Goal: Task Accomplishment & Management: Manage account settings

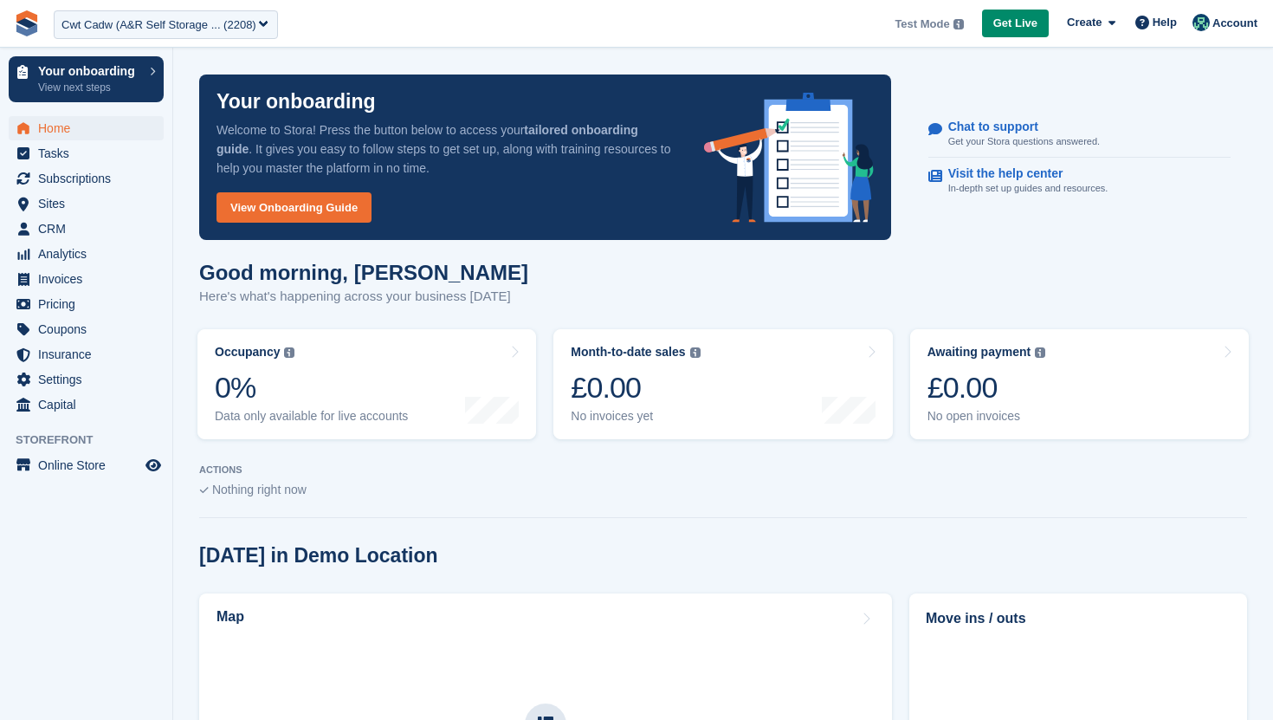
click at [129, 23] on div "Cwt Cadw (A&R Self Storage ... (2208)" at bounding box center [158, 24] width 195 height 17
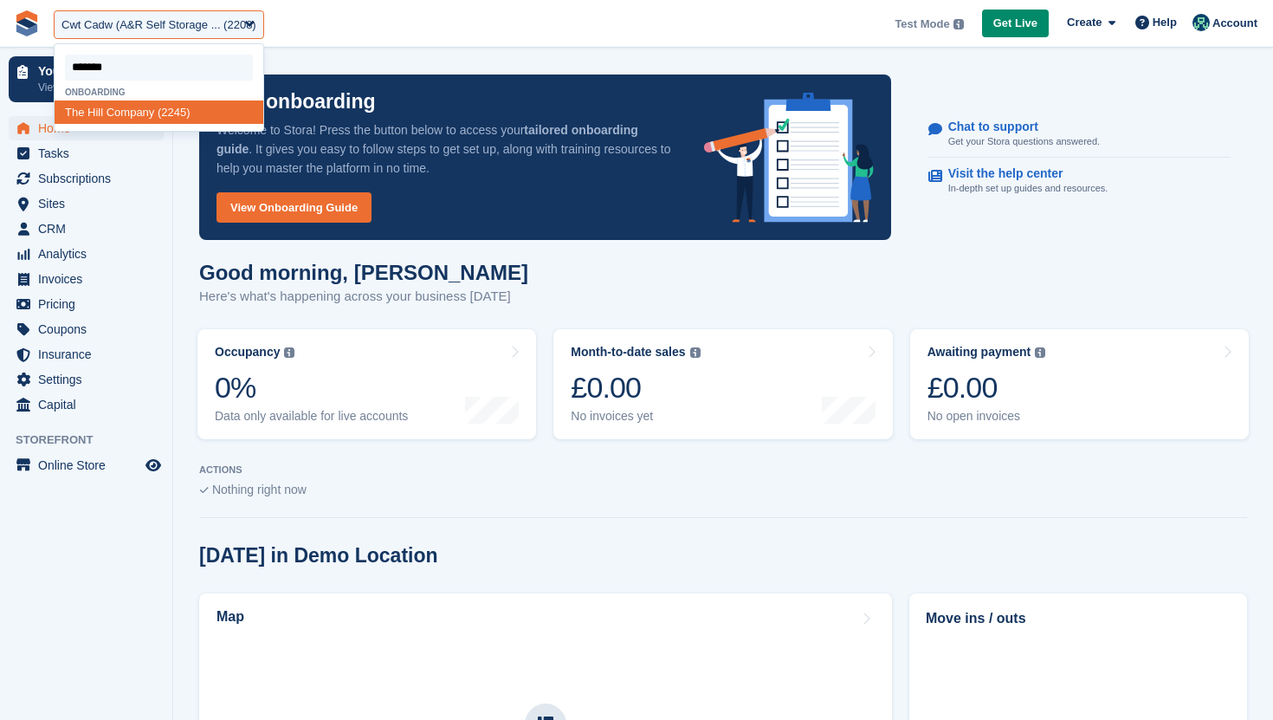
type input "********"
click at [126, 118] on div "The Hill Company (2245)" at bounding box center [159, 111] width 209 height 23
select select "****"
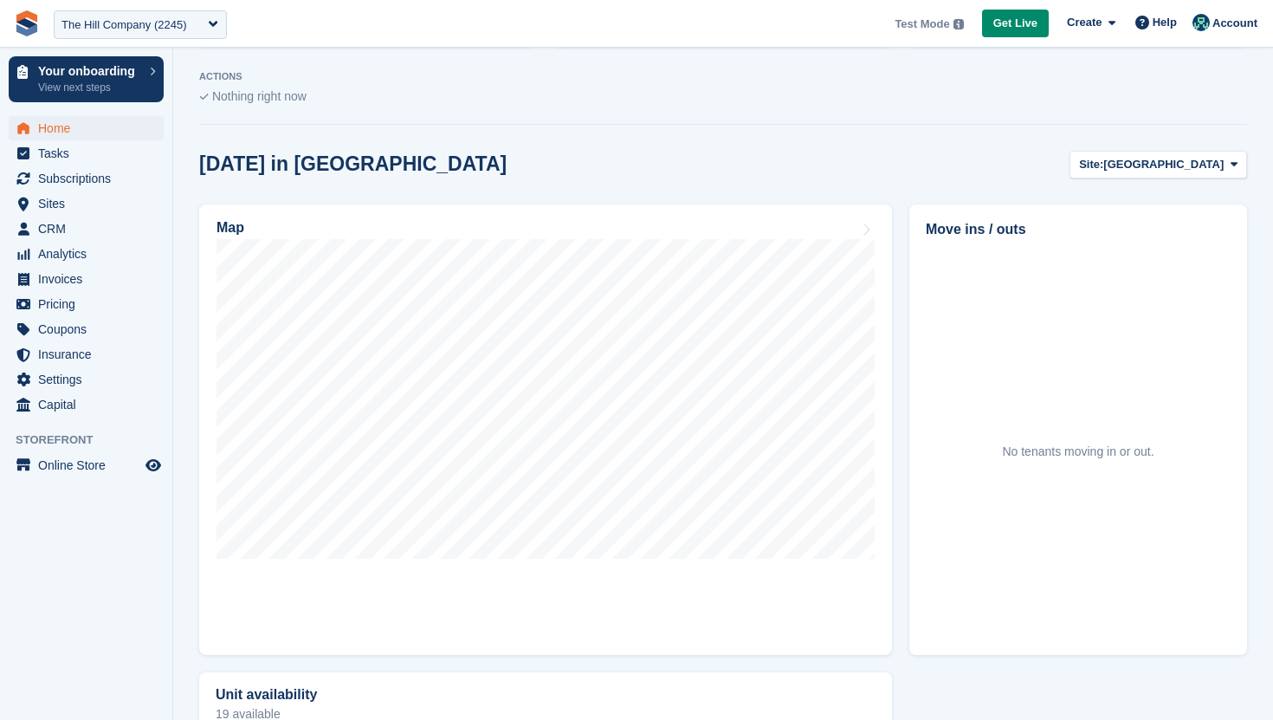
scroll to position [394, 0]
click at [88, 200] on span "Sites" at bounding box center [90, 203] width 104 height 24
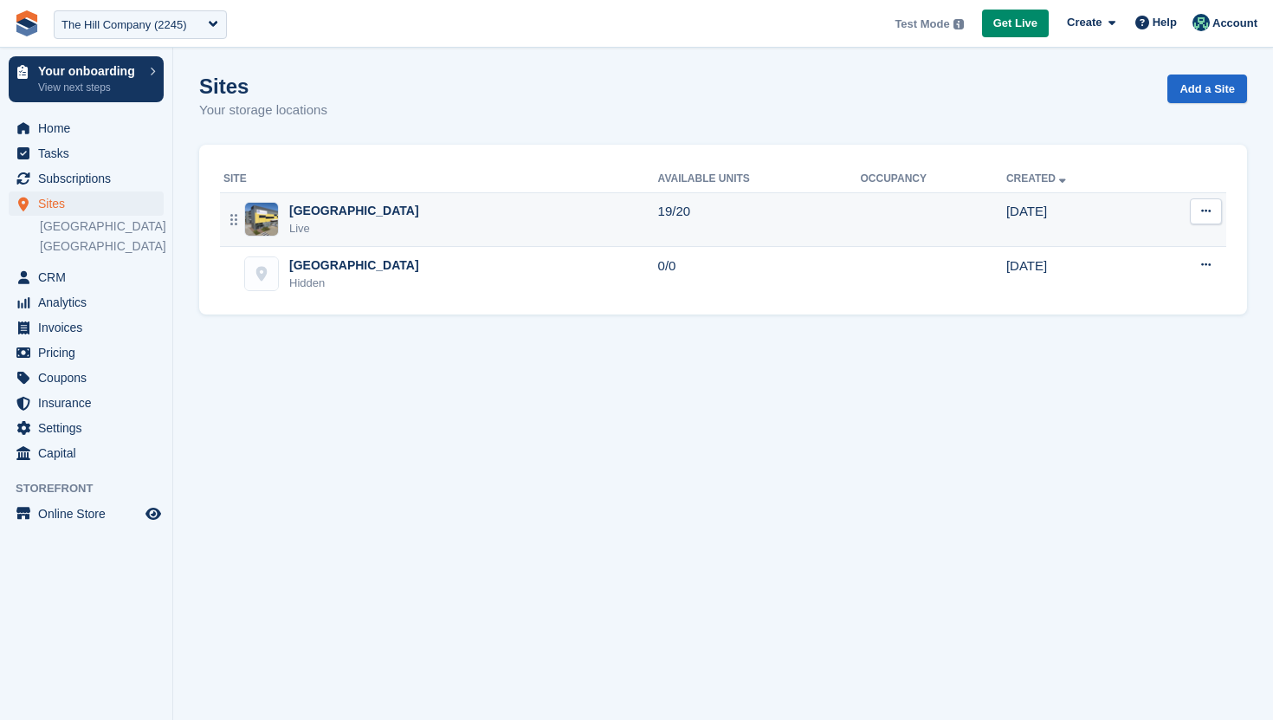
click at [472, 217] on div "Dagenham Live" at bounding box center [440, 220] width 435 height 36
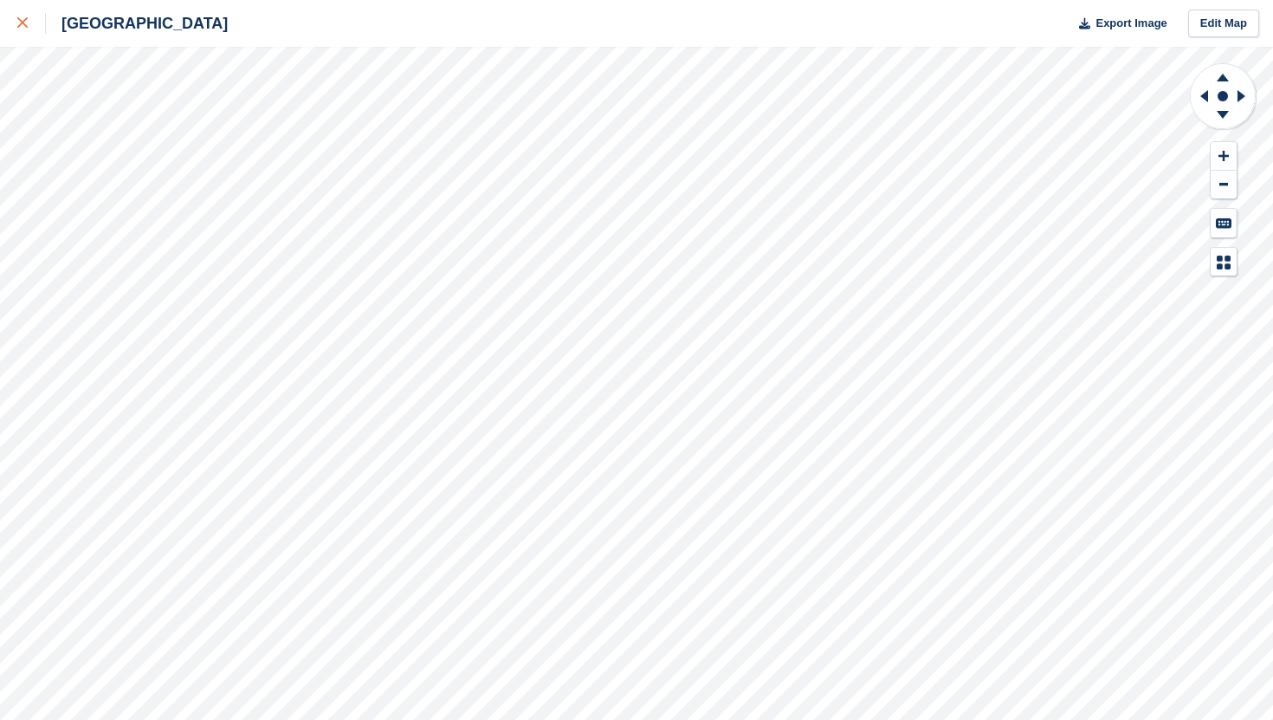
click at [10, 32] on link at bounding box center [23, 23] width 46 height 47
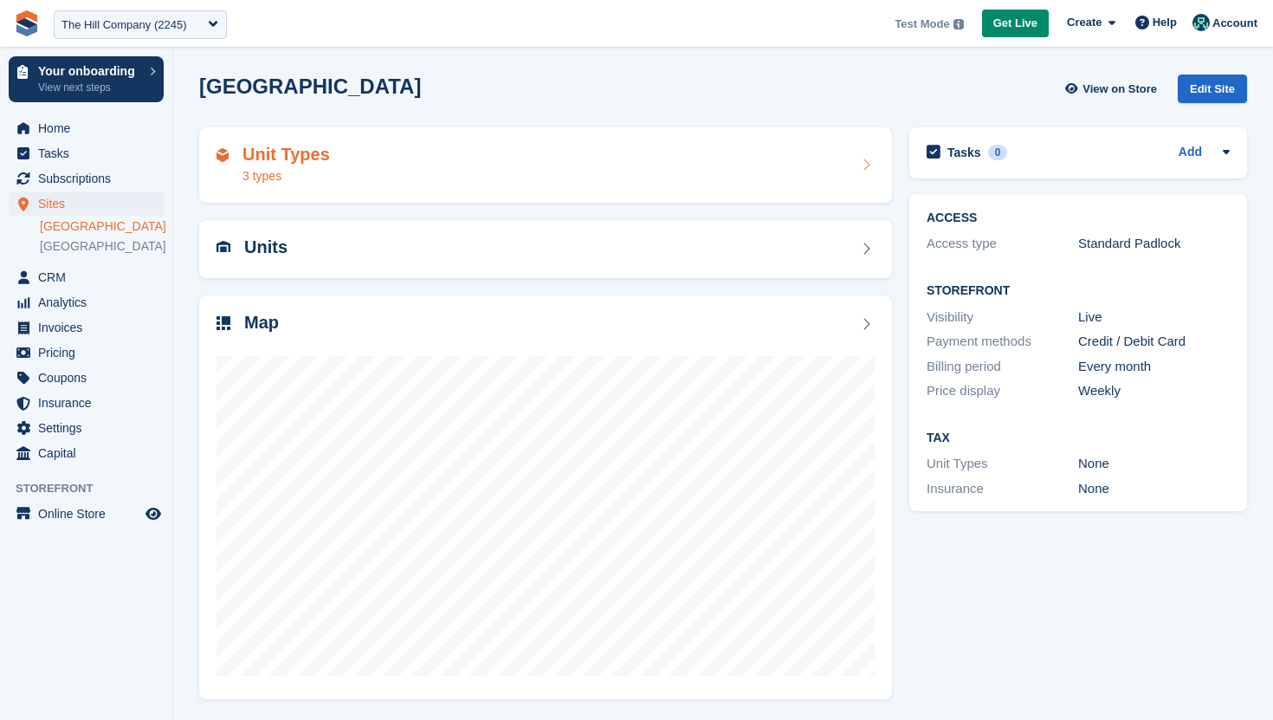
click at [403, 147] on div "Unit Types 3 types" at bounding box center [546, 166] width 658 height 42
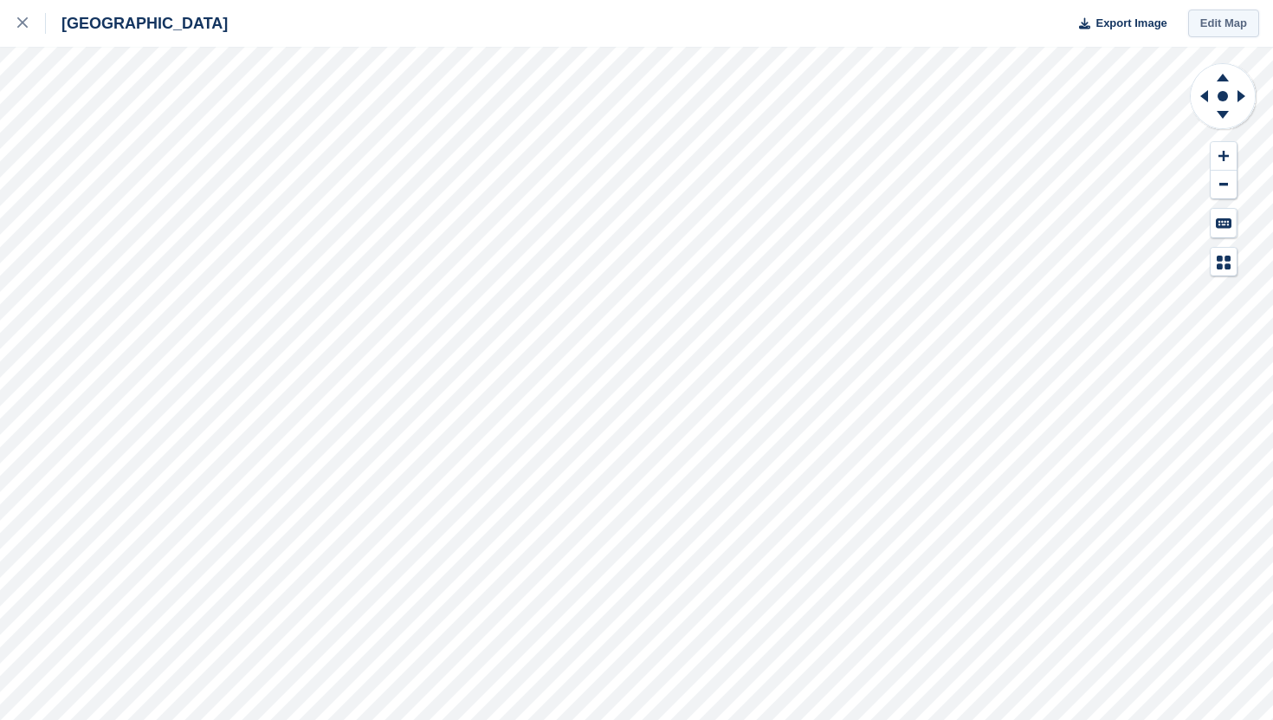
click at [1224, 25] on link "Edit Map" at bounding box center [1223, 24] width 71 height 29
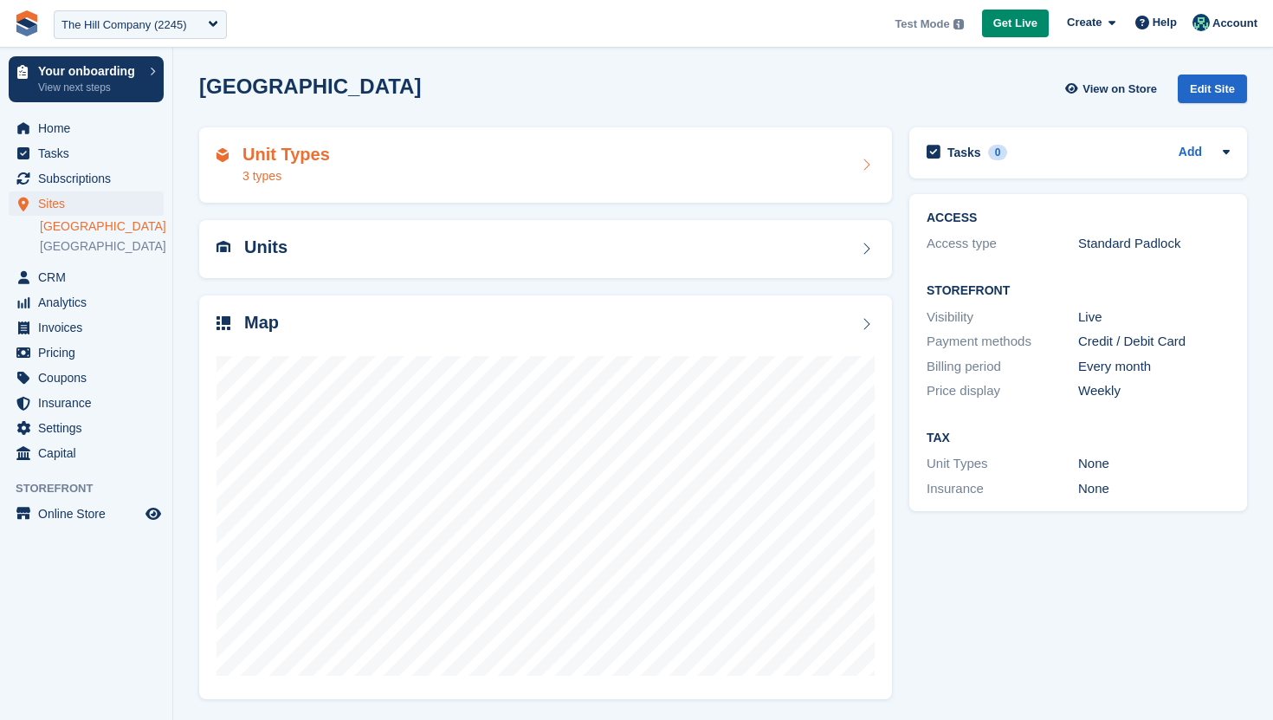
click at [792, 179] on div "Unit Types 3 types" at bounding box center [546, 166] width 658 height 42
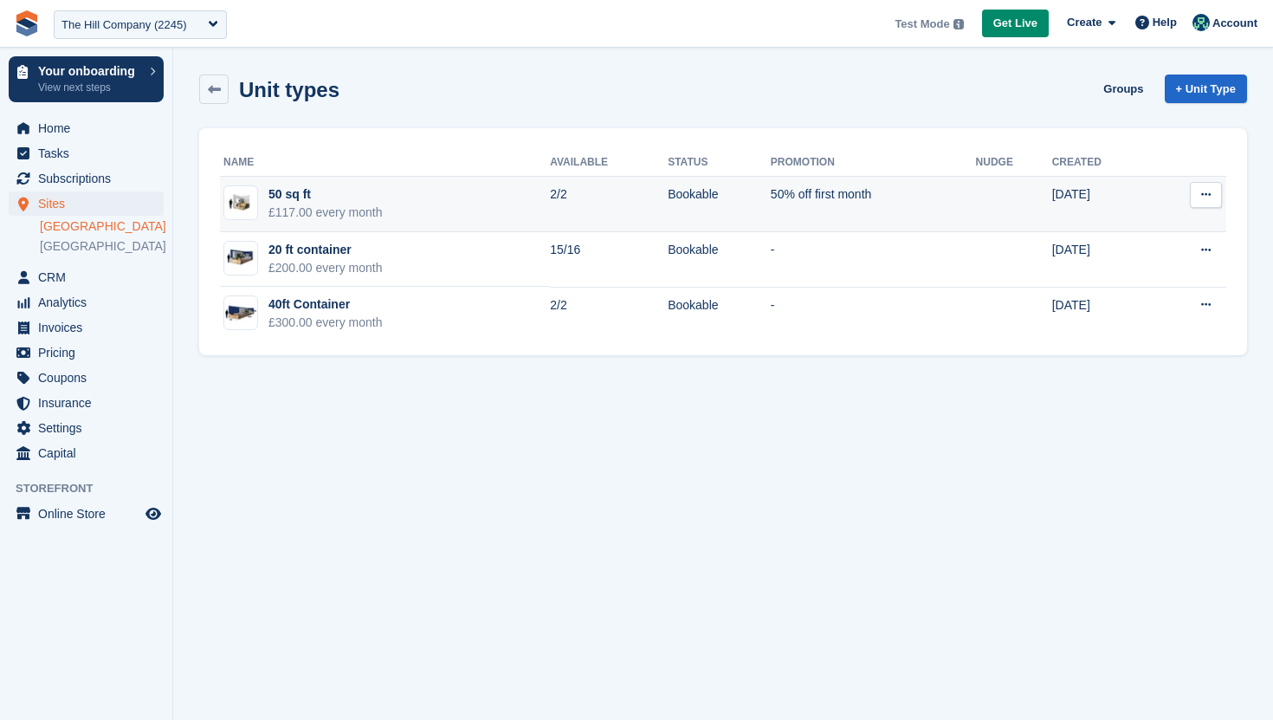
click at [830, 201] on td "50% off first month" at bounding box center [873, 204] width 205 height 55
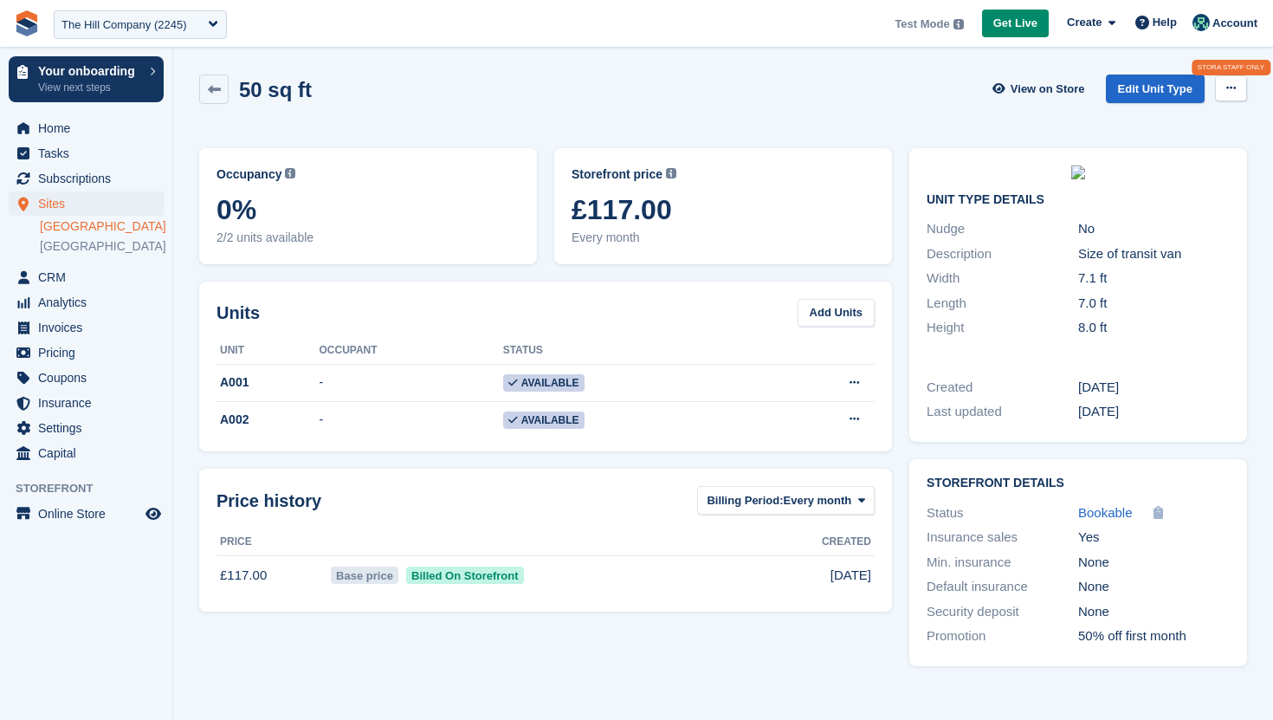
click at [1232, 86] on icon at bounding box center [1232, 87] width 10 height 11
click at [1132, 126] on p "Delete Unit Type" at bounding box center [1164, 122] width 151 height 23
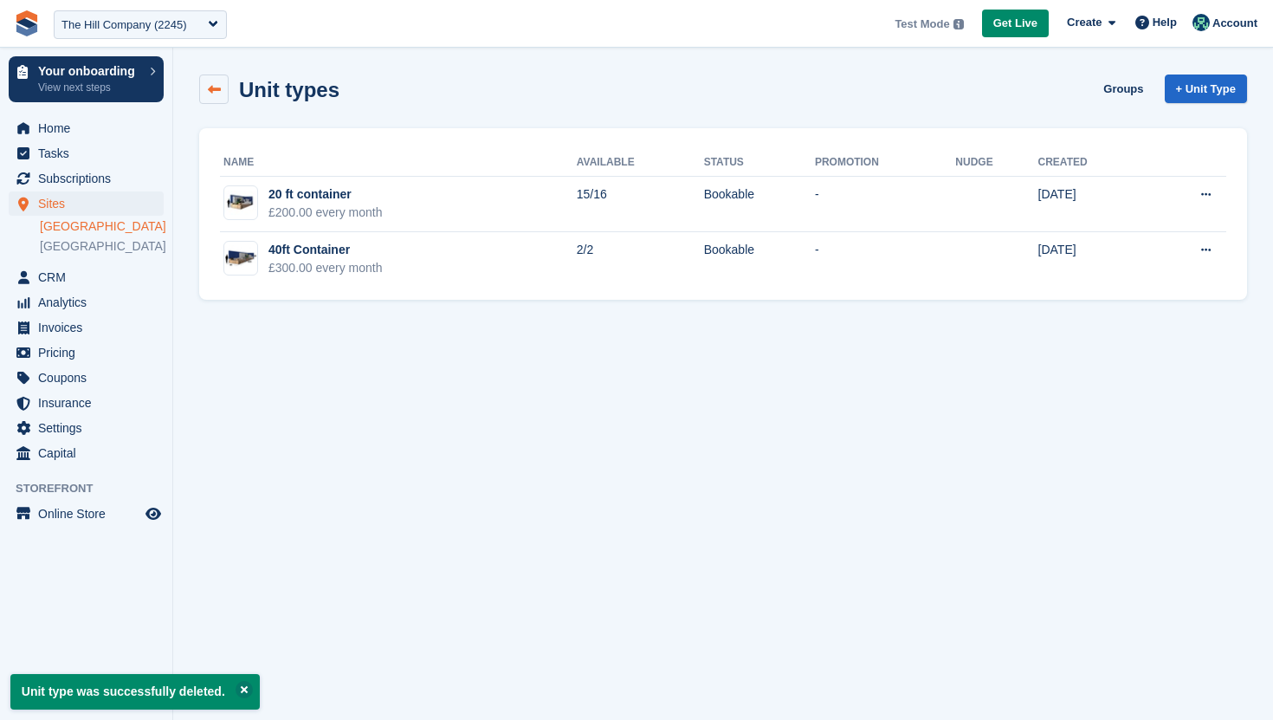
click at [210, 96] on link at bounding box center [213, 88] width 29 height 29
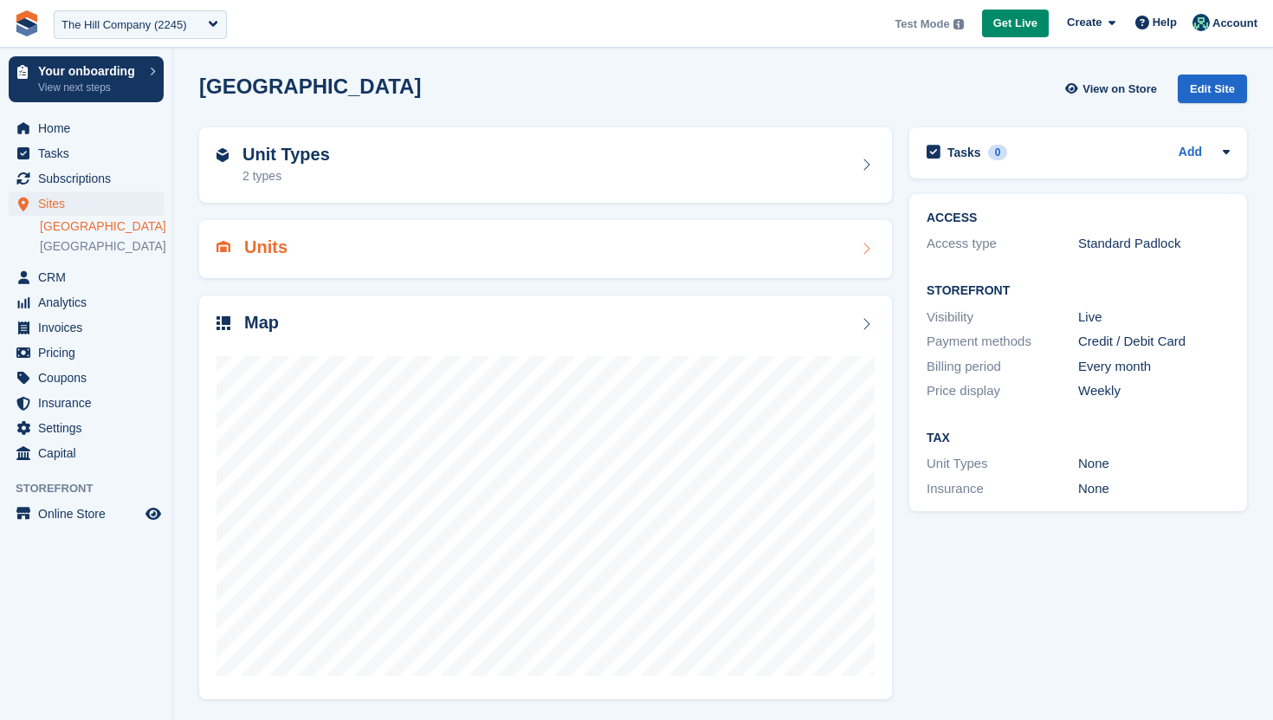
click at [449, 240] on div "Units" at bounding box center [546, 248] width 658 height 23
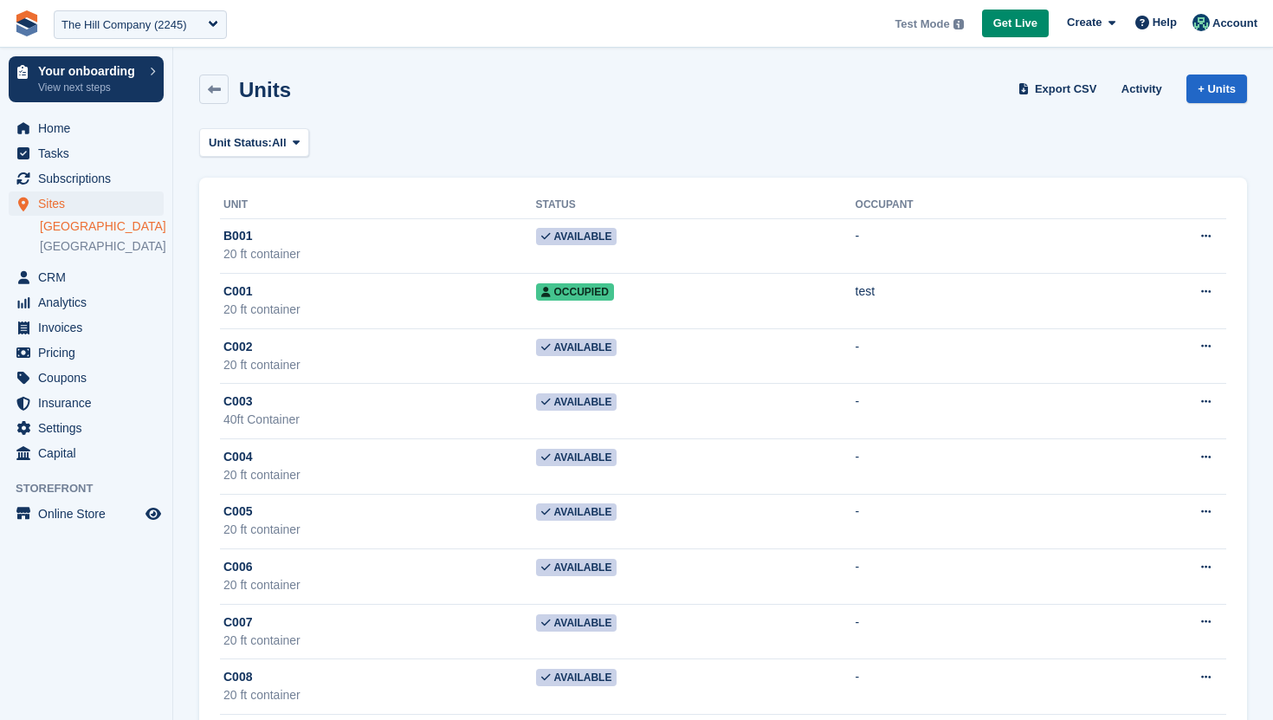
click at [84, 224] on link "[GEOGRAPHIC_DATA]" at bounding box center [102, 226] width 124 height 16
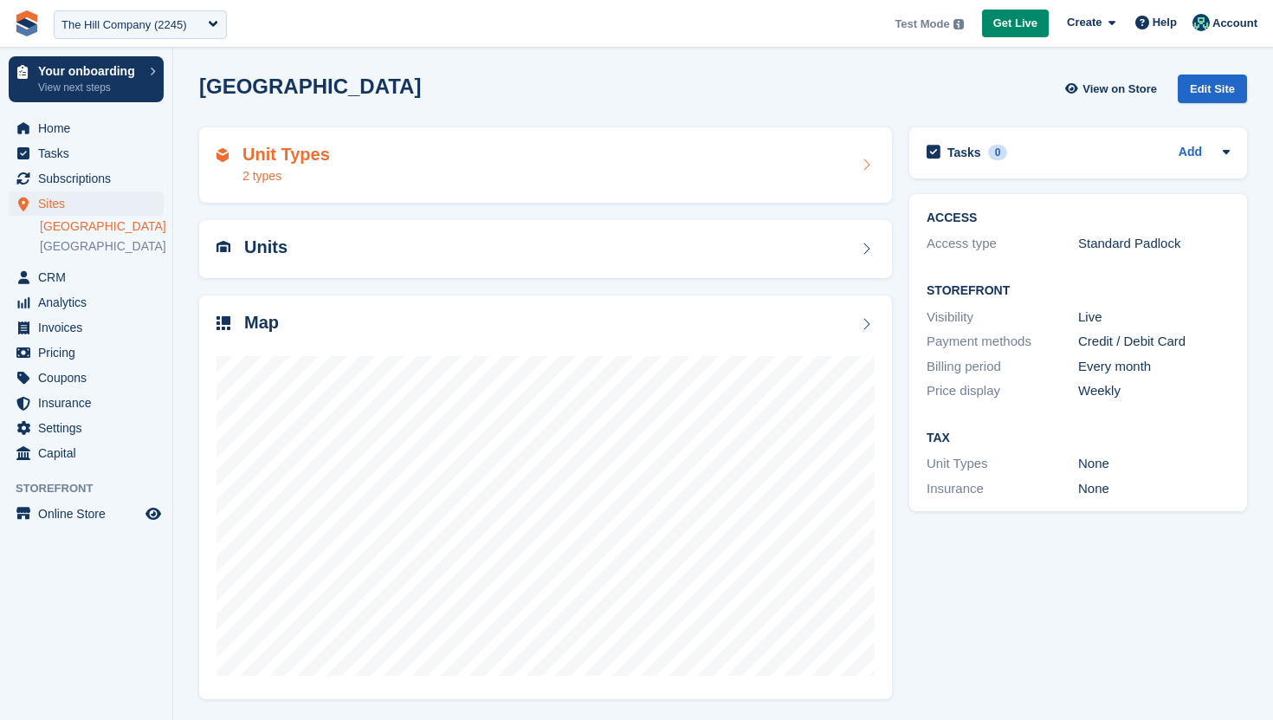
click at [426, 156] on div "Unit Types 2 types" at bounding box center [546, 166] width 658 height 42
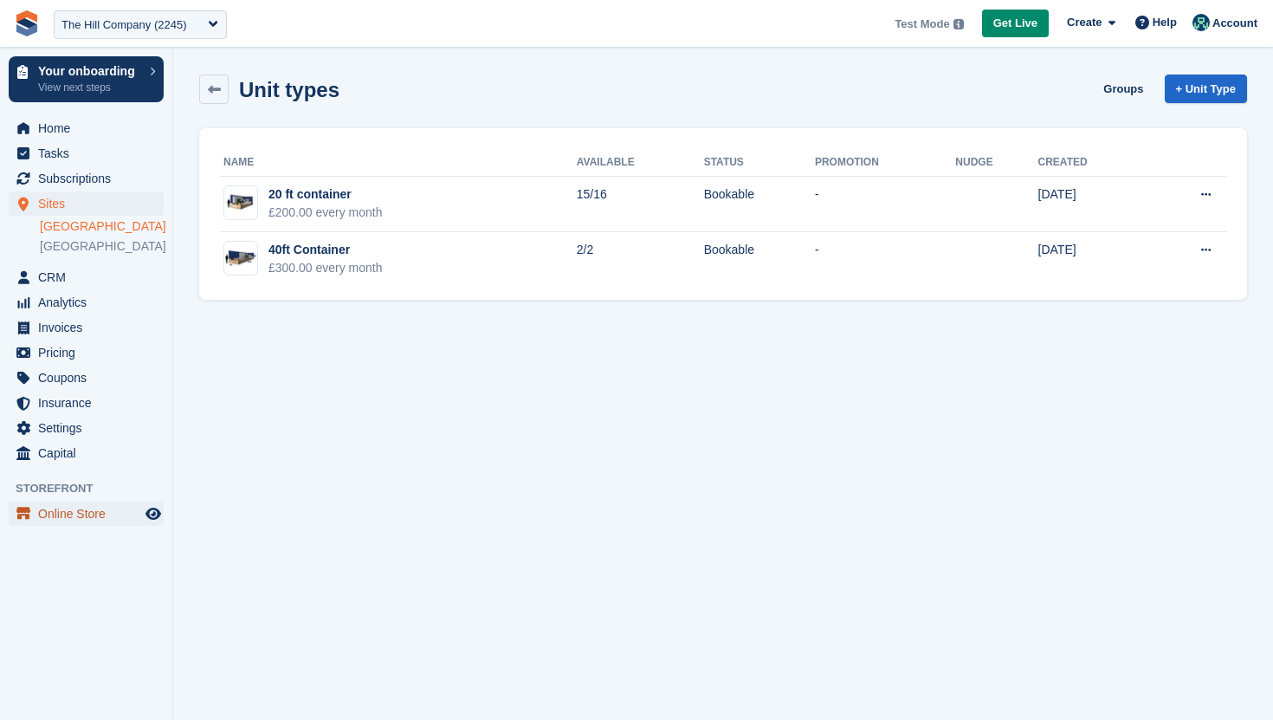
click at [91, 505] on span "Online Store" at bounding box center [90, 514] width 104 height 24
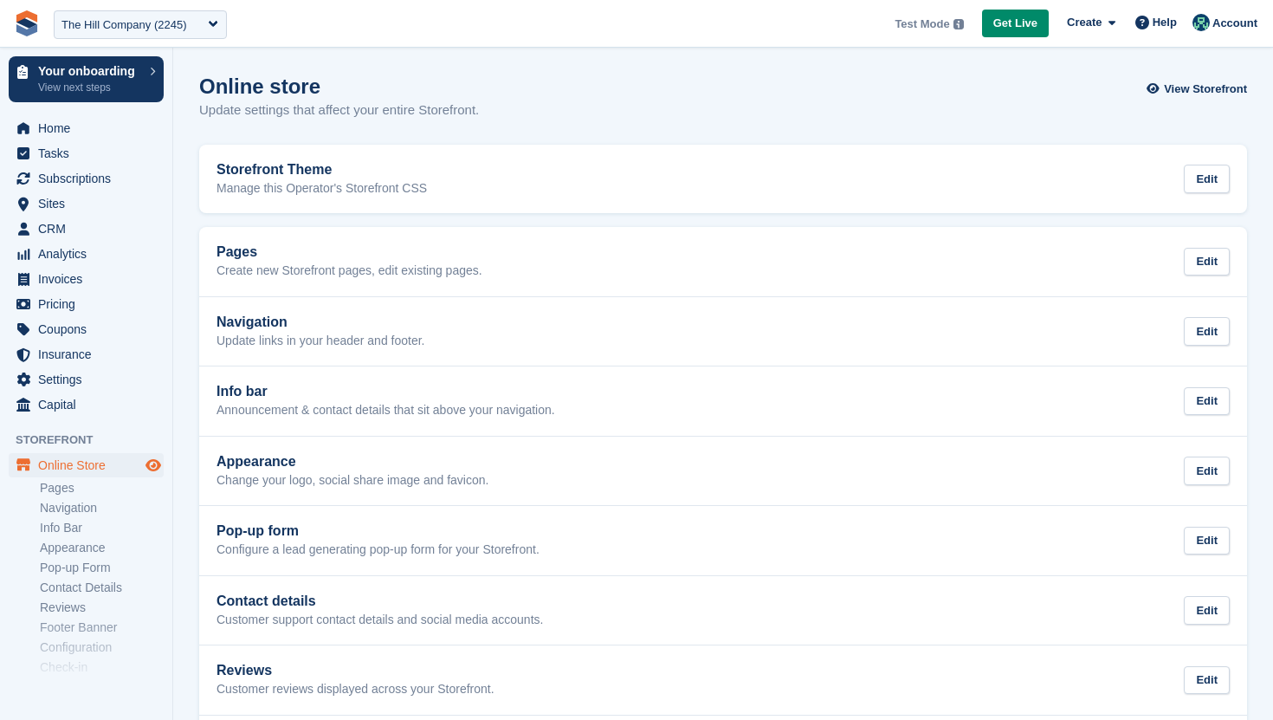
click at [147, 466] on icon "Preview store" at bounding box center [154, 465] width 16 height 14
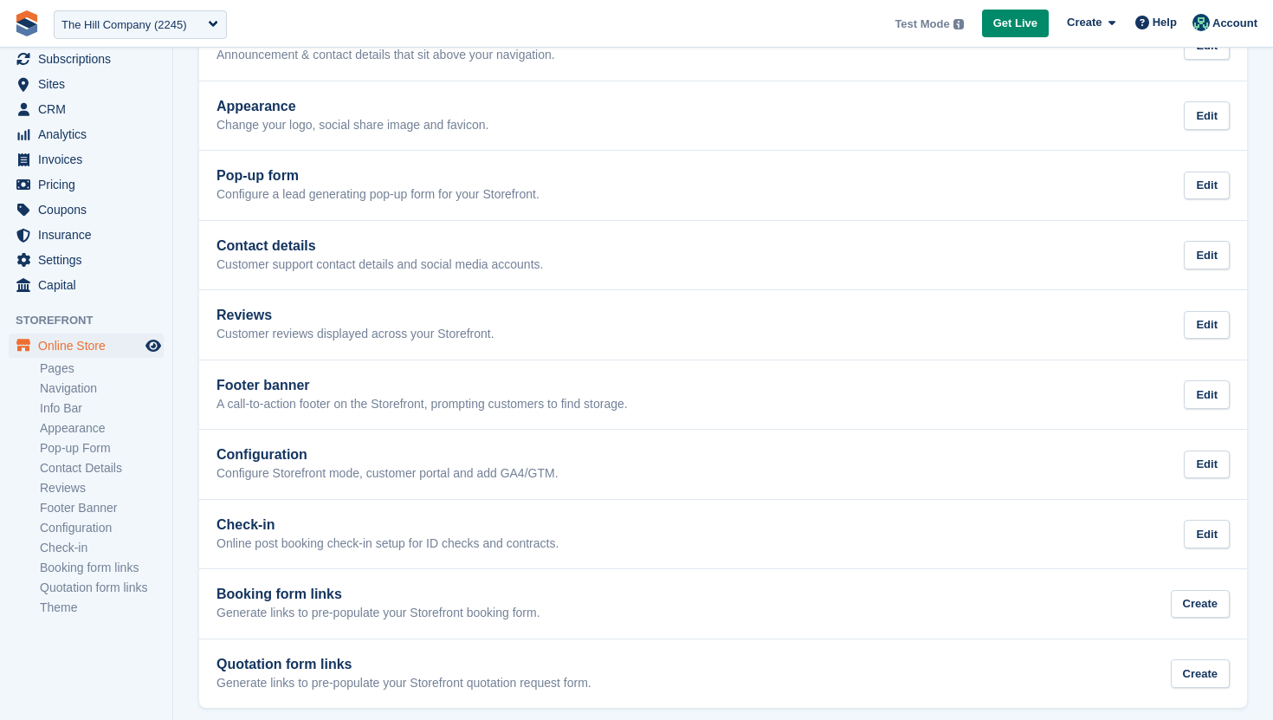
scroll to position [369, 0]
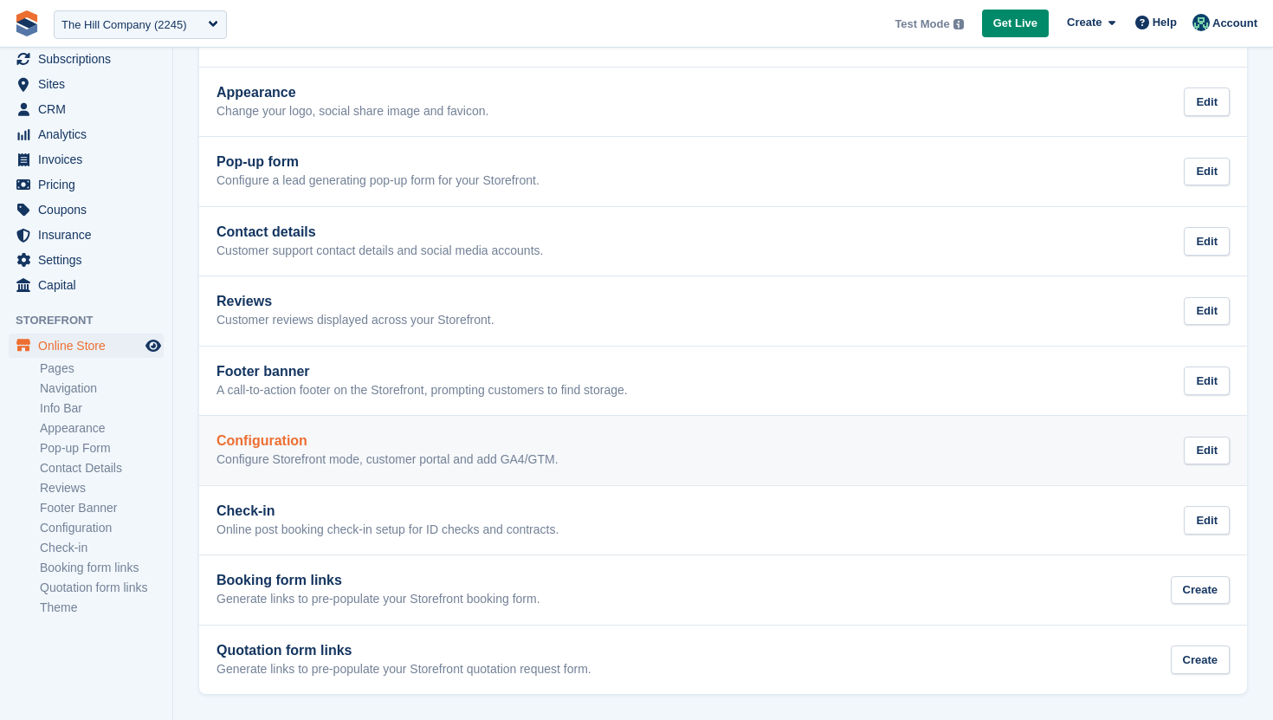
click at [280, 461] on p "Configure Storefront mode, customer portal and add GA4/GTM." at bounding box center [388, 460] width 342 height 16
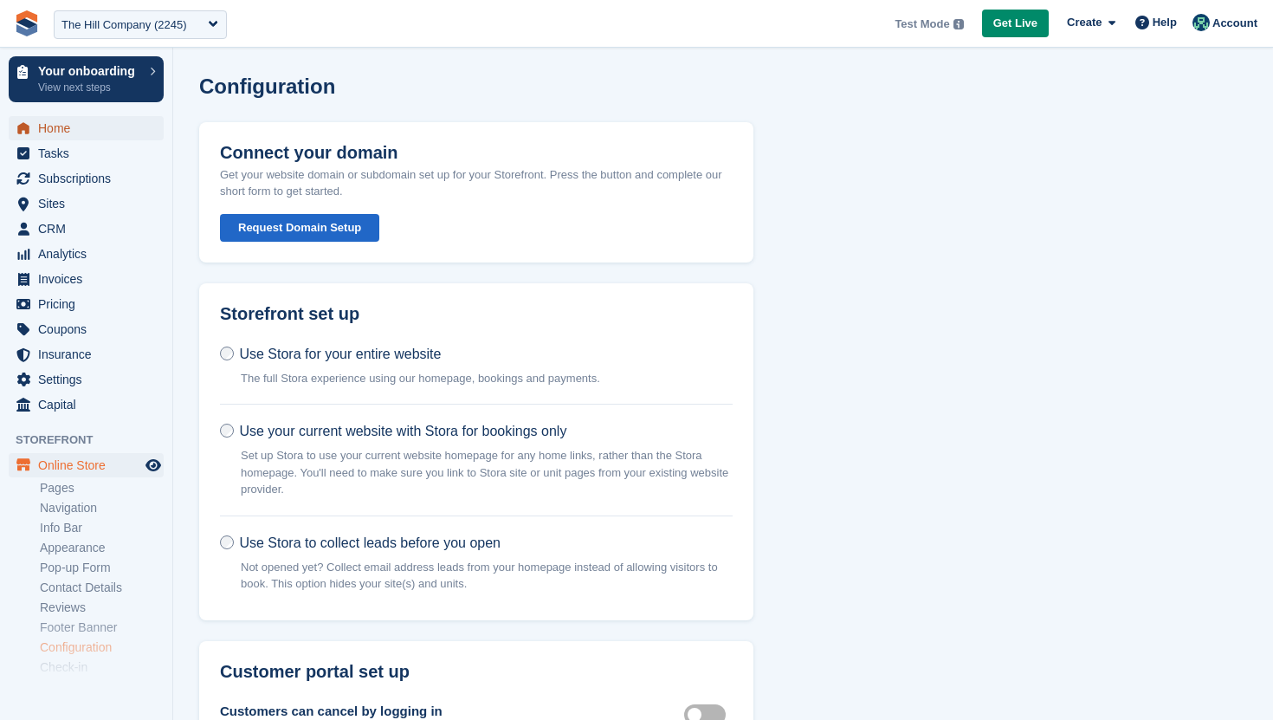
click at [119, 119] on span "Home" at bounding box center [90, 128] width 104 height 24
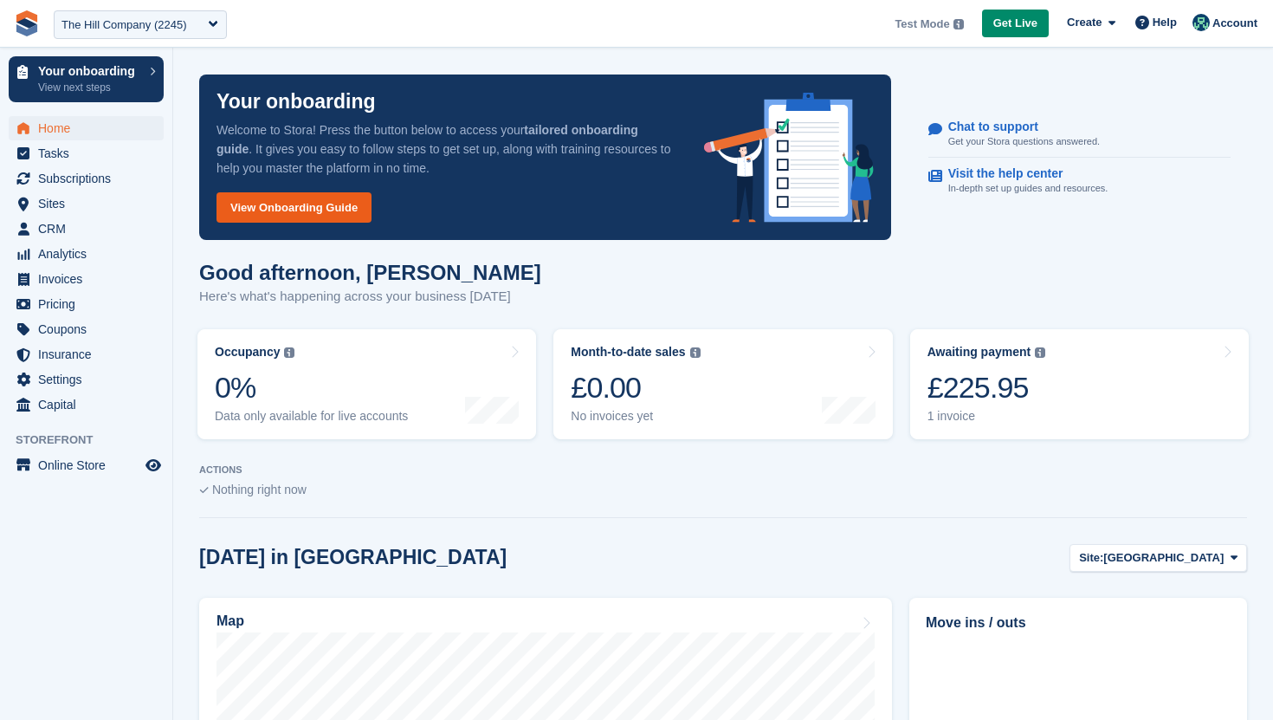
click at [293, 208] on link "View Onboarding Guide" at bounding box center [294, 207] width 155 height 30
click at [68, 206] on span "Sites" at bounding box center [90, 203] width 104 height 24
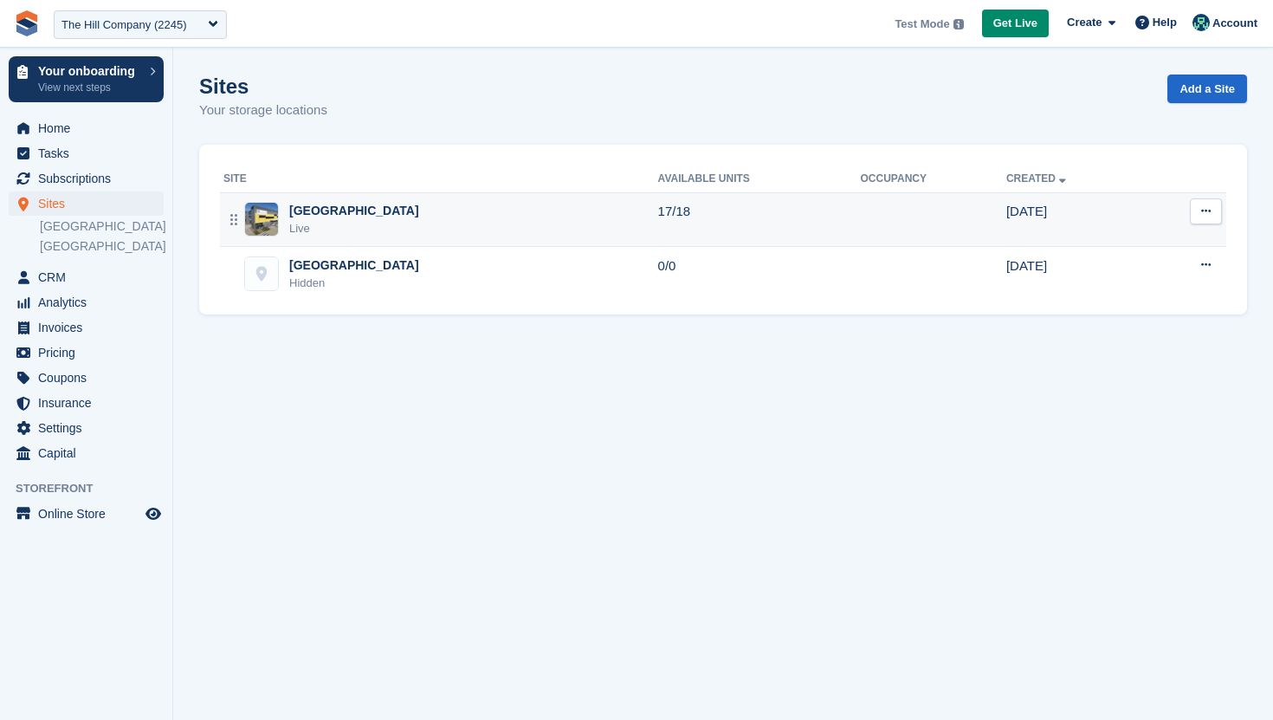
click at [680, 234] on td "17/18" at bounding box center [759, 219] width 203 height 55
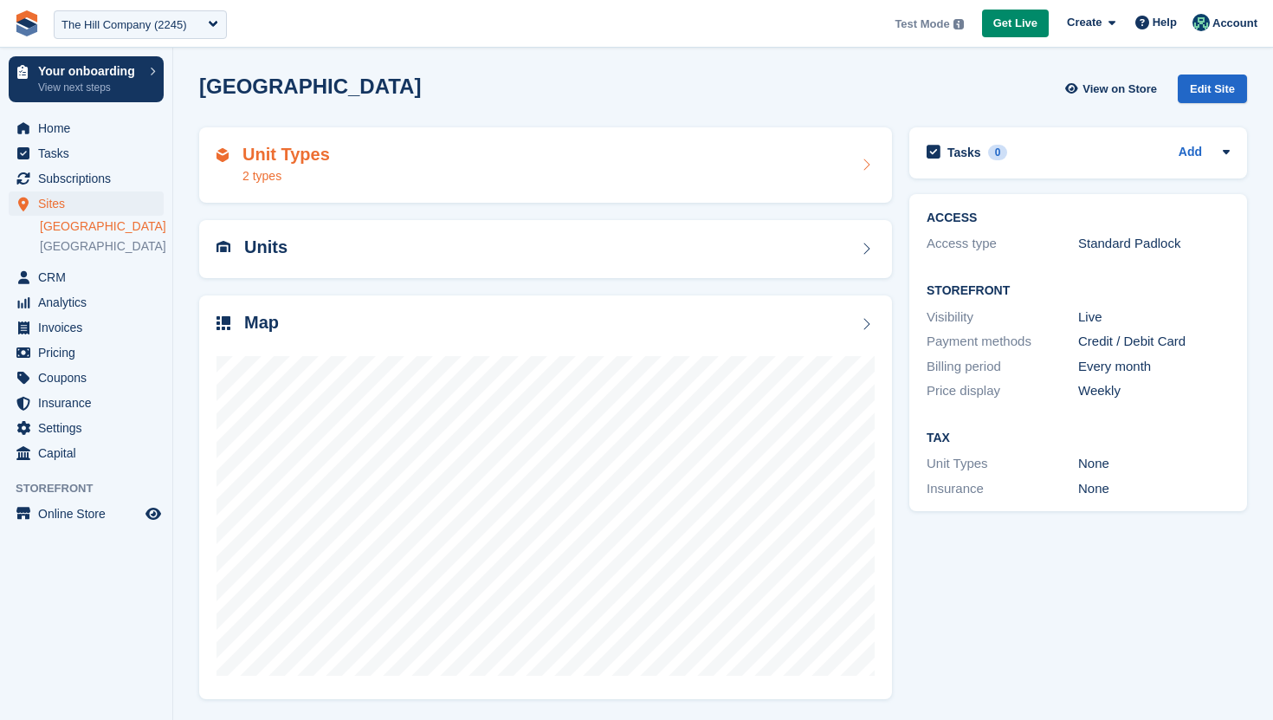
click at [774, 182] on div "Unit Types 2 types" at bounding box center [546, 166] width 658 height 42
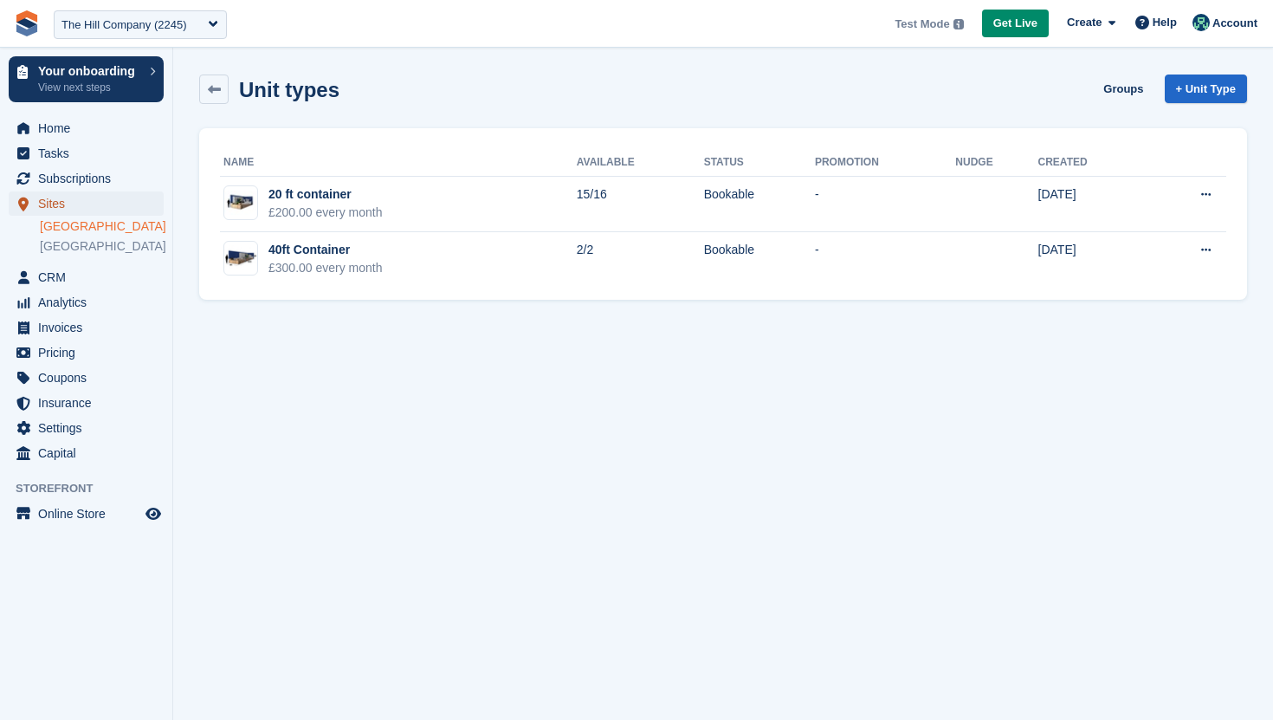
click at [68, 201] on span "Sites" at bounding box center [90, 203] width 104 height 24
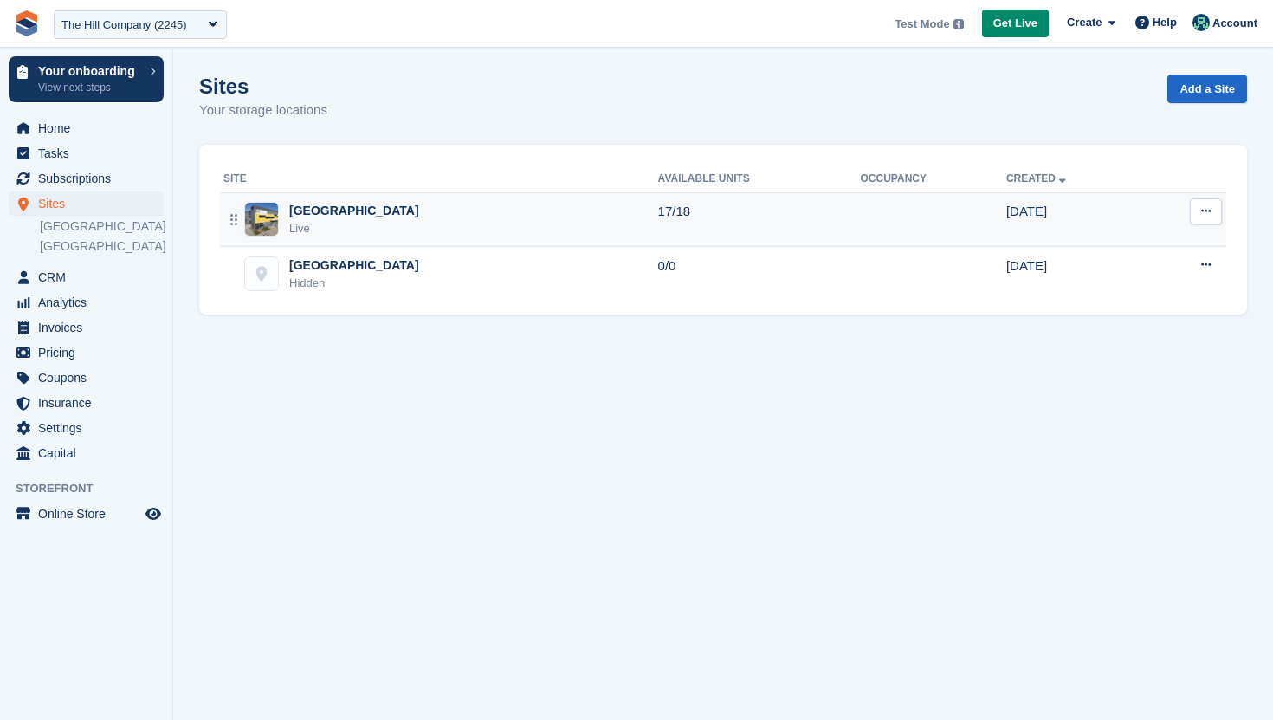
click at [1208, 210] on icon at bounding box center [1206, 210] width 10 height 11
click at [1173, 235] on p "Edit site" at bounding box center [1139, 245] width 151 height 23
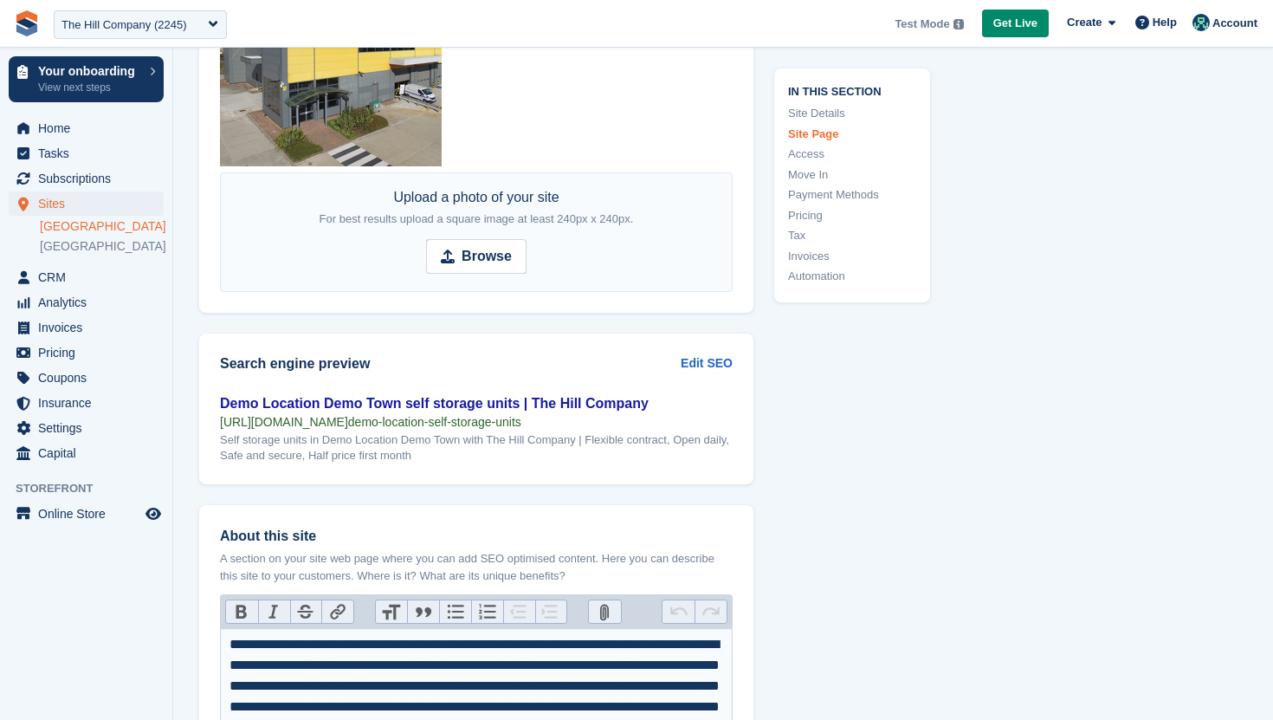
scroll to position [2292, 0]
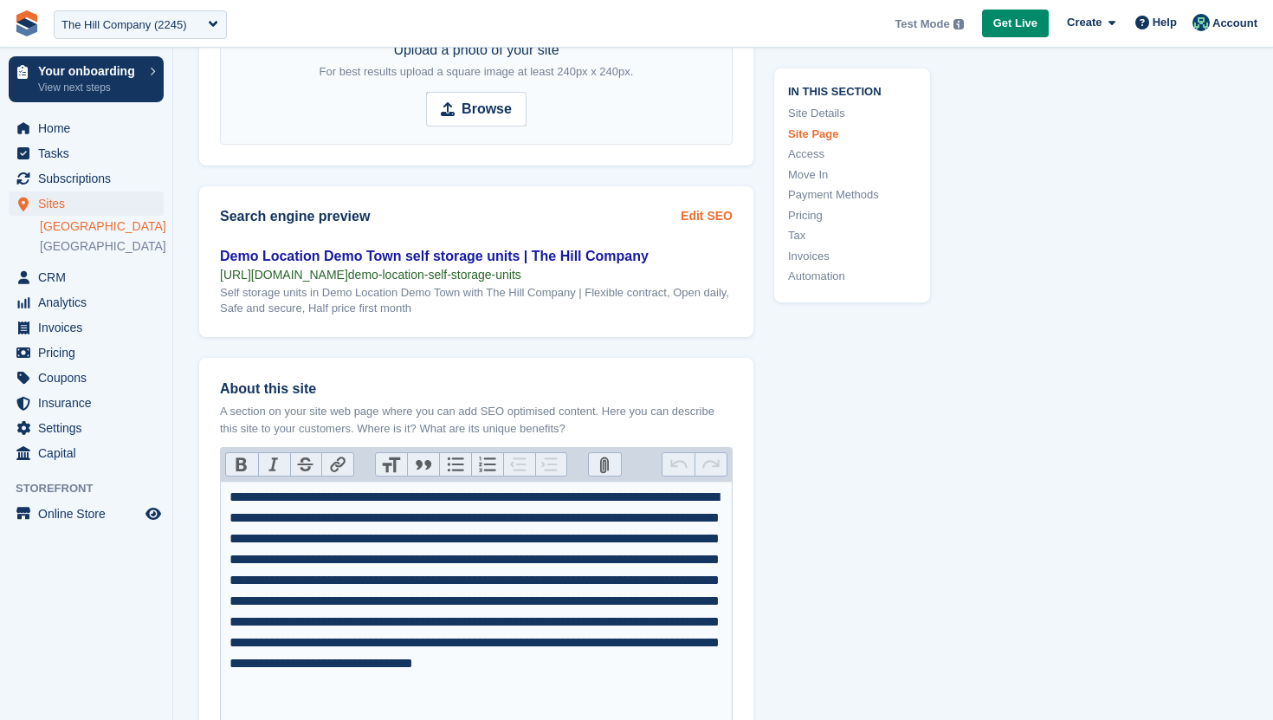
click at [701, 216] on link "Edit SEO" at bounding box center [707, 216] width 52 height 18
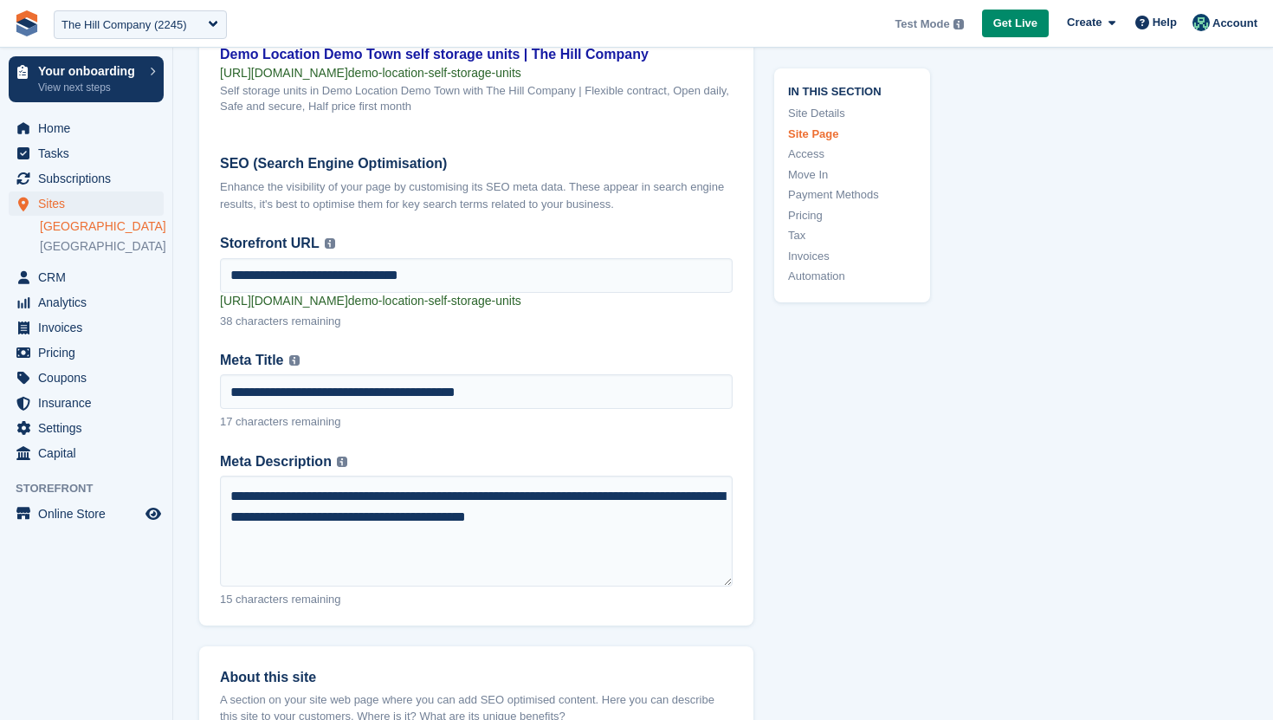
scroll to position [2495, 0]
click at [92, 224] on link "Dagenham" at bounding box center [102, 226] width 124 height 16
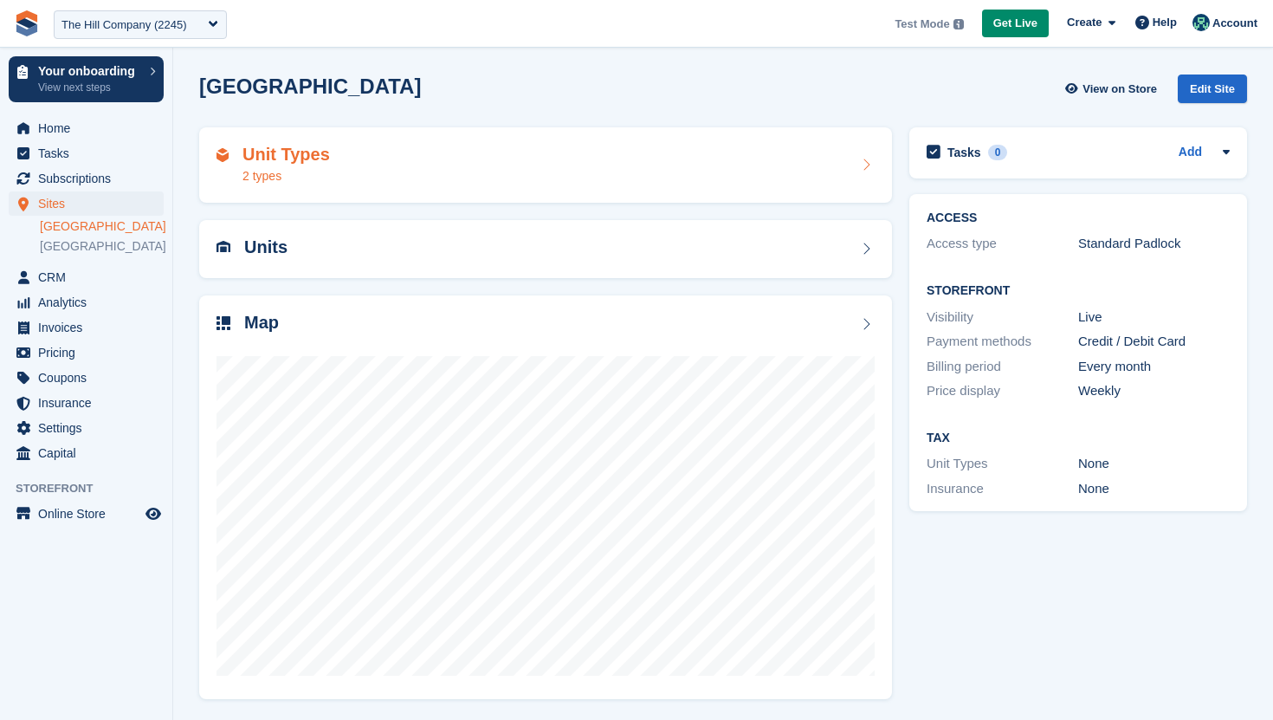
click at [511, 174] on div "Unit Types 2 types" at bounding box center [546, 166] width 658 height 42
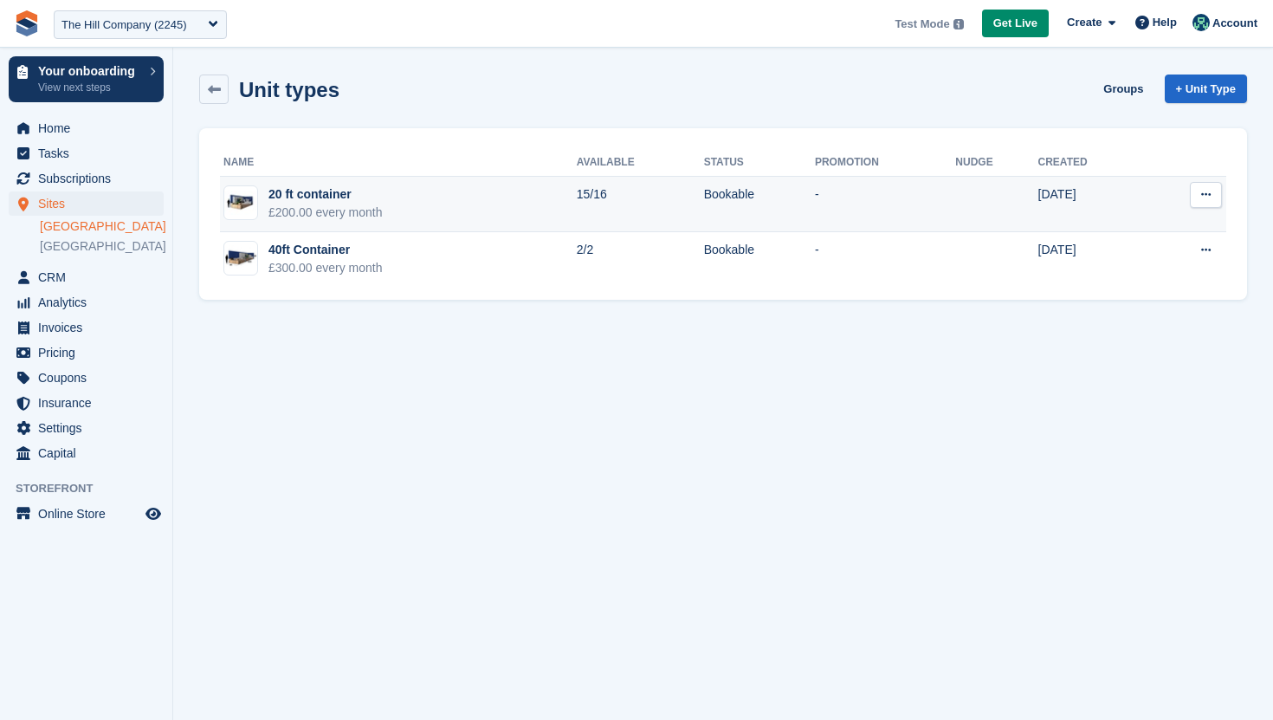
click at [1210, 198] on icon at bounding box center [1206, 194] width 10 height 11
click at [1181, 226] on p "Edit unit type" at bounding box center [1139, 228] width 151 height 23
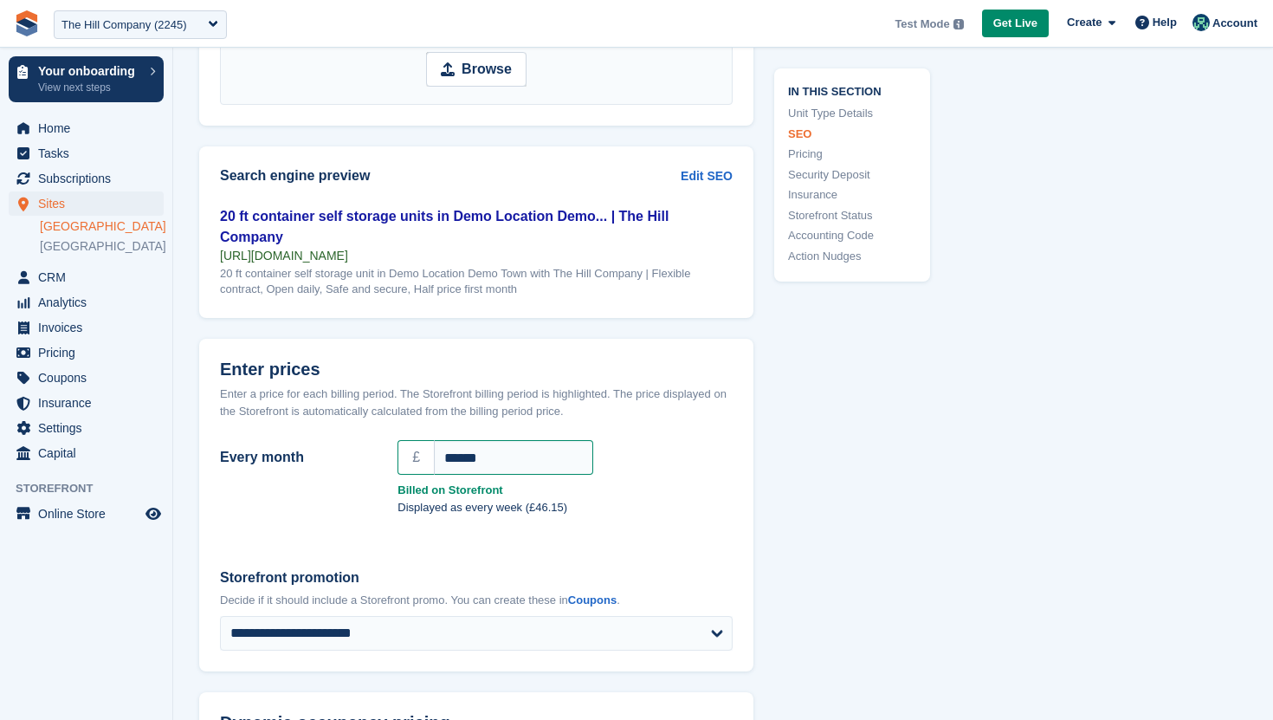
scroll to position [1255, 0]
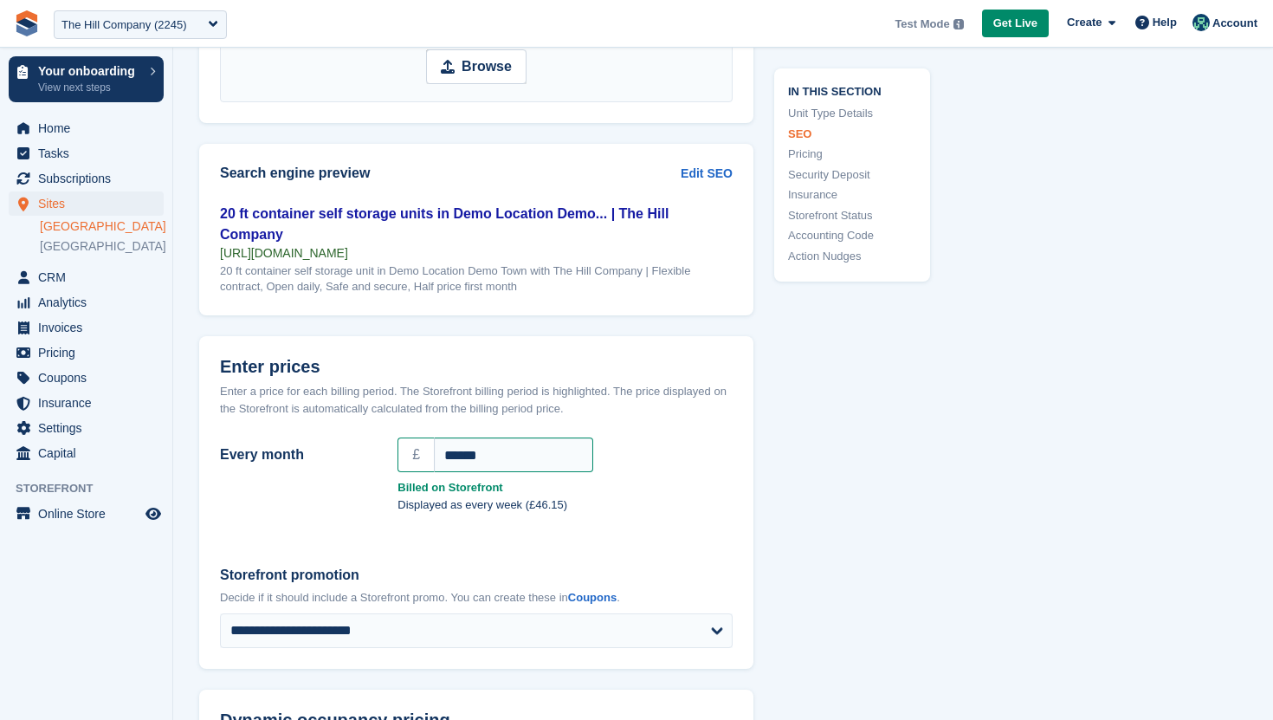
click at [713, 162] on header "Search engine preview Edit SEO" at bounding box center [476, 174] width 554 height 60
click at [709, 172] on link "Edit SEO" at bounding box center [707, 174] width 52 height 18
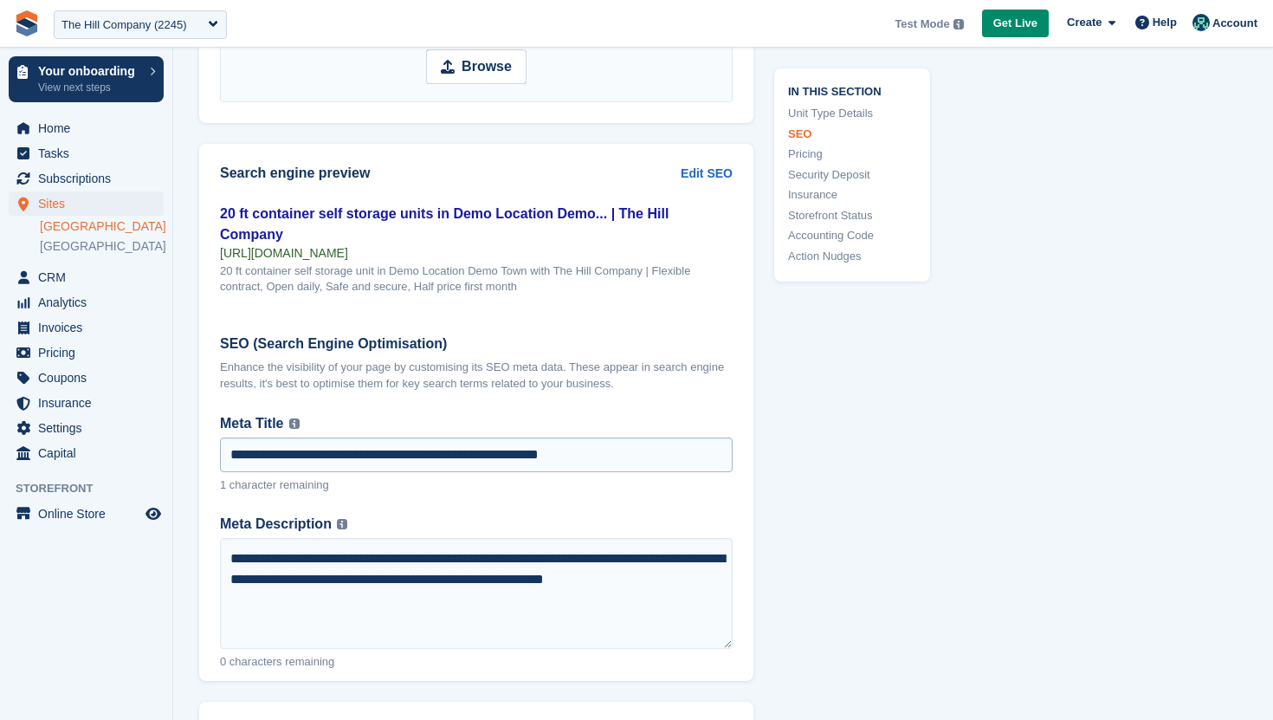
scroll to position [1280, 0]
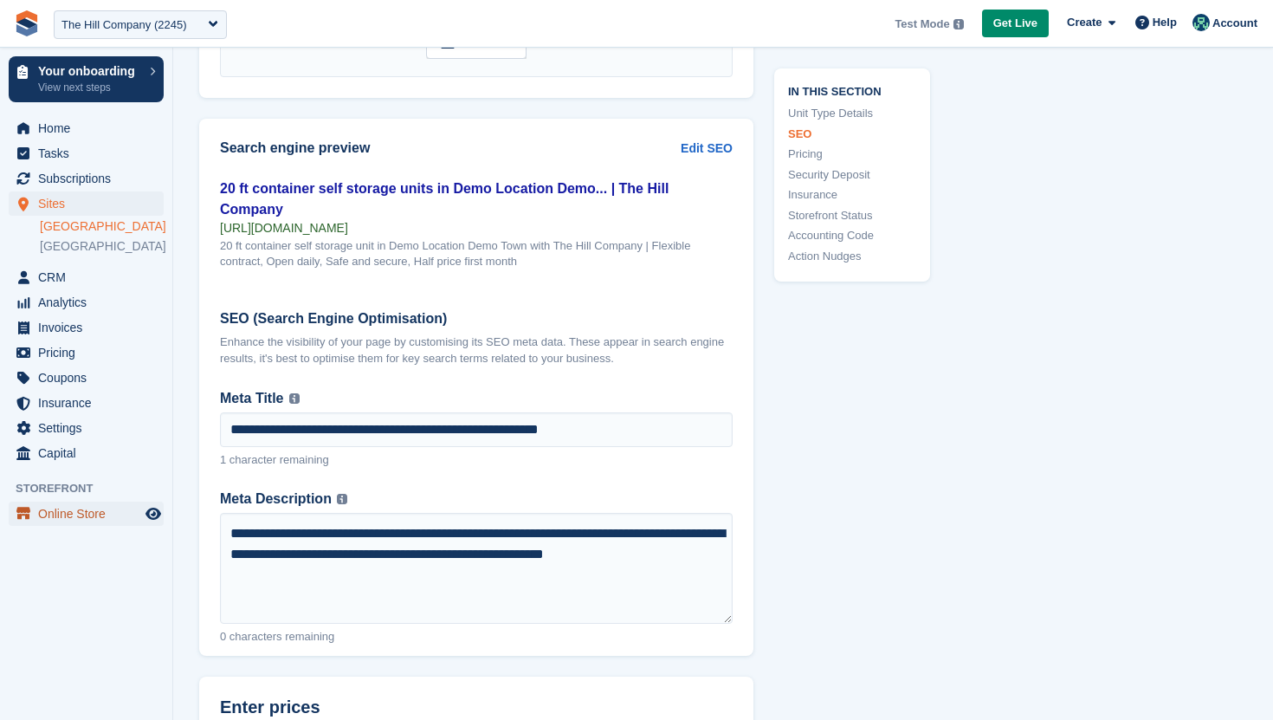
click at [74, 513] on span "Online Store" at bounding box center [90, 514] width 104 height 24
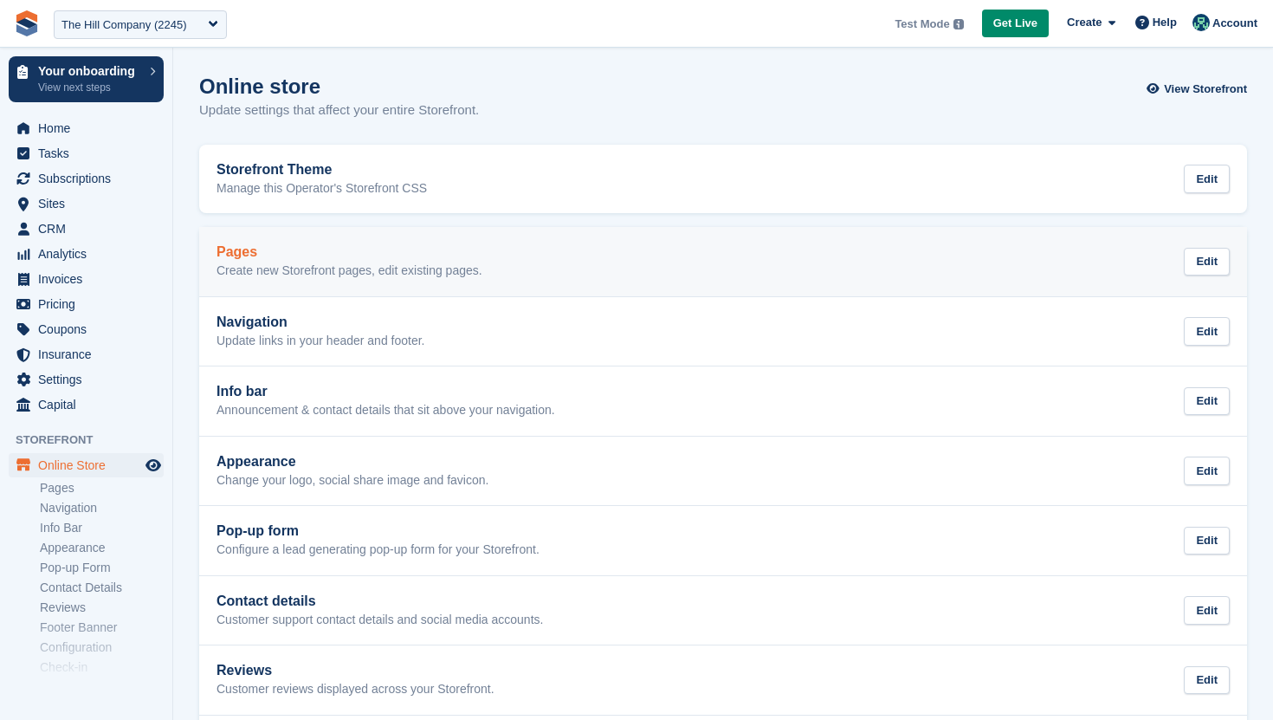
click at [301, 265] on p "Create new Storefront pages, edit existing pages." at bounding box center [350, 271] width 266 height 16
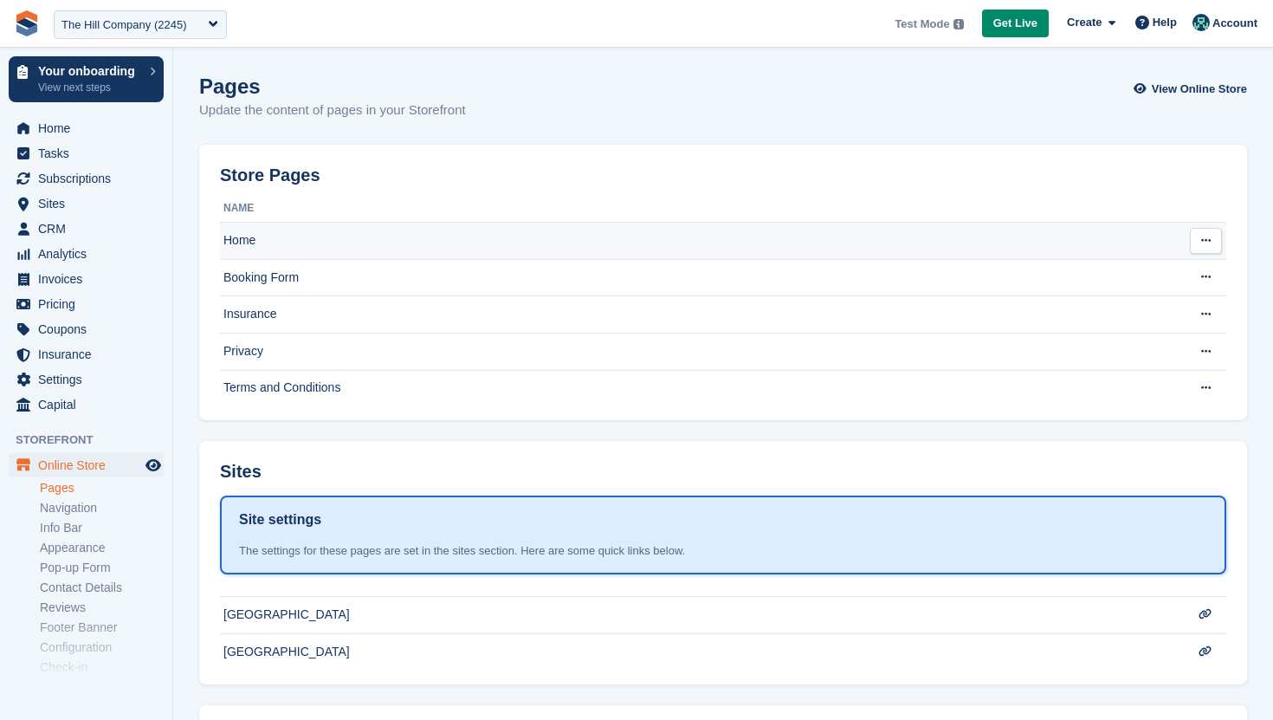
click at [303, 243] on td "Home" at bounding box center [698, 241] width 956 height 37
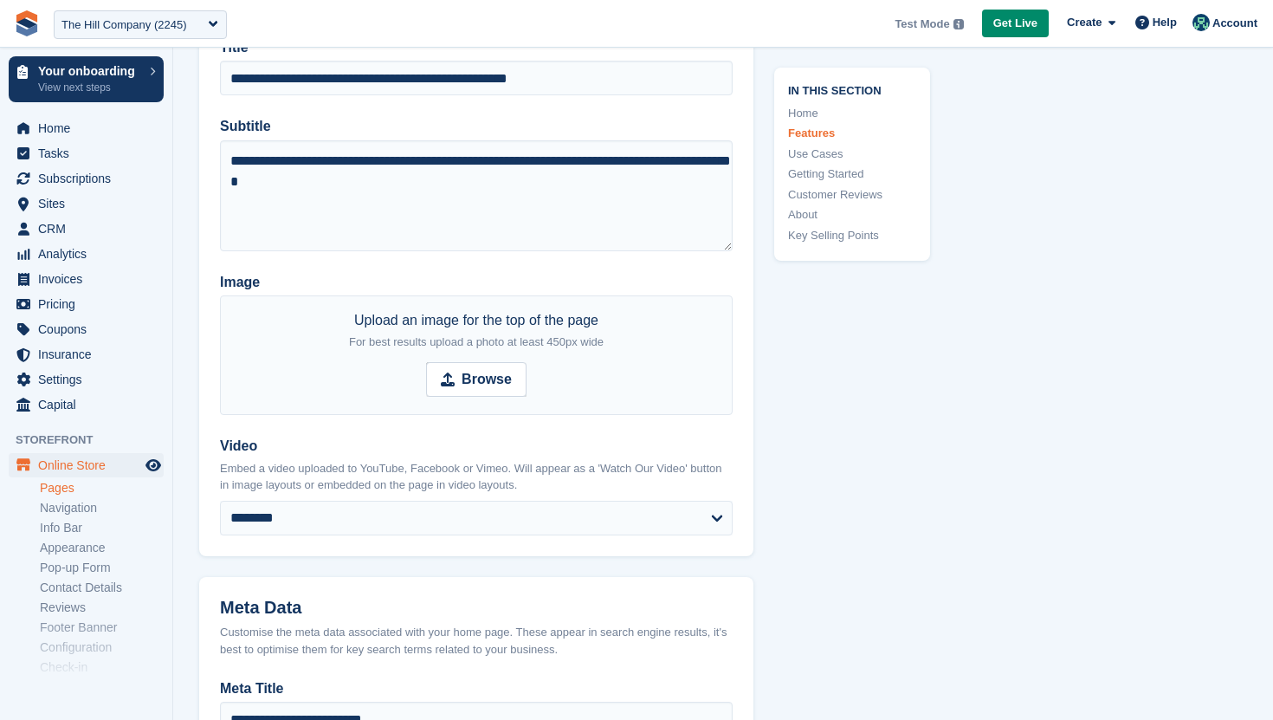
scroll to position [302, 0]
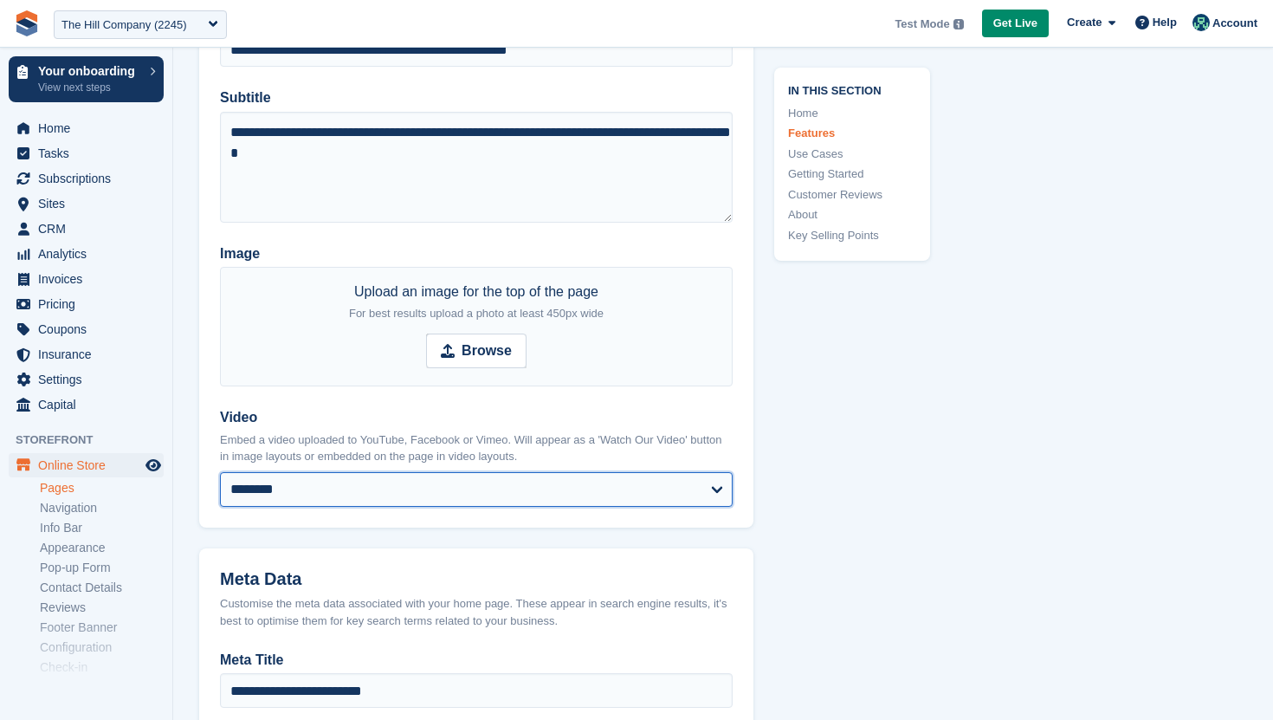
click at [344, 486] on select "******** ******** ***** *******" at bounding box center [476, 489] width 513 height 35
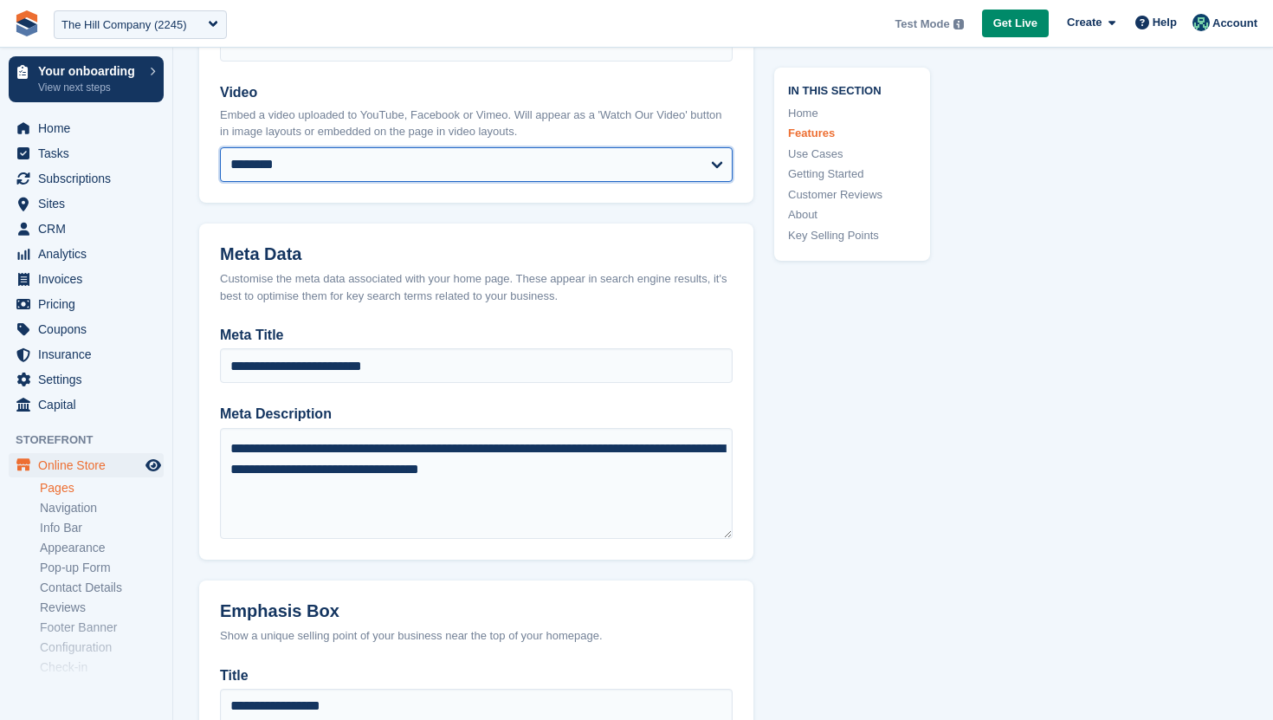
scroll to position [669, 0]
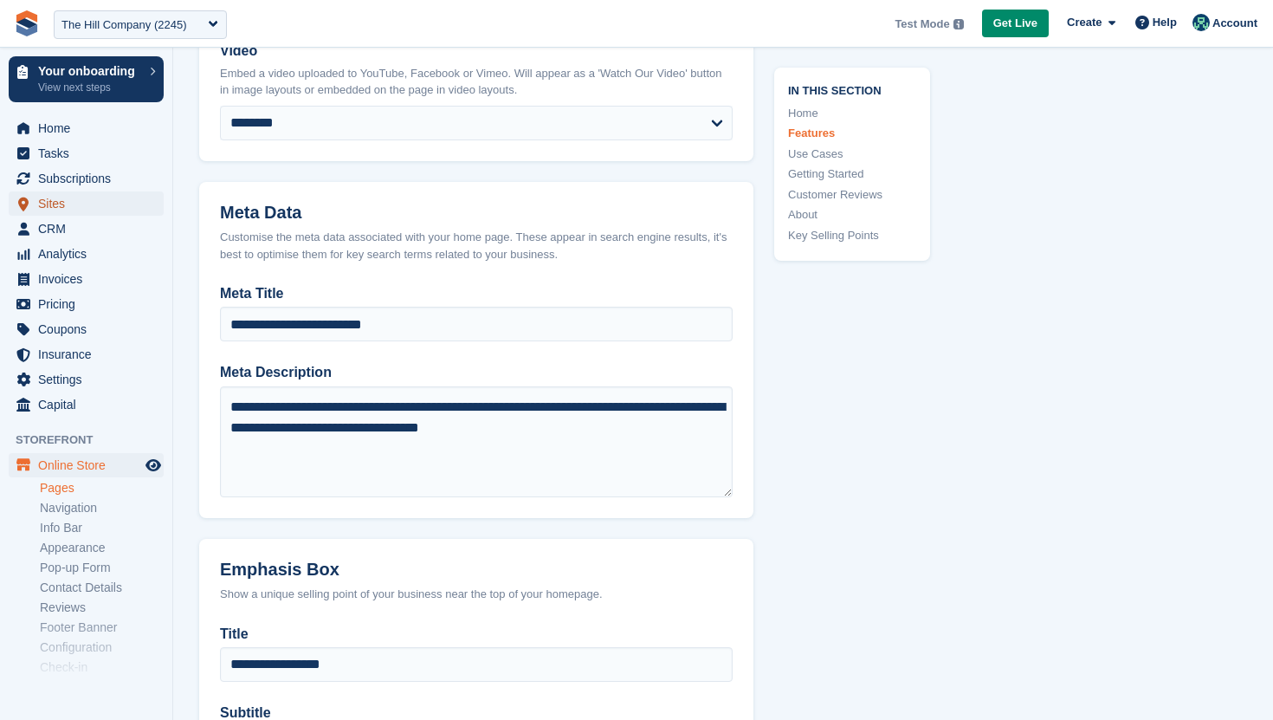
click at [67, 203] on span "Sites" at bounding box center [90, 203] width 104 height 24
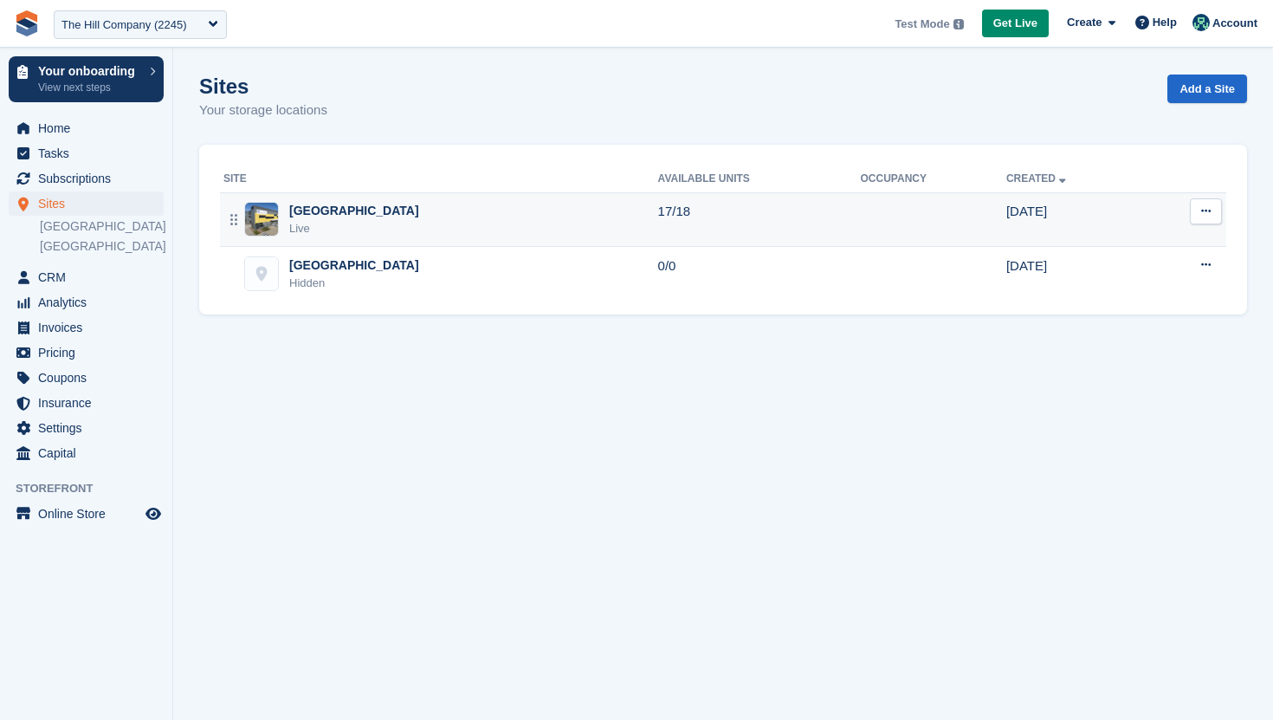
click at [738, 217] on td "17/18" at bounding box center [759, 219] width 203 height 55
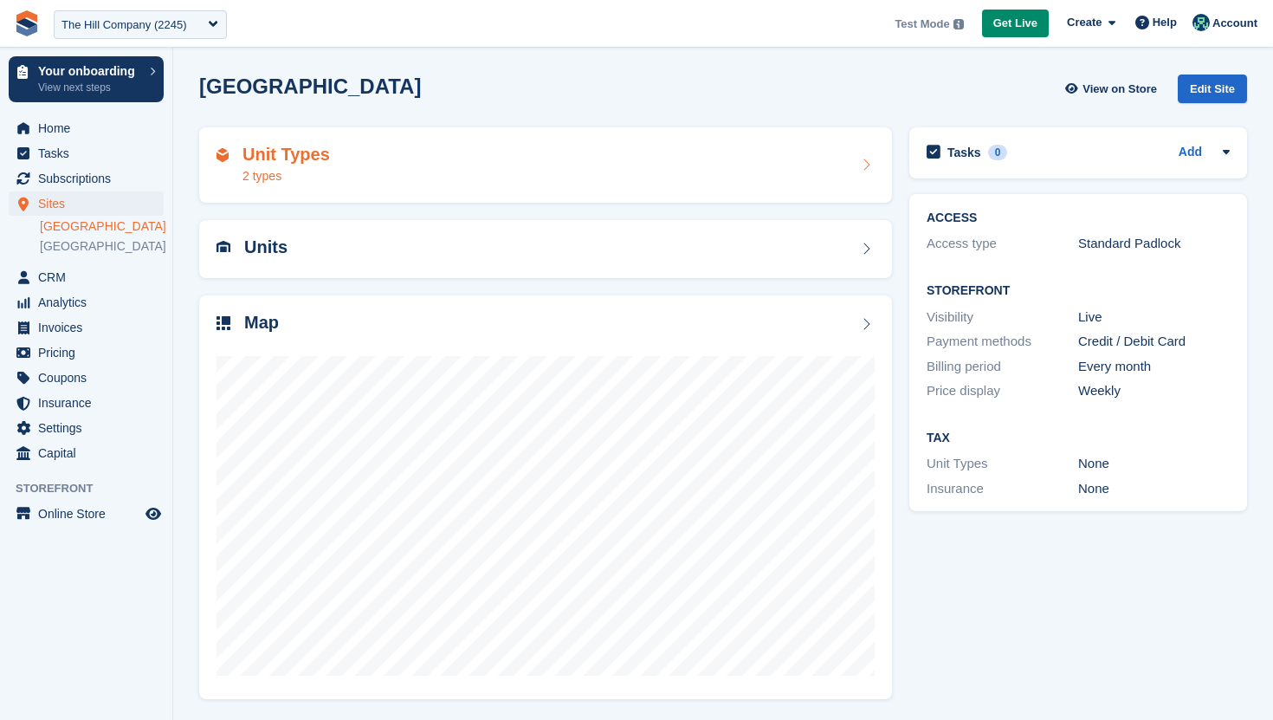
click at [731, 180] on div "Unit Types 2 types" at bounding box center [546, 166] width 658 height 42
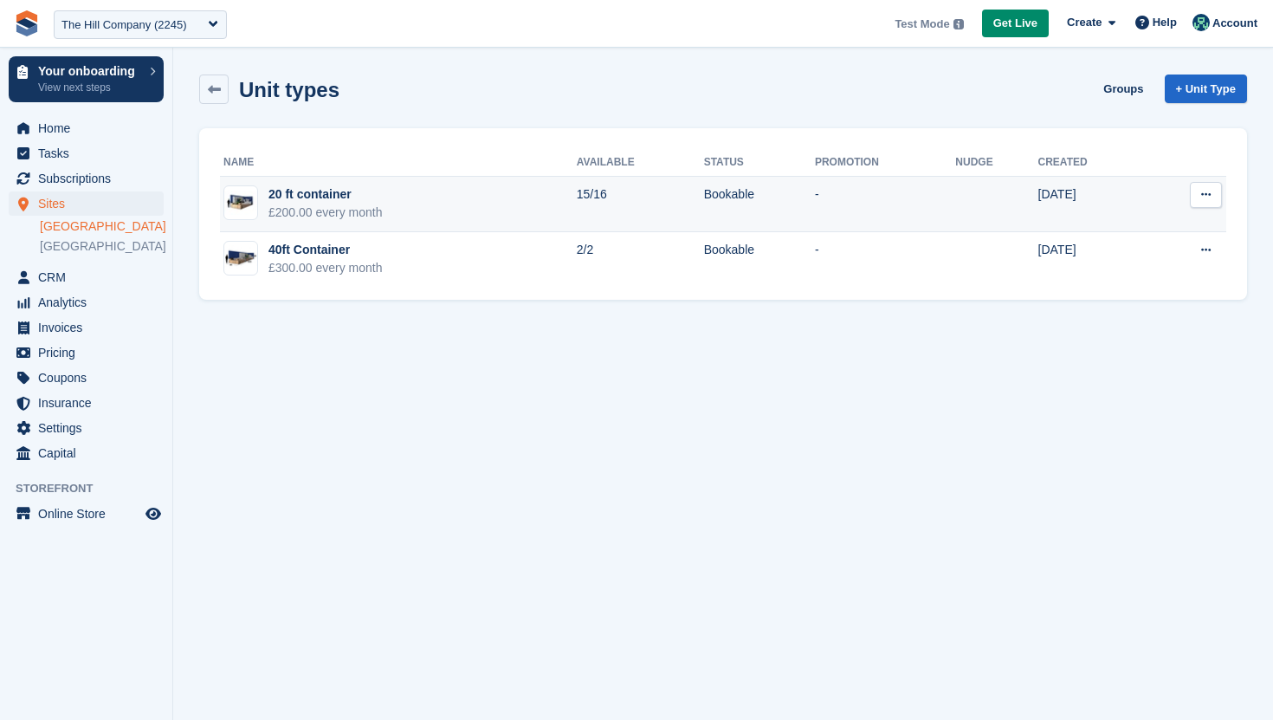
click at [1208, 197] on icon at bounding box center [1206, 194] width 10 height 11
click at [1170, 233] on p "Edit unit type" at bounding box center [1139, 228] width 151 height 23
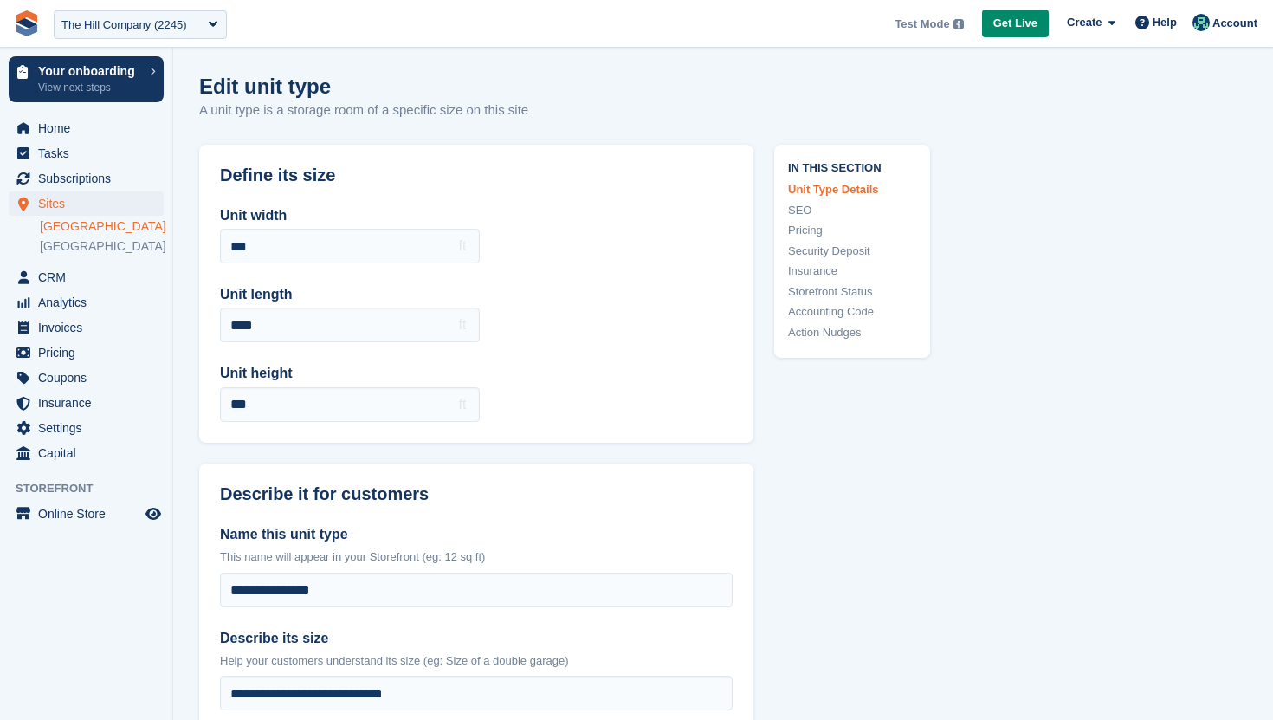
click at [851, 243] on link "Security Deposit" at bounding box center [852, 251] width 128 height 17
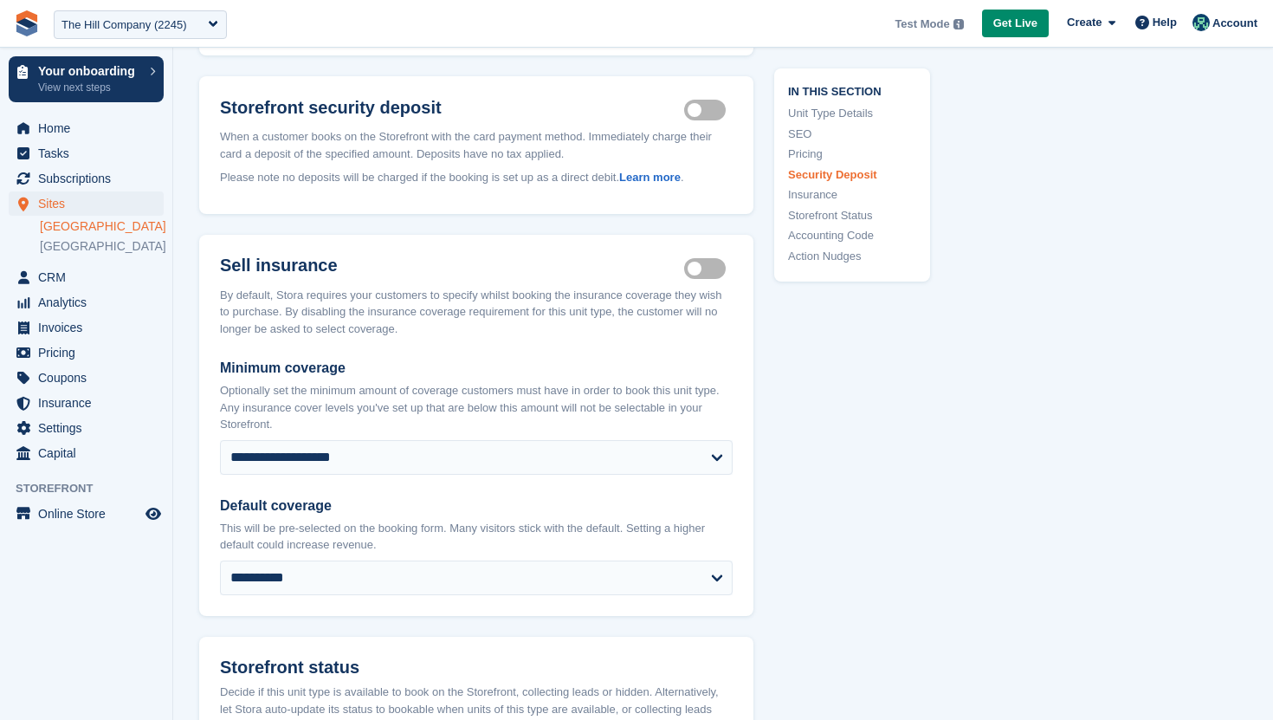
scroll to position [2113, 0]
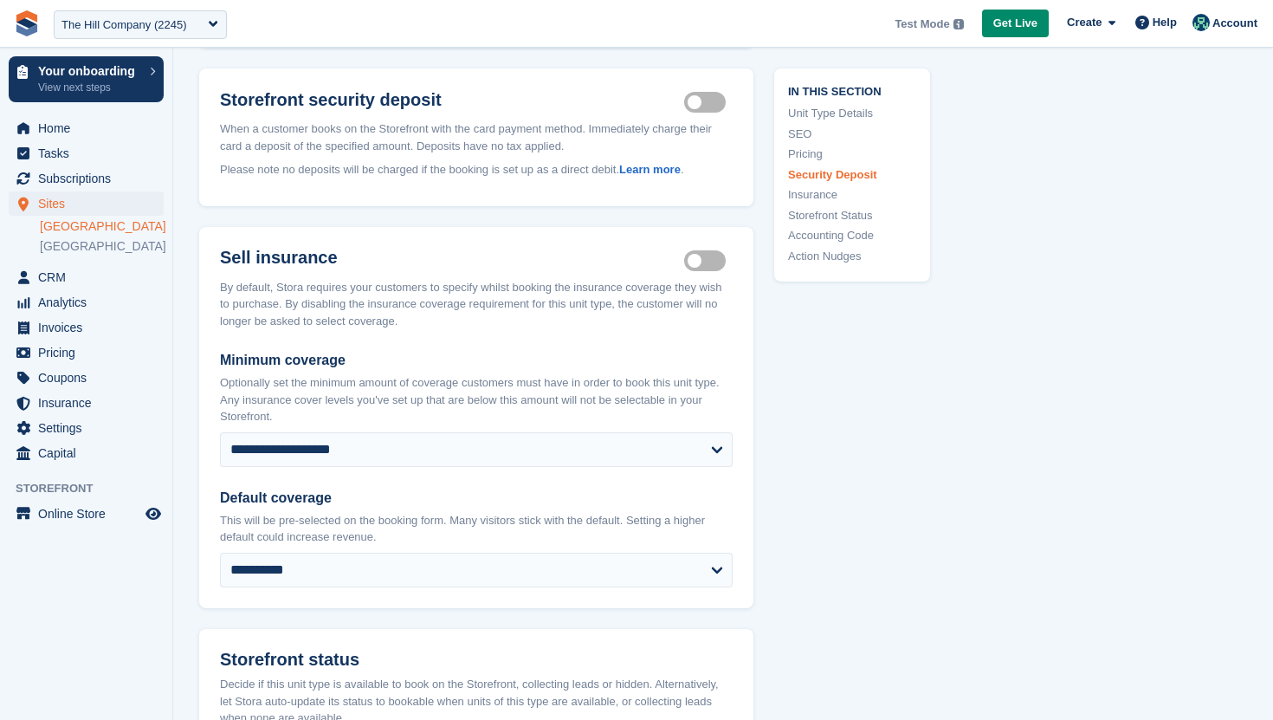
click at [711, 101] on label "Security deposit on" at bounding box center [708, 102] width 49 height 3
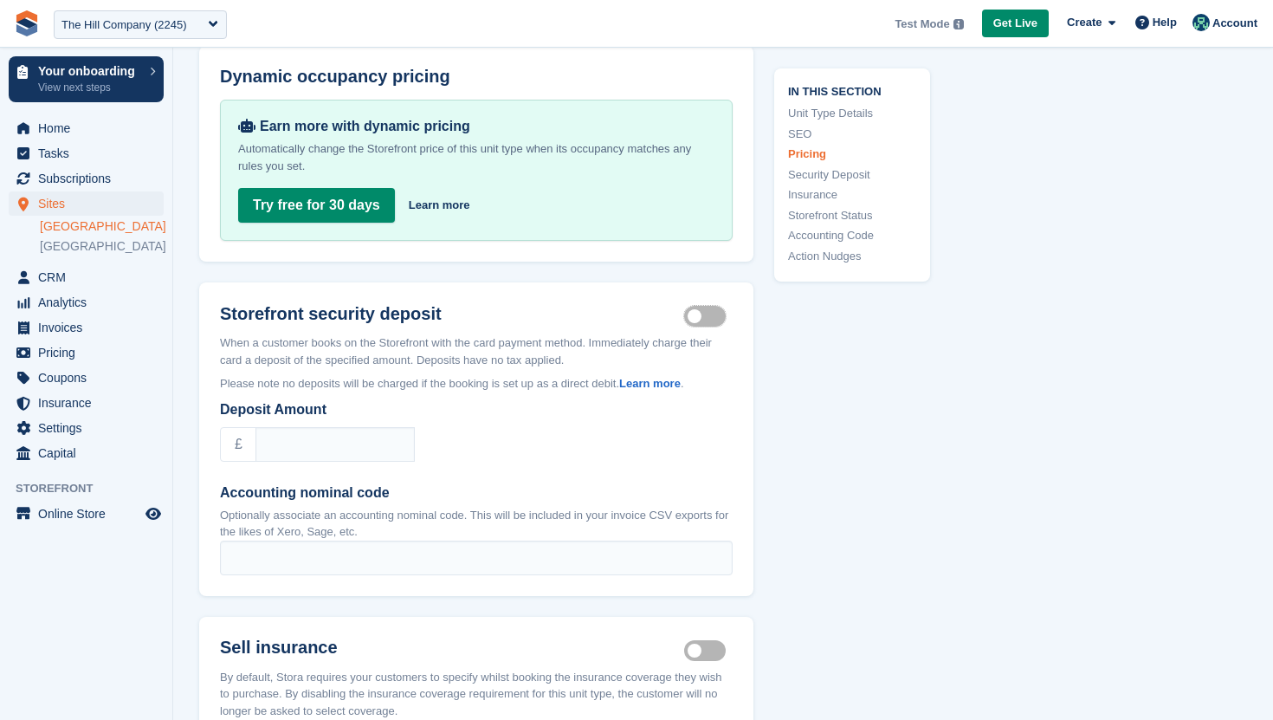
scroll to position [1900, 0]
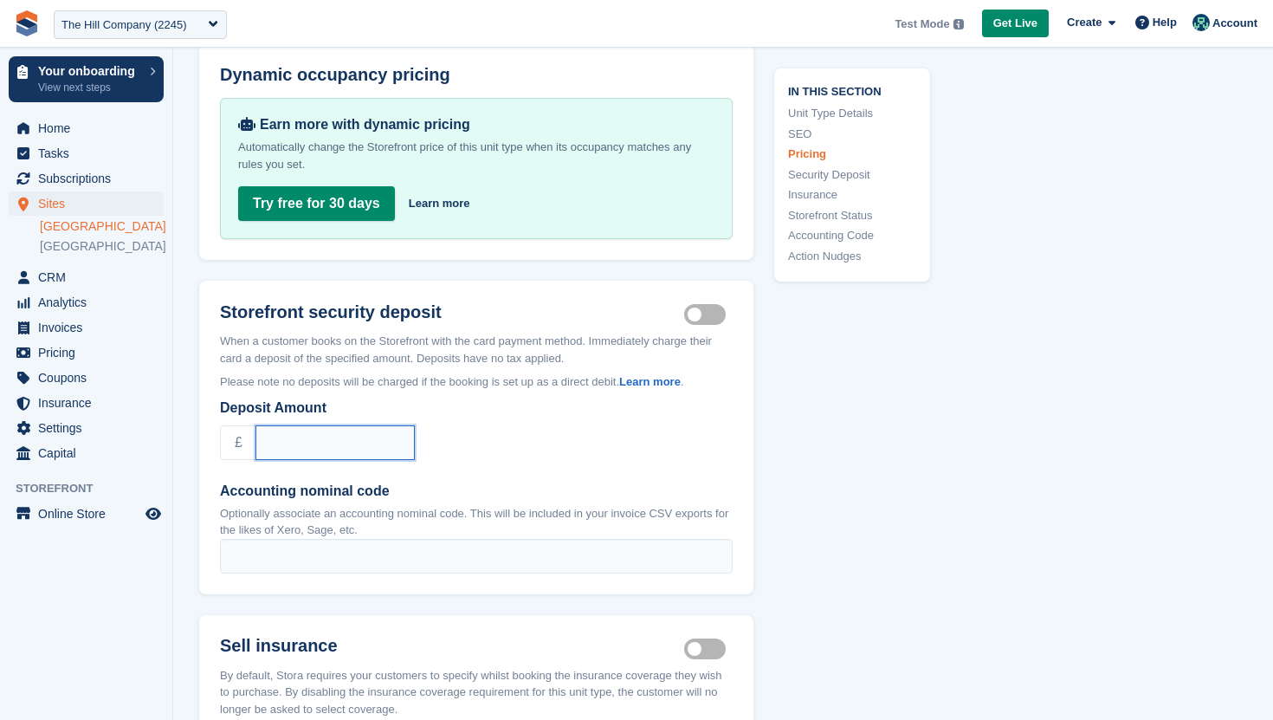
click at [325, 429] on input "Deposit Amount" at bounding box center [335, 442] width 159 height 35
click at [556, 435] on div "£" at bounding box center [476, 442] width 513 height 35
click at [145, 21] on div "The Hill Company (2245)" at bounding box center [124, 24] width 126 height 17
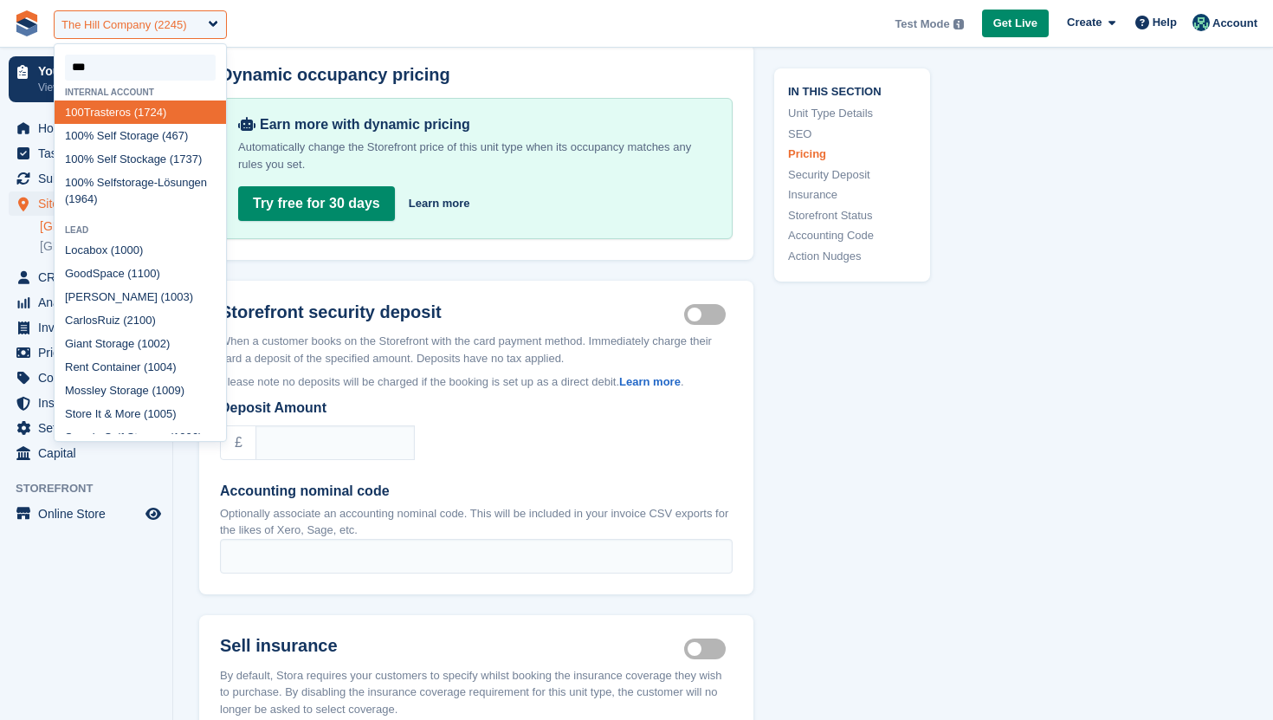
type input "****"
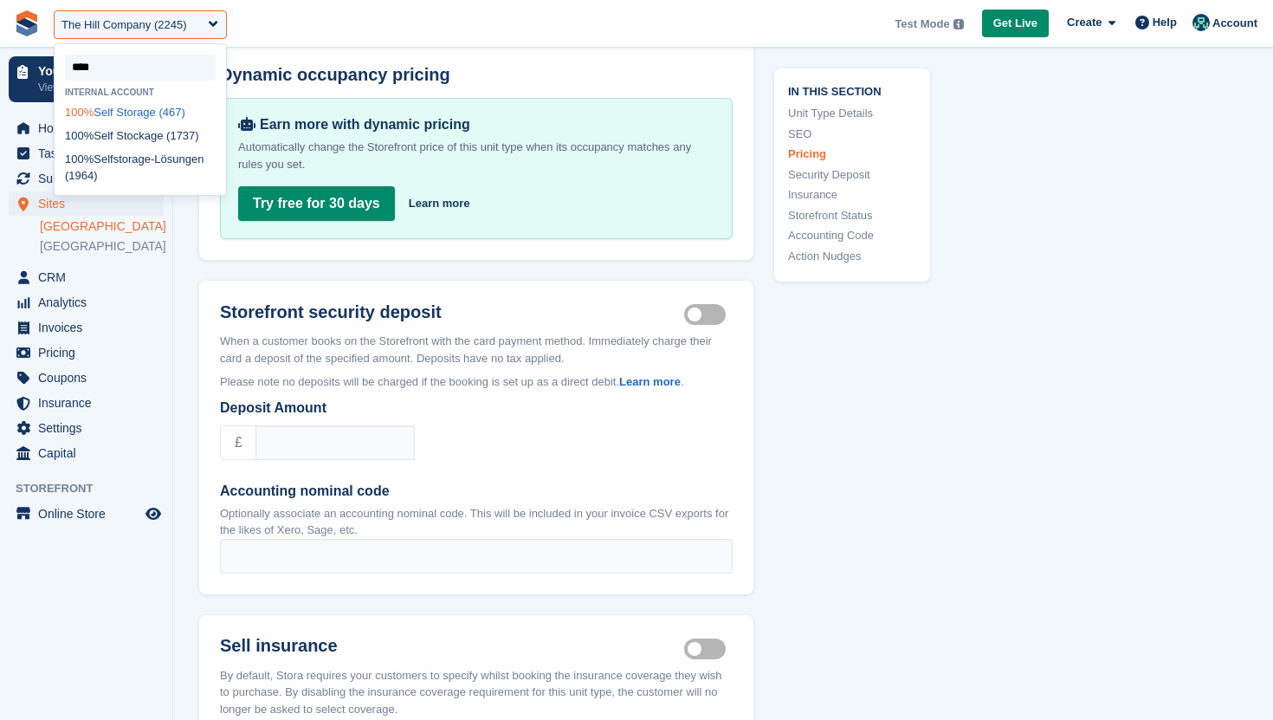
click at [122, 124] on div "100% Self Storage (467)" at bounding box center [141, 111] width 172 height 23
select select "***"
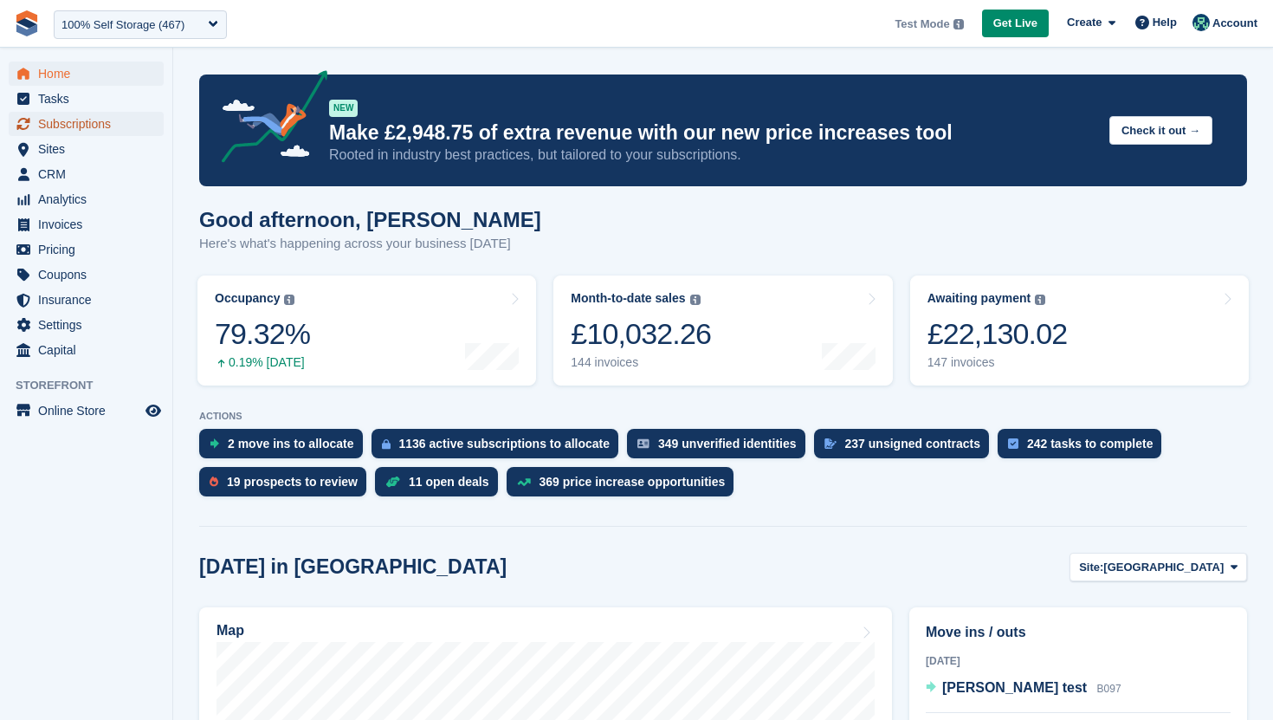
click at [103, 122] on span "Subscriptions" at bounding box center [90, 124] width 104 height 24
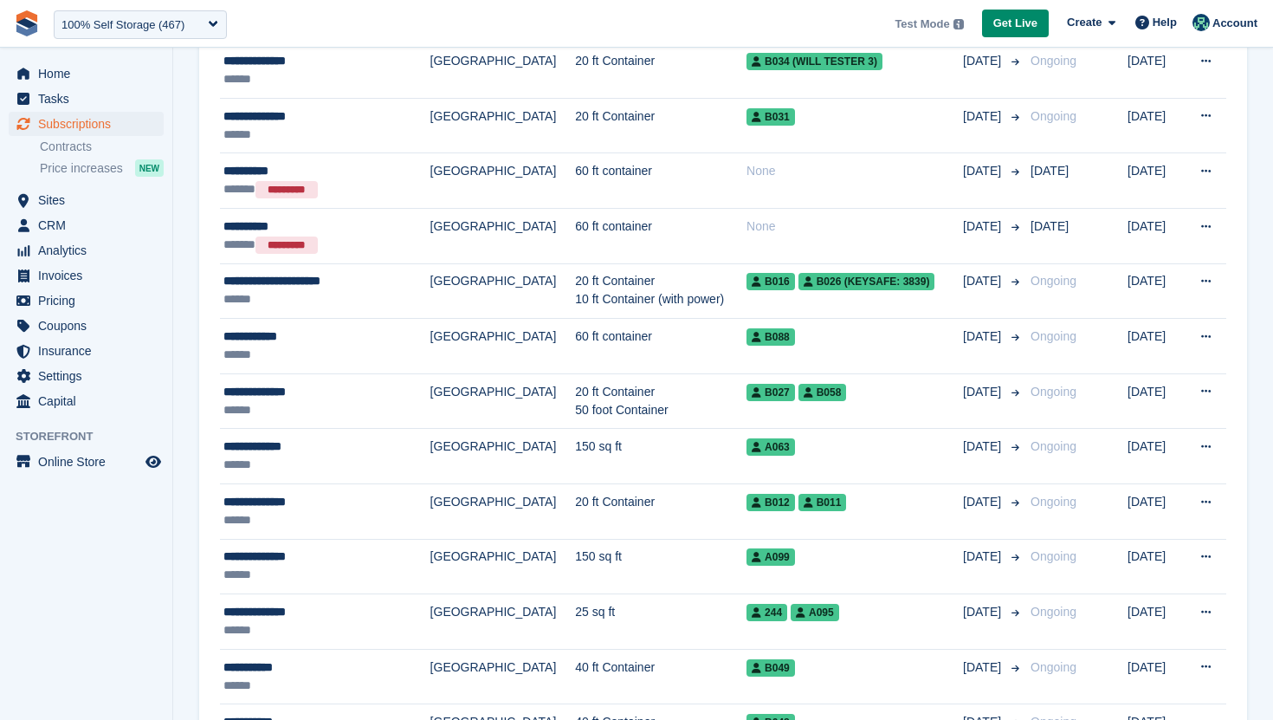
scroll to position [579, 0]
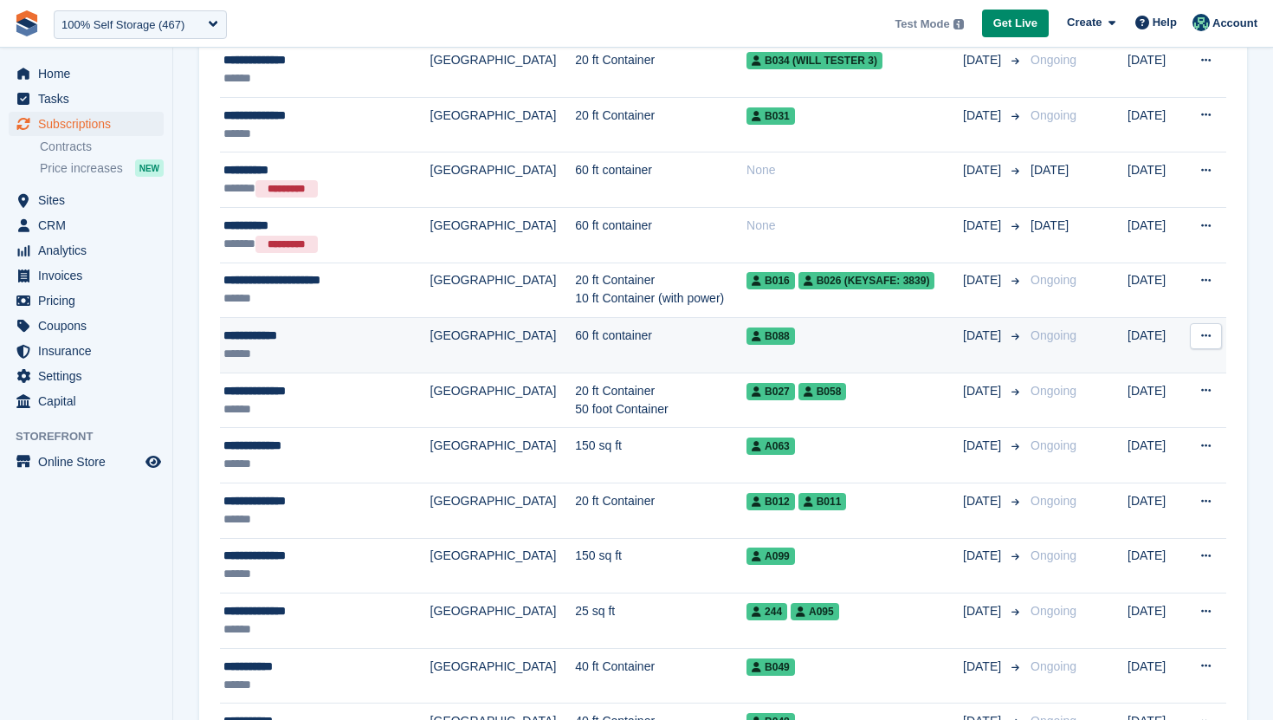
click at [430, 338] on td "[GEOGRAPHIC_DATA]" at bounding box center [503, 345] width 146 height 55
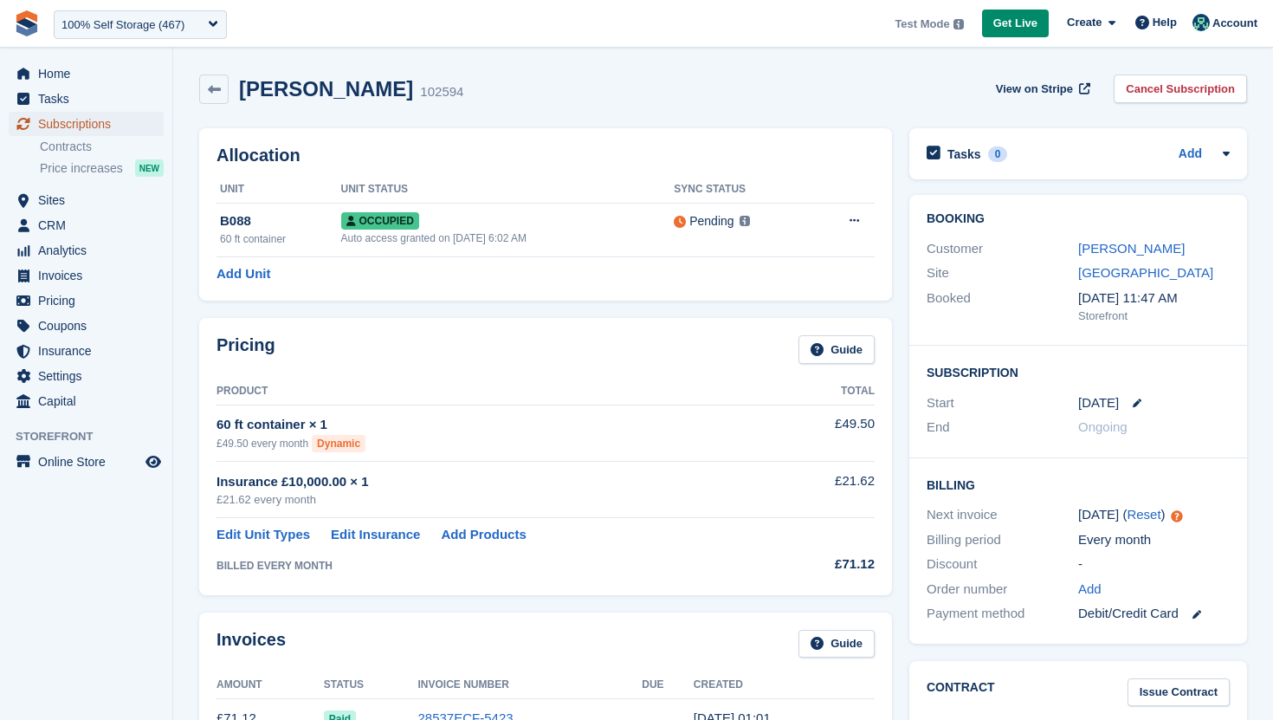
click at [100, 125] on span "Subscriptions" at bounding box center [90, 124] width 104 height 24
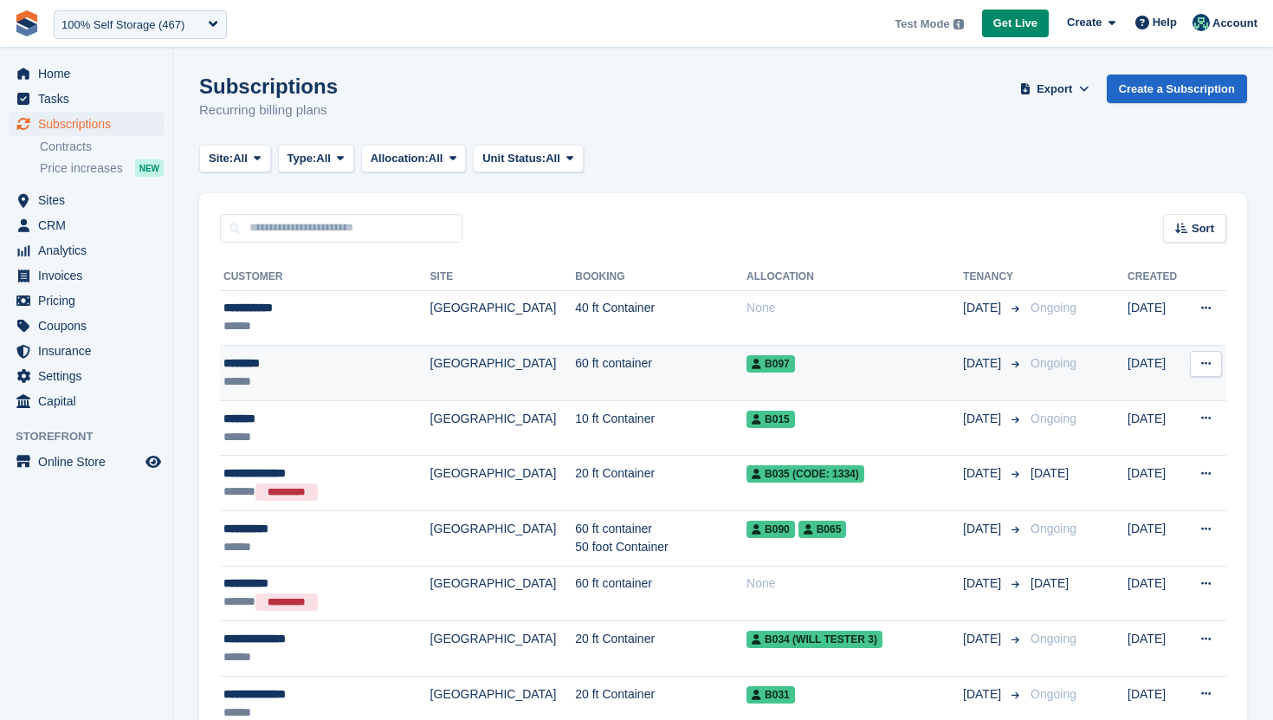
click at [366, 368] on div "********" at bounding box center [312, 363] width 179 height 18
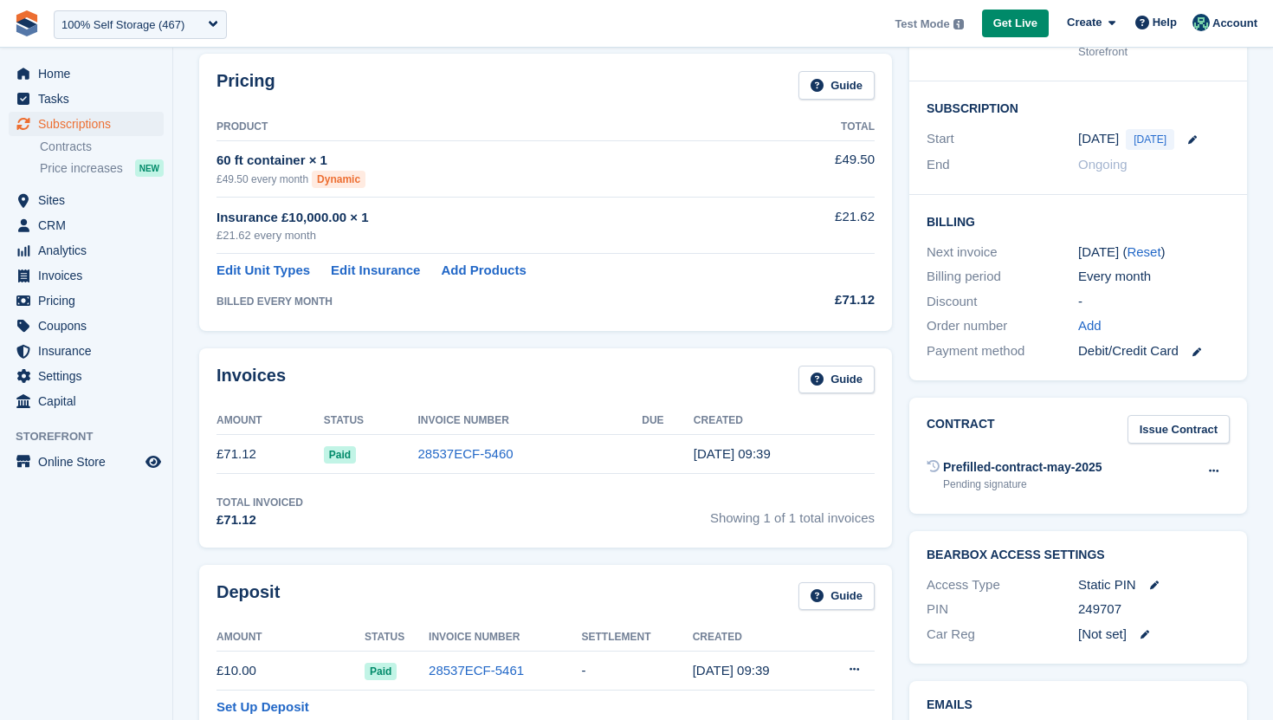
scroll to position [504, 0]
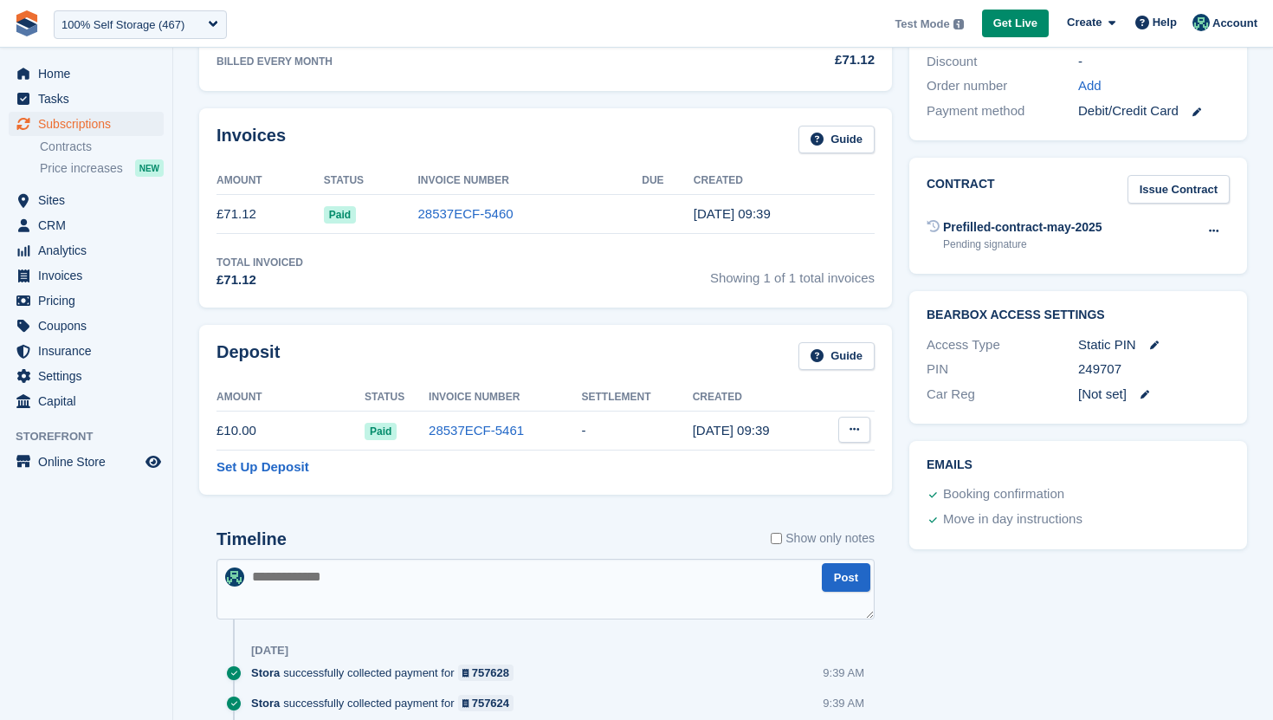
click at [860, 430] on button at bounding box center [854, 430] width 32 height 26
click at [768, 462] on p "Settle deposit" at bounding box center [787, 463] width 151 height 23
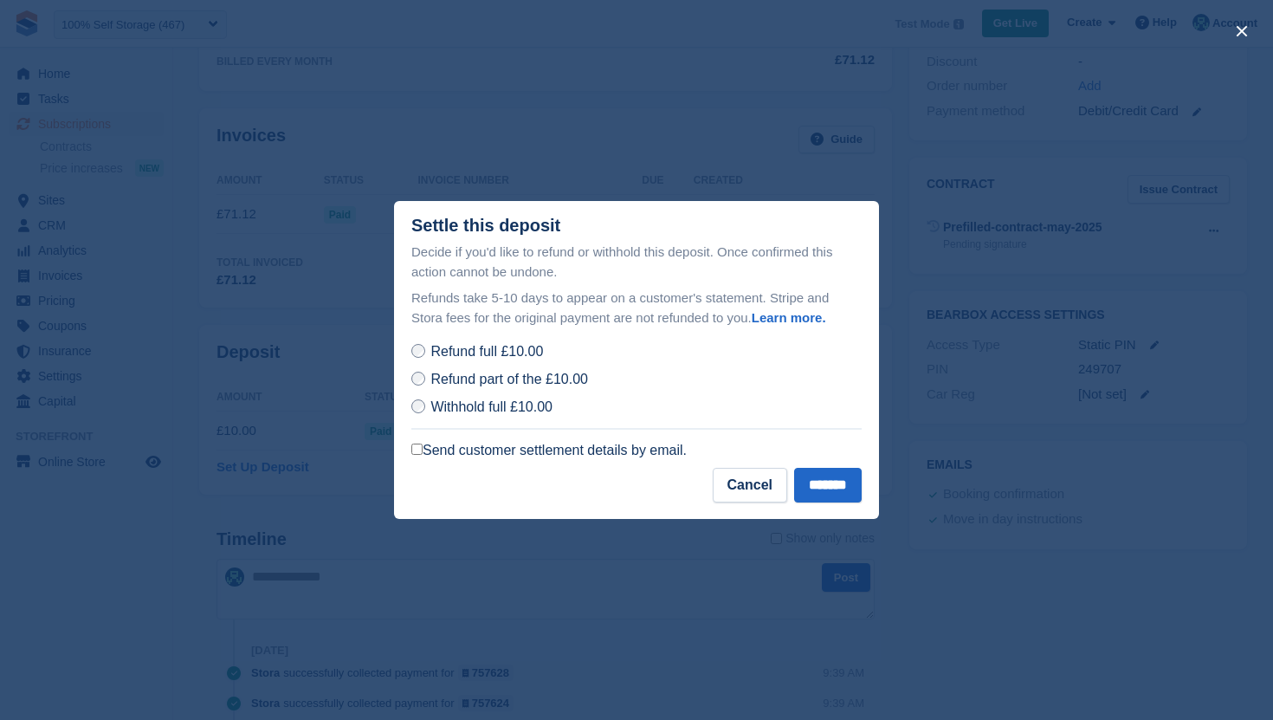
click at [499, 447] on label "Send customer settlement details by email." at bounding box center [548, 450] width 275 height 17
click at [514, 381] on span "Refund part of the £10.00" at bounding box center [508, 379] width 157 height 15
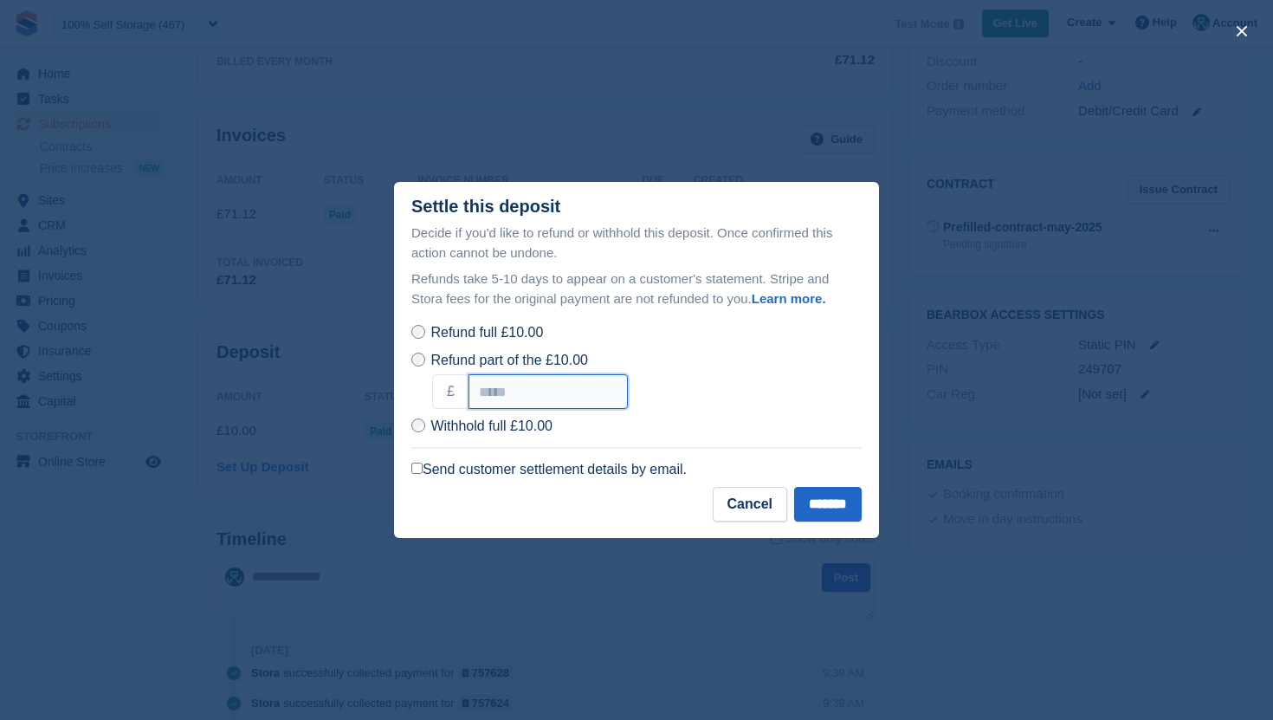
drag, startPoint x: 526, startPoint y: 389, endPoint x: 450, endPoint y: 397, distance: 76.6
click at [450, 397] on div "£ *****" at bounding box center [647, 391] width 430 height 35
click at [1243, 31] on button "close" at bounding box center [1242, 31] width 28 height 28
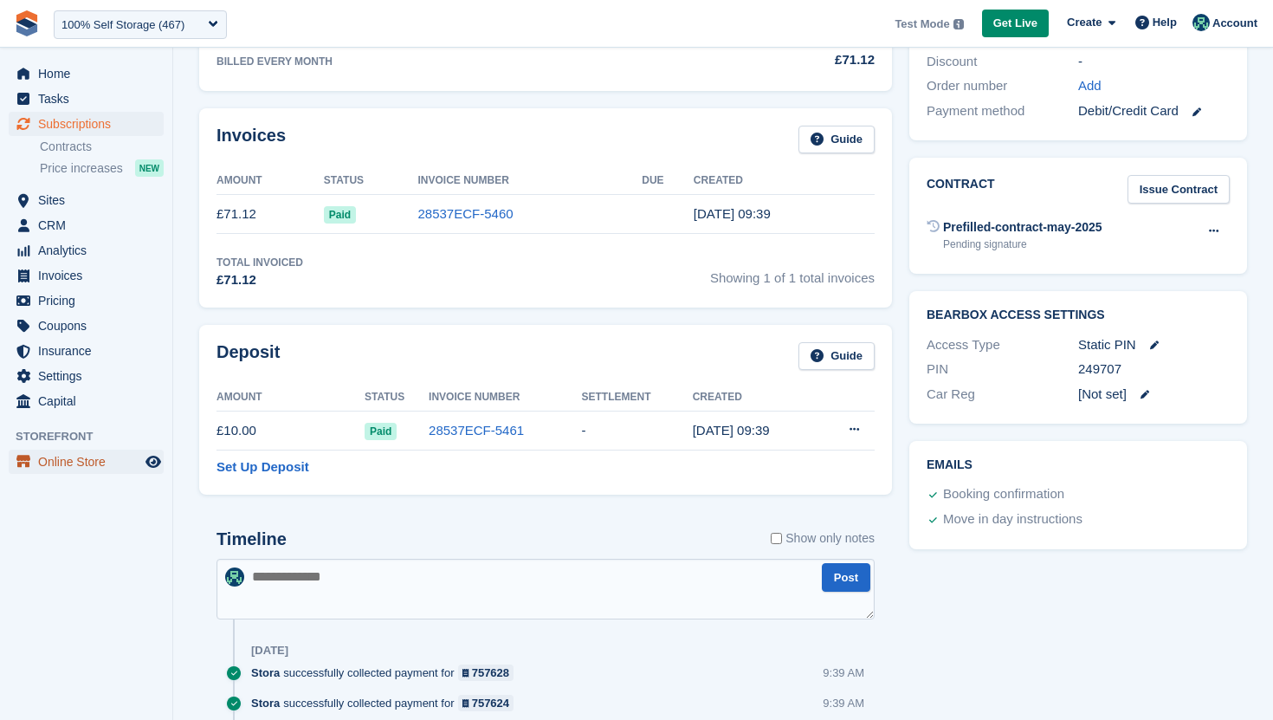
click at [65, 463] on span "Online Store" at bounding box center [90, 462] width 104 height 24
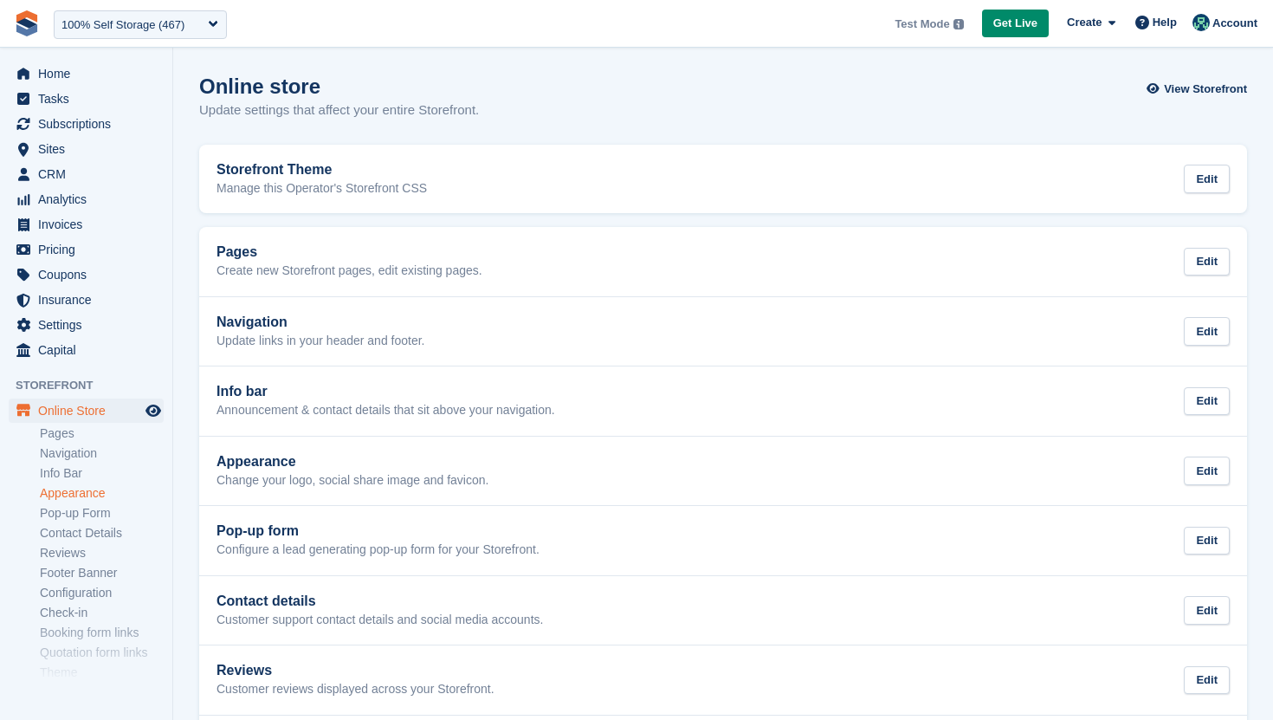
click at [78, 492] on link "Appearance" at bounding box center [102, 493] width 124 height 16
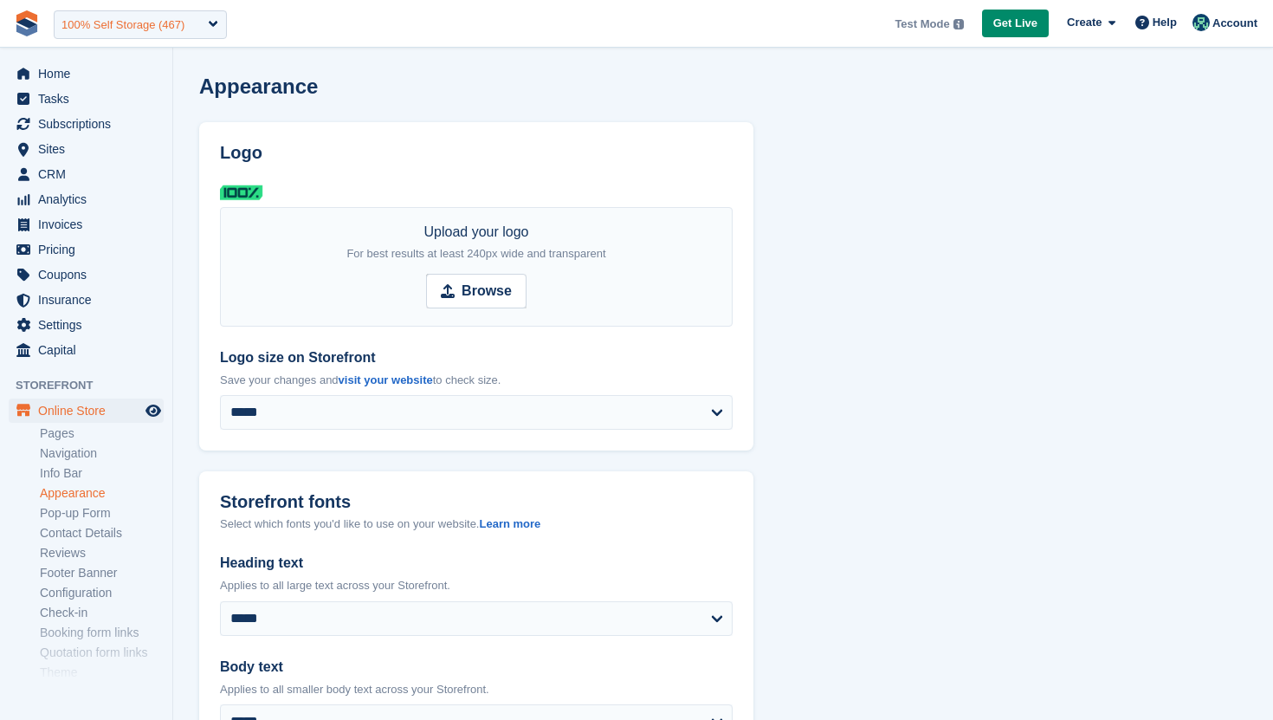
click at [174, 19] on div "100% Self Storage (467)" at bounding box center [122, 24] width 123 height 17
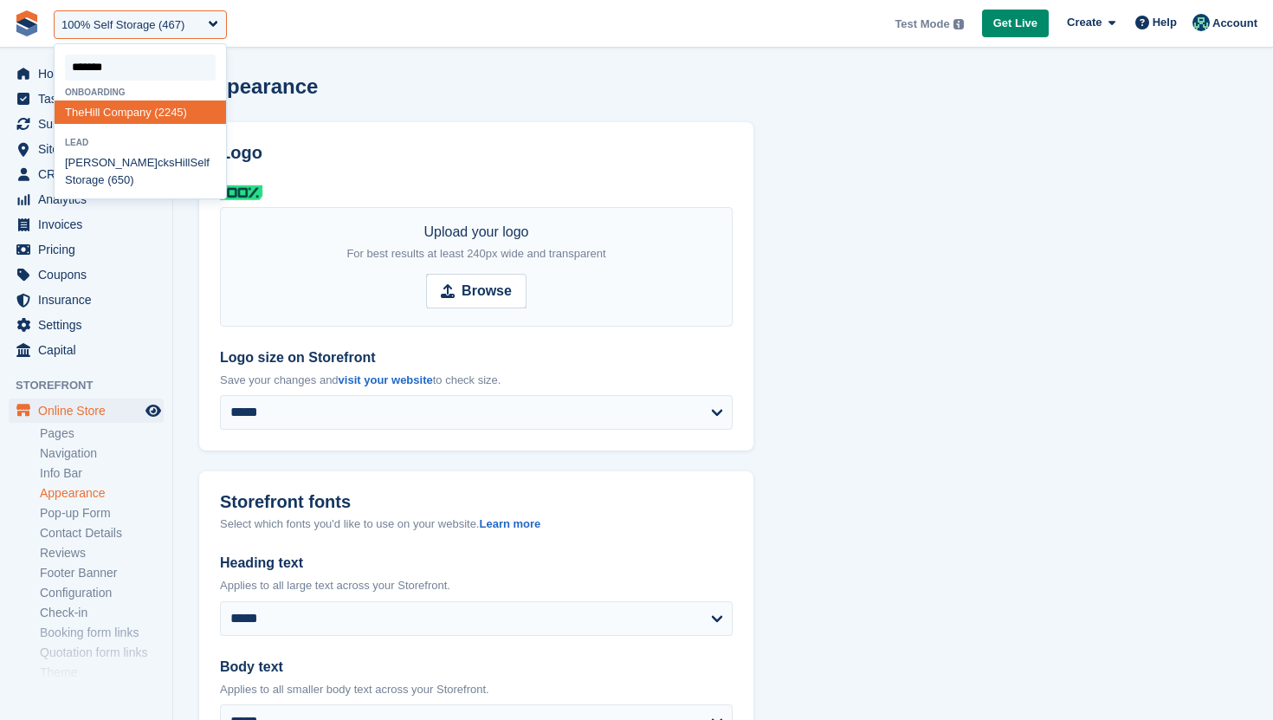
type input "********"
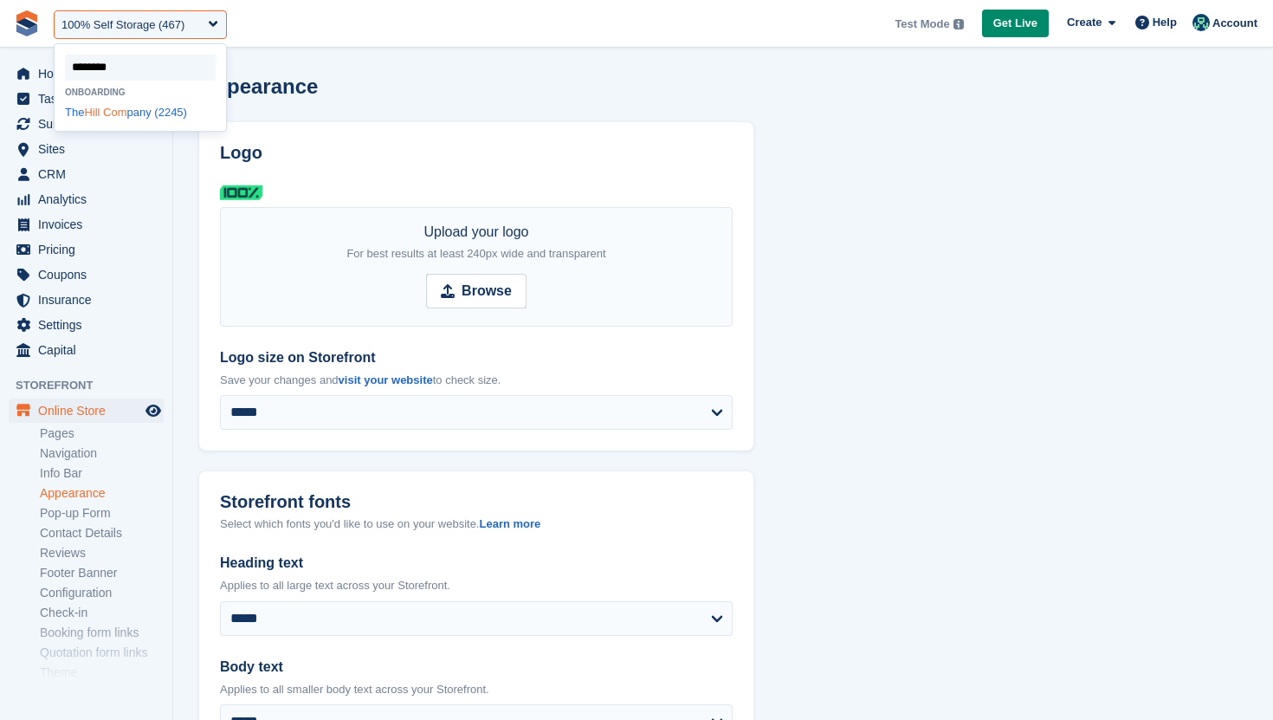
click at [133, 111] on div "The Hill Com pany (2245)" at bounding box center [141, 111] width 172 height 23
select select "****"
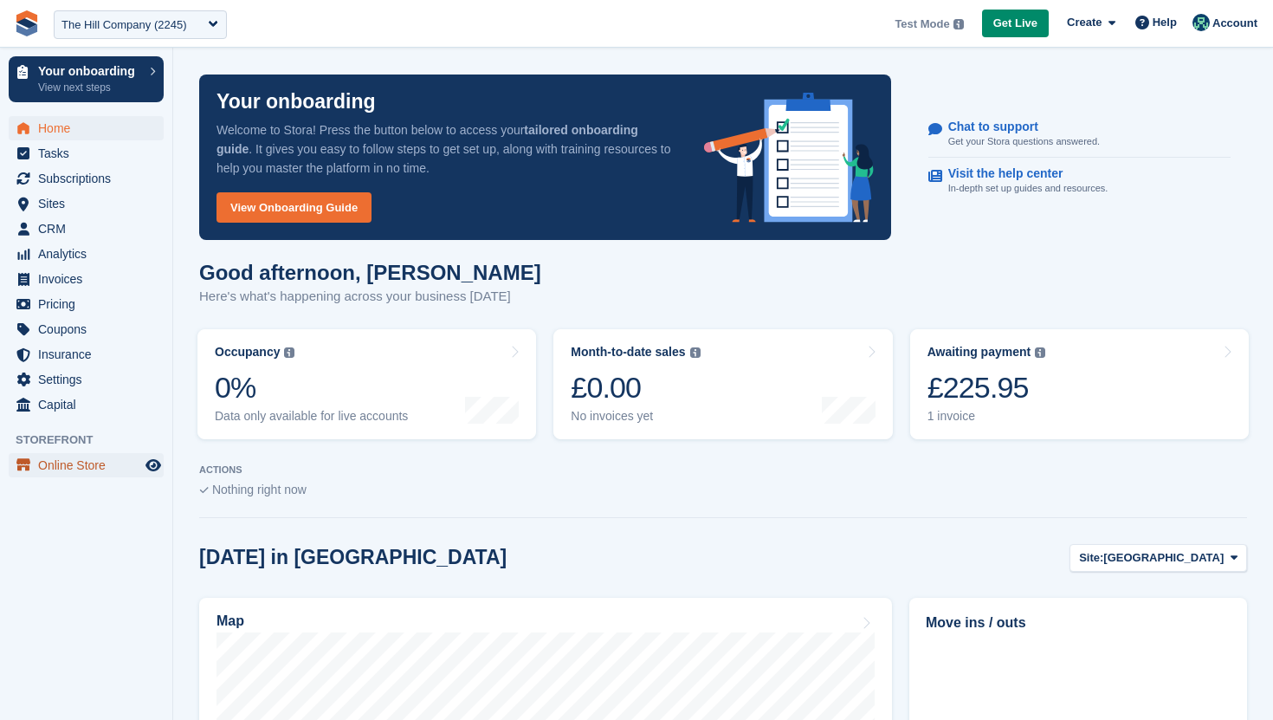
click at [79, 466] on span "Online Store" at bounding box center [90, 465] width 104 height 24
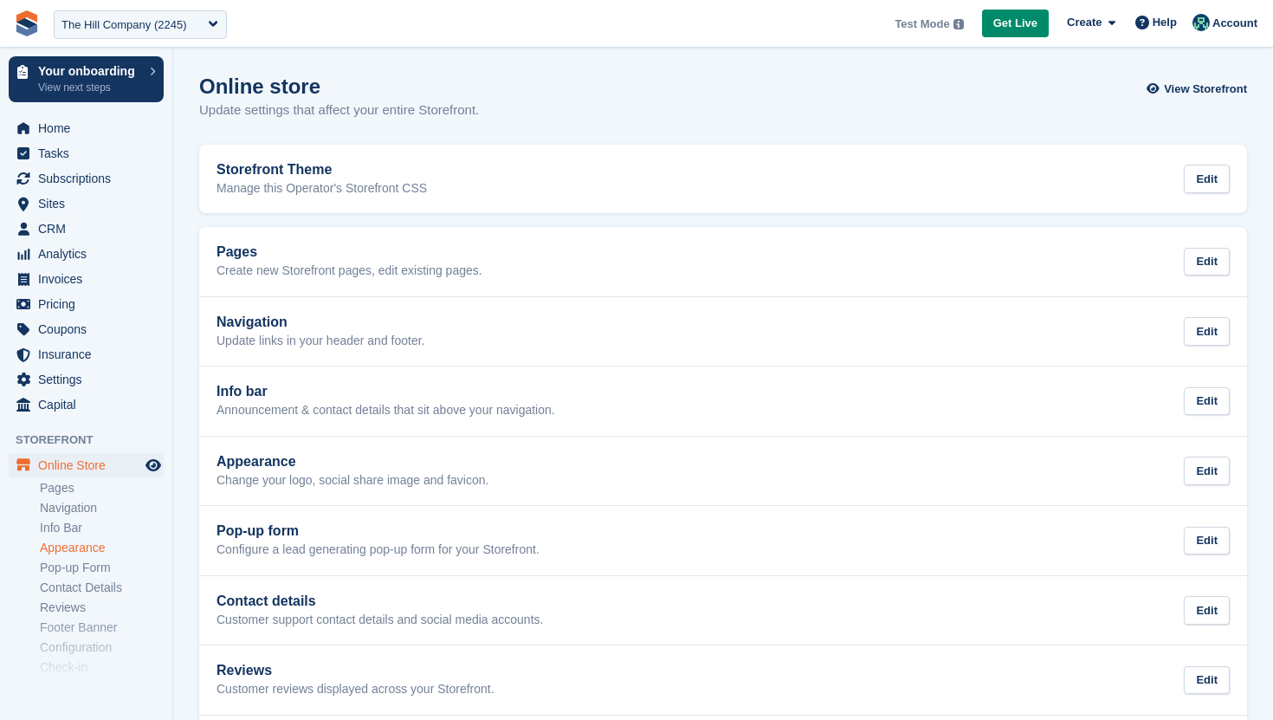
click at [92, 542] on link "Appearance" at bounding box center [102, 548] width 124 height 16
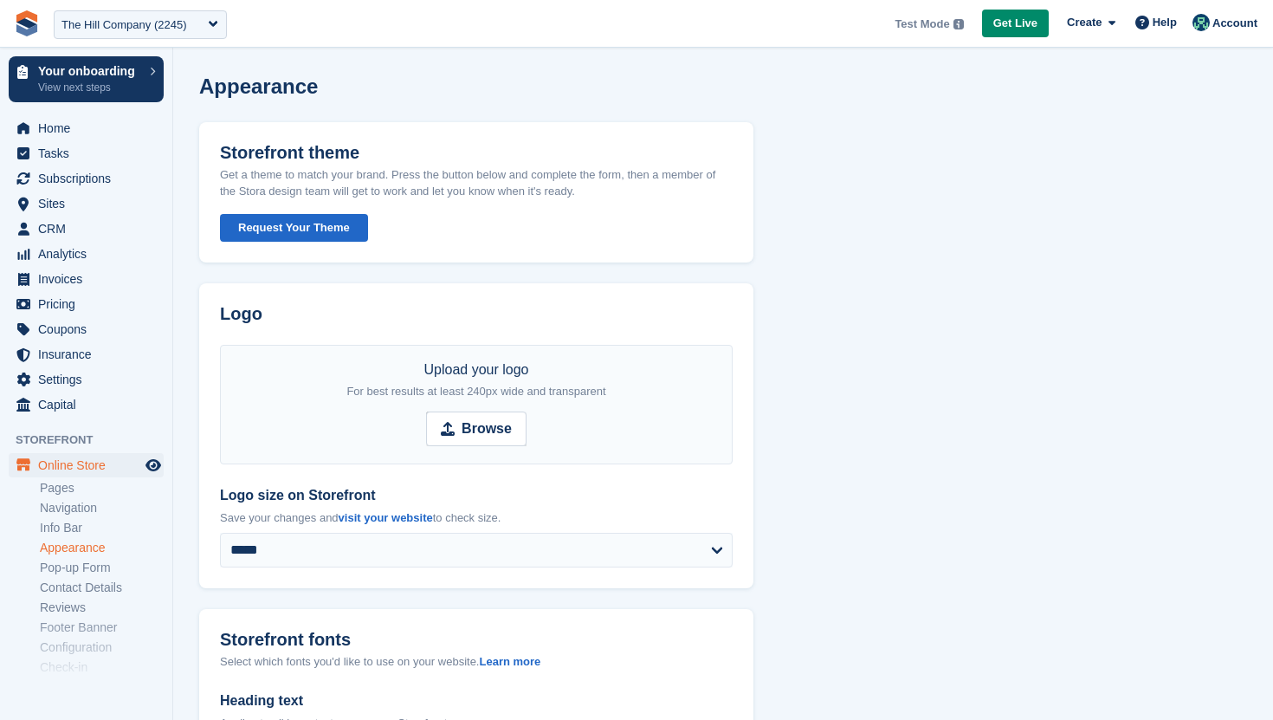
click at [288, 235] on button "Request Your Theme" at bounding box center [294, 228] width 148 height 29
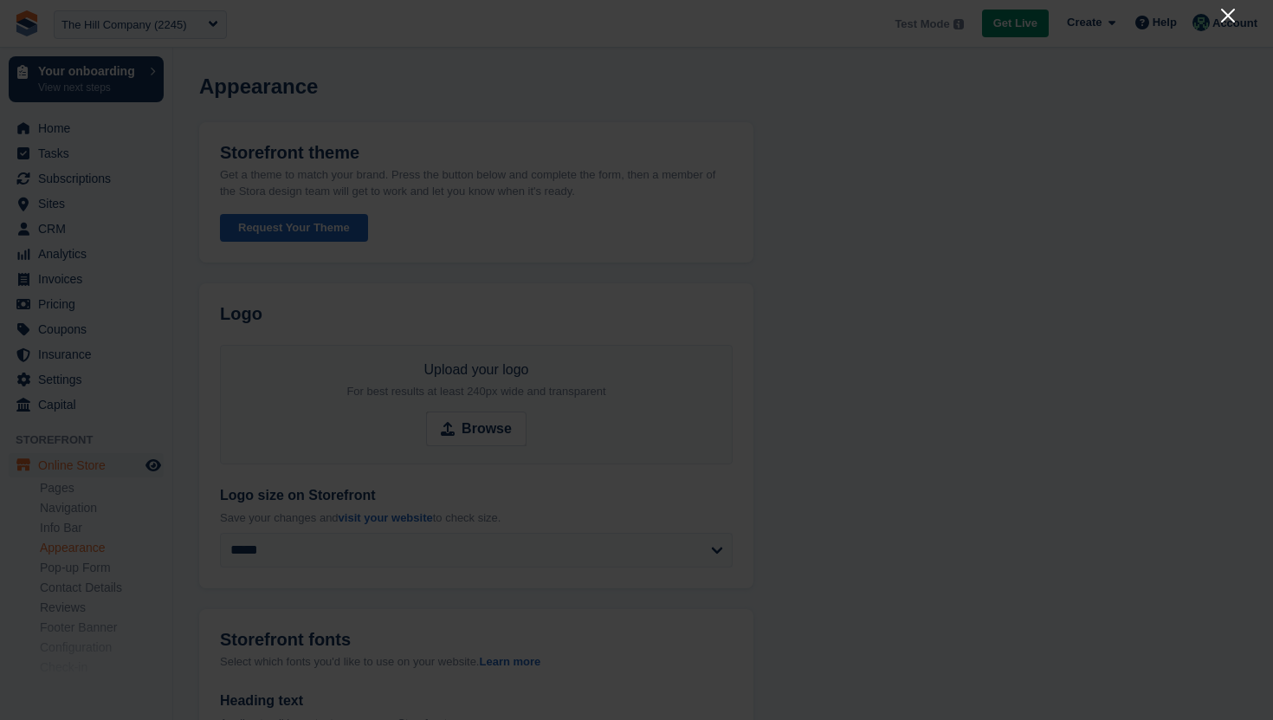
click at [1222, 16] on icon "Close" at bounding box center [1228, 15] width 21 height 21
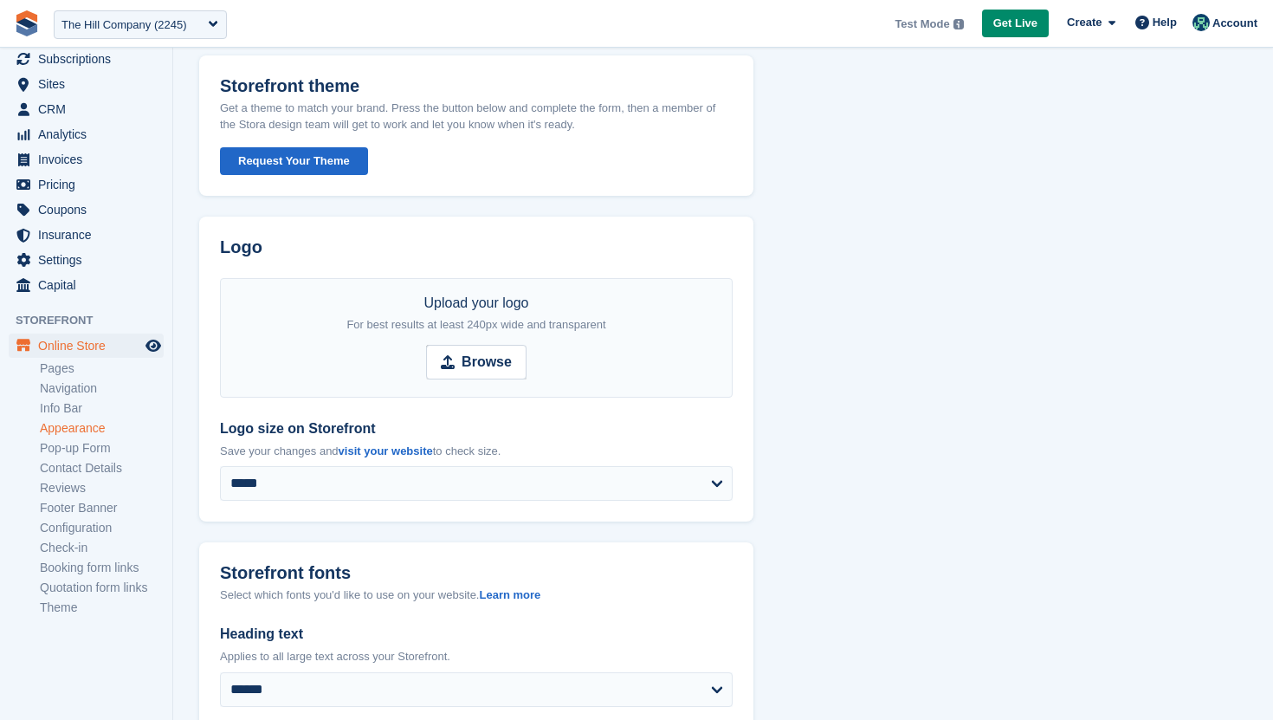
scroll to position [64, 0]
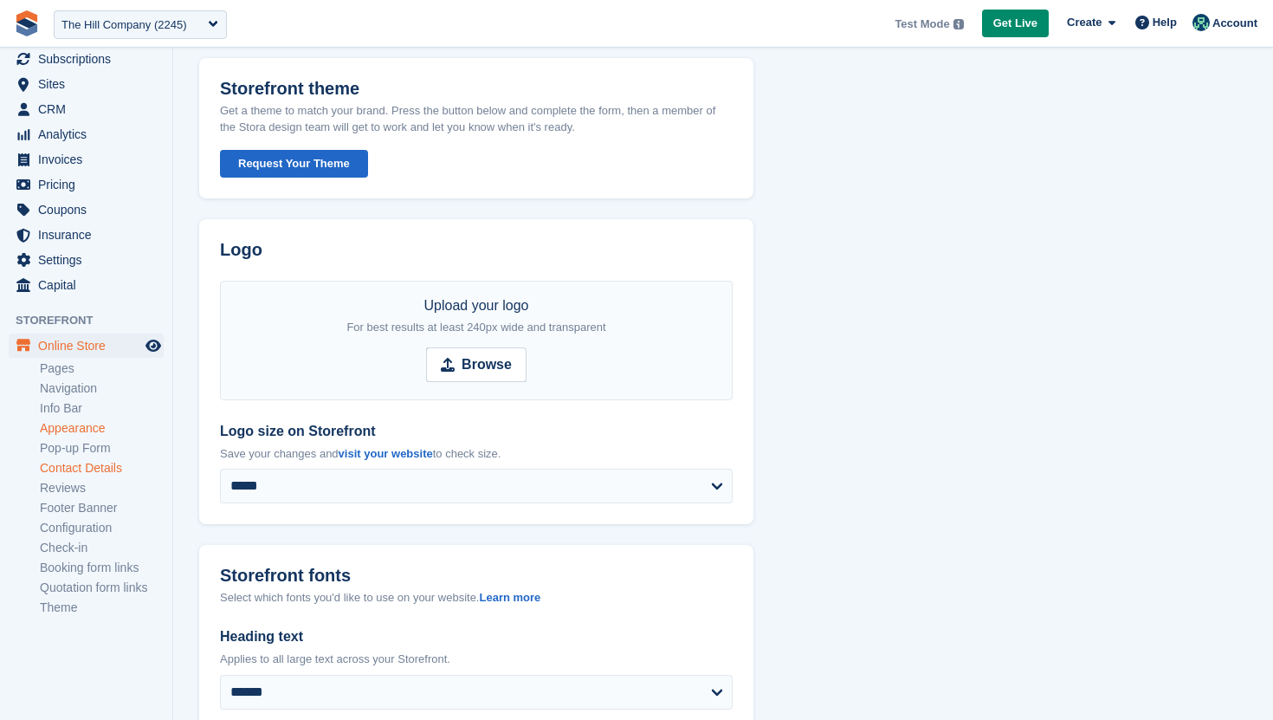
click at [99, 470] on link "Contact Details" at bounding box center [102, 468] width 124 height 16
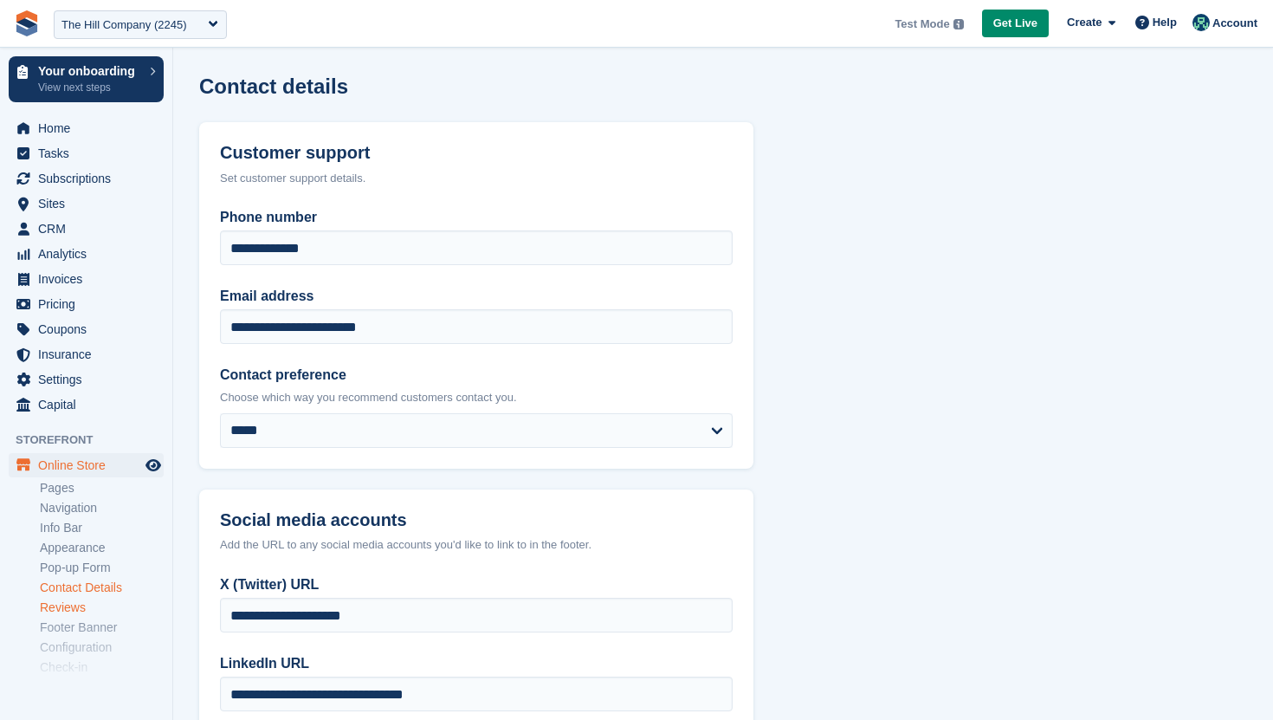
scroll to position [120, 0]
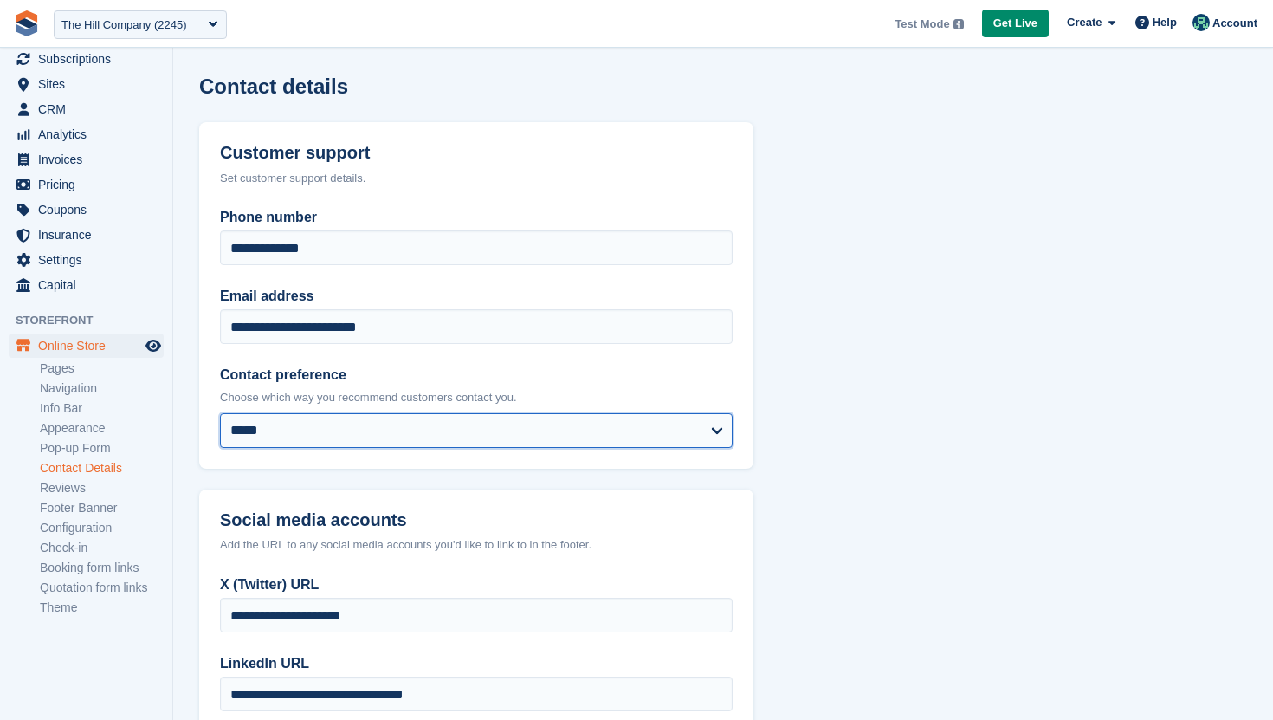
click at [332, 424] on select "***** *****" at bounding box center [476, 430] width 513 height 35
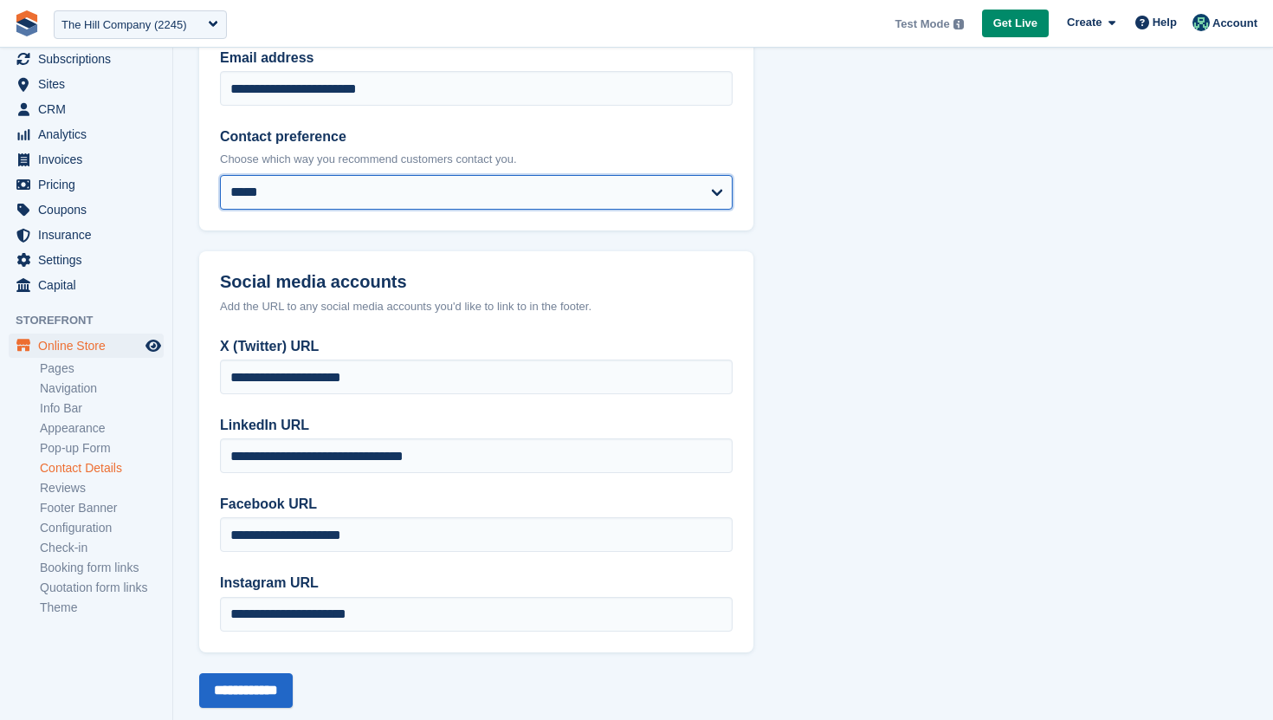
scroll to position [272, 0]
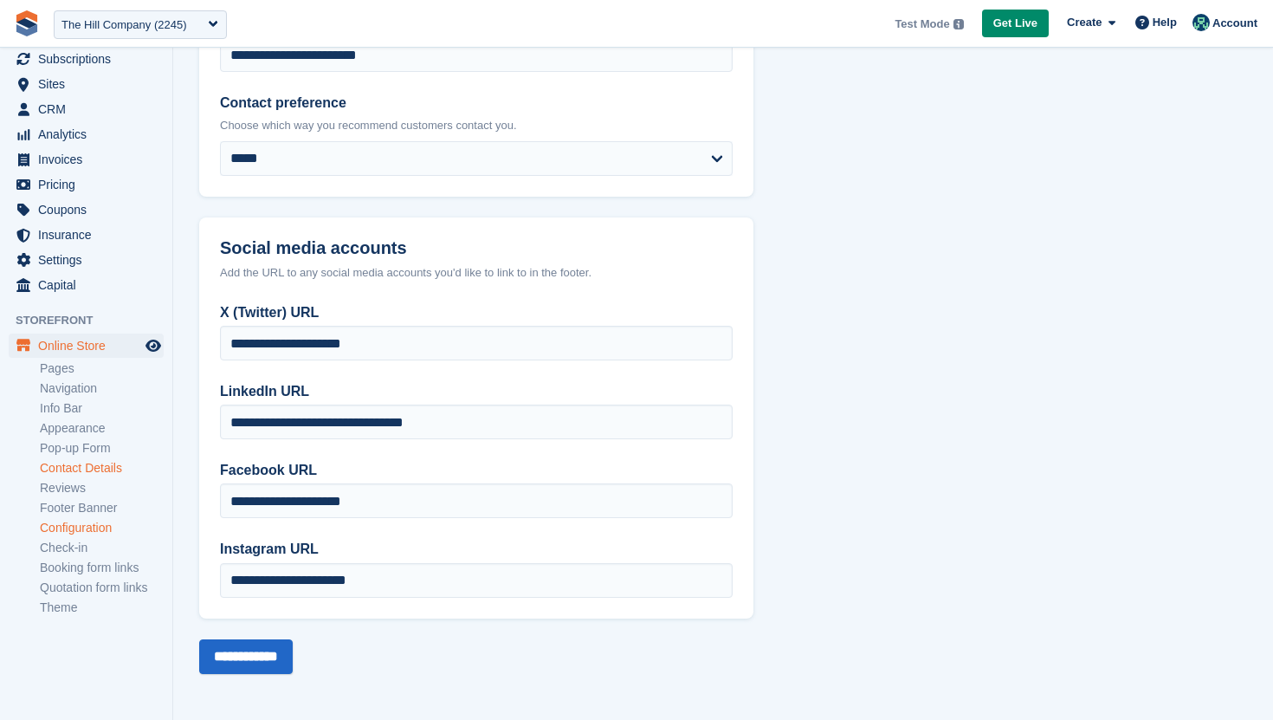
click at [97, 524] on link "Configuration" at bounding box center [102, 528] width 124 height 16
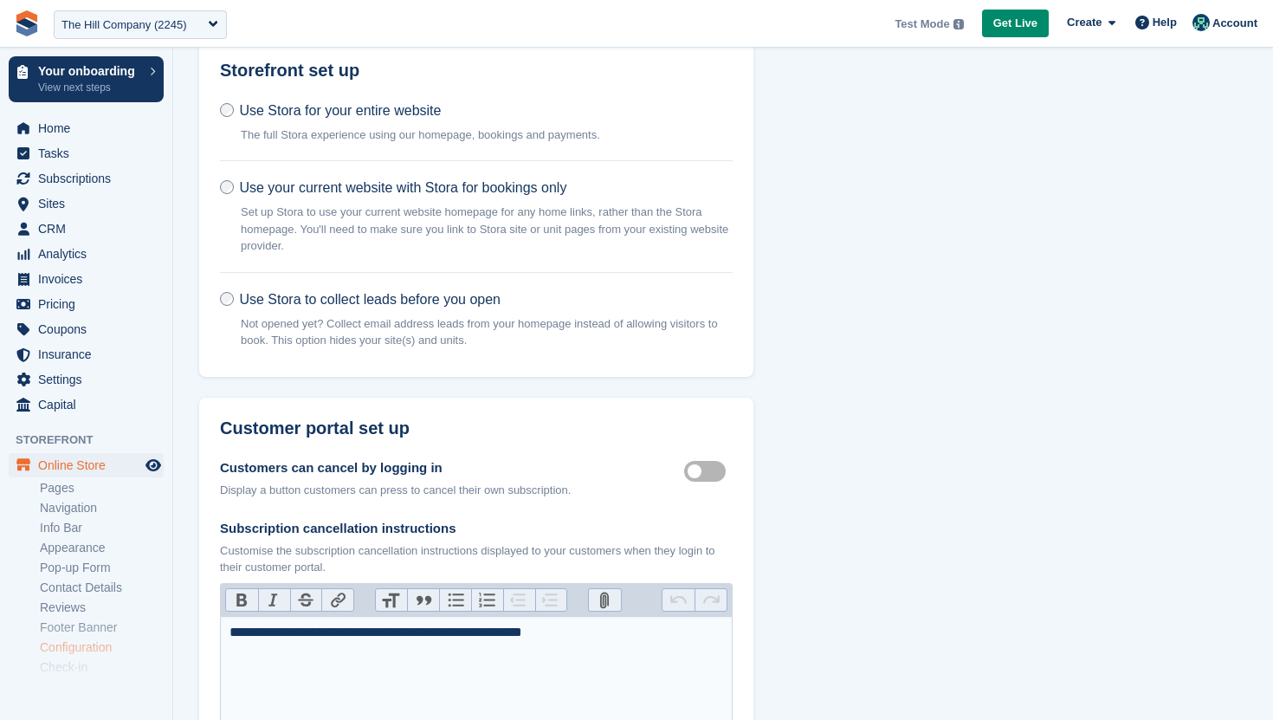
scroll to position [194, 0]
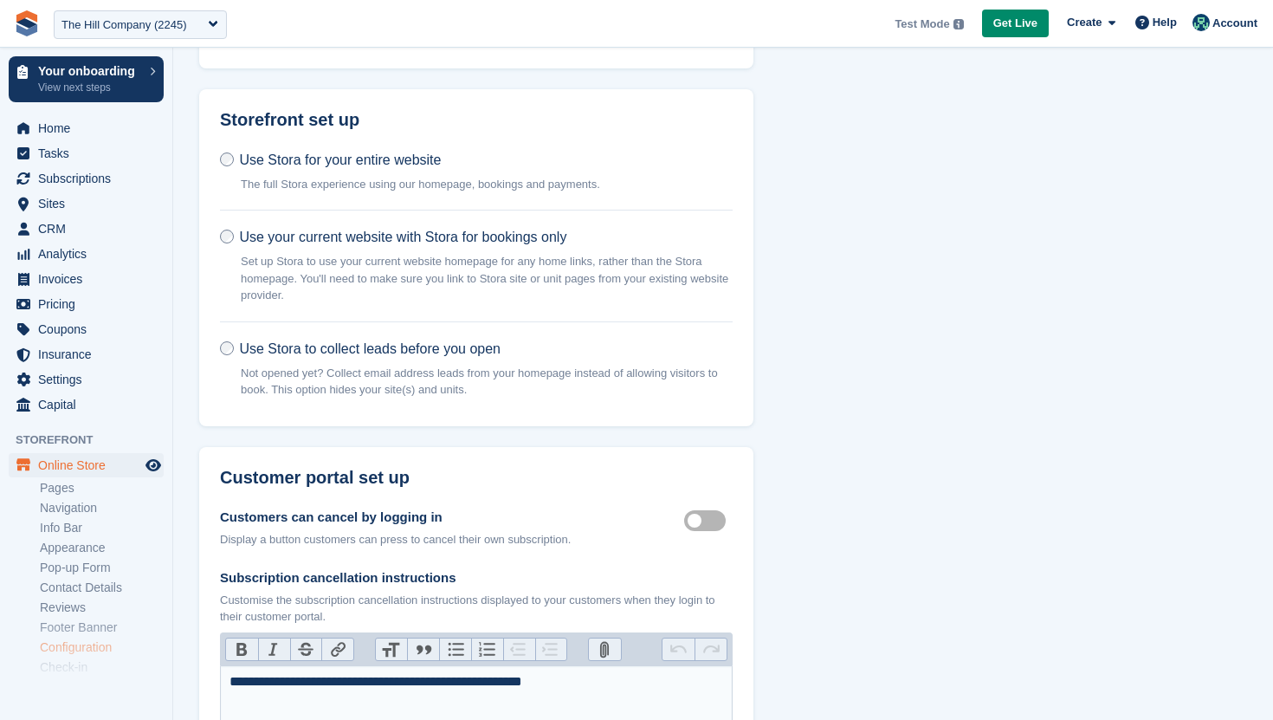
click at [433, 247] on label "Use your current website with Stora for bookings only Set up Stora to use your …" at bounding box center [476, 269] width 513 height 83
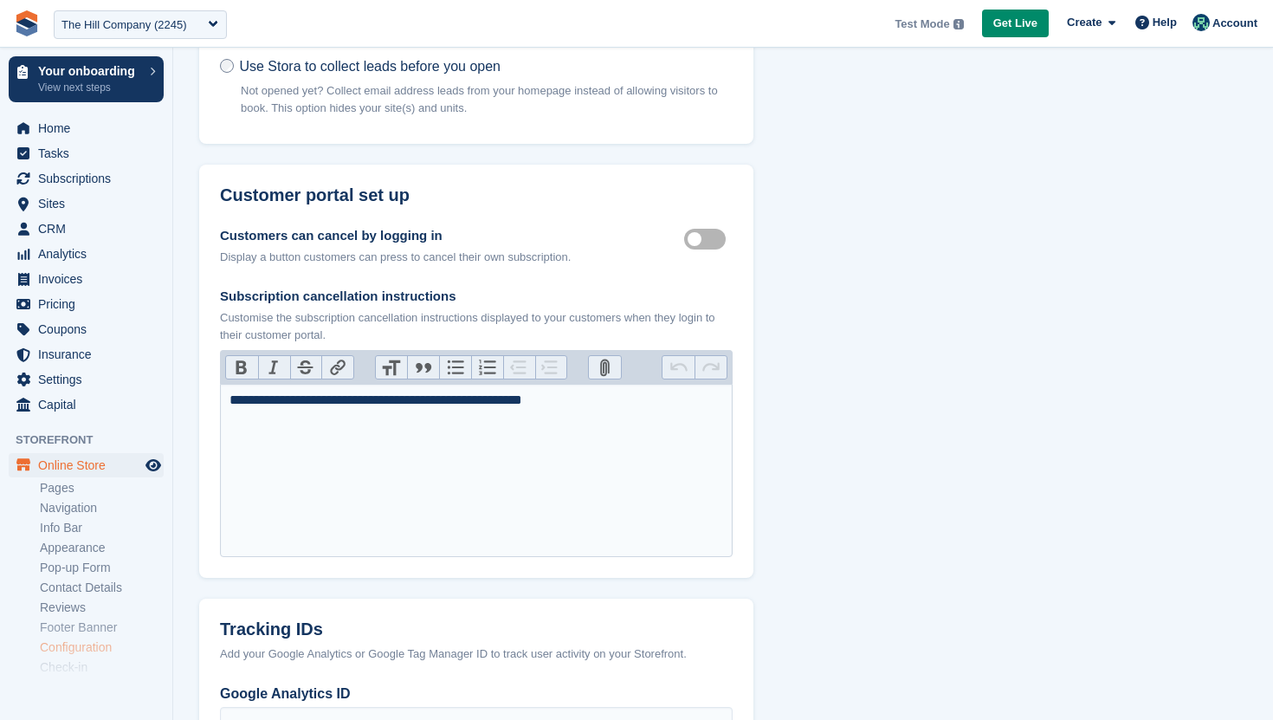
scroll to position [576, 0]
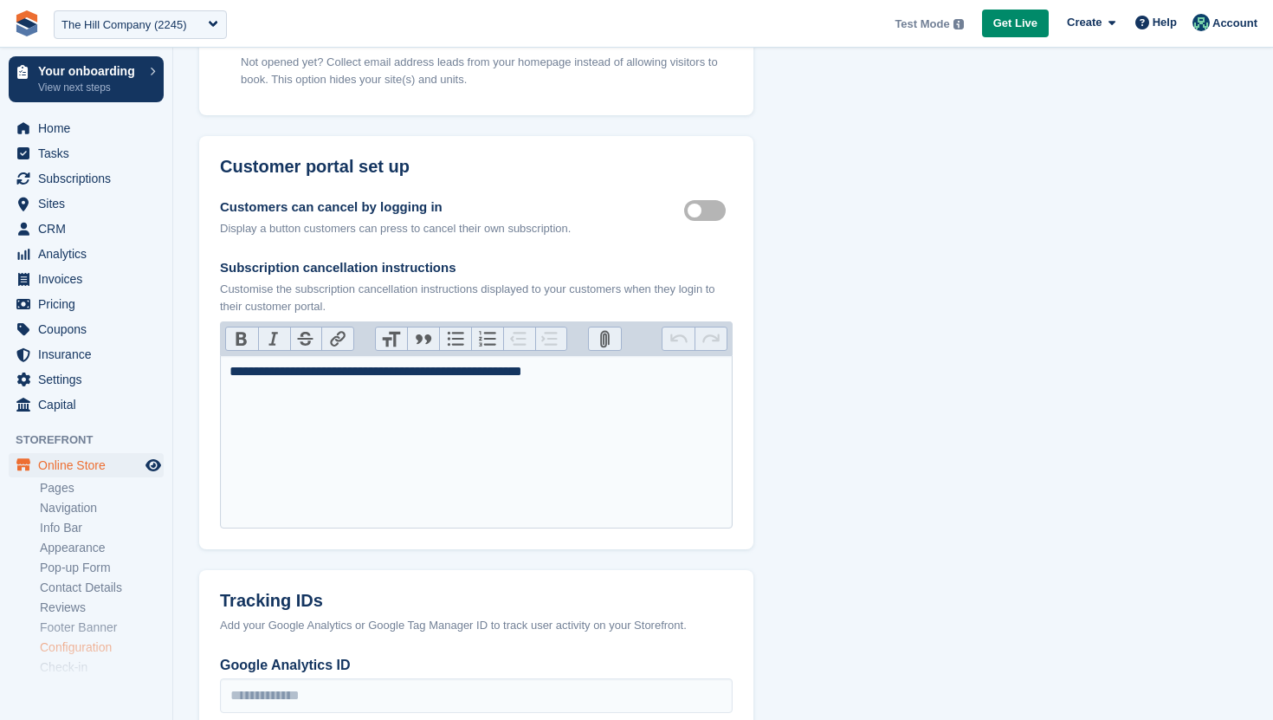
click at [721, 211] on label "Customer self cancellable" at bounding box center [708, 210] width 49 height 3
click at [695, 211] on label "Customer self cancellable" at bounding box center [708, 210] width 49 height 3
click at [714, 209] on label "Customer self cancellable" at bounding box center [708, 210] width 49 height 3
click at [169, 30] on div "The Hill Company (2245)" at bounding box center [124, 24] width 126 height 17
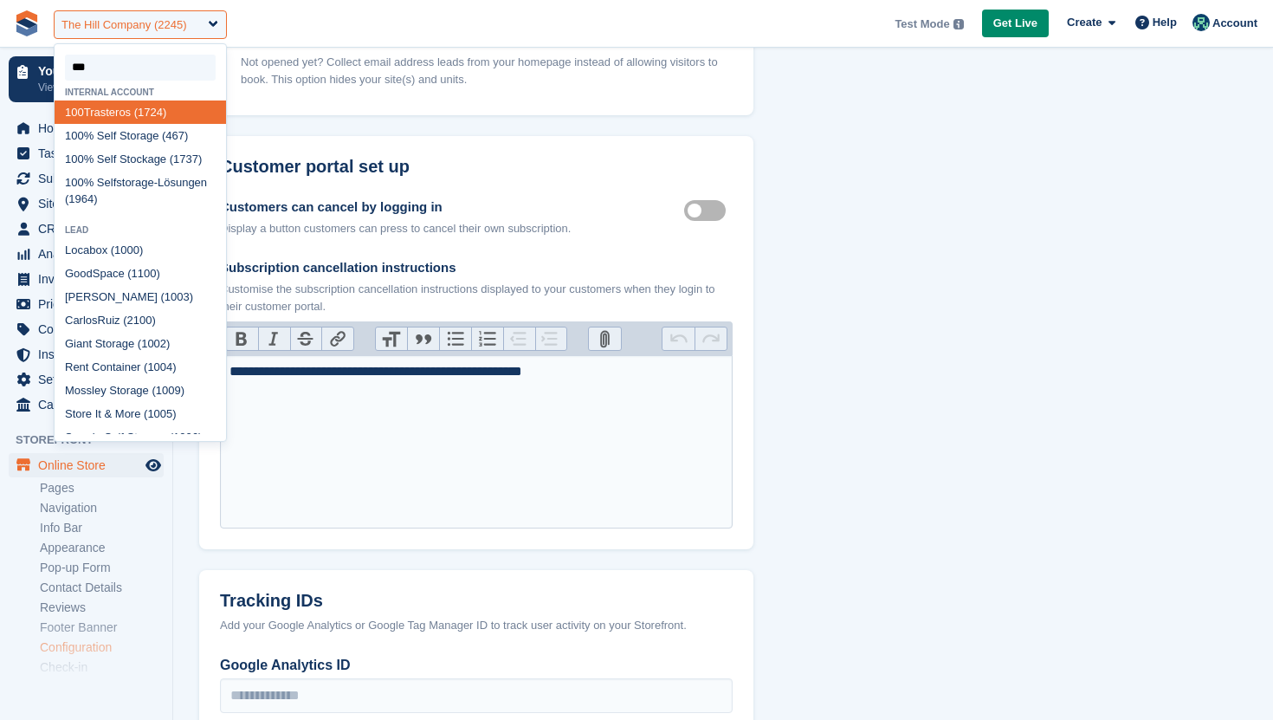
type input "****"
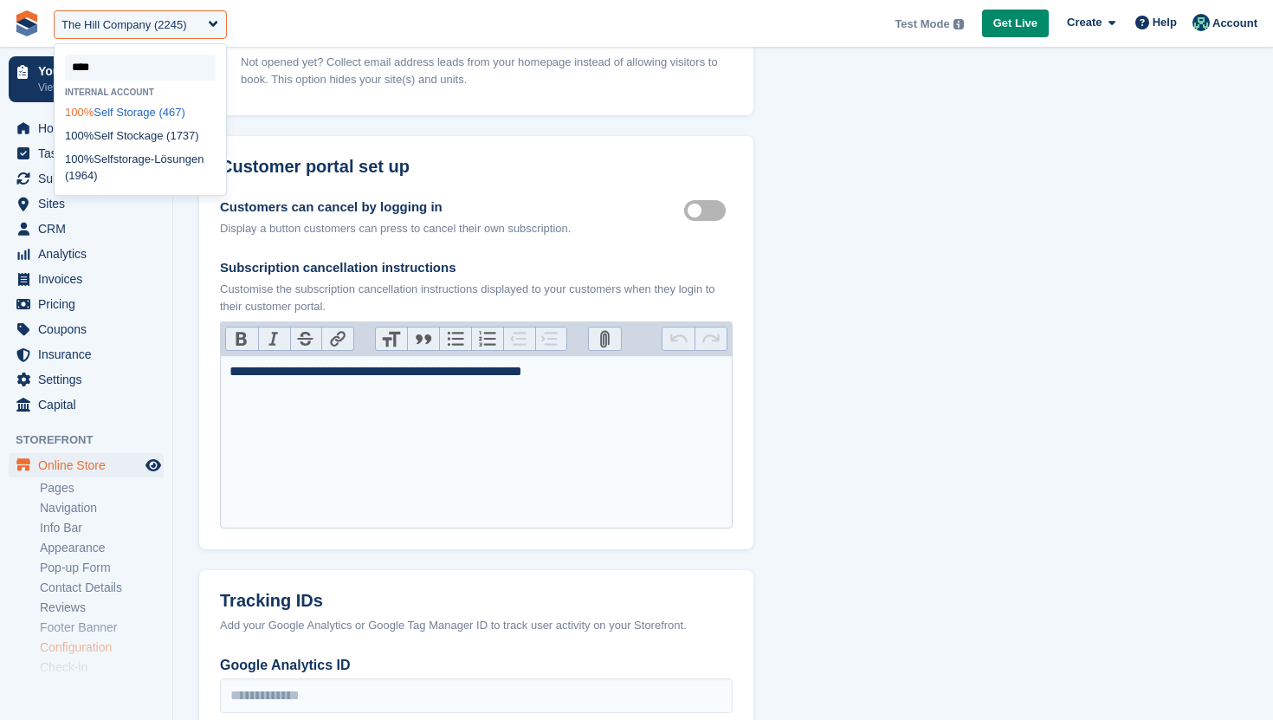
click at [151, 105] on div "100% Self Storage (467)" at bounding box center [141, 111] width 172 height 23
select select "***"
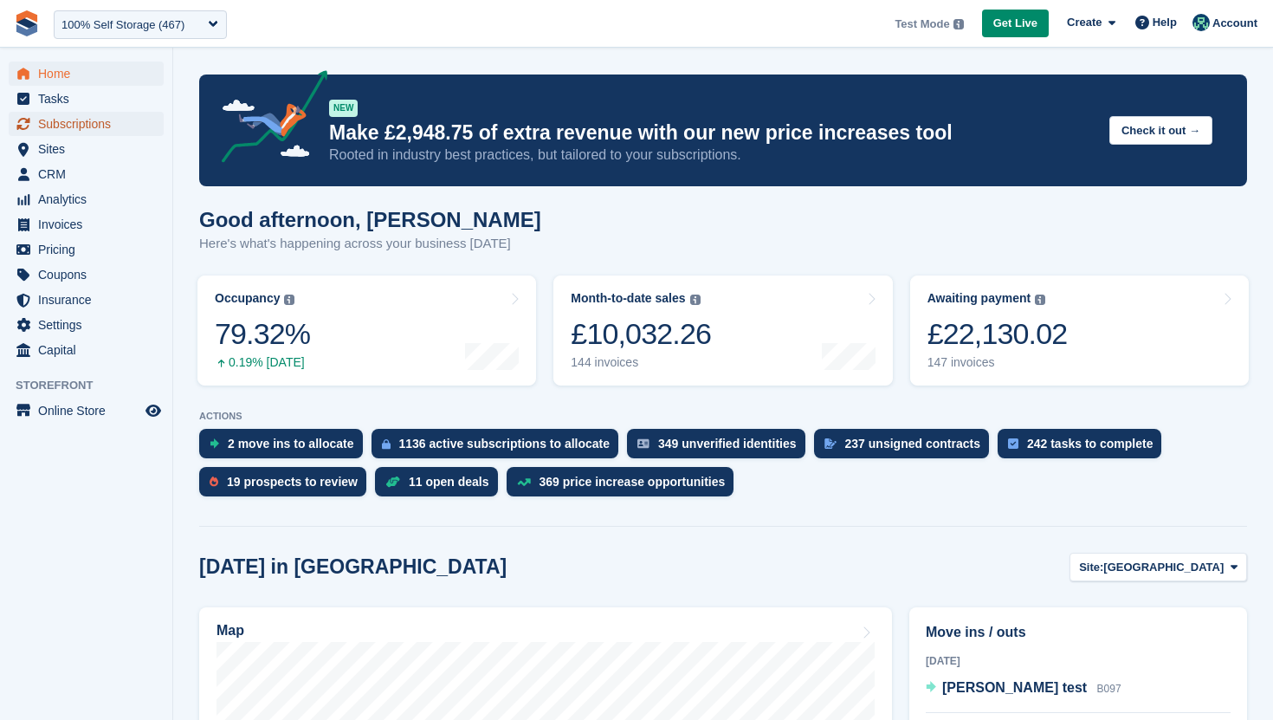
click at [104, 129] on span "Subscriptions" at bounding box center [90, 124] width 104 height 24
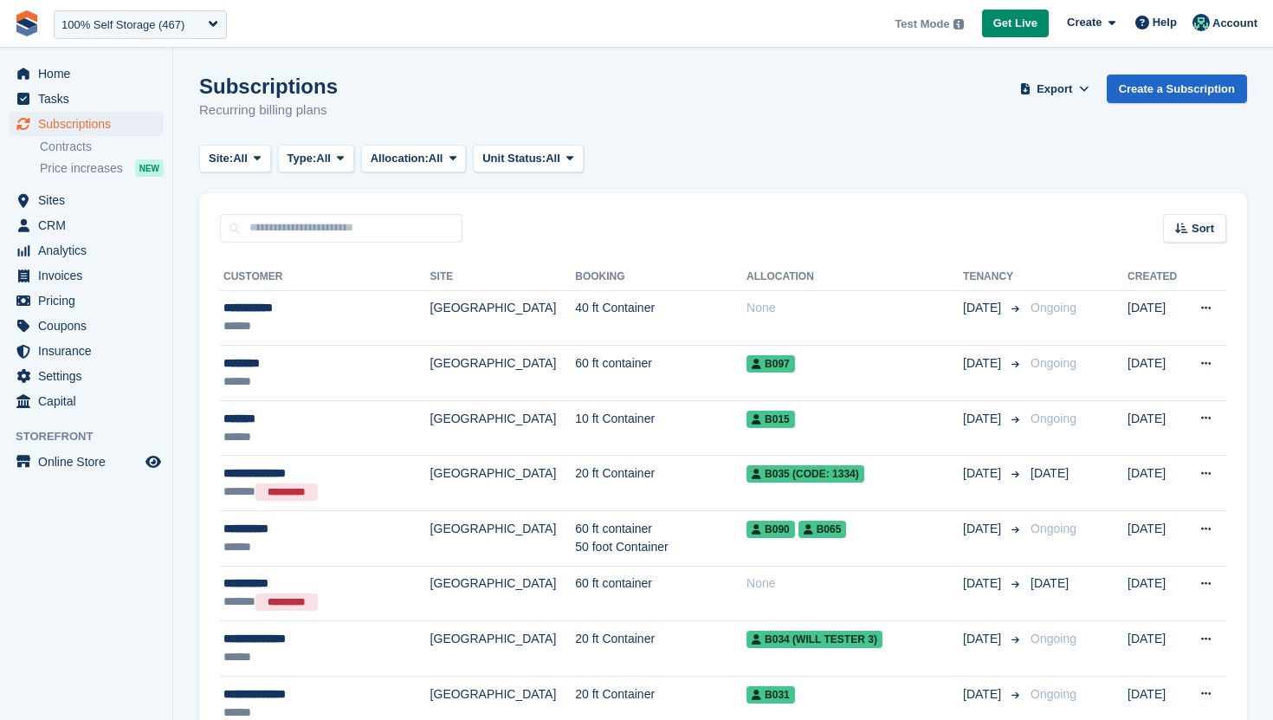
drag, startPoint x: 139, startPoint y: 30, endPoint x: 139, endPoint y: 5, distance: 25.1
click at [139, 30] on div "100% Self Storage (467)" at bounding box center [122, 24] width 123 height 17
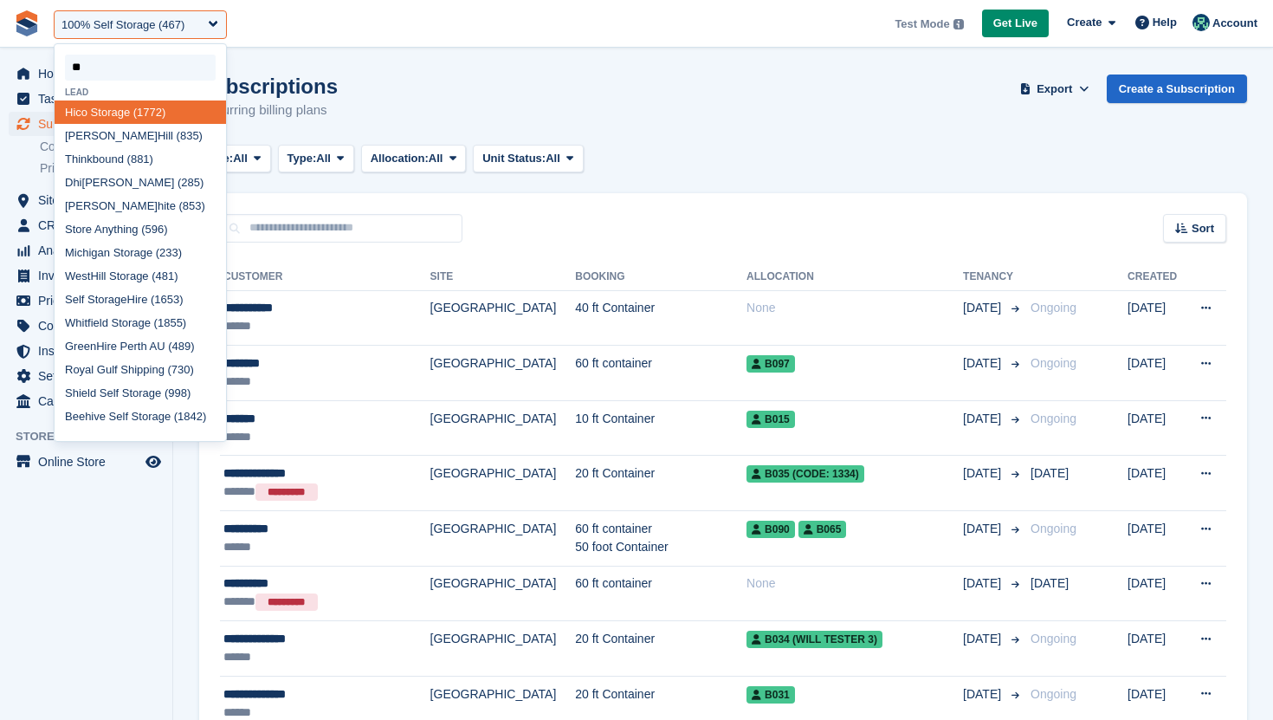
type input "*"
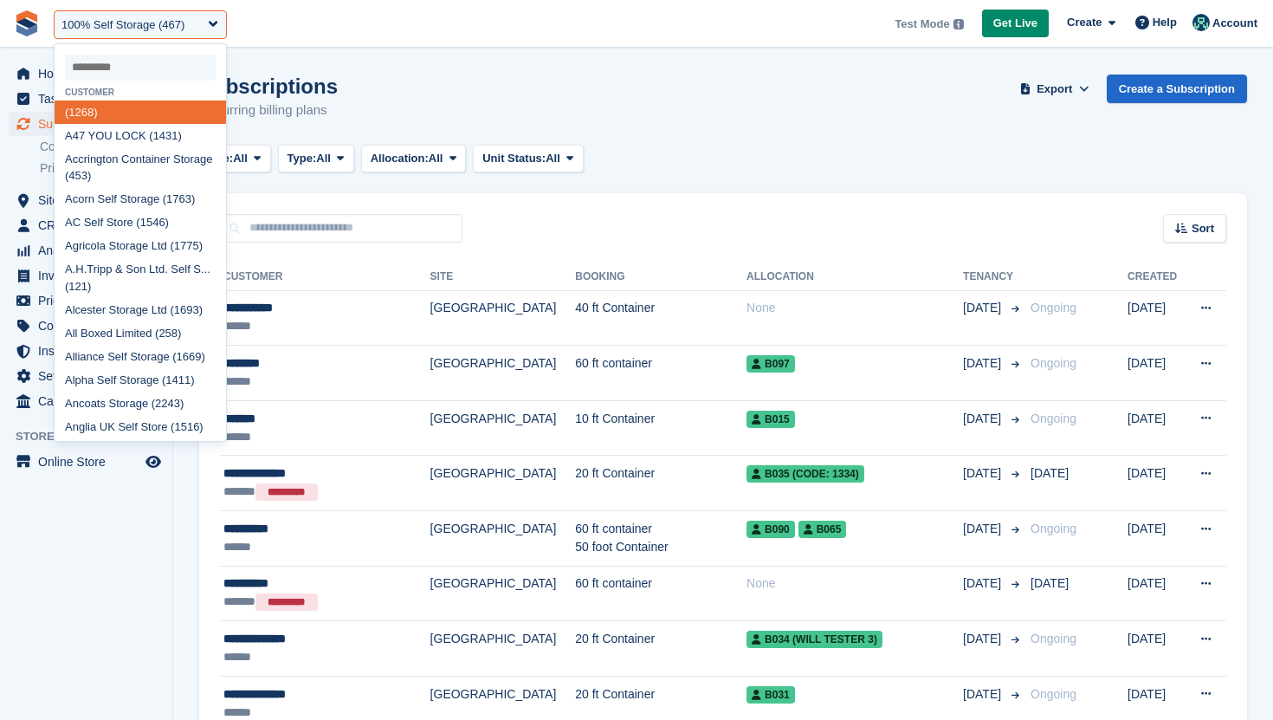
select select
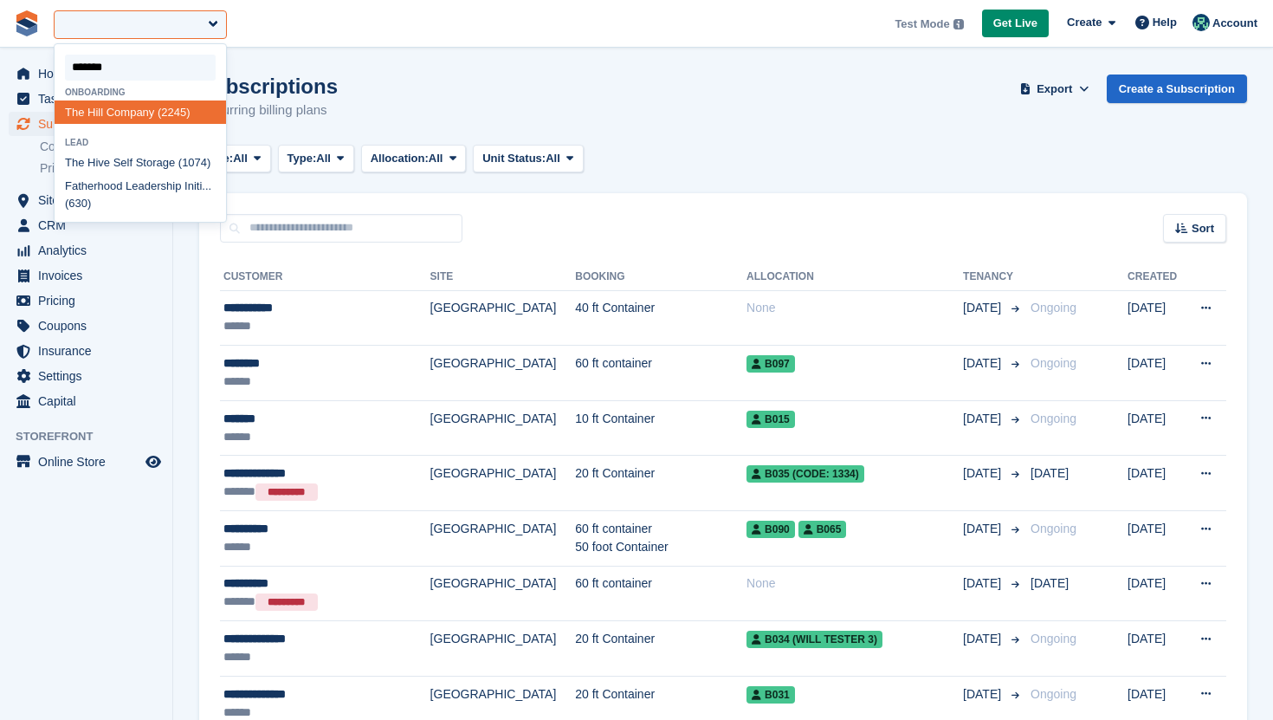
type input "********"
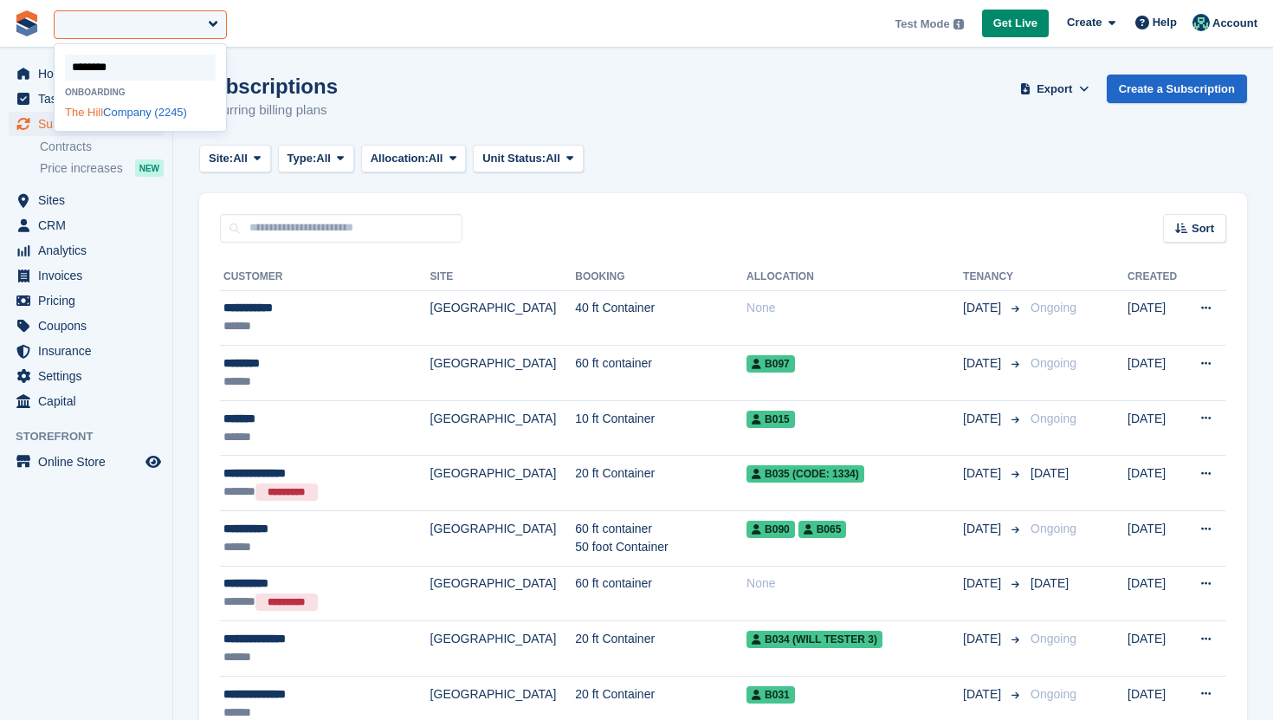
click at [145, 109] on div "The Hill Company (2245)" at bounding box center [141, 111] width 172 height 23
select select "****"
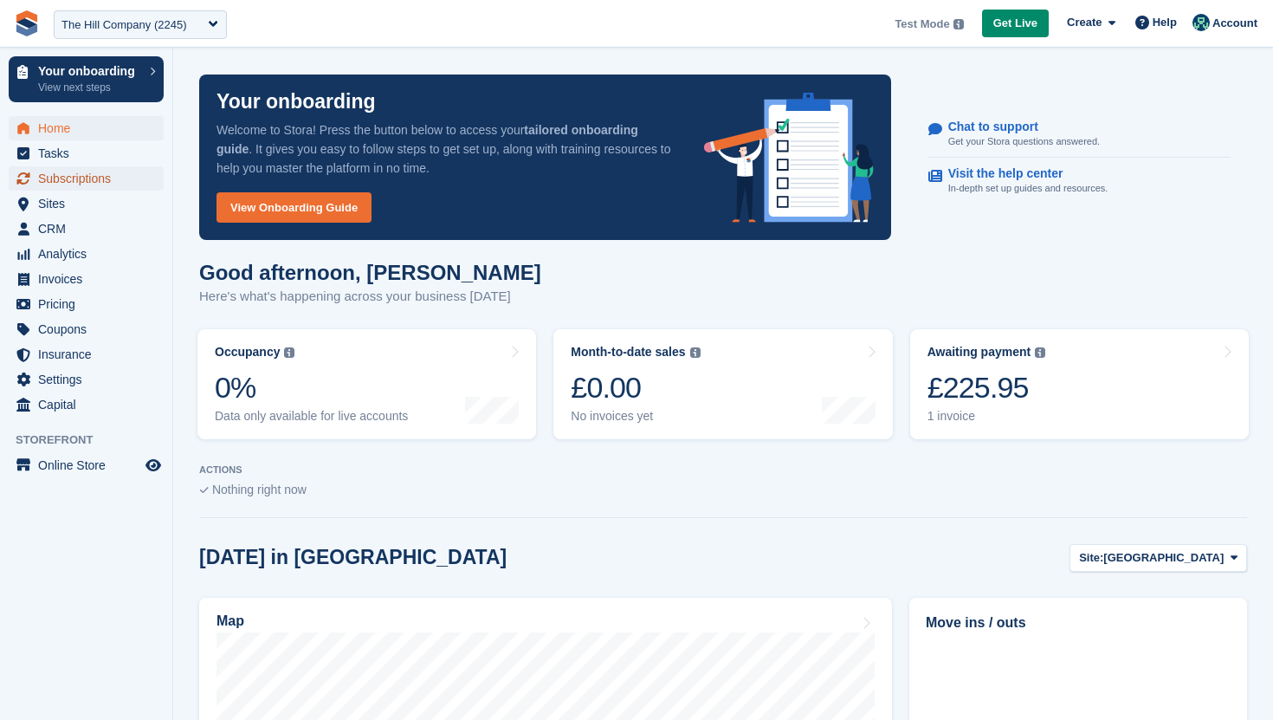
click at [109, 172] on span "Subscriptions" at bounding box center [90, 178] width 104 height 24
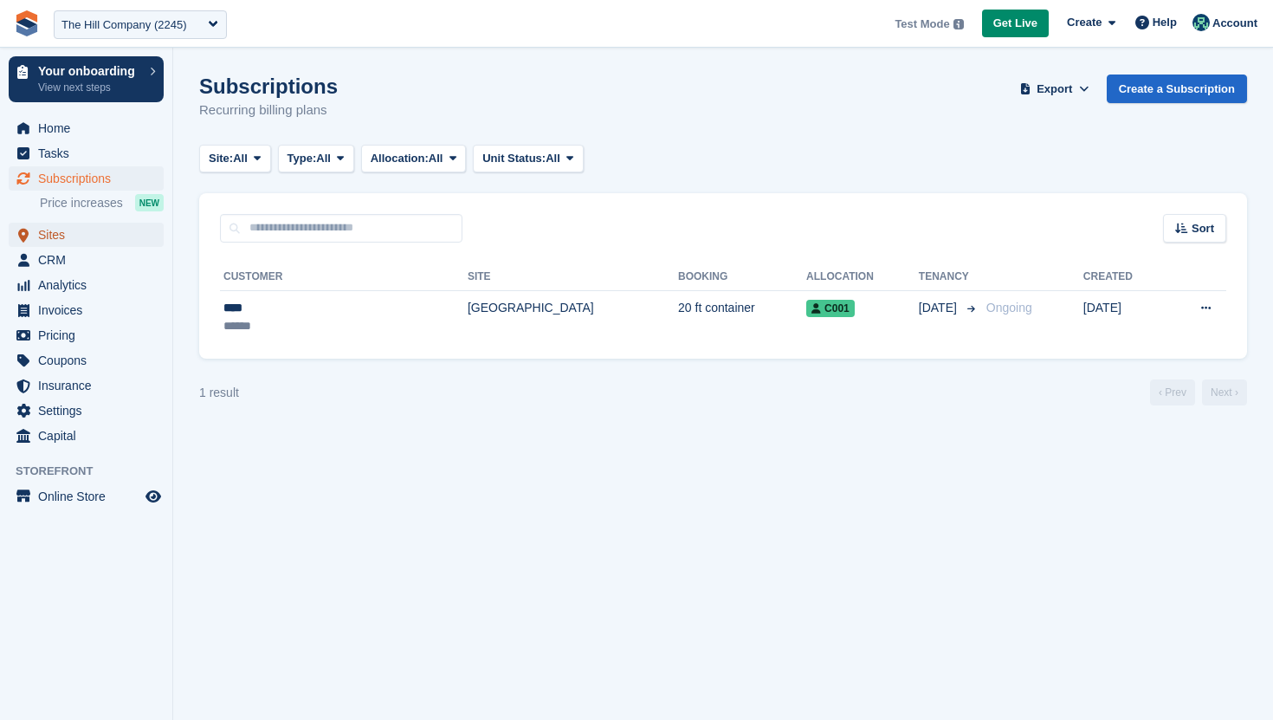
click at [96, 227] on span "Sites" at bounding box center [90, 235] width 104 height 24
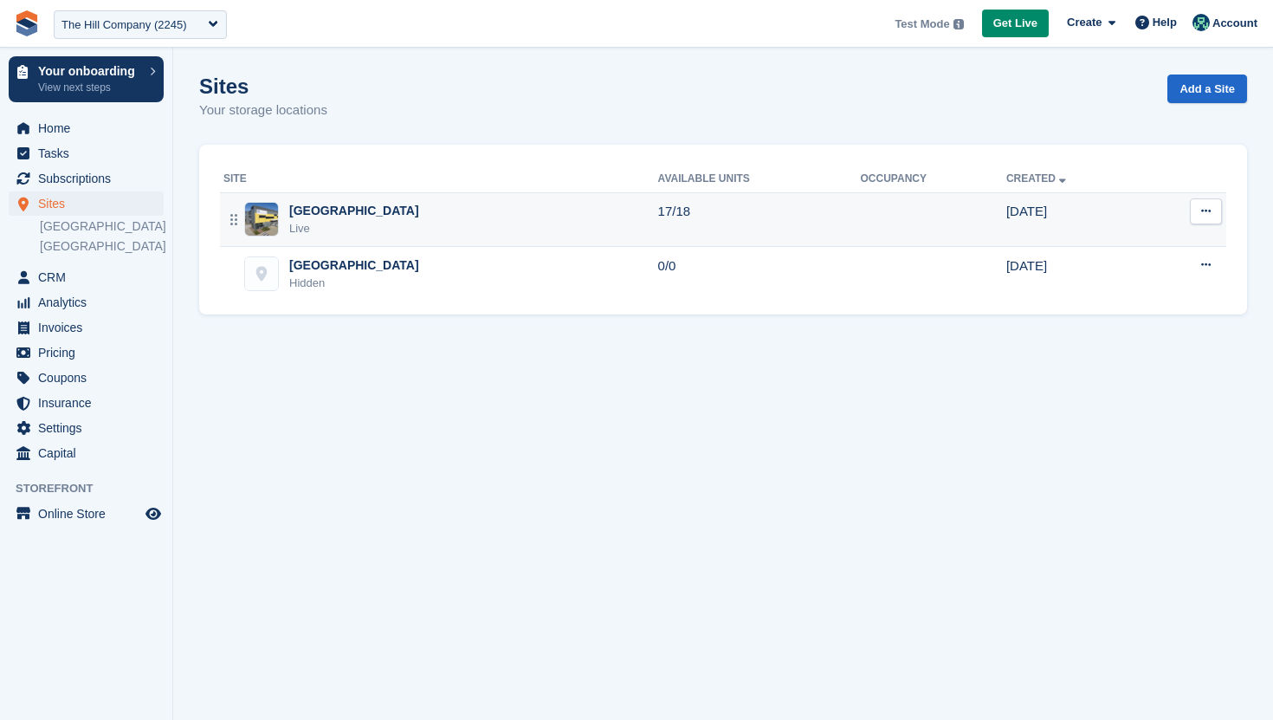
click at [1214, 213] on button at bounding box center [1206, 211] width 32 height 26
click at [1173, 243] on p "Edit site" at bounding box center [1139, 245] width 151 height 23
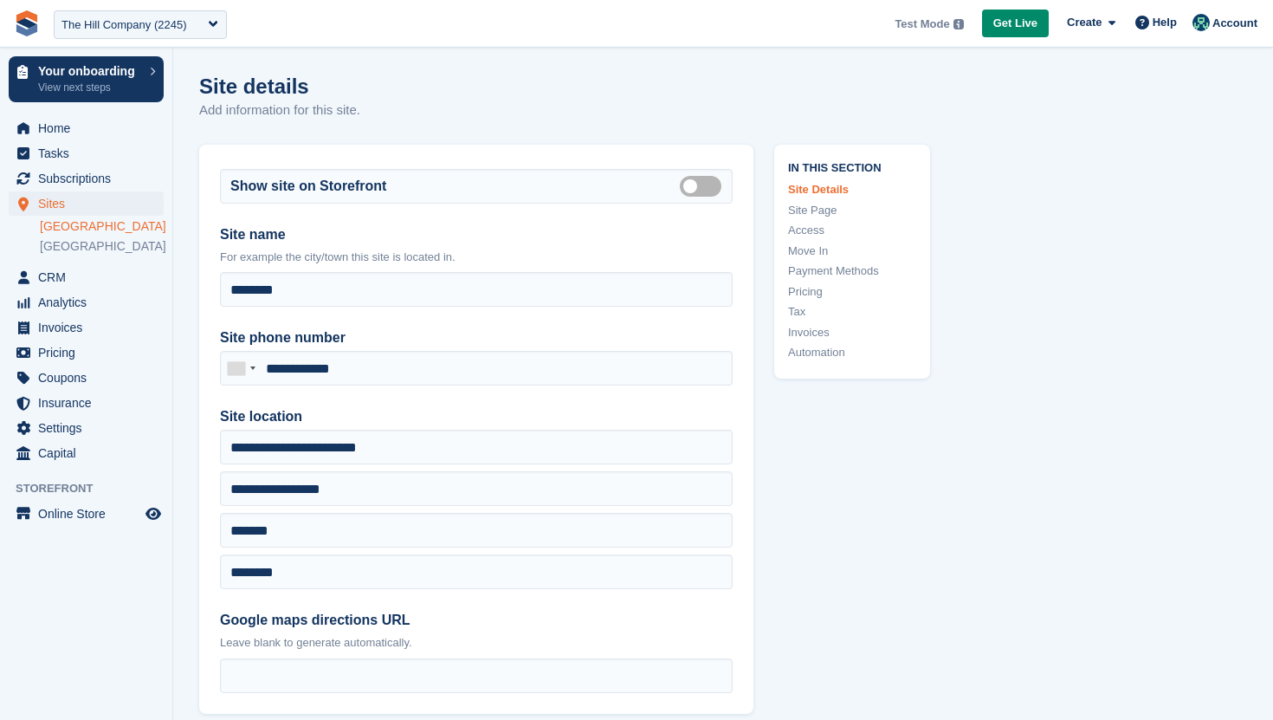
click at [838, 351] on link "Automation" at bounding box center [852, 352] width 128 height 17
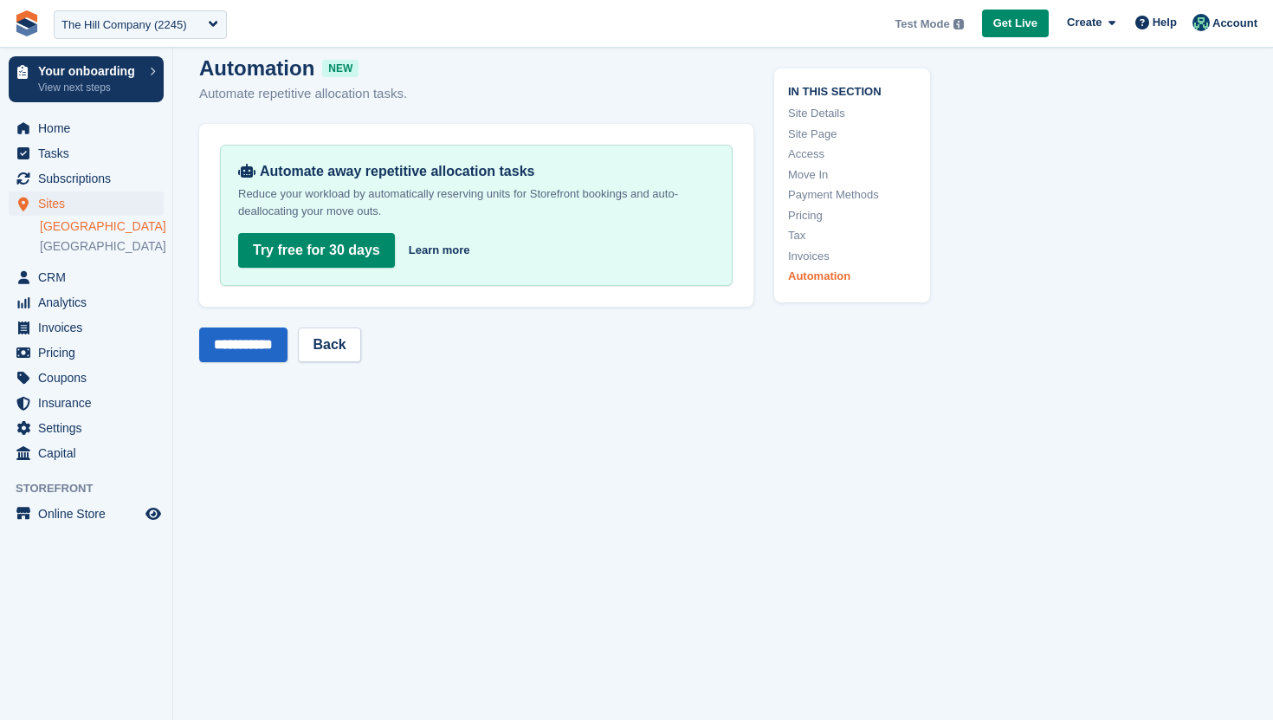
scroll to position [6982, 0]
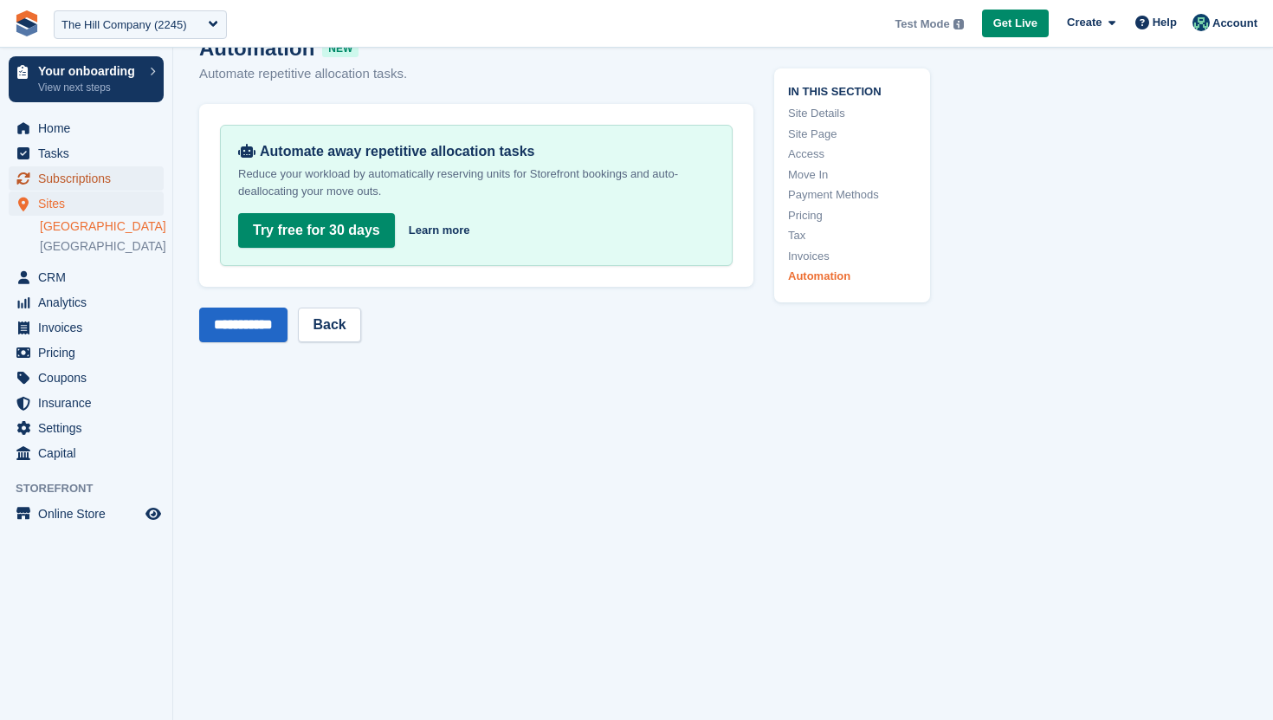
click at [94, 181] on span "Subscriptions" at bounding box center [90, 178] width 104 height 24
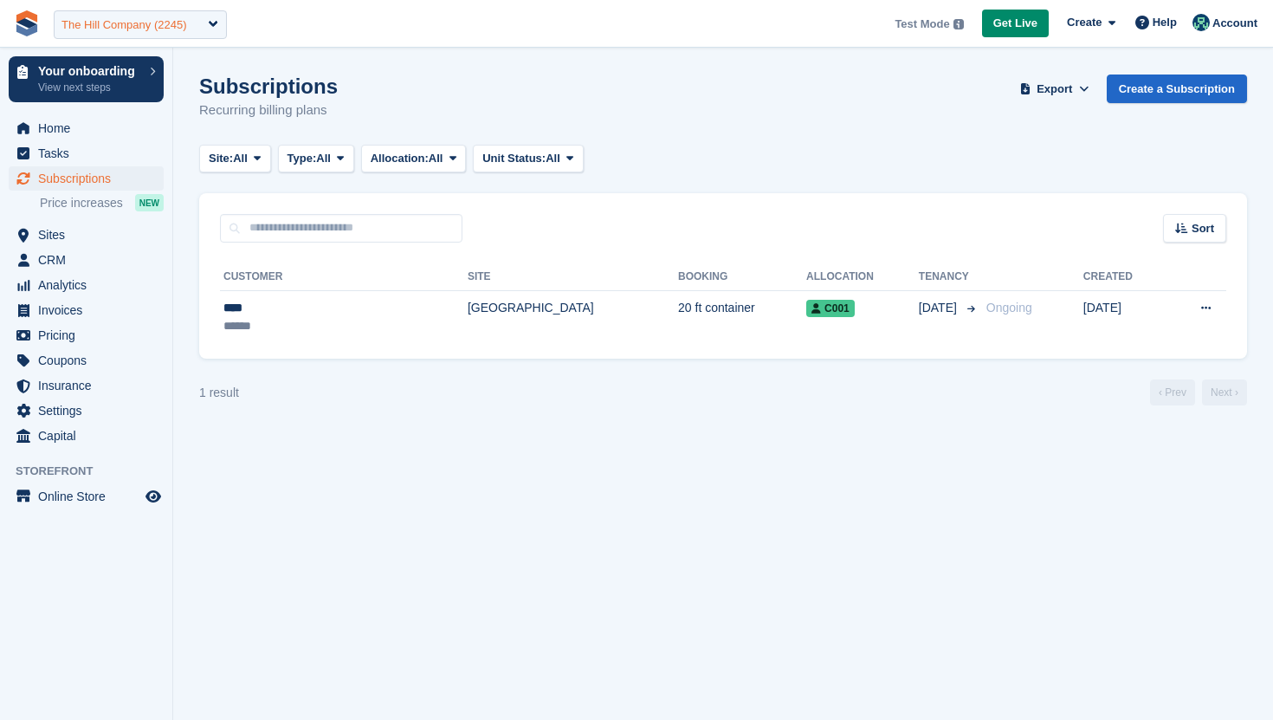
click at [142, 33] on div "The Hill Company (2245)" at bounding box center [140, 24] width 173 height 29
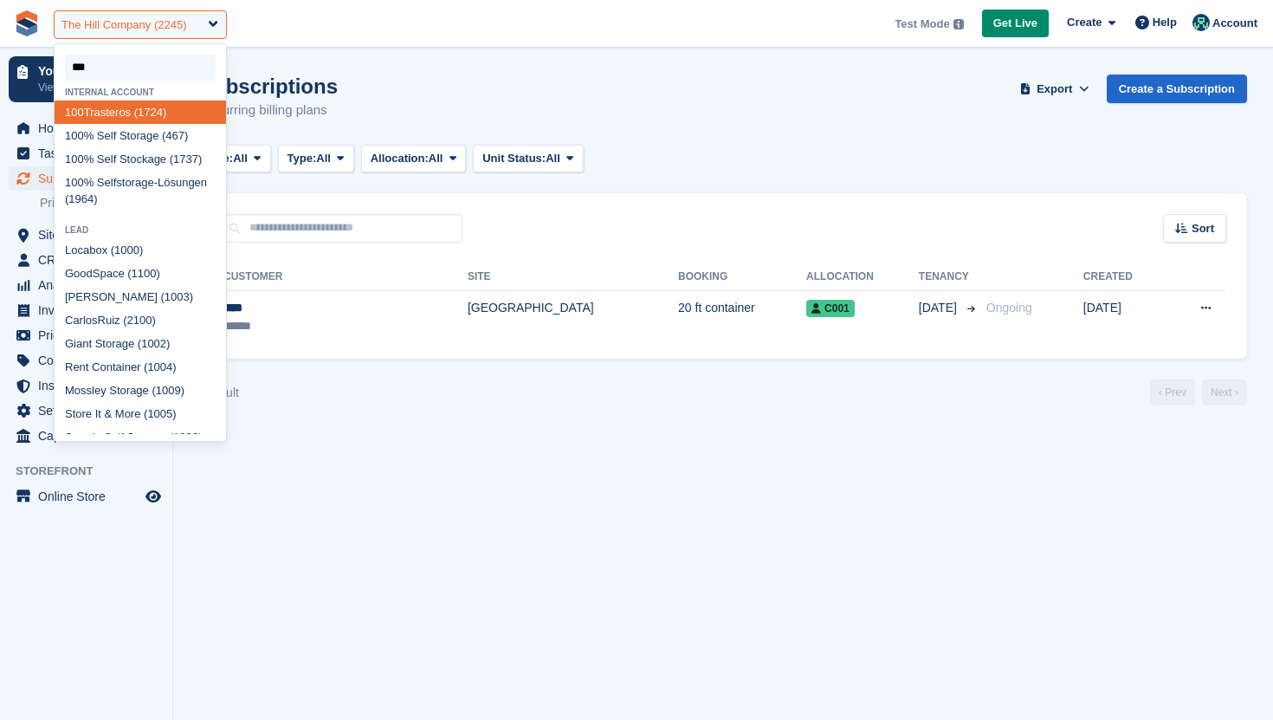
type input "****"
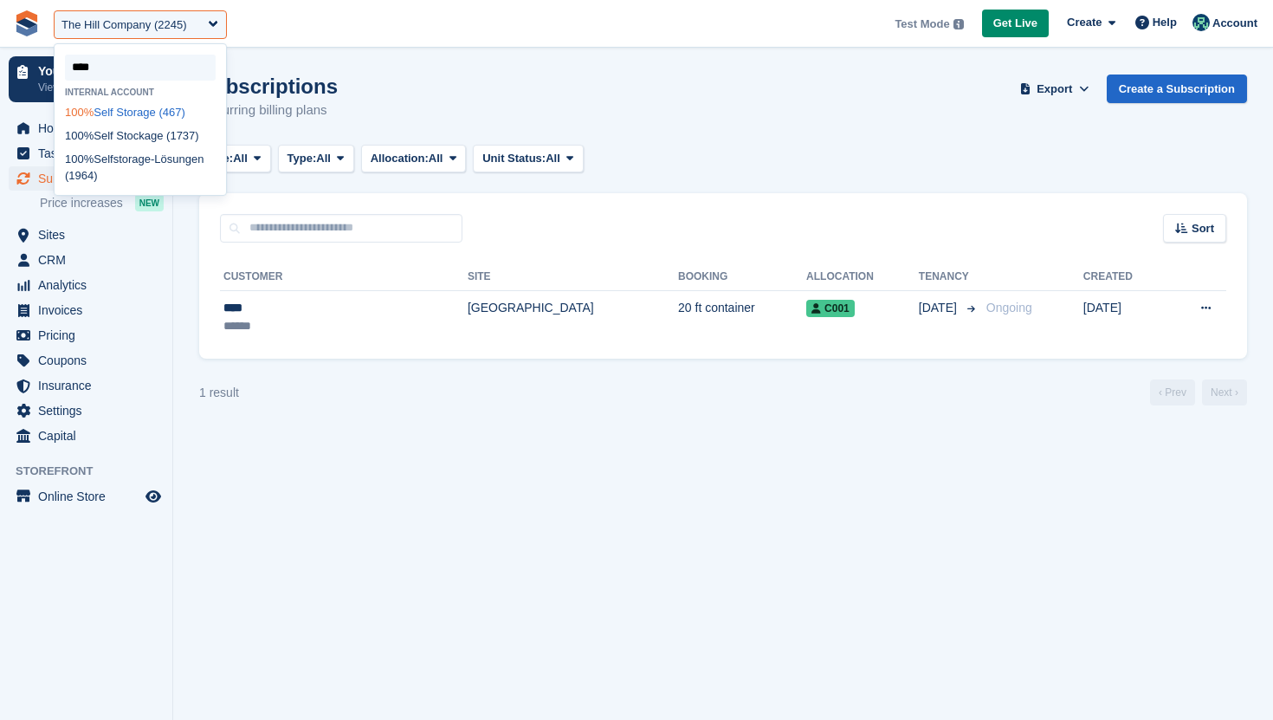
click at [134, 109] on div "100% Self Storage (467)" at bounding box center [141, 111] width 172 height 23
select select "***"
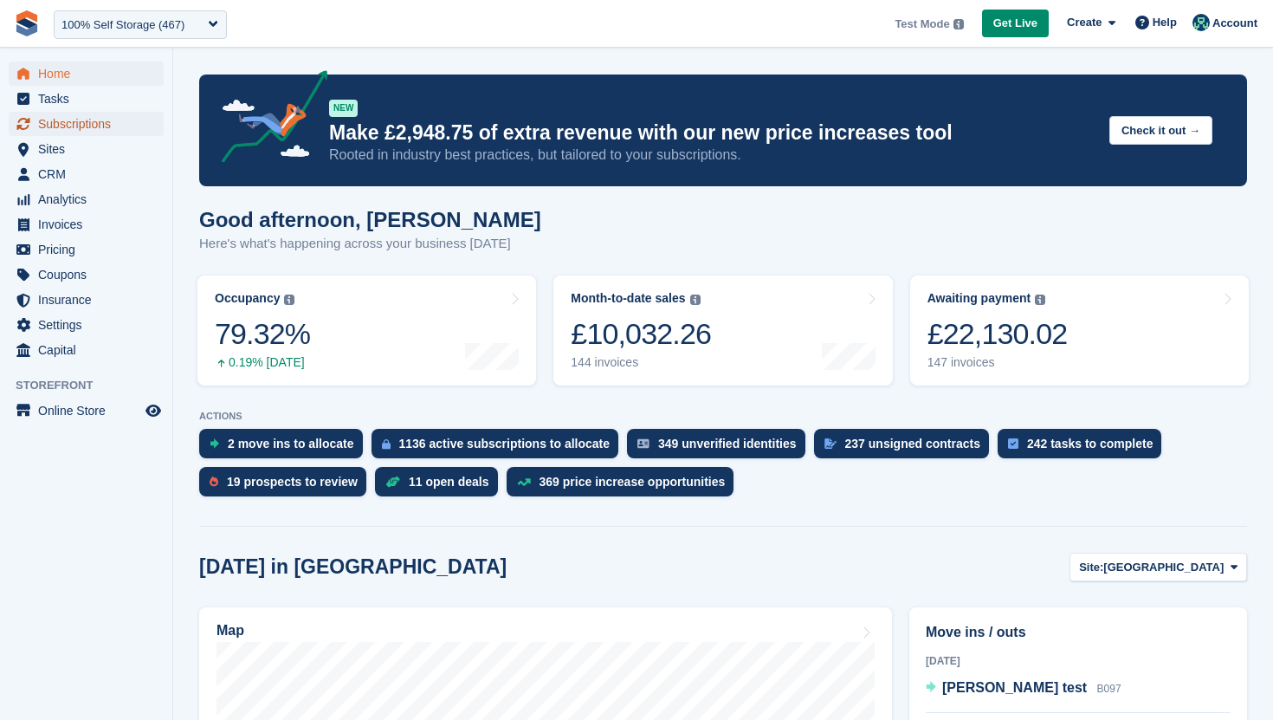
click at [84, 129] on span "Subscriptions" at bounding box center [90, 124] width 104 height 24
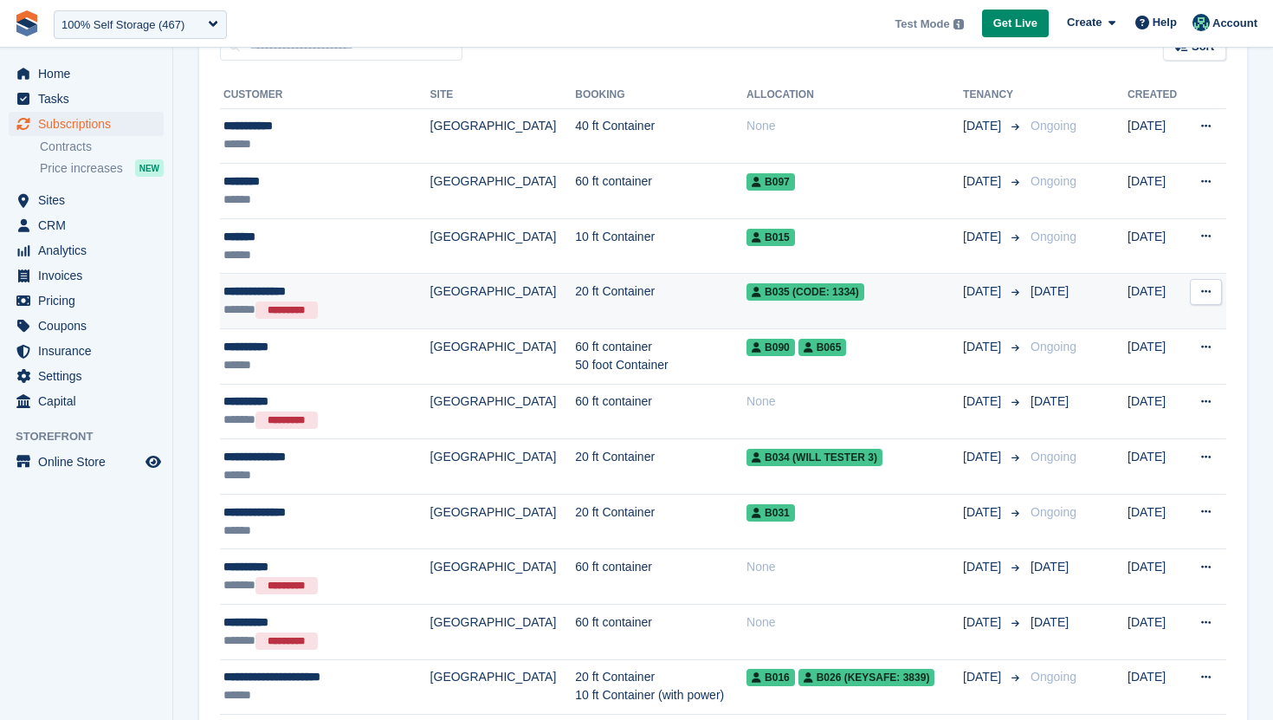
scroll to position [189, 0]
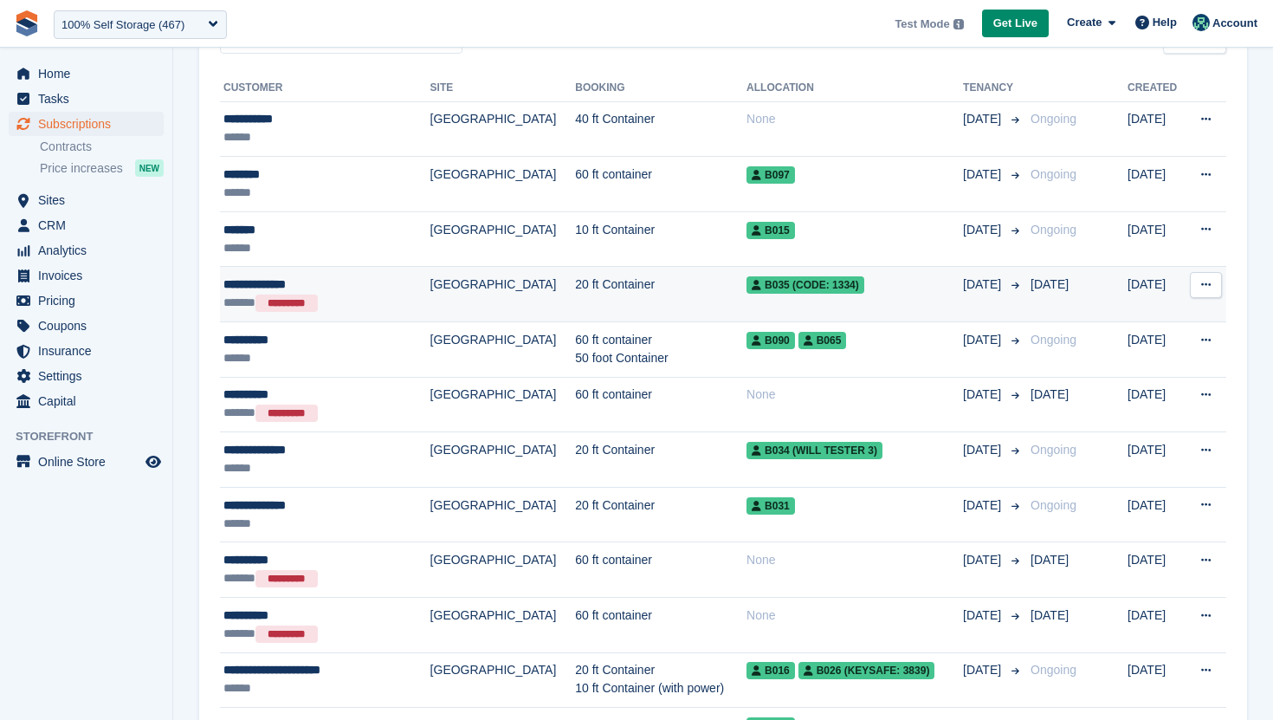
click at [340, 307] on div "****** *********" at bounding box center [312, 303] width 179 height 18
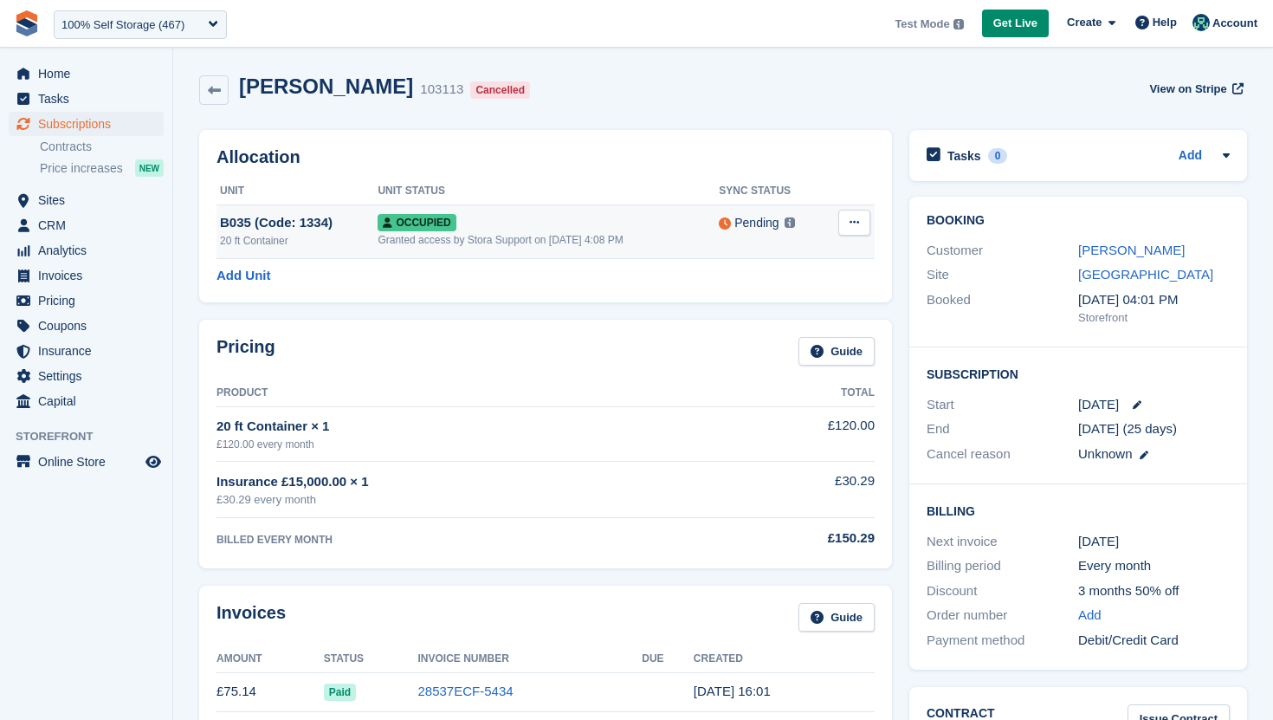
click at [852, 223] on icon at bounding box center [855, 222] width 10 height 11
click at [769, 288] on p "Deallocate" at bounding box center [787, 293] width 151 height 23
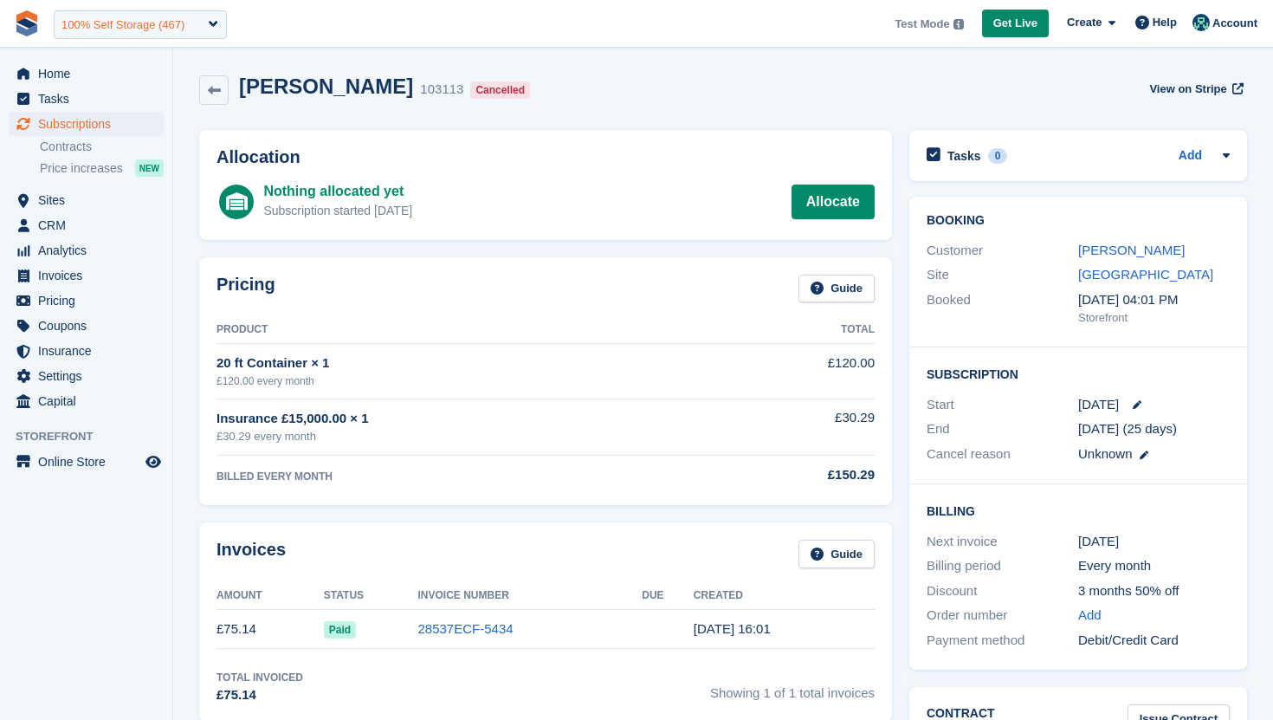
click at [156, 23] on div "100% Self Storage (467)" at bounding box center [122, 24] width 123 height 17
type input "********"
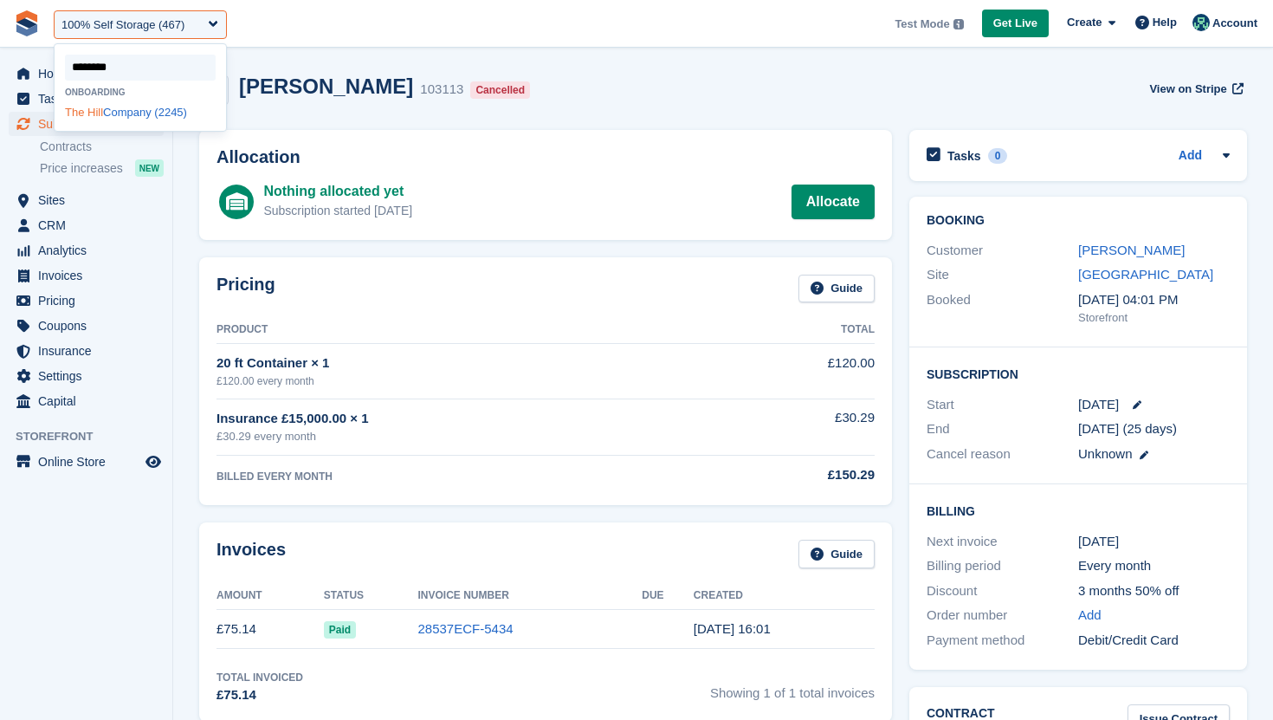
click at [133, 113] on div "The Hill Company (2245)" at bounding box center [141, 111] width 172 height 23
select select "****"
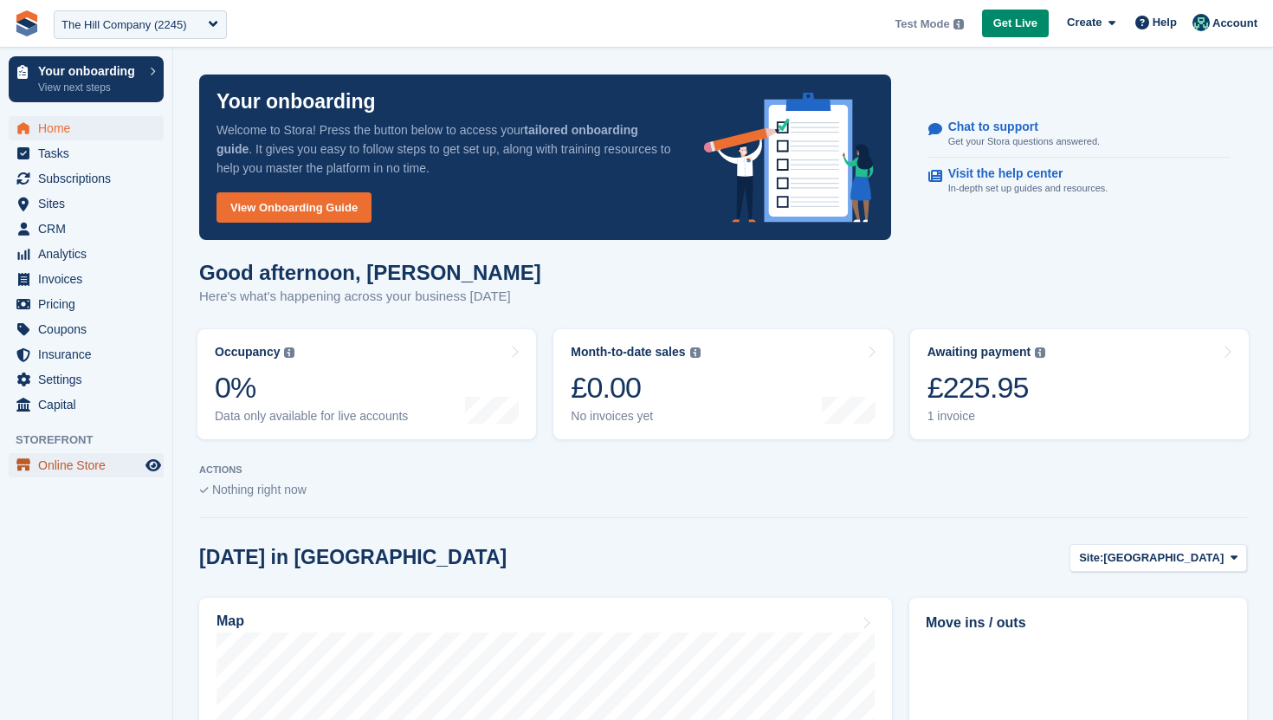
click at [68, 461] on span "Online Store" at bounding box center [90, 465] width 104 height 24
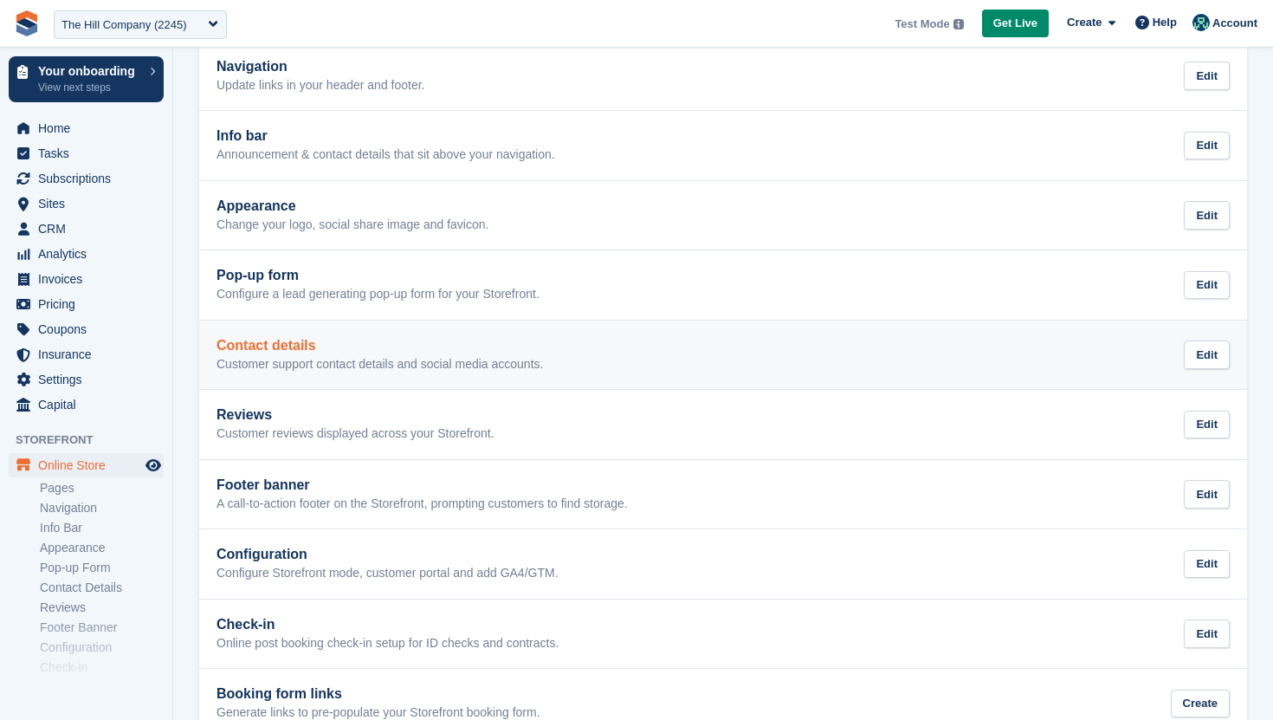
scroll to position [294, 0]
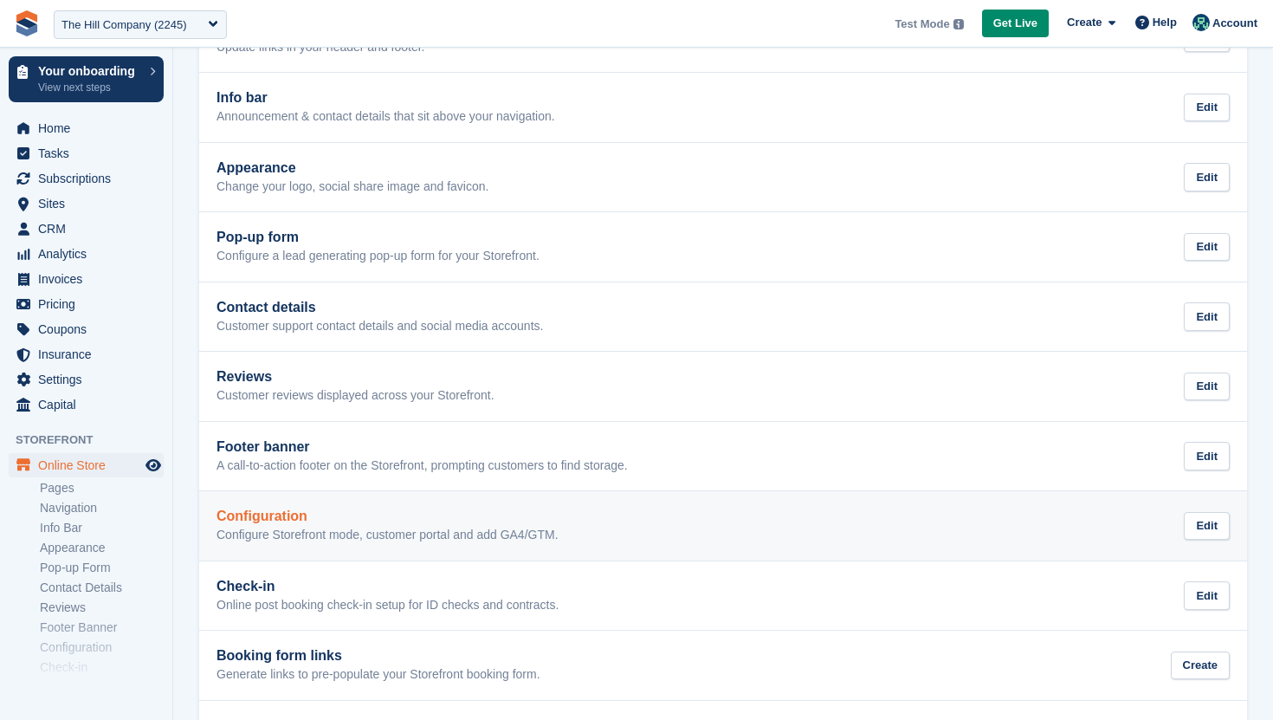
click at [368, 541] on p "Configure Storefront mode, customer portal and add GA4/GTM." at bounding box center [388, 536] width 342 height 16
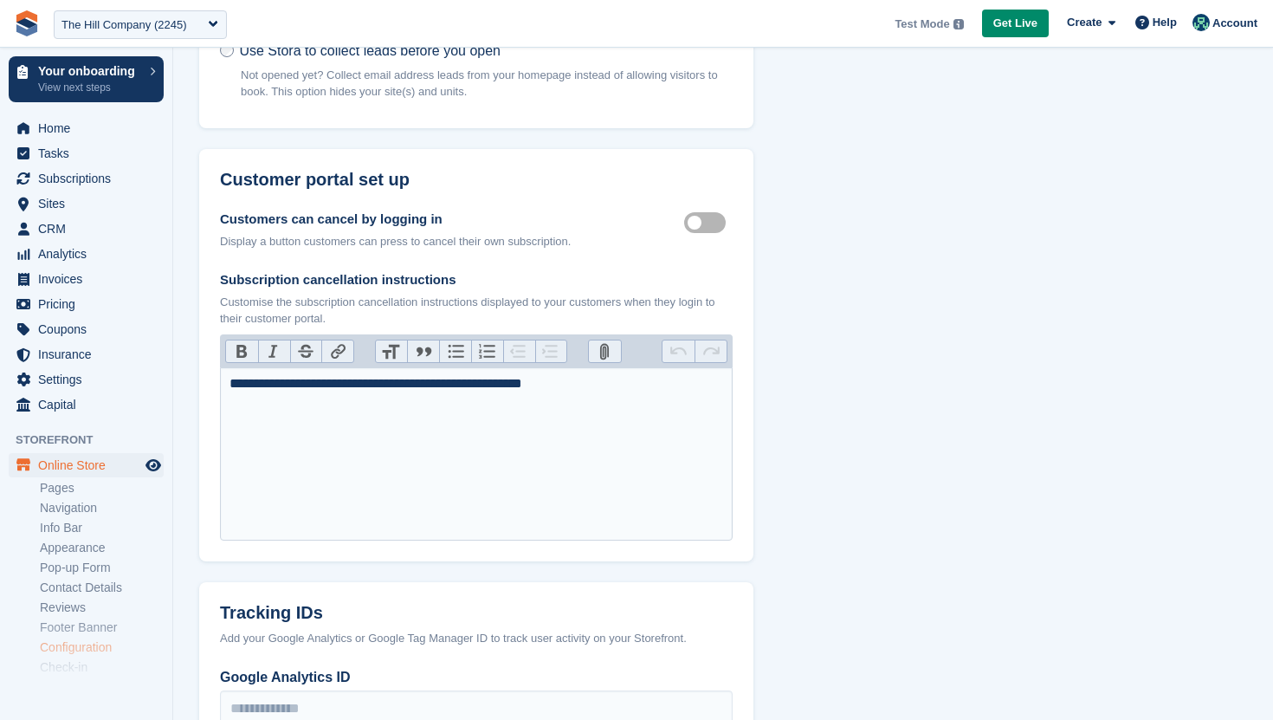
scroll to position [497, 0]
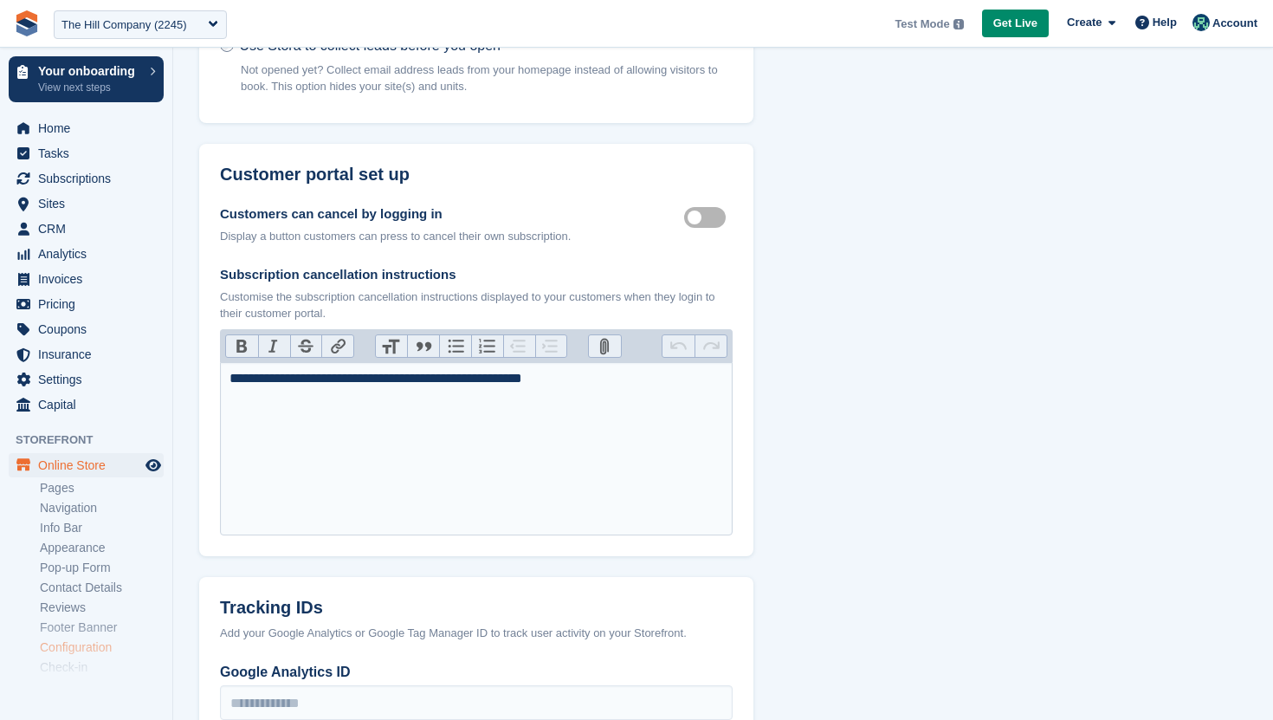
click at [714, 217] on label "Customer self cancellable" at bounding box center [708, 218] width 49 height 3
drag, startPoint x: 594, startPoint y: 385, endPoint x: 207, endPoint y: 370, distance: 387.5
click at [207, 370] on div "**********" at bounding box center [476, 380] width 554 height 352
type trix-editor "**********"
click at [113, 185] on span "Subscriptions" at bounding box center [90, 178] width 104 height 24
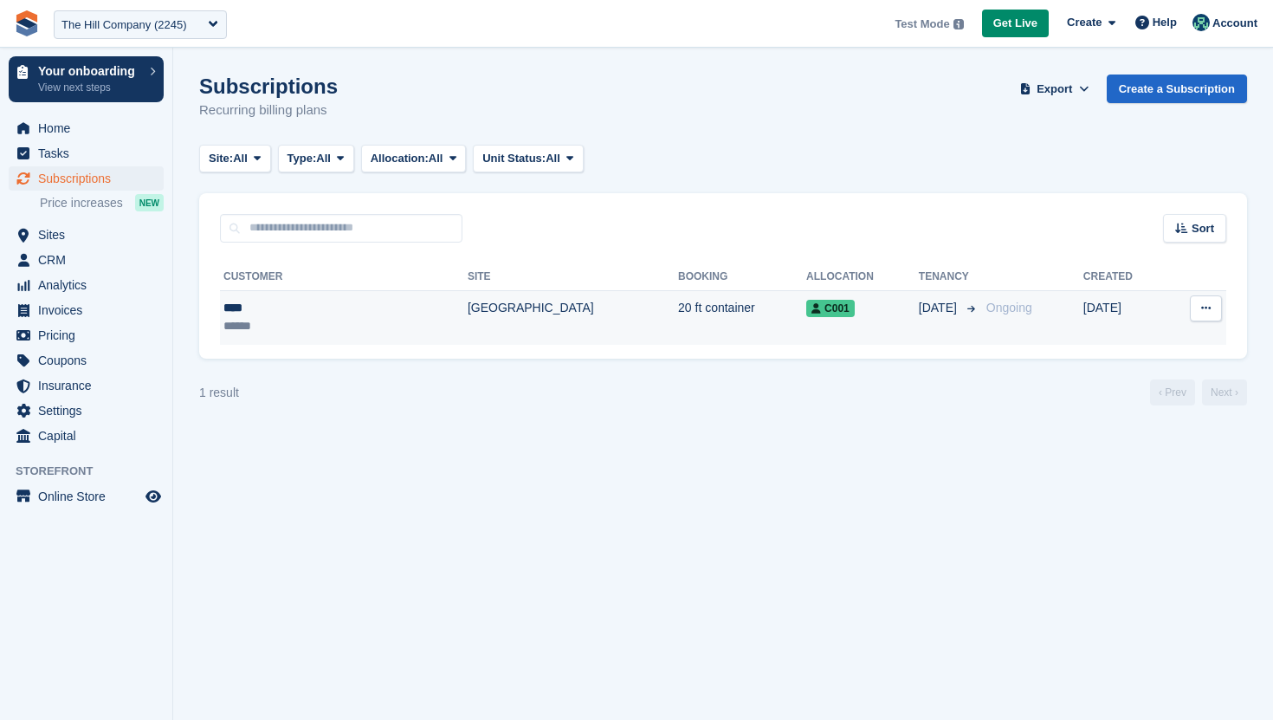
click at [500, 318] on td "[GEOGRAPHIC_DATA]" at bounding box center [573, 317] width 210 height 55
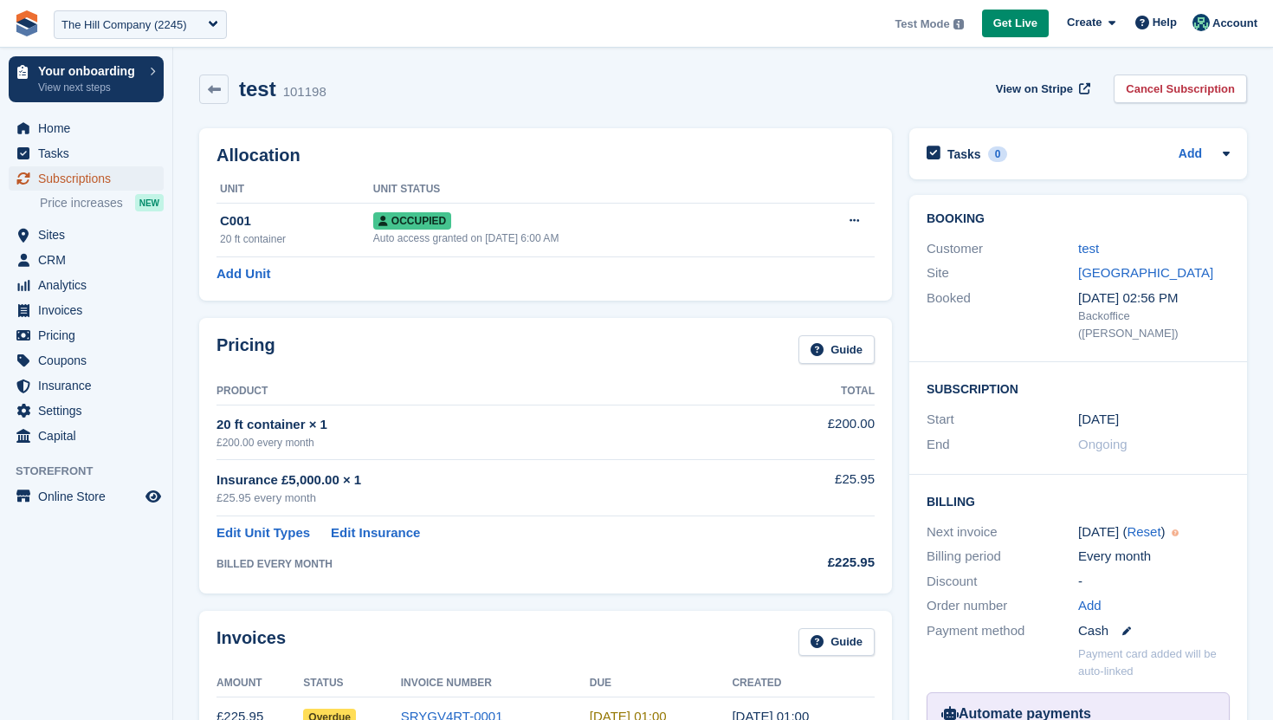
click at [87, 176] on span "Subscriptions" at bounding box center [90, 178] width 104 height 24
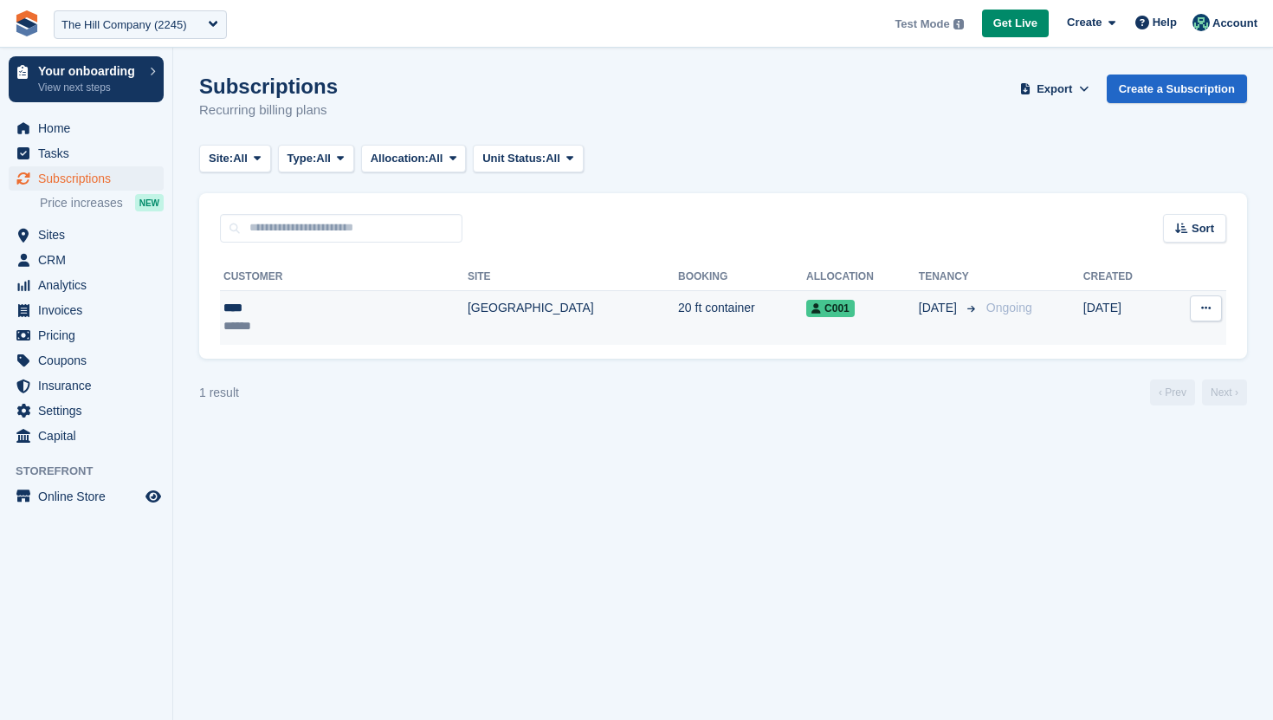
click at [919, 319] on td "[DATE]" at bounding box center [949, 317] width 61 height 55
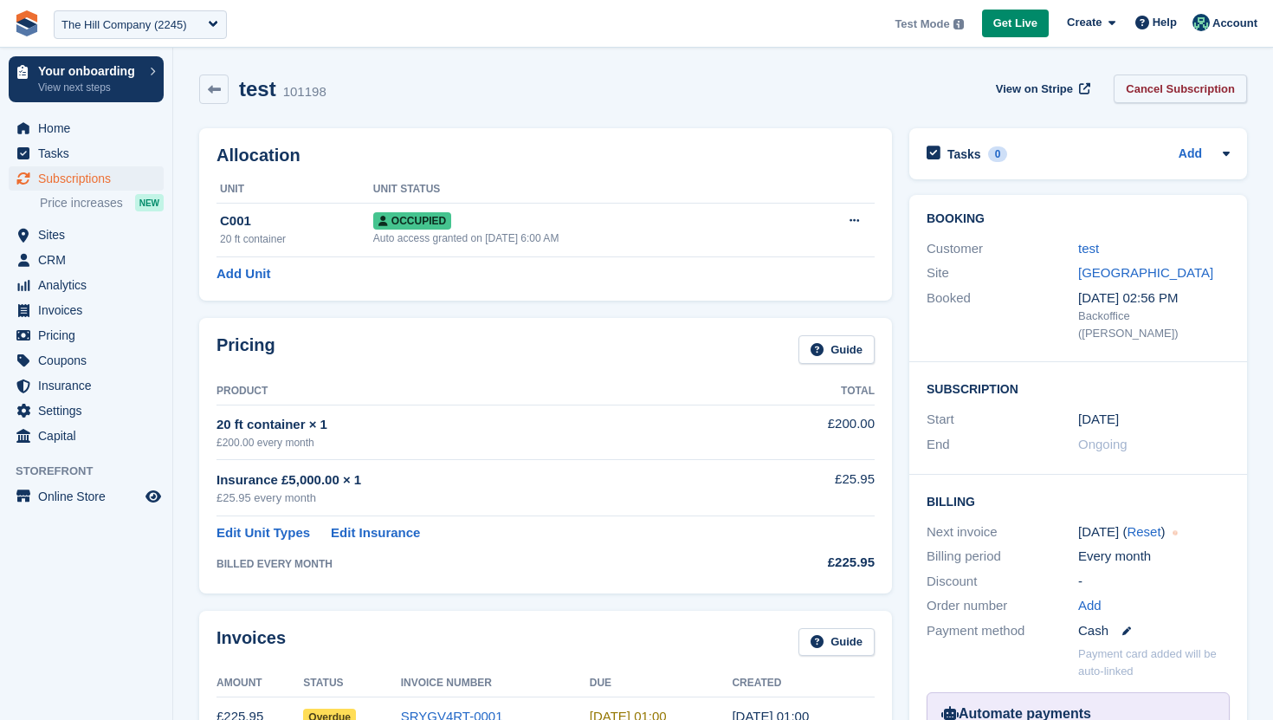
click at [1170, 90] on link "Cancel Subscription" at bounding box center [1180, 88] width 133 height 29
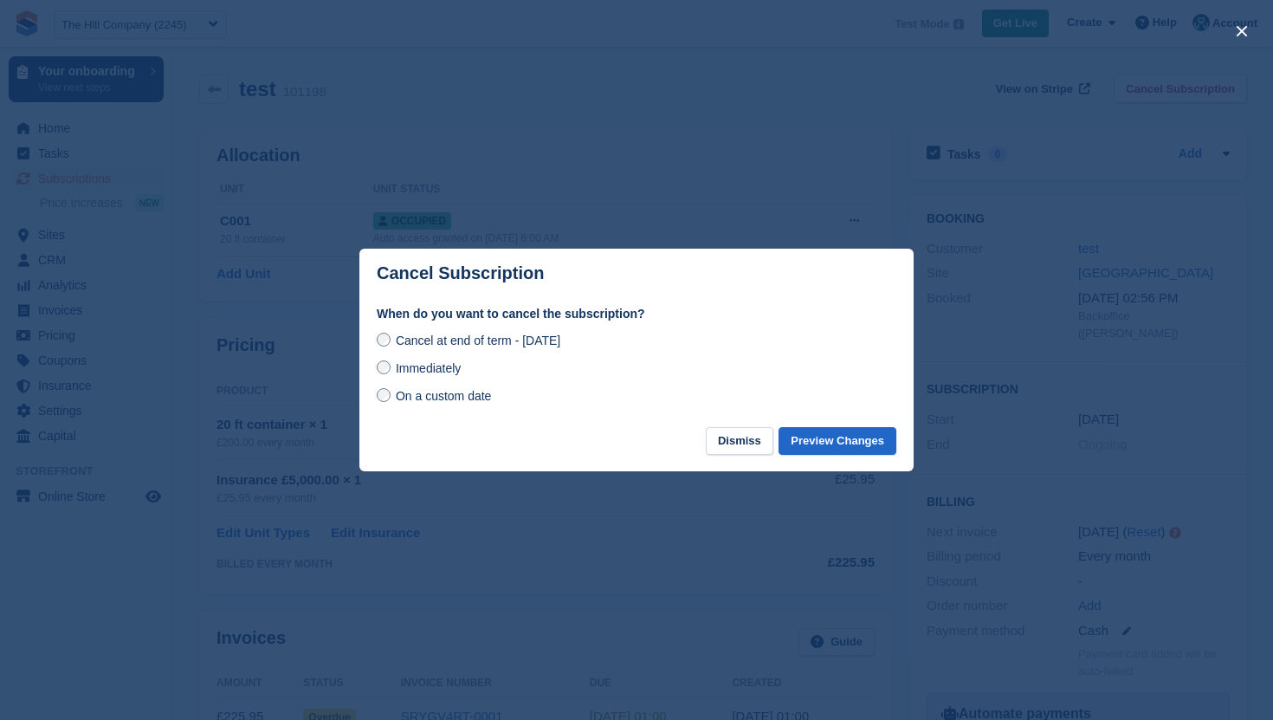
click at [449, 397] on span "On a custom date" at bounding box center [444, 396] width 96 height 14
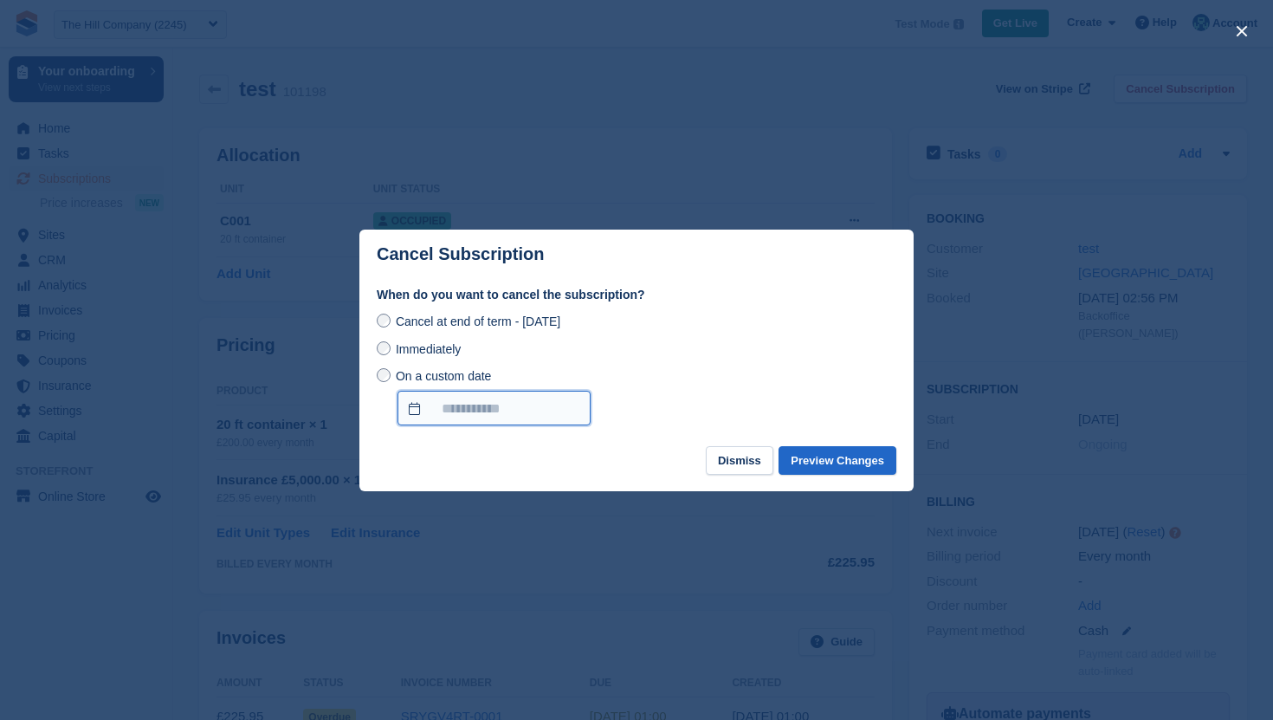
click at [493, 410] on input "On a custom date" at bounding box center [494, 408] width 193 height 35
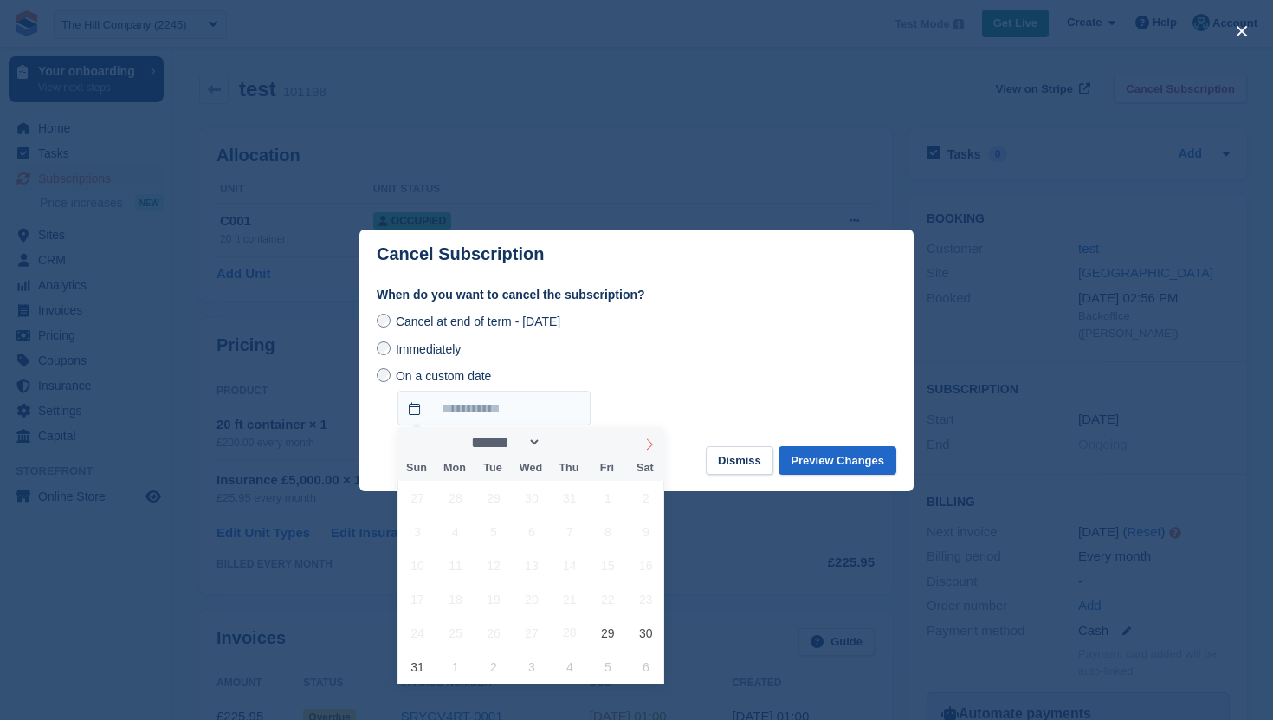
click at [657, 443] on span at bounding box center [649, 441] width 29 height 29
select select "*"
click at [466, 562] on span "15" at bounding box center [455, 565] width 34 height 34
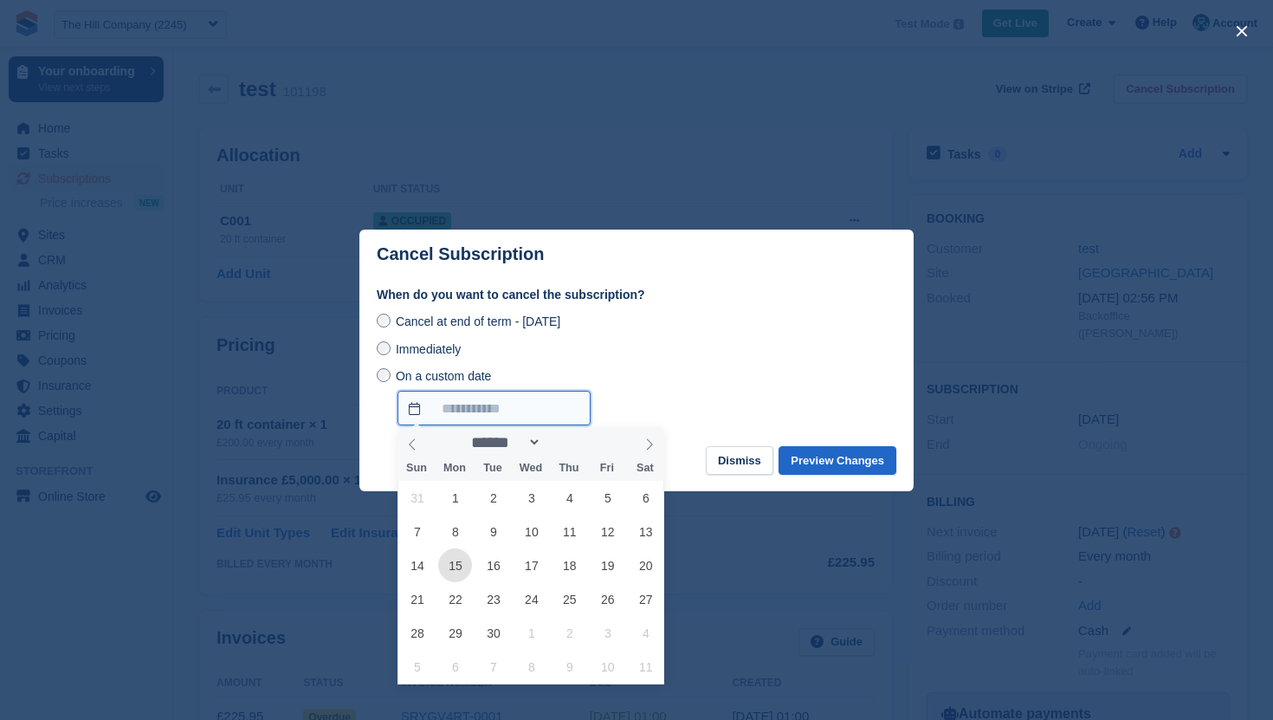
type input "**********"
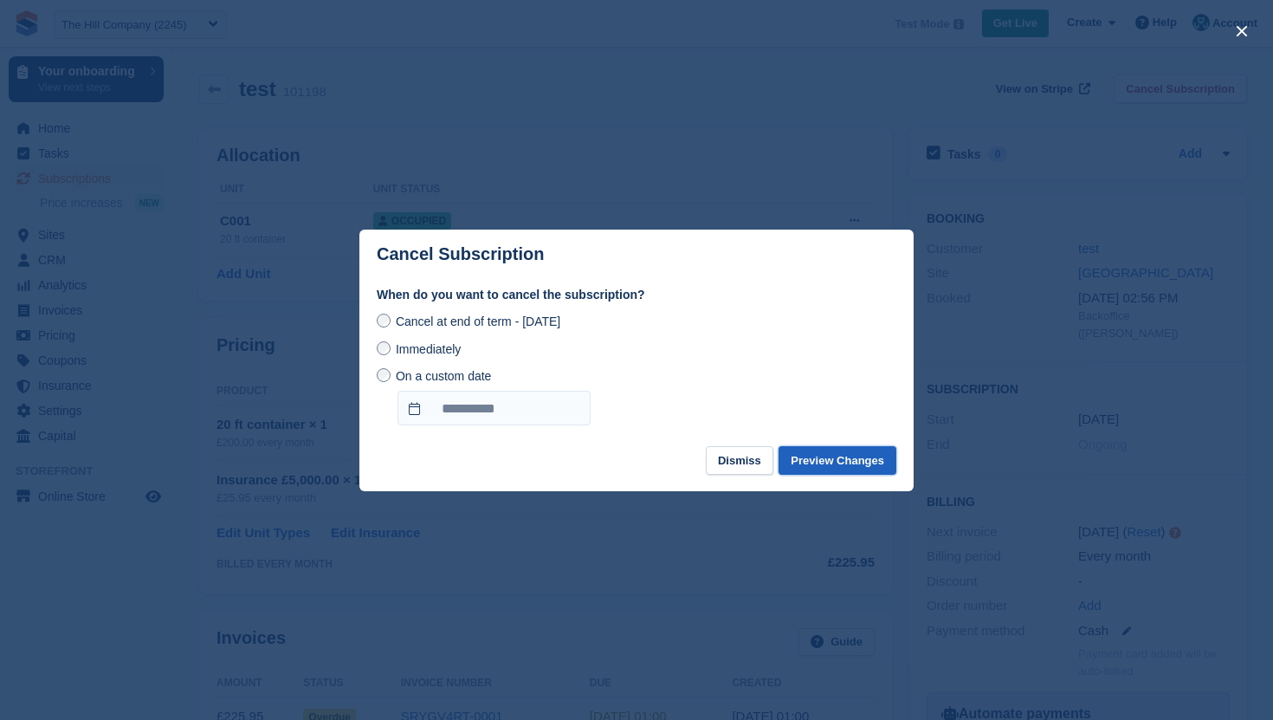
click at [827, 448] on button "Preview Changes" at bounding box center [838, 460] width 118 height 29
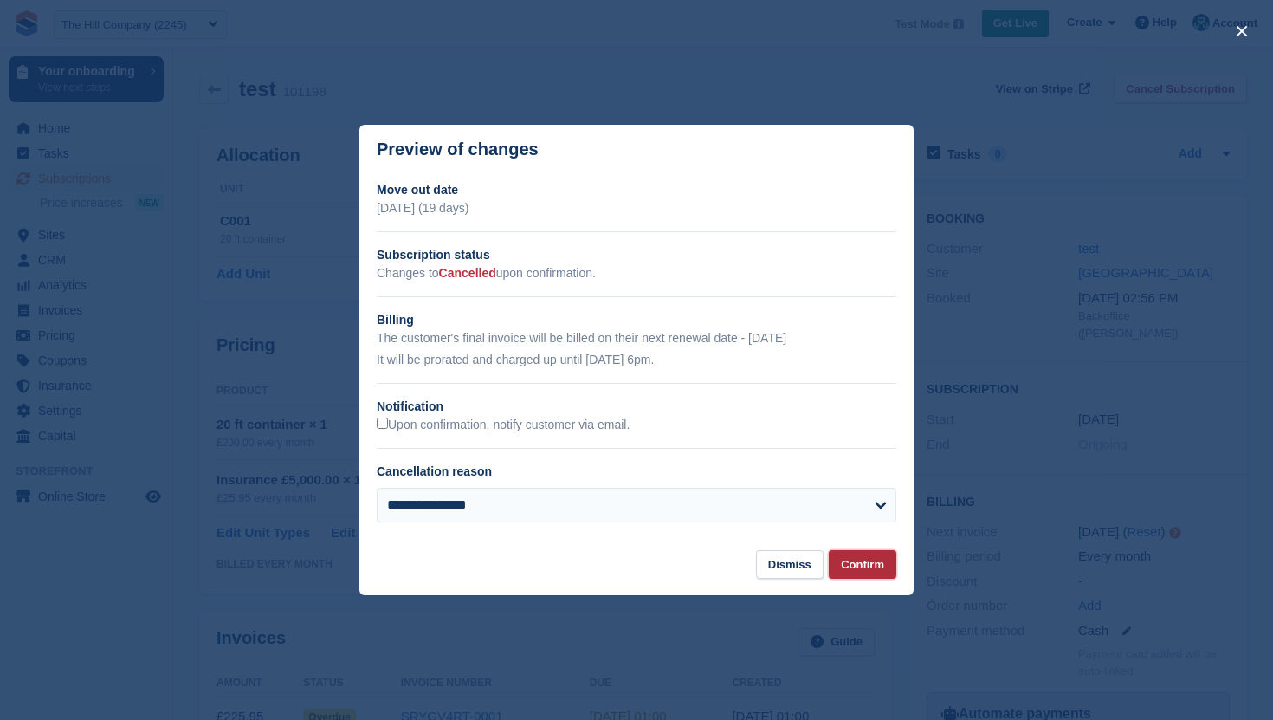
click at [862, 562] on button "Confirm" at bounding box center [863, 564] width 68 height 29
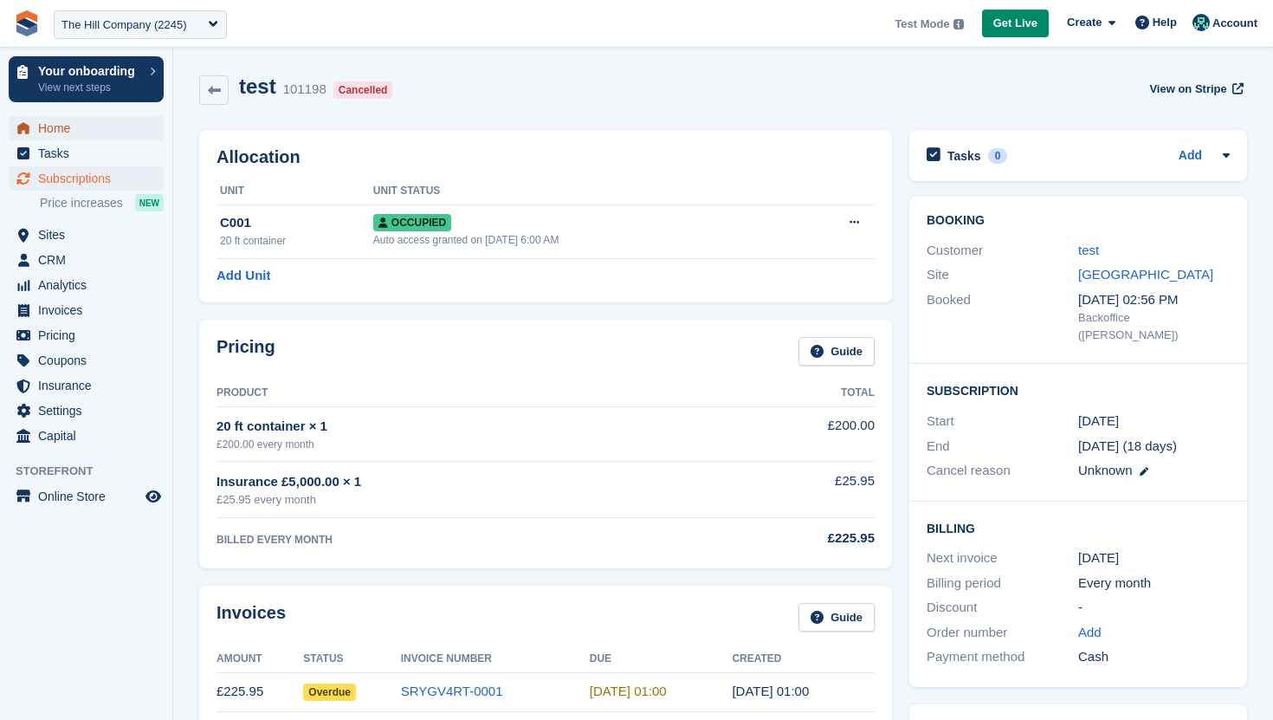
click at [55, 129] on span "Home" at bounding box center [90, 128] width 104 height 24
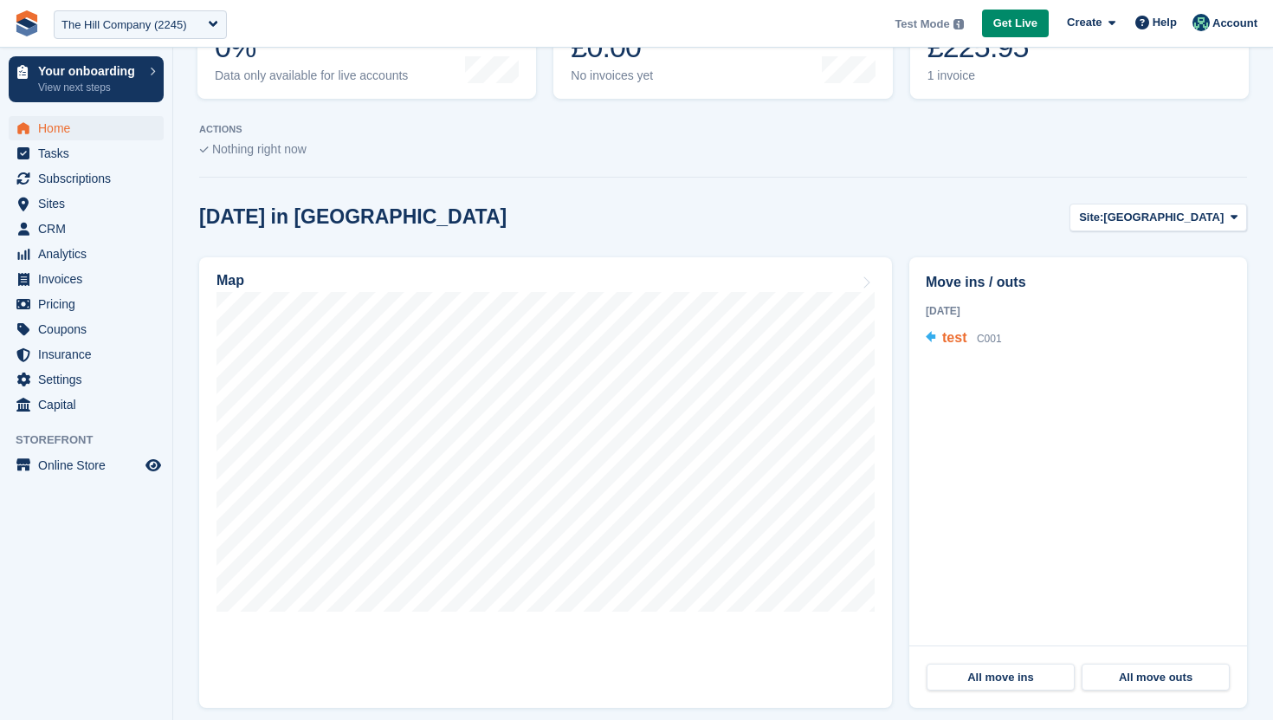
scroll to position [375, 0]
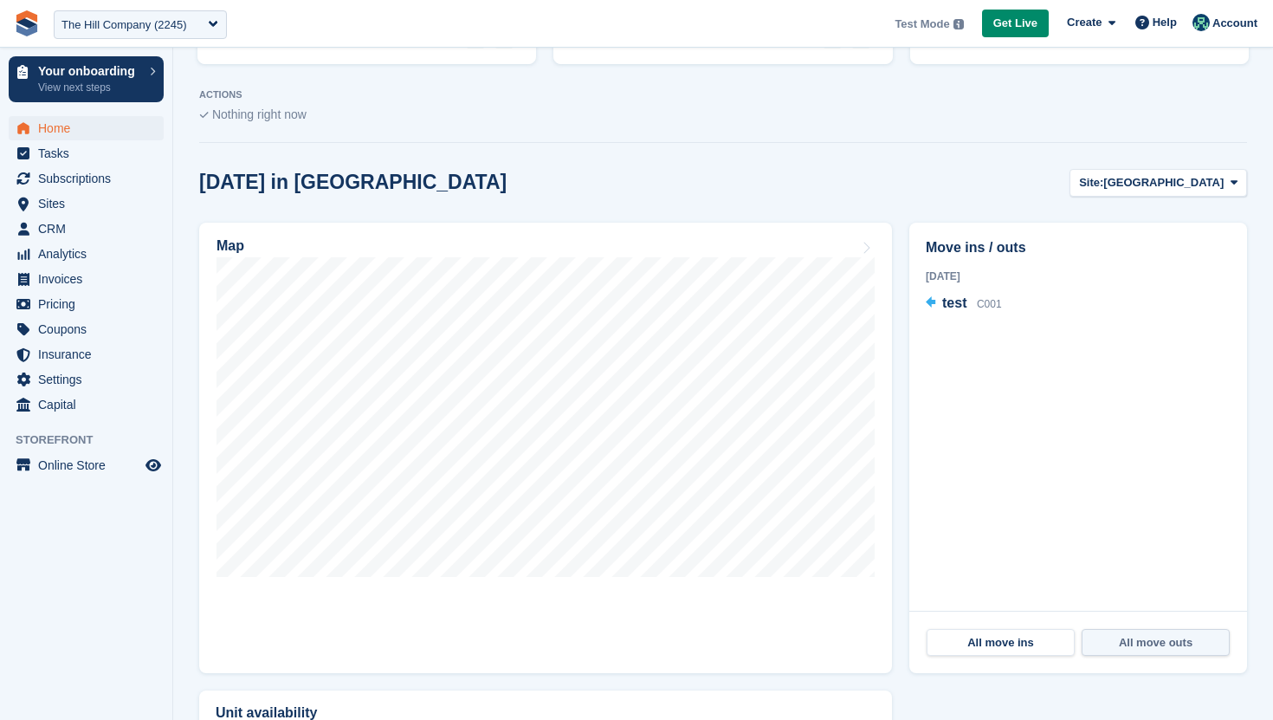
click at [1153, 644] on link "All move outs" at bounding box center [1156, 643] width 148 height 28
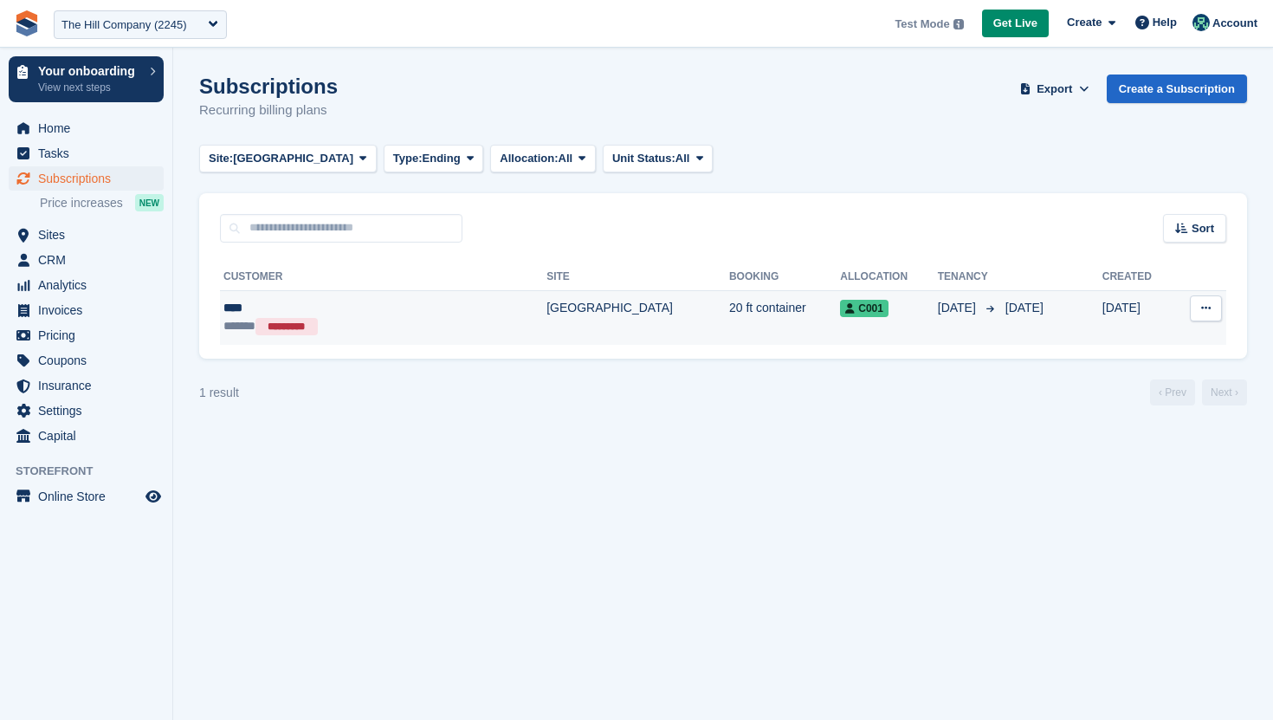
click at [1006, 311] on span "[DATE]" at bounding box center [1025, 308] width 38 height 14
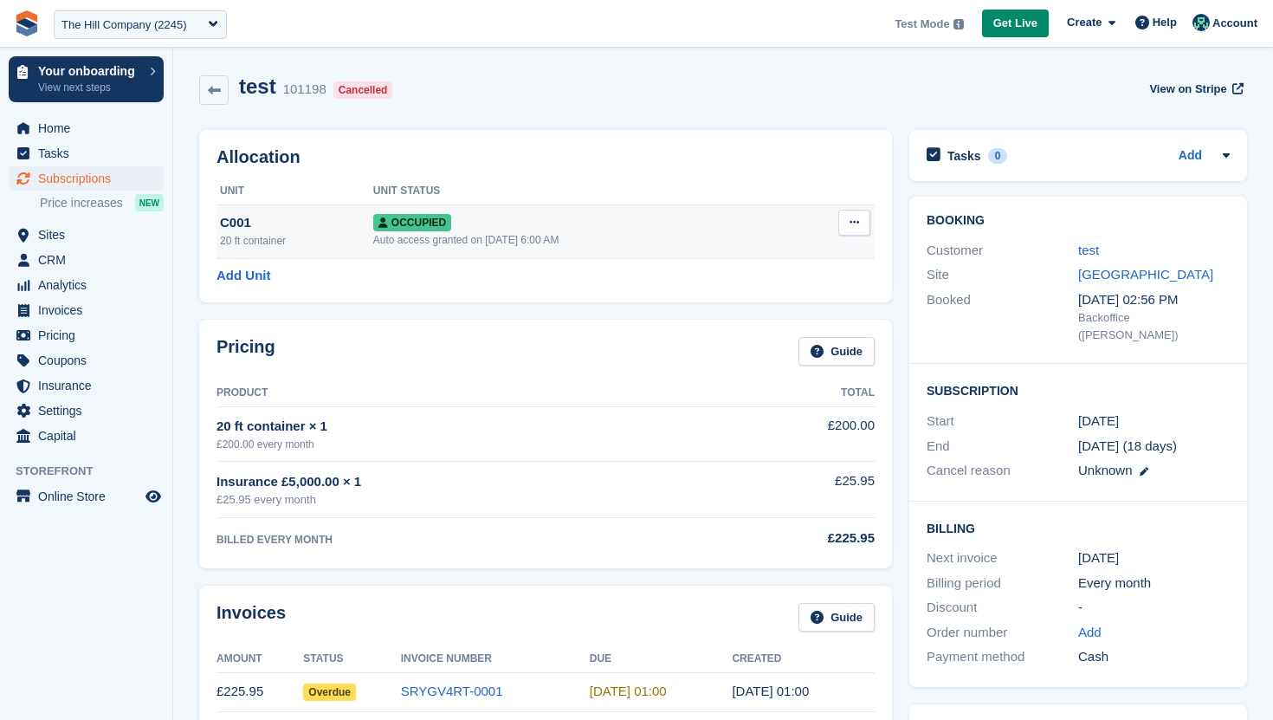
click at [851, 223] on icon at bounding box center [855, 222] width 10 height 11
click at [767, 312] on p "Deallocate" at bounding box center [787, 316] width 151 height 23
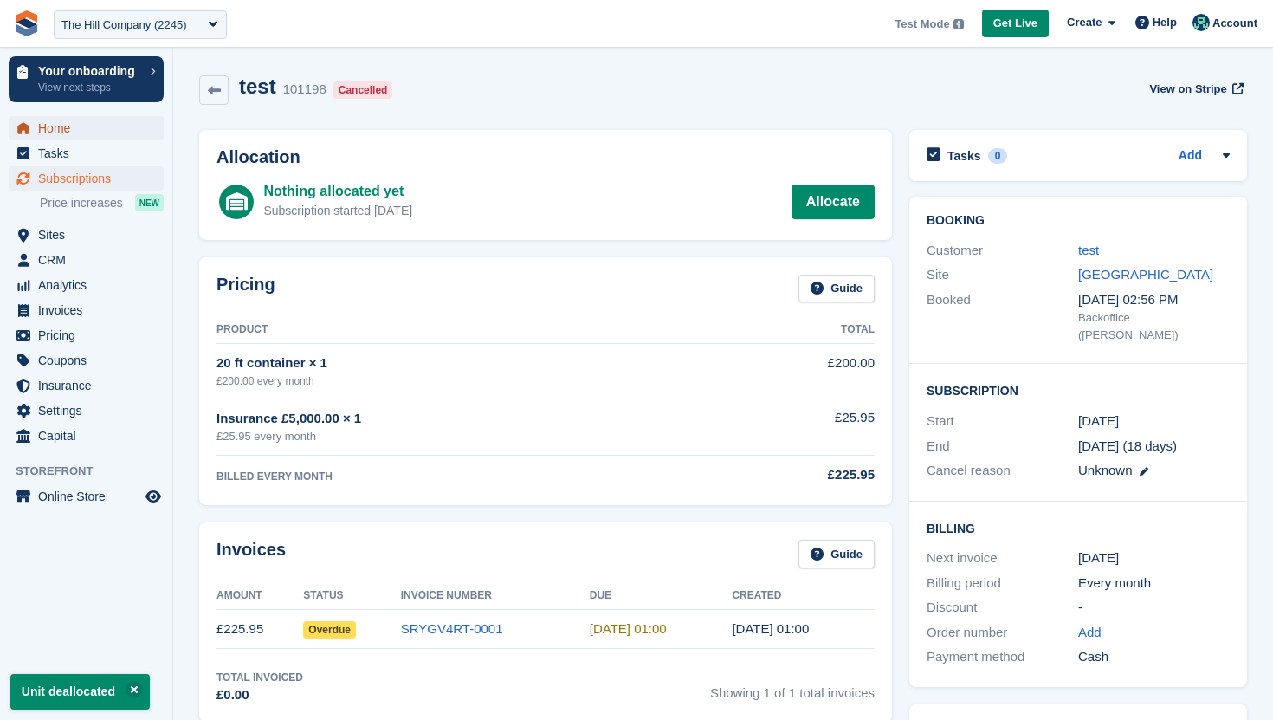
click at [120, 123] on span "Home" at bounding box center [90, 128] width 104 height 24
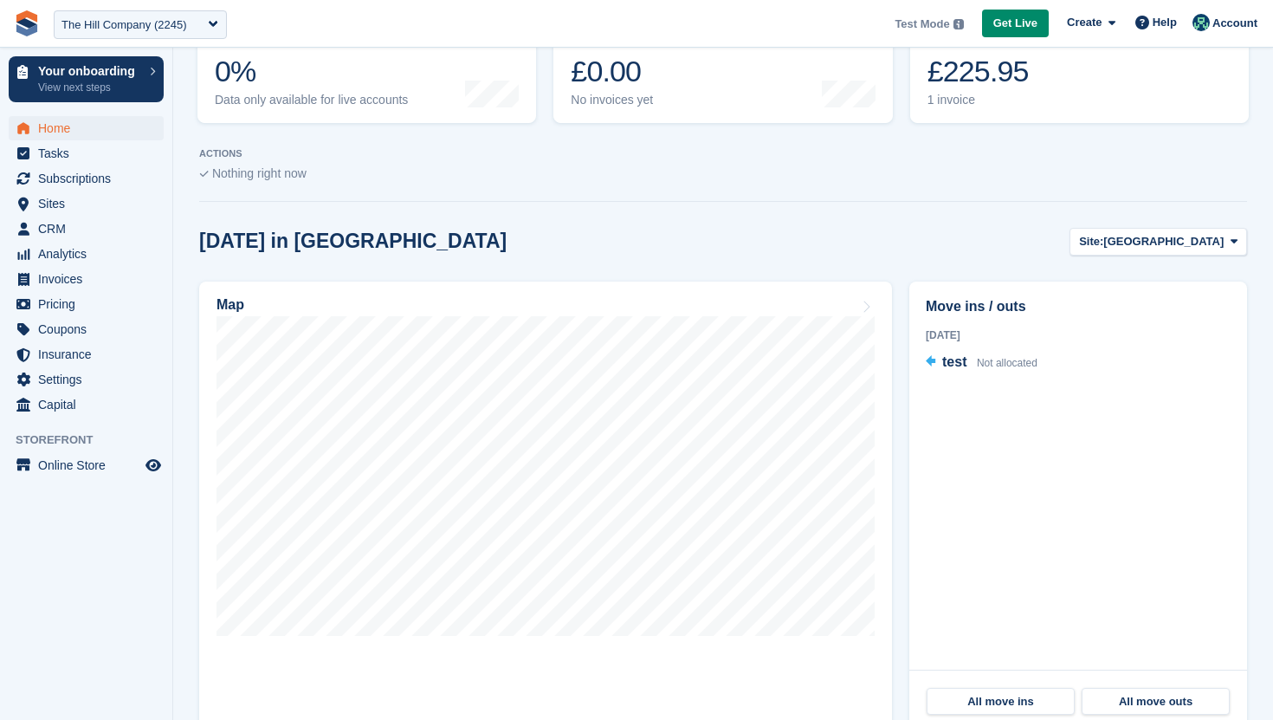
scroll to position [356, 0]
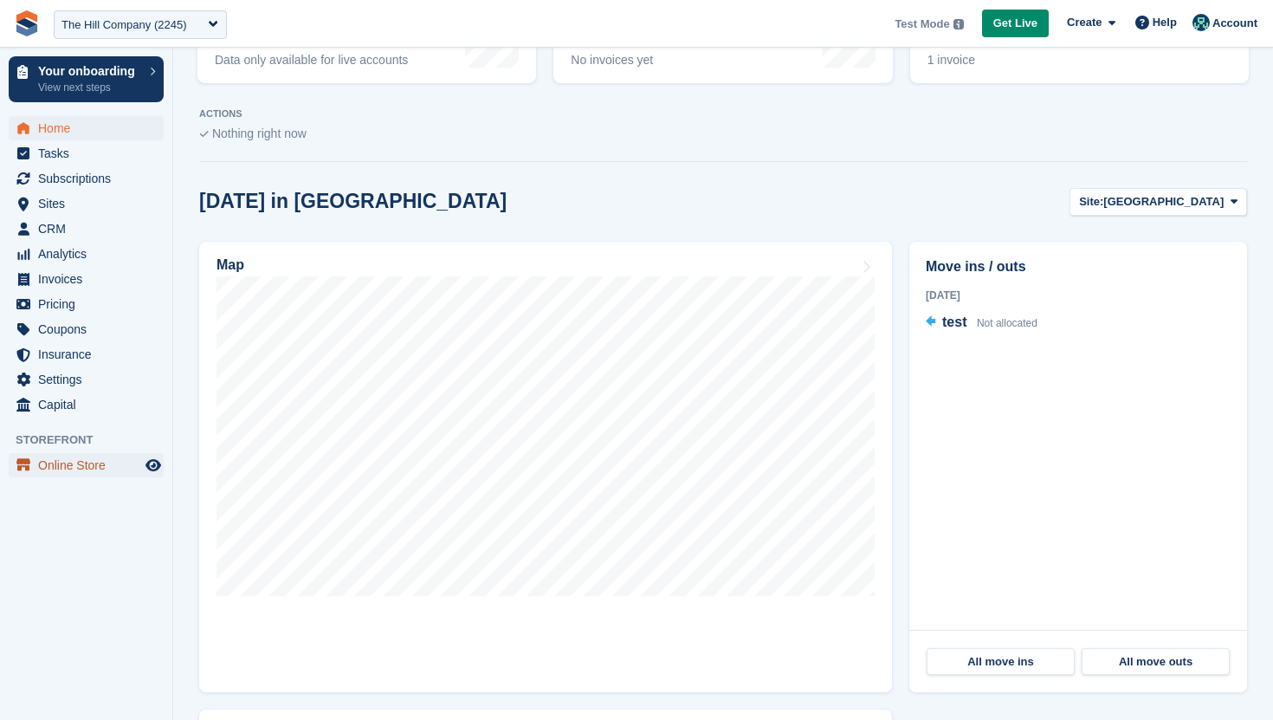
click at [71, 471] on span "Online Store" at bounding box center [90, 465] width 104 height 24
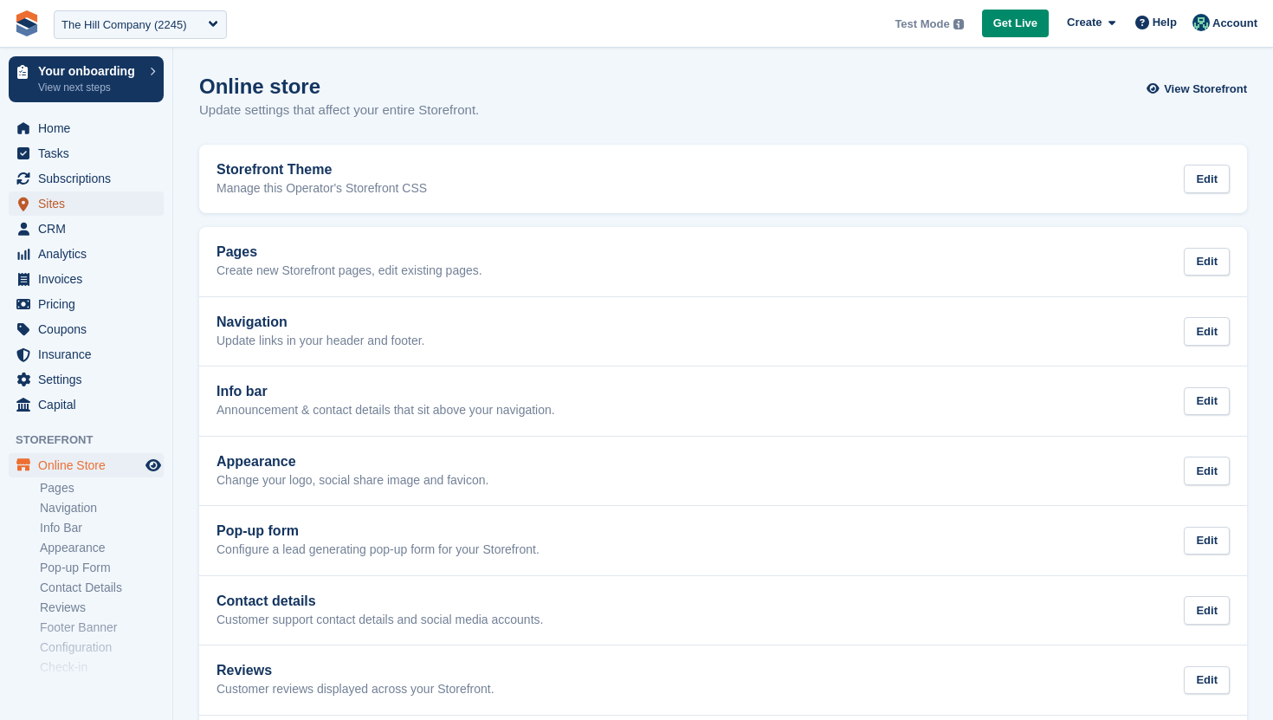
click at [37, 212] on link "Sites" at bounding box center [86, 203] width 155 height 24
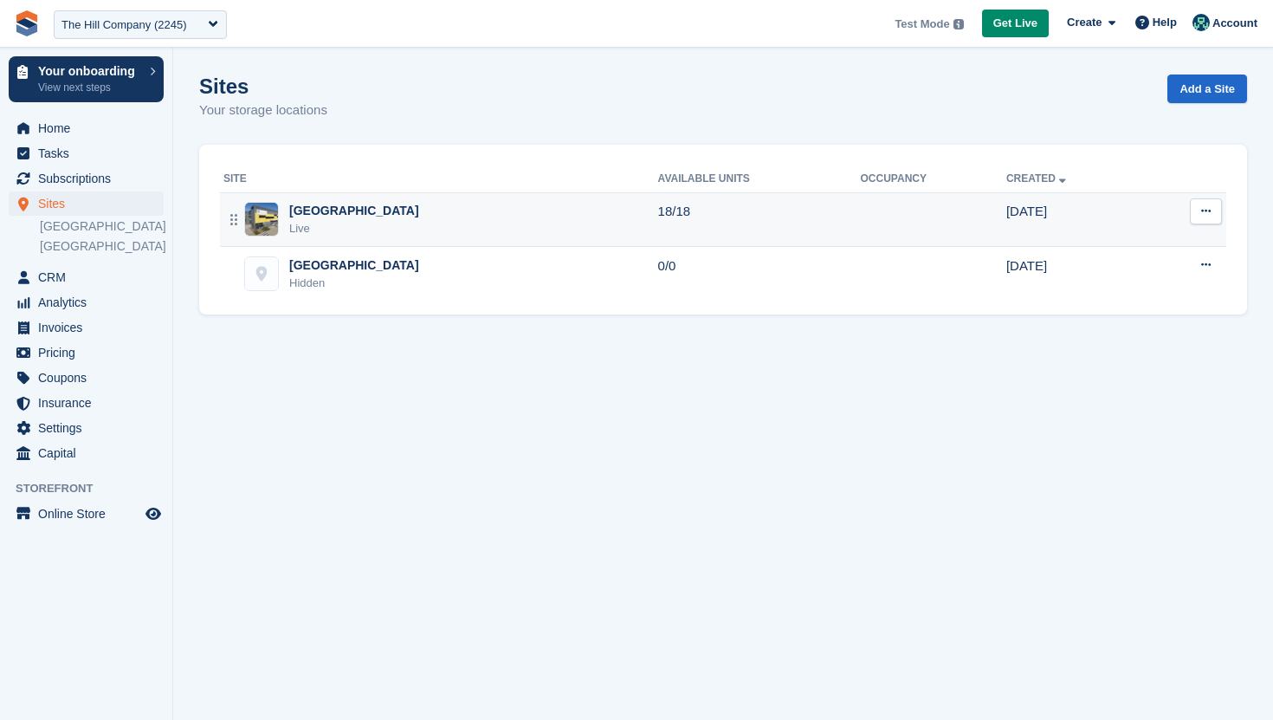
click at [1205, 212] on icon at bounding box center [1206, 210] width 10 height 11
click at [1158, 243] on p "Edit site" at bounding box center [1139, 245] width 151 height 23
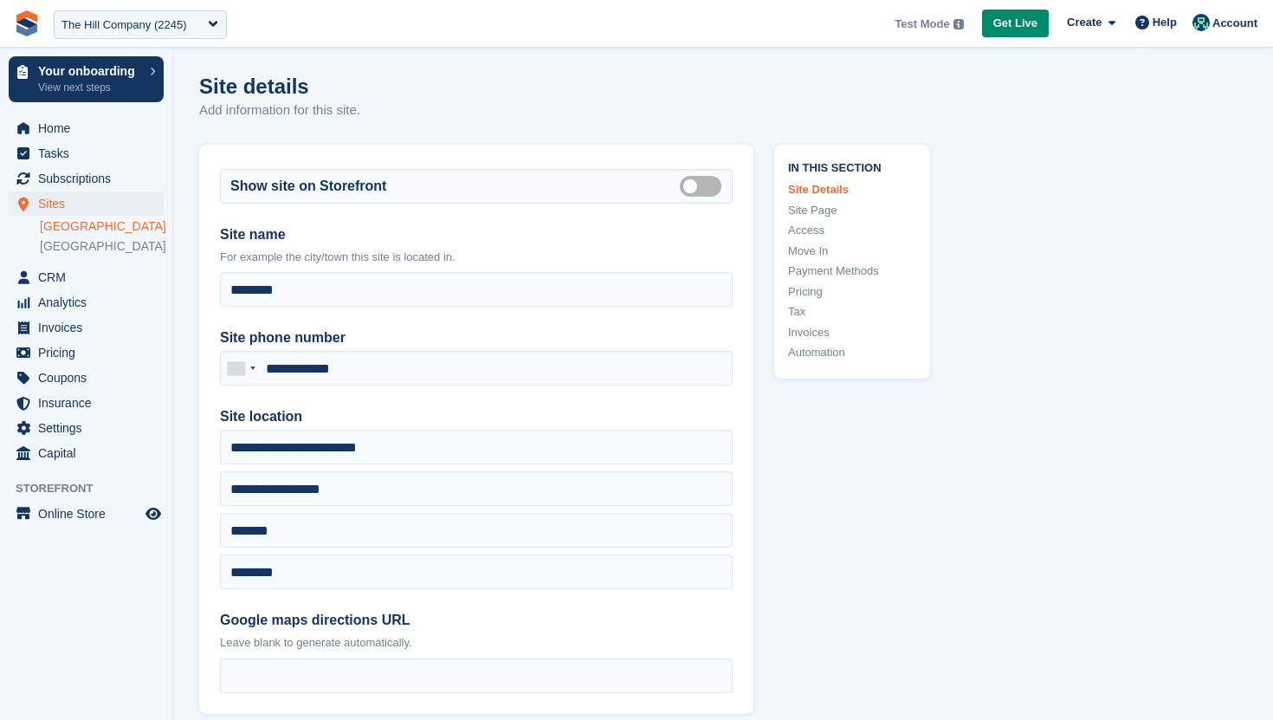
click at [867, 272] on link "Payment Methods" at bounding box center [852, 270] width 128 height 17
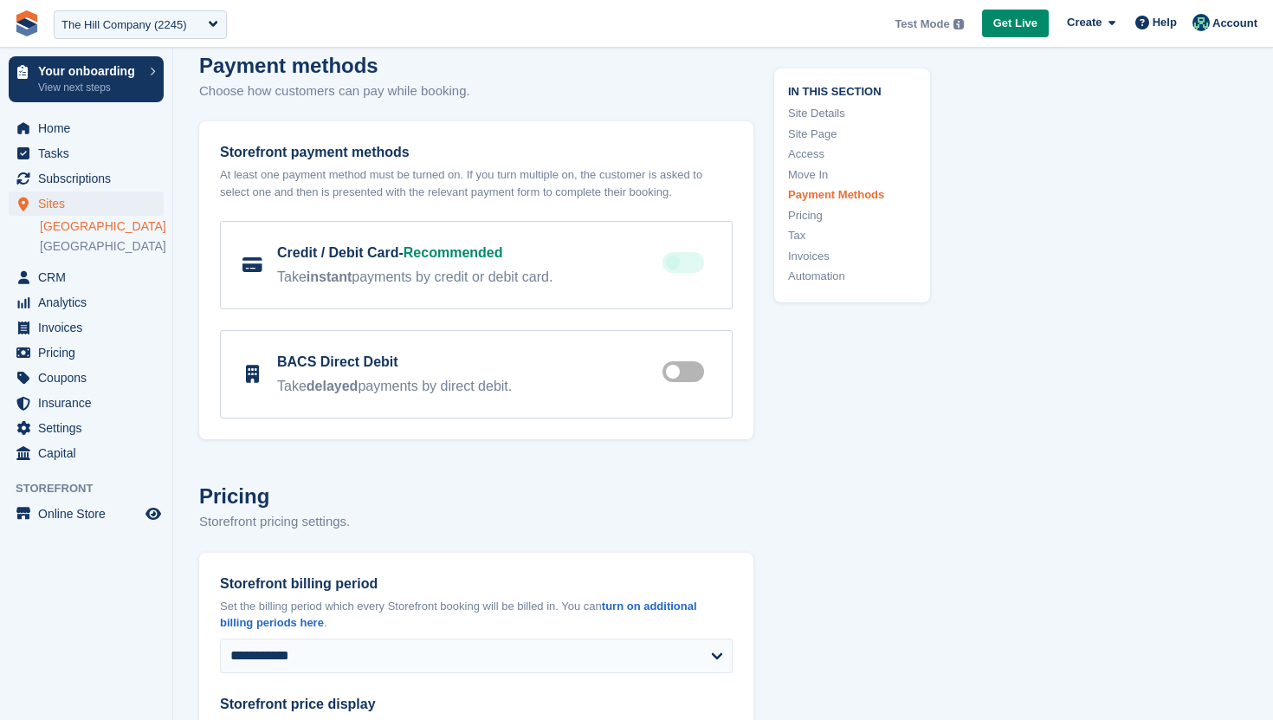
scroll to position [5322, 0]
click at [66, 180] on span "Subscriptions" at bounding box center [90, 178] width 104 height 24
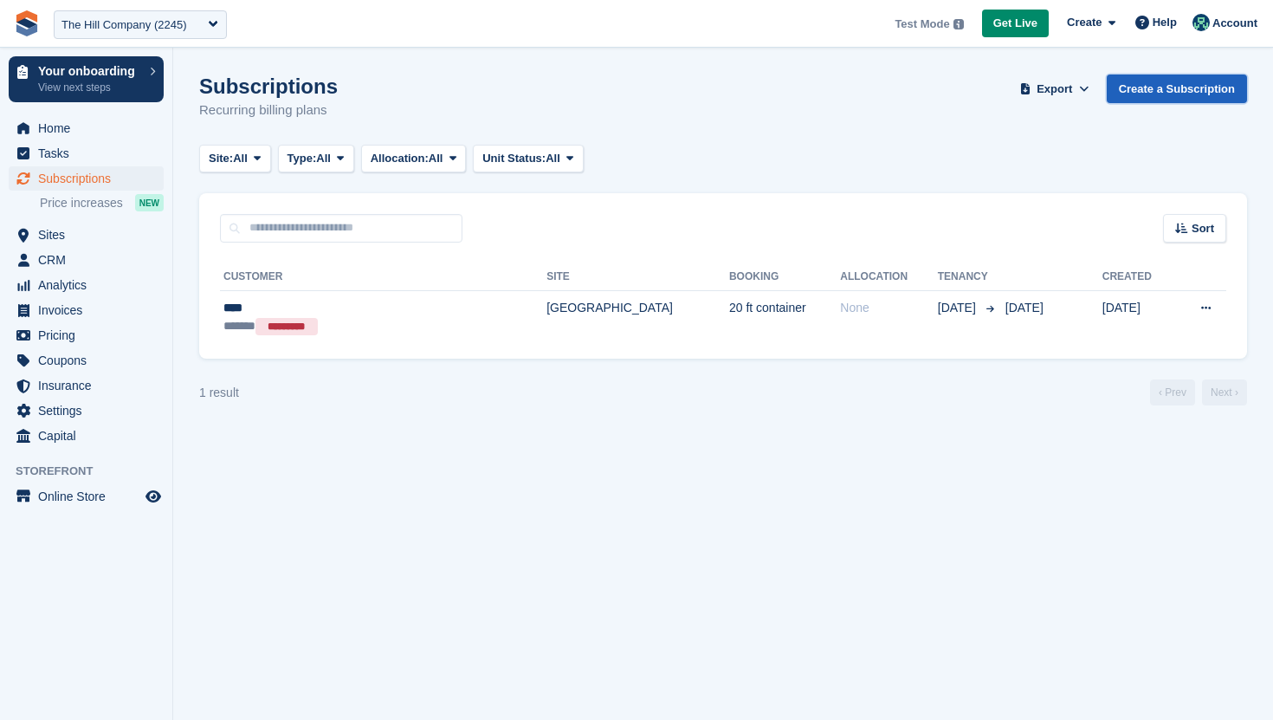
click at [1135, 93] on link "Create a Subscription" at bounding box center [1177, 88] width 140 height 29
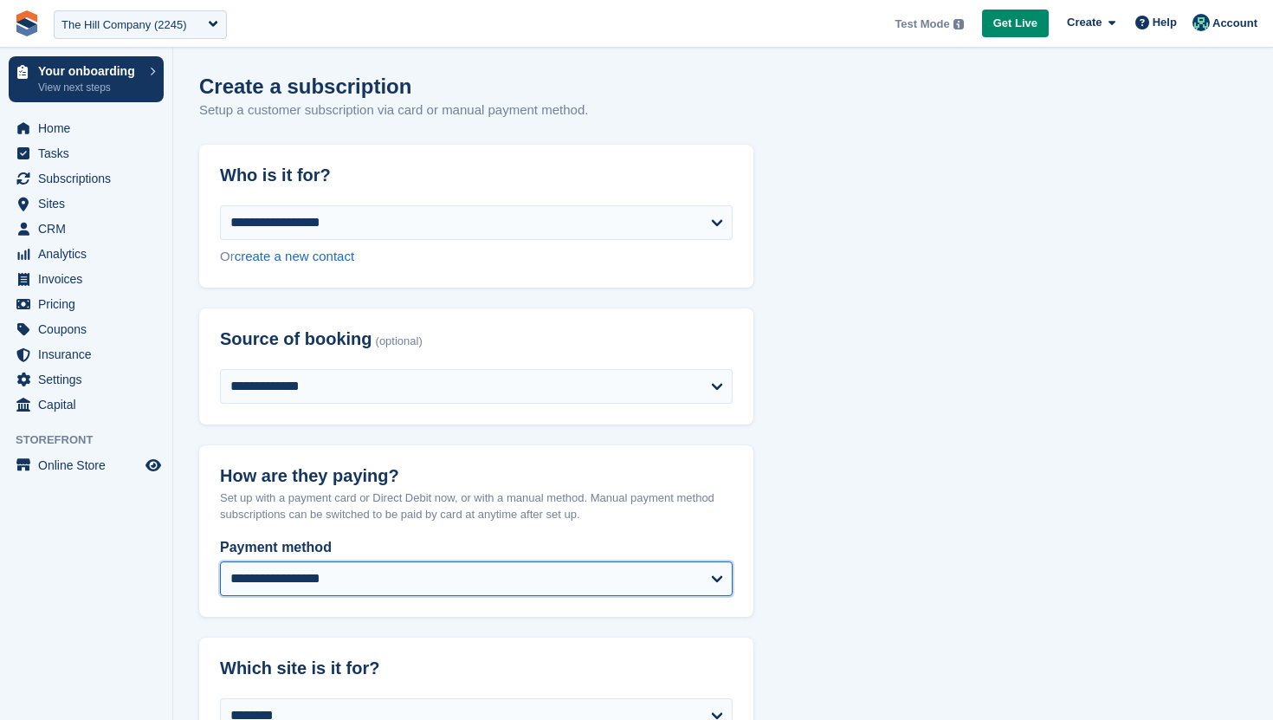
click at [555, 569] on select "**********" at bounding box center [476, 578] width 513 height 35
select select "*****"
click at [220, 561] on select "**********" at bounding box center [476, 578] width 513 height 35
select select
select select "****"
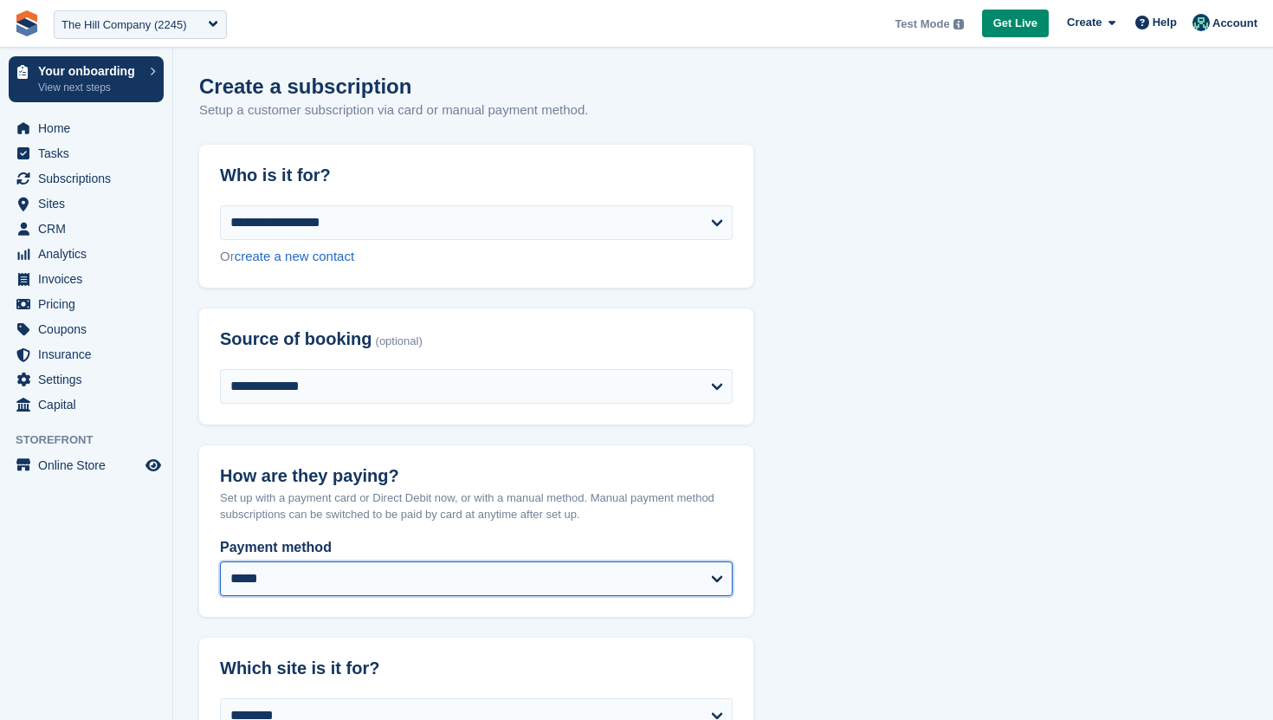
select select "*"
select select "*****"
select select
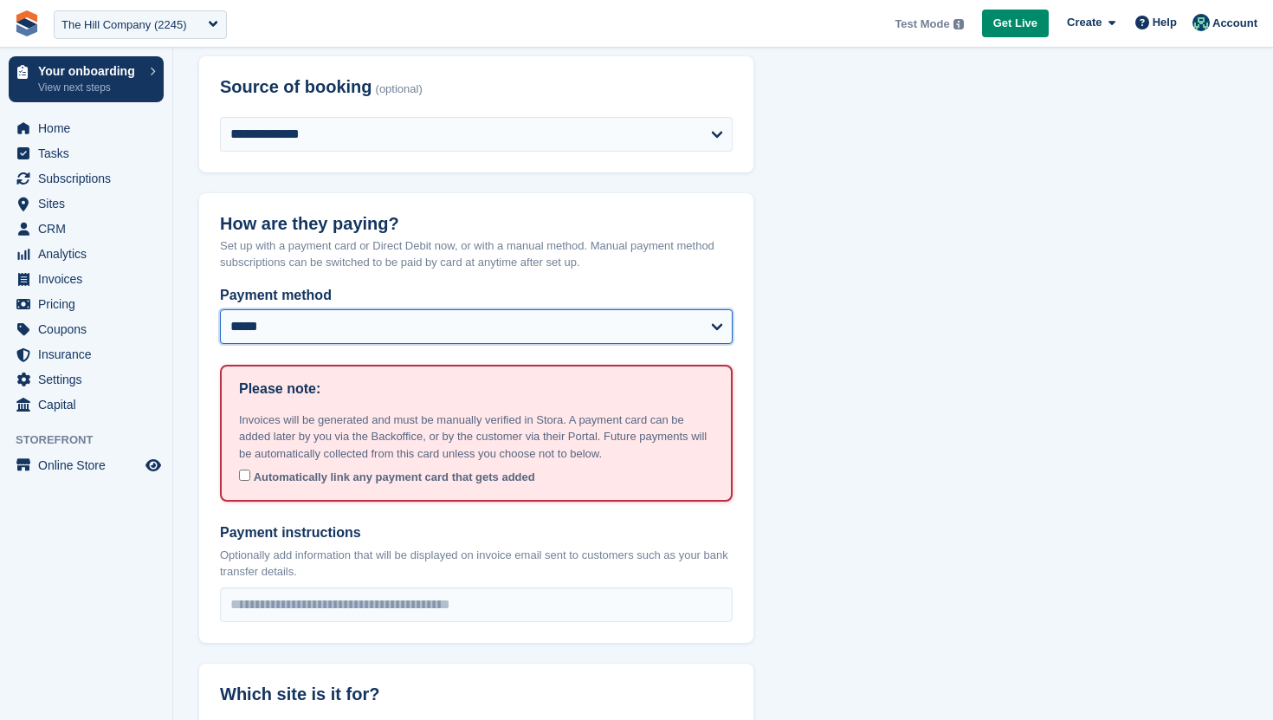
scroll to position [256, 0]
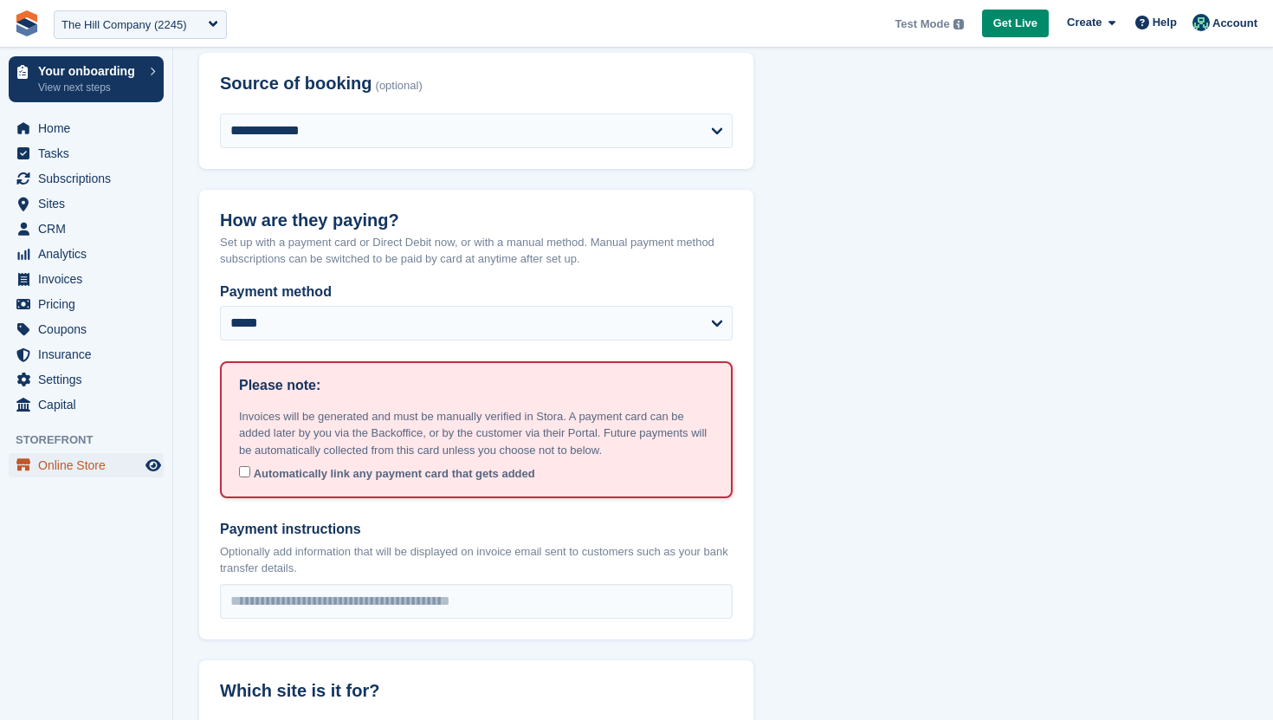
click at [68, 465] on span "Online Store" at bounding box center [90, 465] width 104 height 24
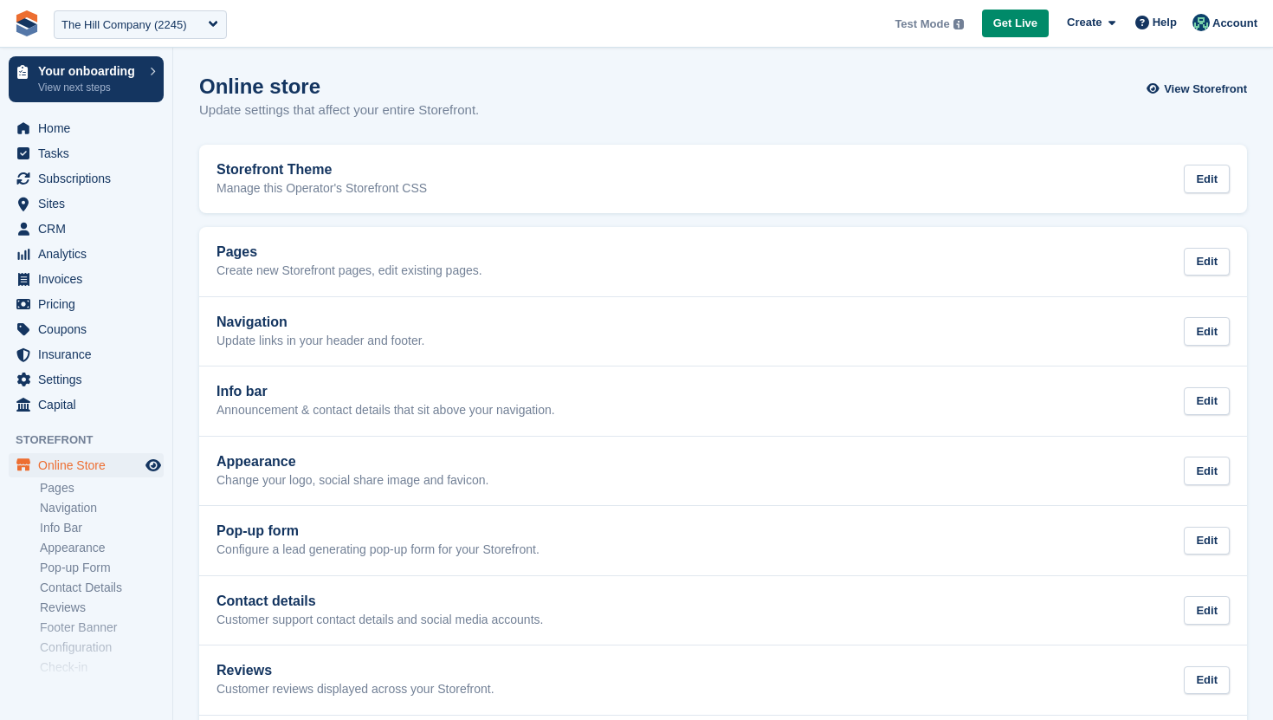
scroll to position [256, 0]
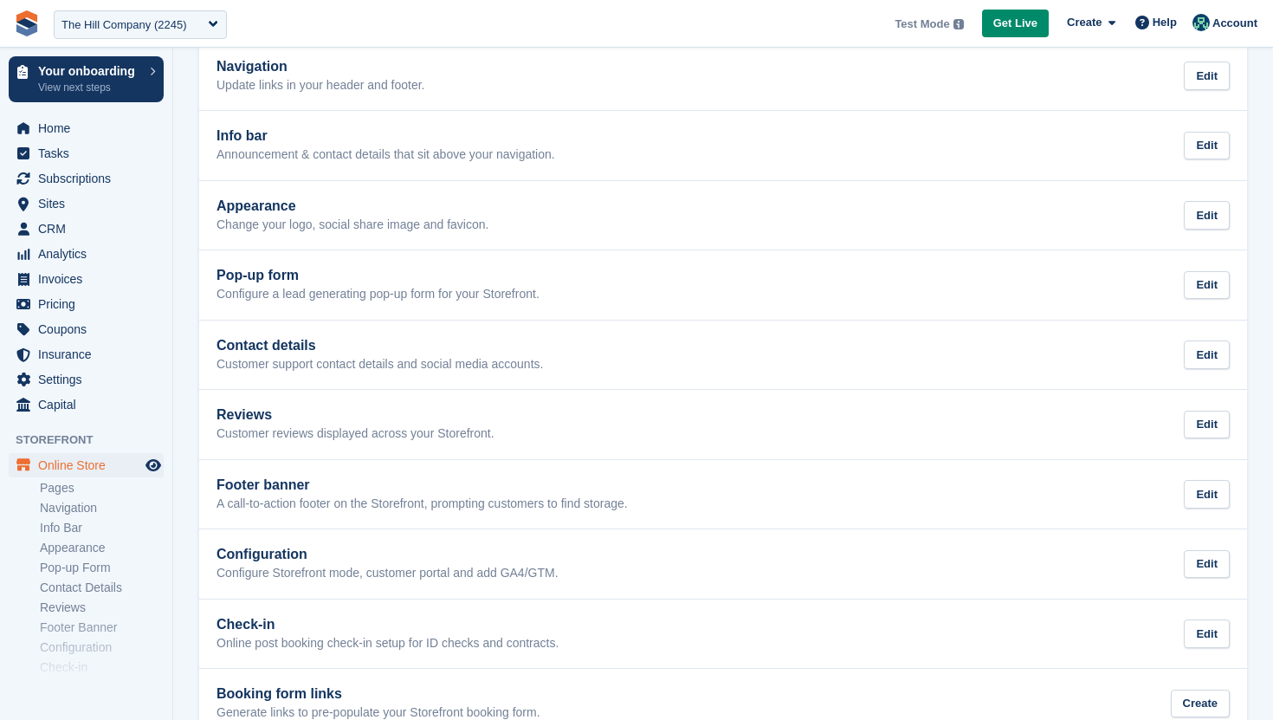
select select "*****"
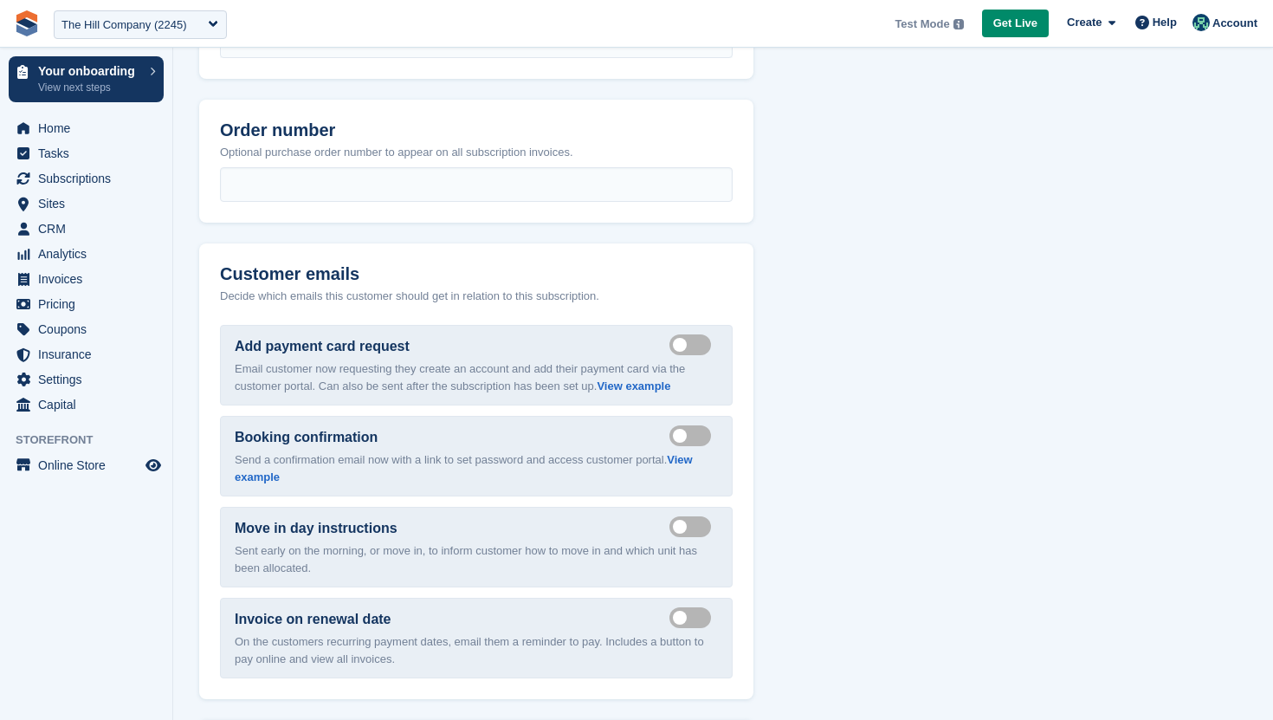
scroll to position [1841, 0]
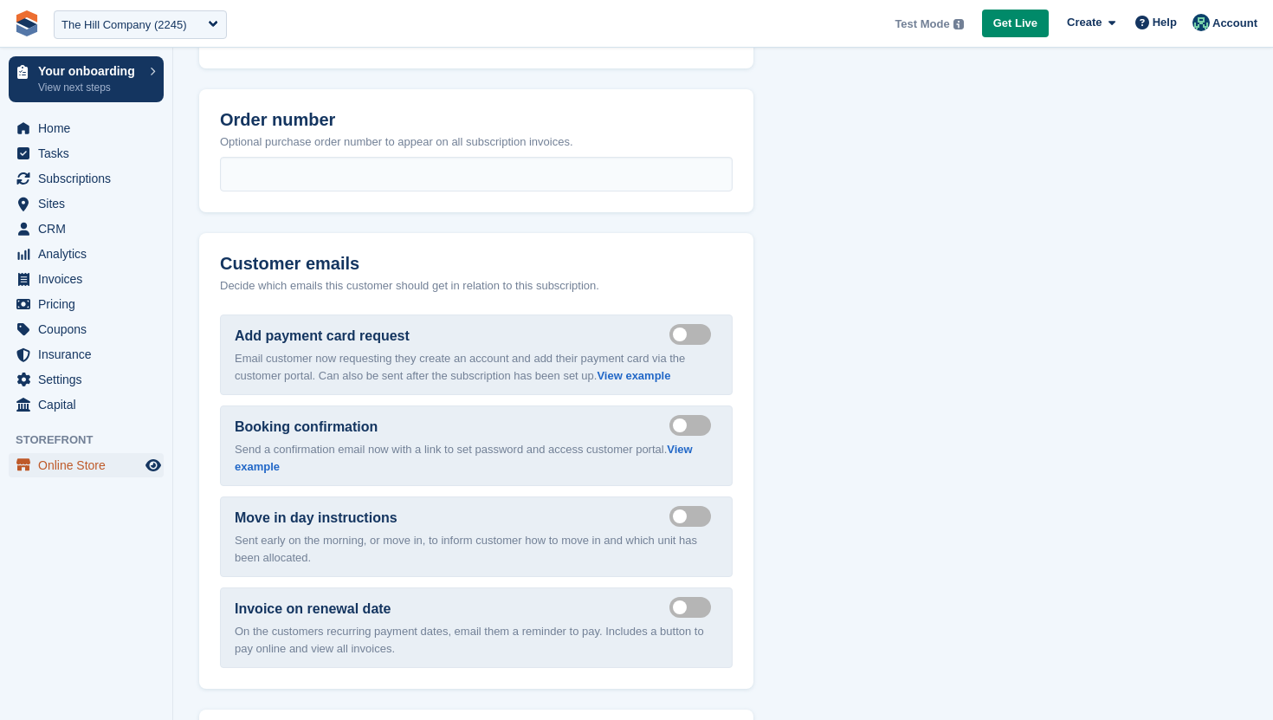
click at [79, 474] on span "Online Store" at bounding box center [90, 465] width 104 height 24
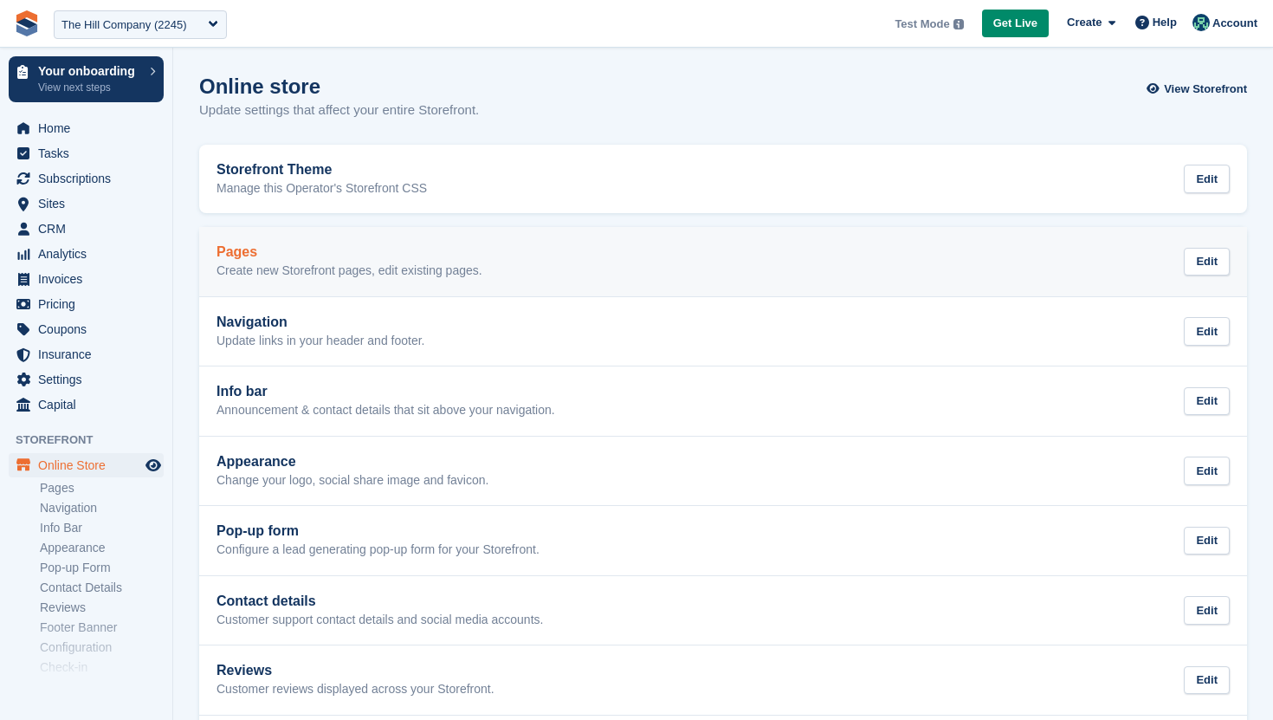
click at [280, 256] on h2 "Pages" at bounding box center [350, 252] width 266 height 16
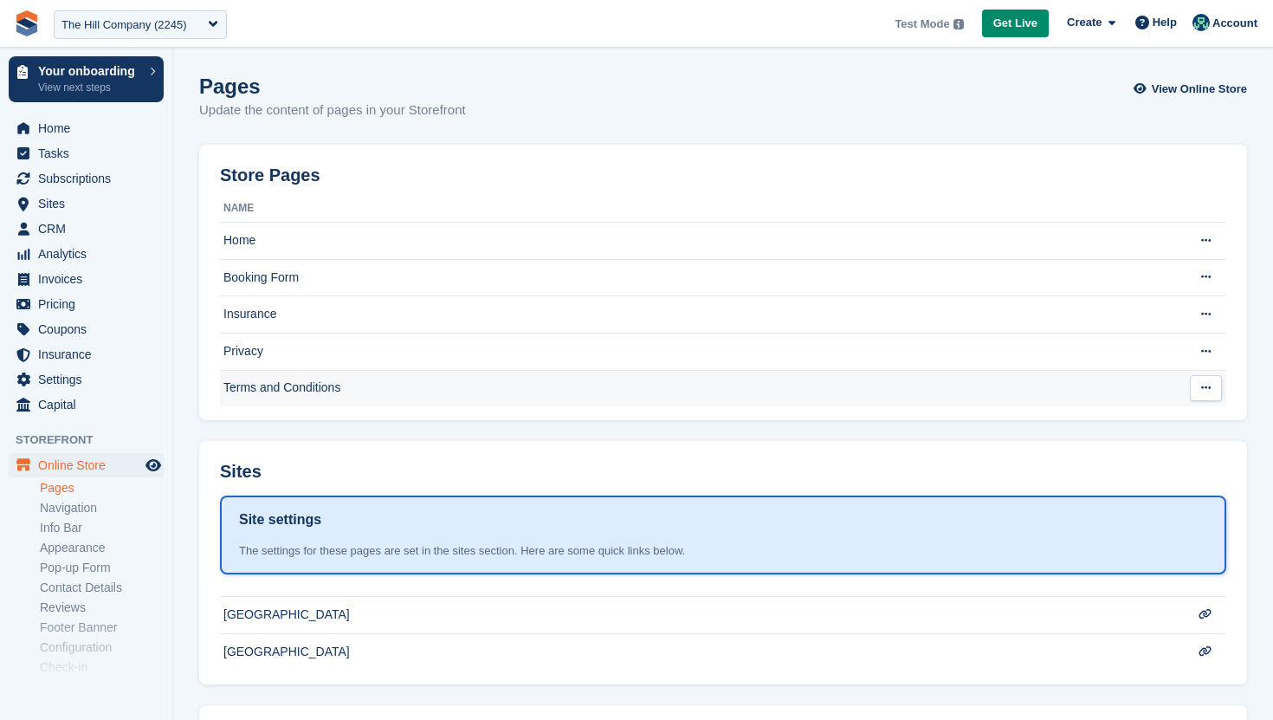
click at [349, 393] on td "Terms and Conditions" at bounding box center [698, 388] width 956 height 36
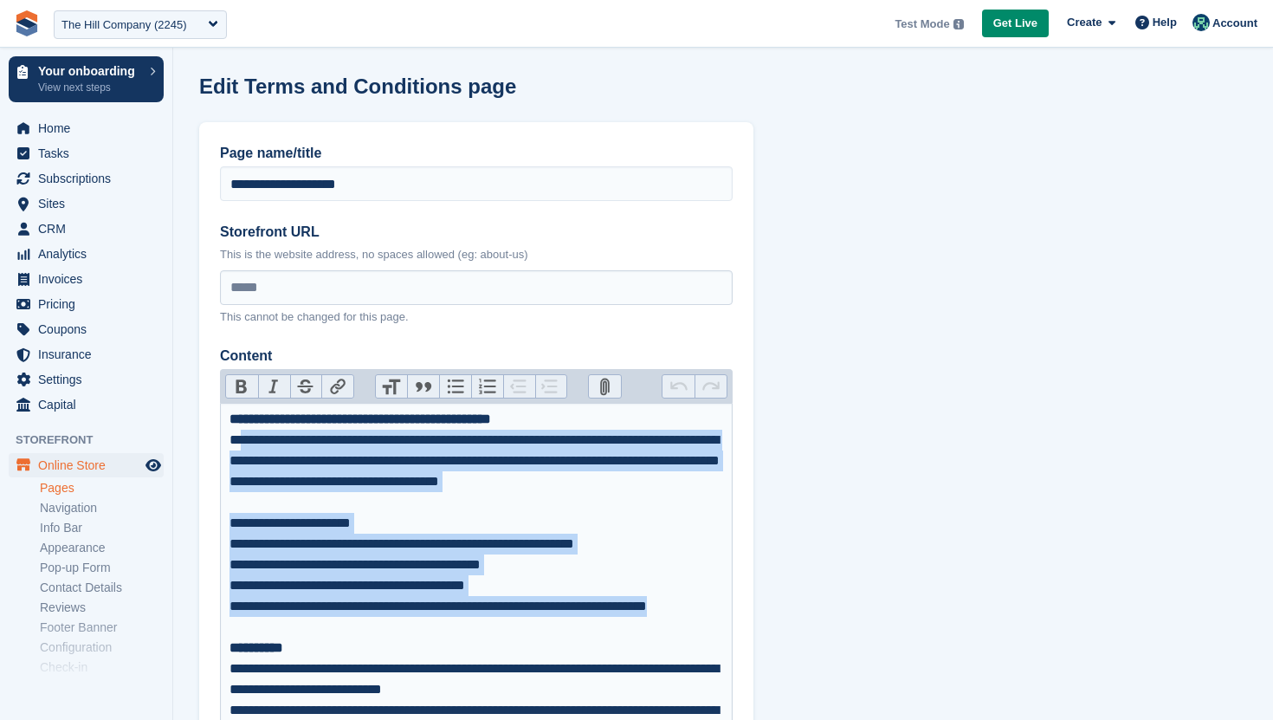
drag, startPoint x: 249, startPoint y: 441, endPoint x: 449, endPoint y: 629, distance: 274.5
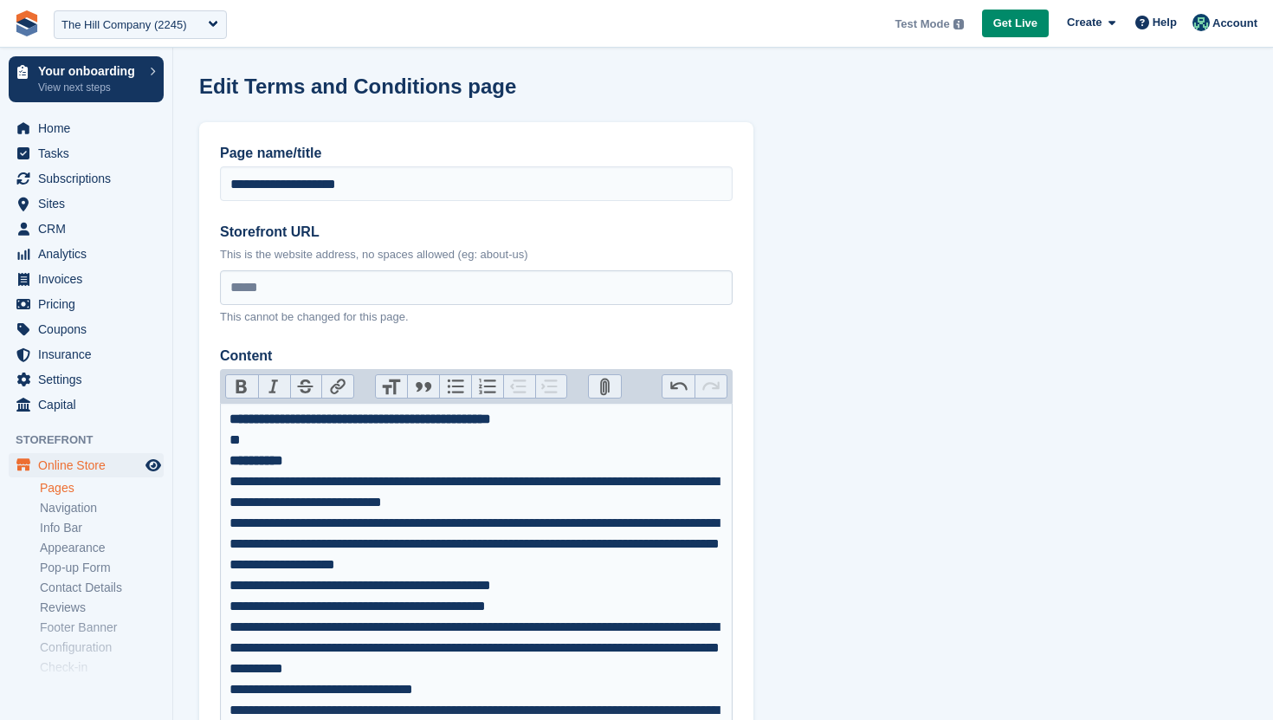
type trix-editor "**********"
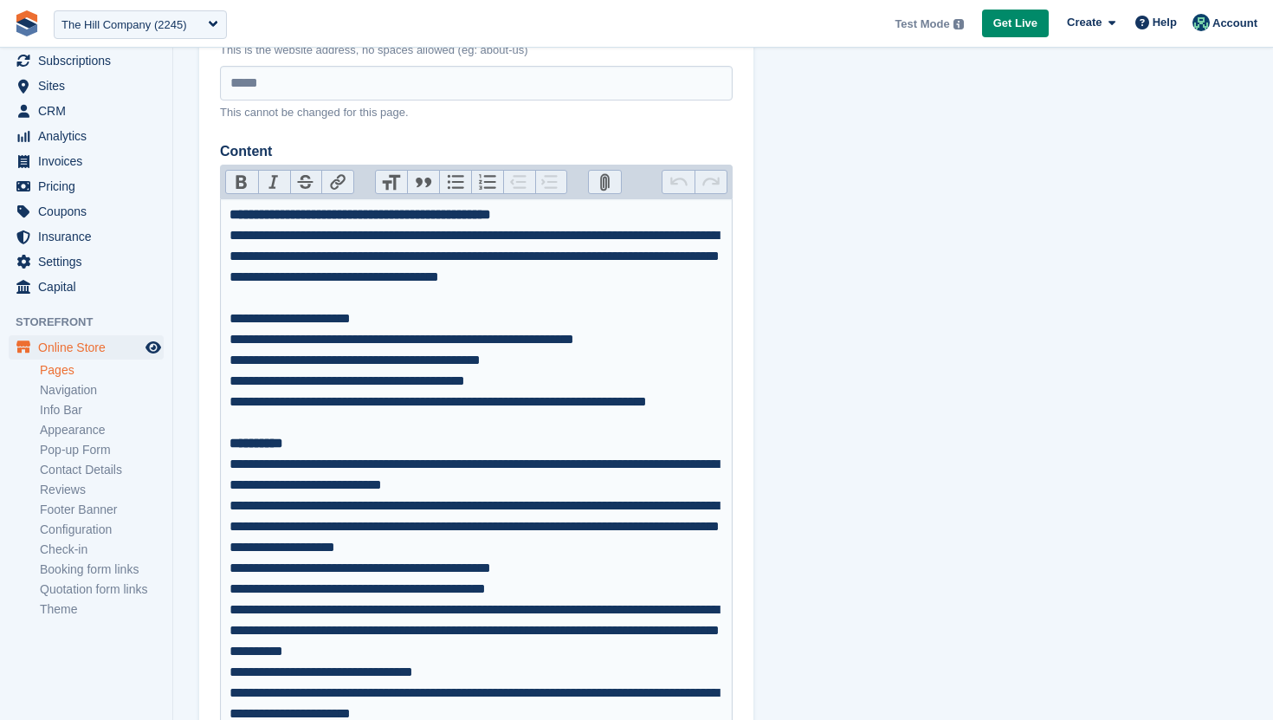
scroll to position [120, 0]
click at [67, 88] on span "Sites" at bounding box center [90, 84] width 104 height 24
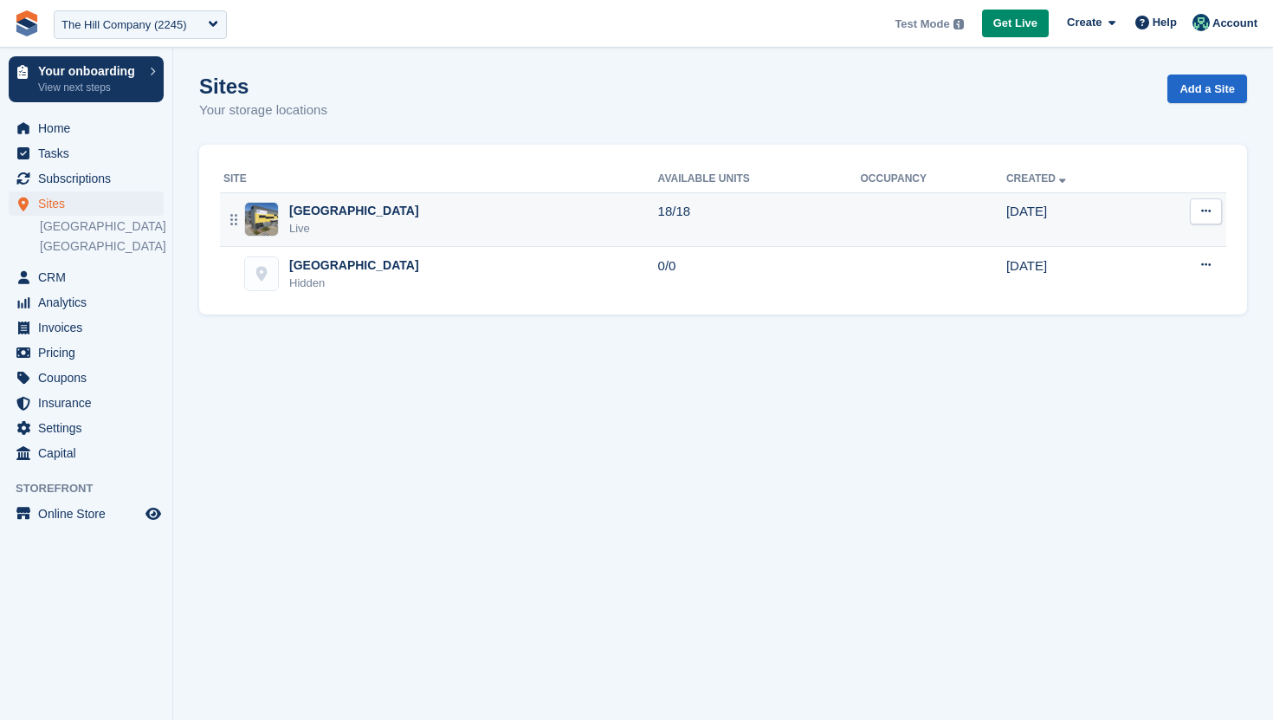
click at [1215, 210] on button at bounding box center [1206, 211] width 32 height 26
click at [1166, 245] on p "Edit site" at bounding box center [1139, 245] width 151 height 23
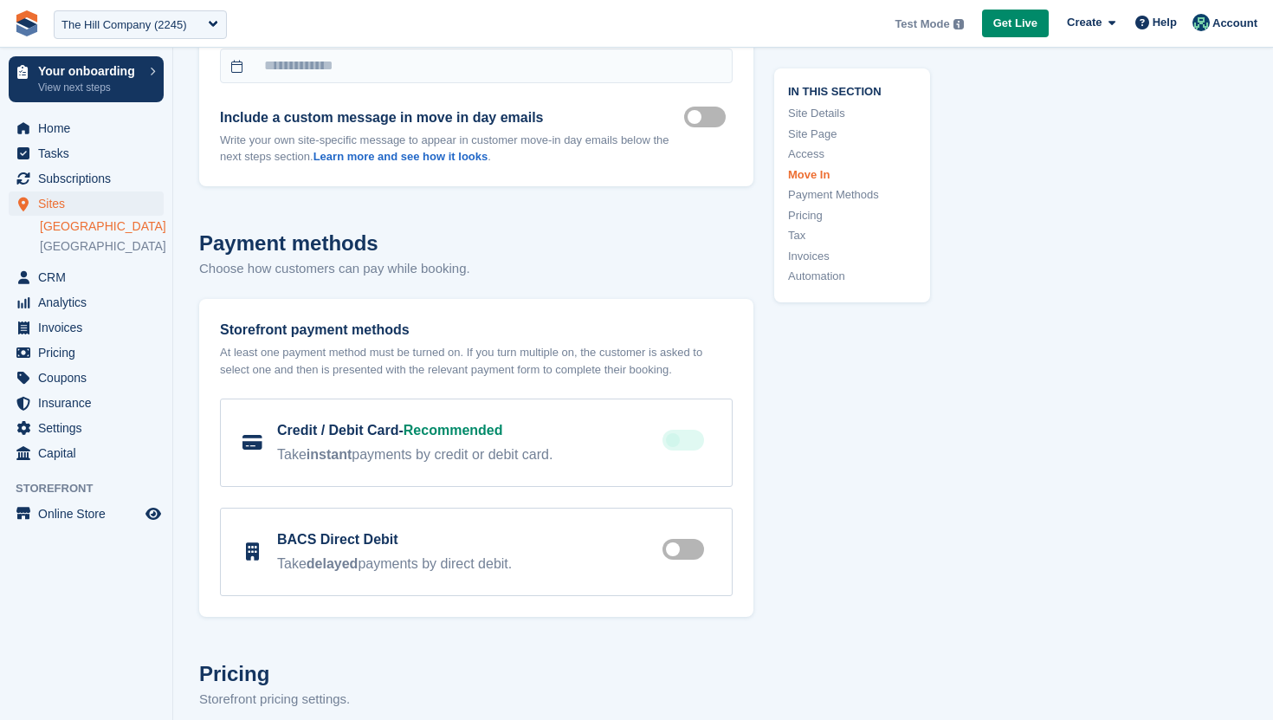
scroll to position [5150, 0]
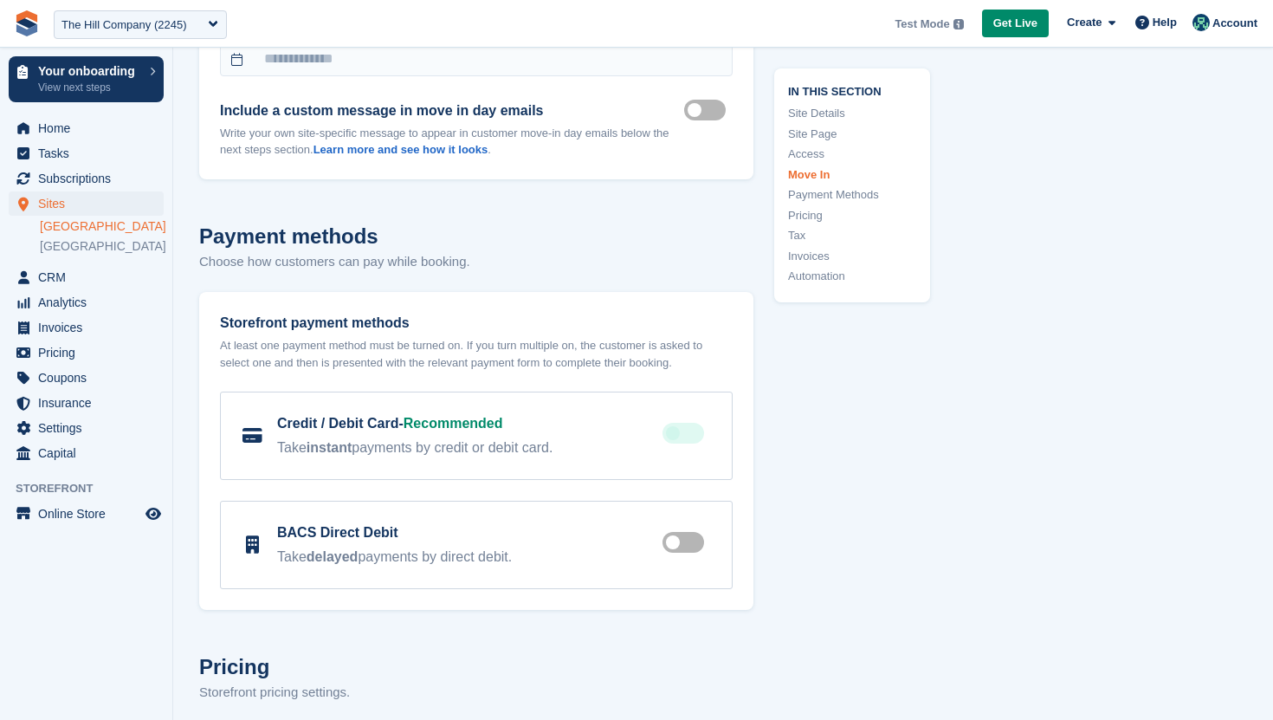
click at [814, 152] on link "Access" at bounding box center [852, 154] width 128 height 17
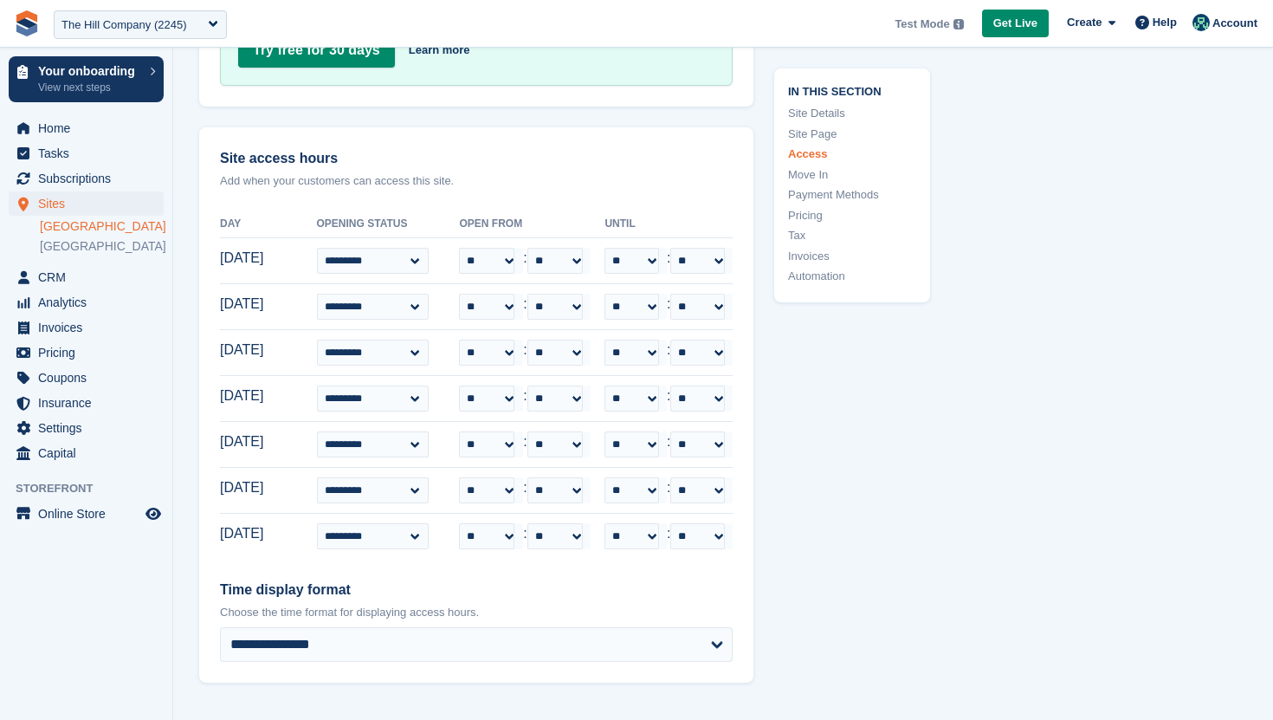
scroll to position [3985, 0]
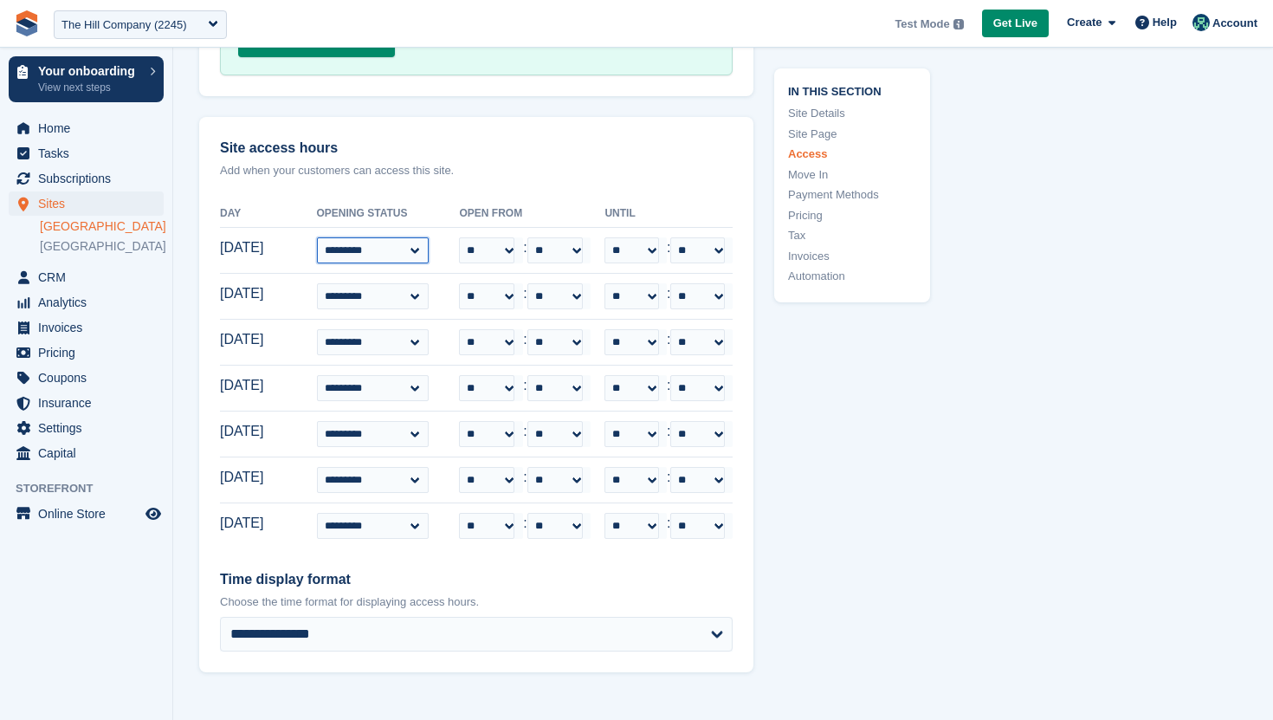
click at [409, 241] on select "**********" at bounding box center [373, 250] width 113 height 26
select select "***"
click at [349, 237] on select "**********" at bounding box center [373, 250] width 113 height 26
click at [415, 295] on select "**********" at bounding box center [373, 296] width 113 height 26
select select "***"
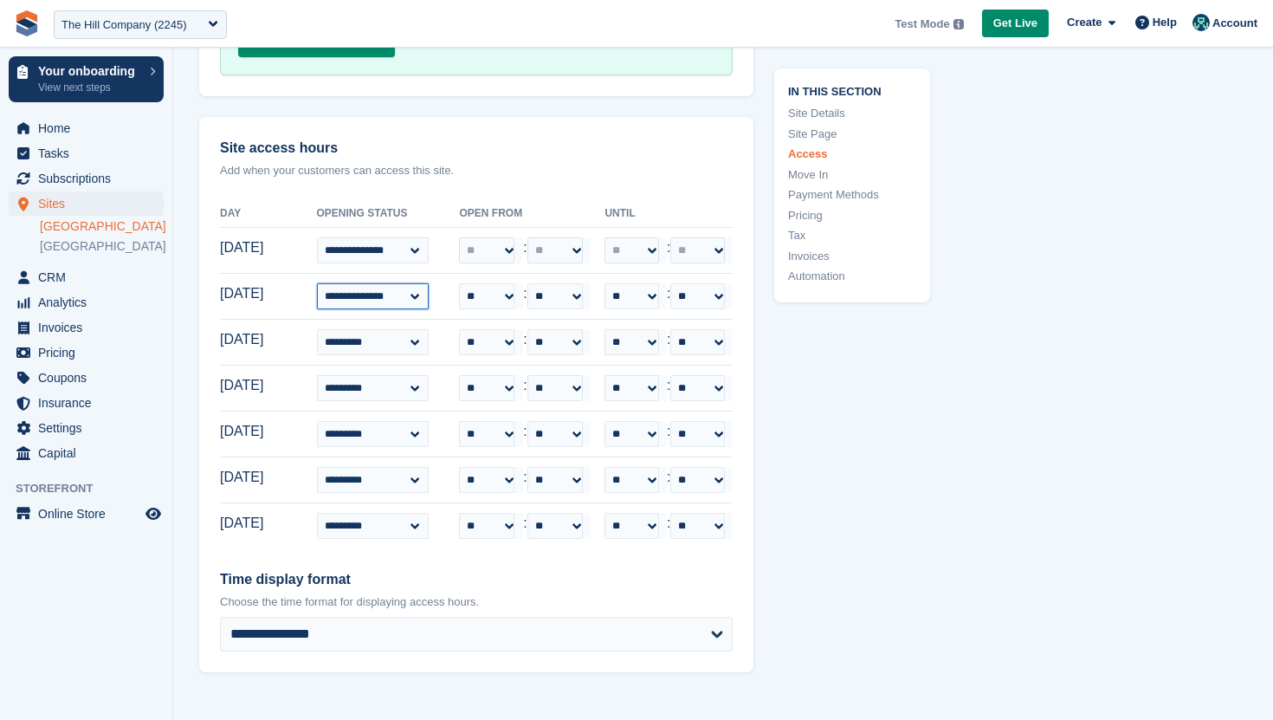
click at [349, 283] on select "**********" at bounding box center [373, 296] width 113 height 26
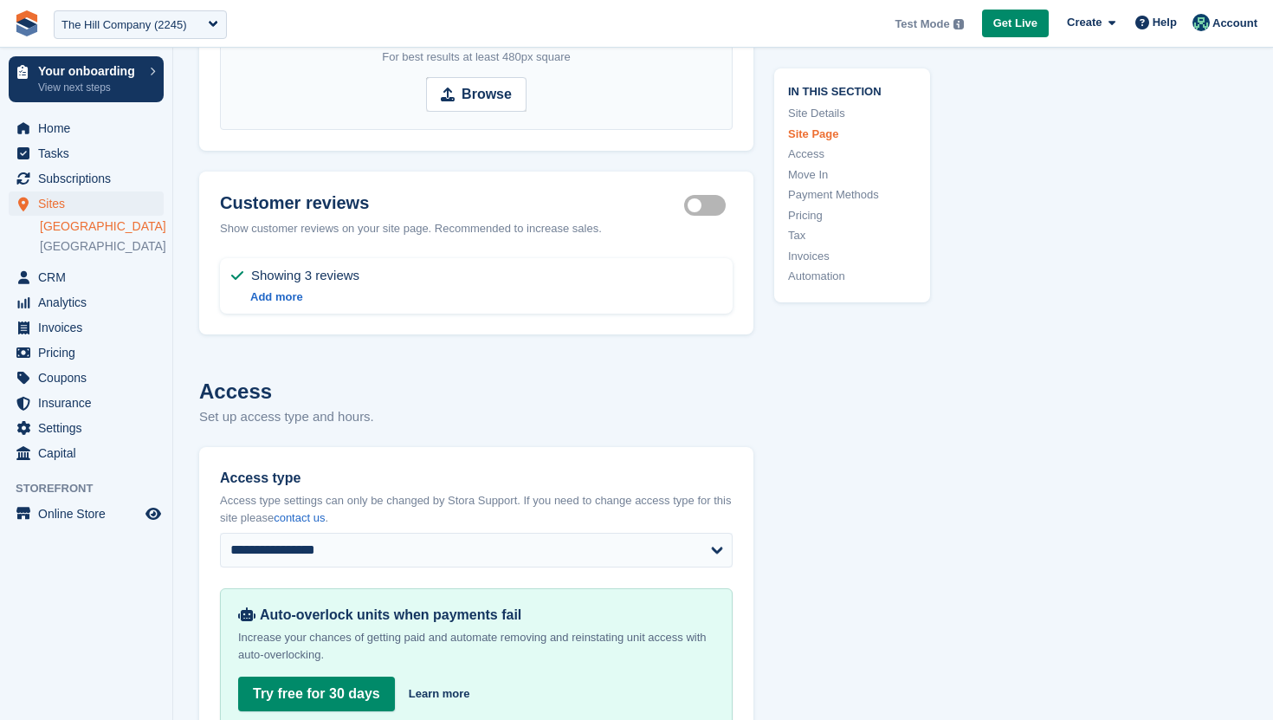
scroll to position [3305, 0]
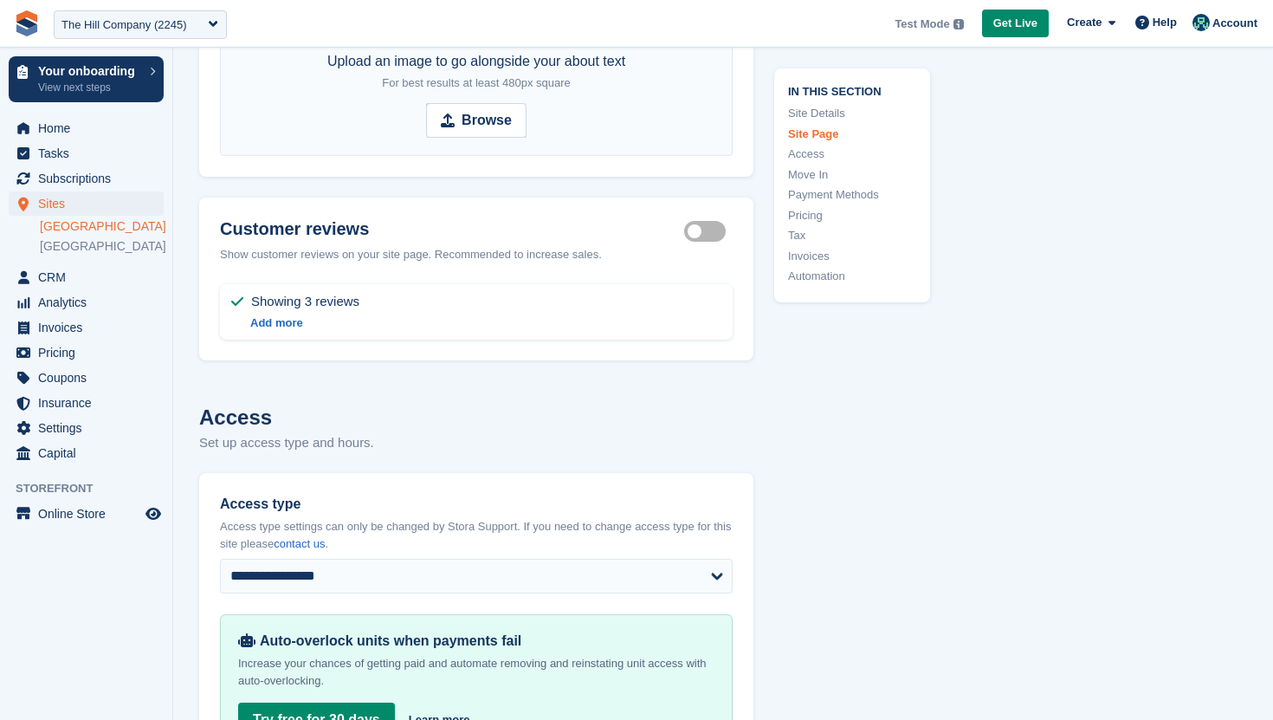
click at [823, 173] on link "Move In" at bounding box center [852, 173] width 128 height 17
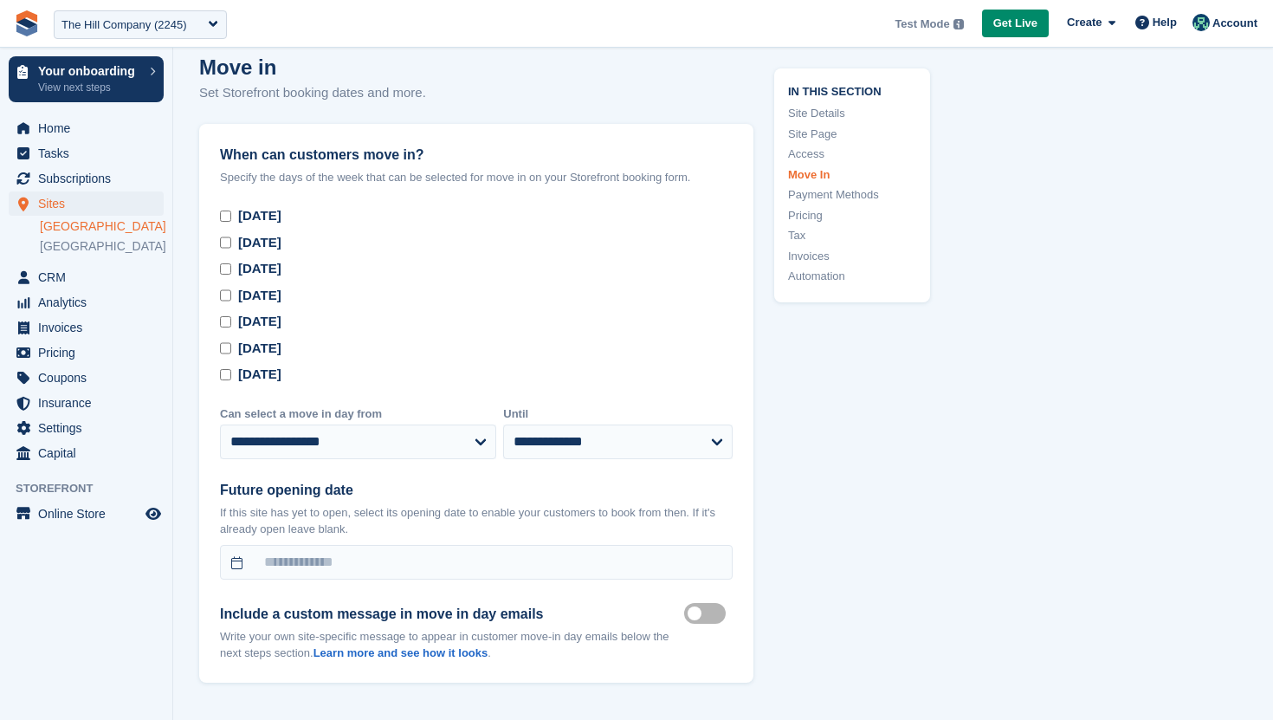
scroll to position [4650, 0]
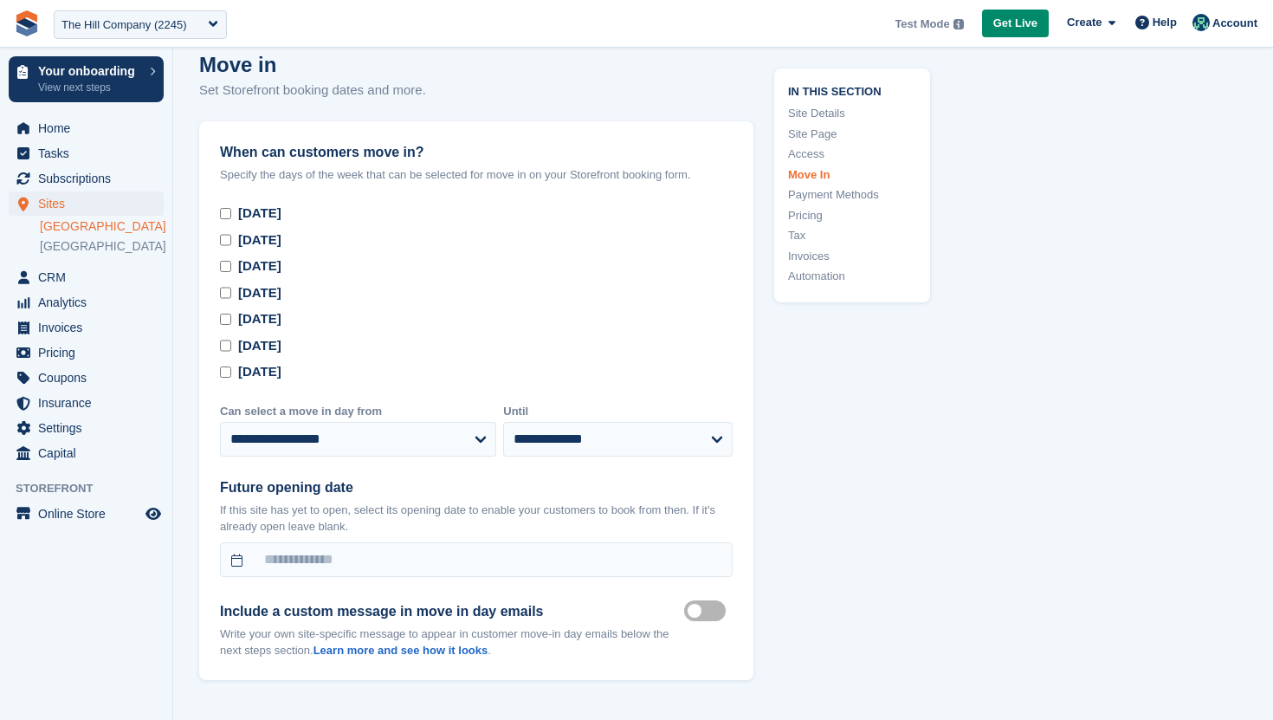
click at [714, 610] on label "Move in mailer custom message on" at bounding box center [708, 611] width 49 height 3
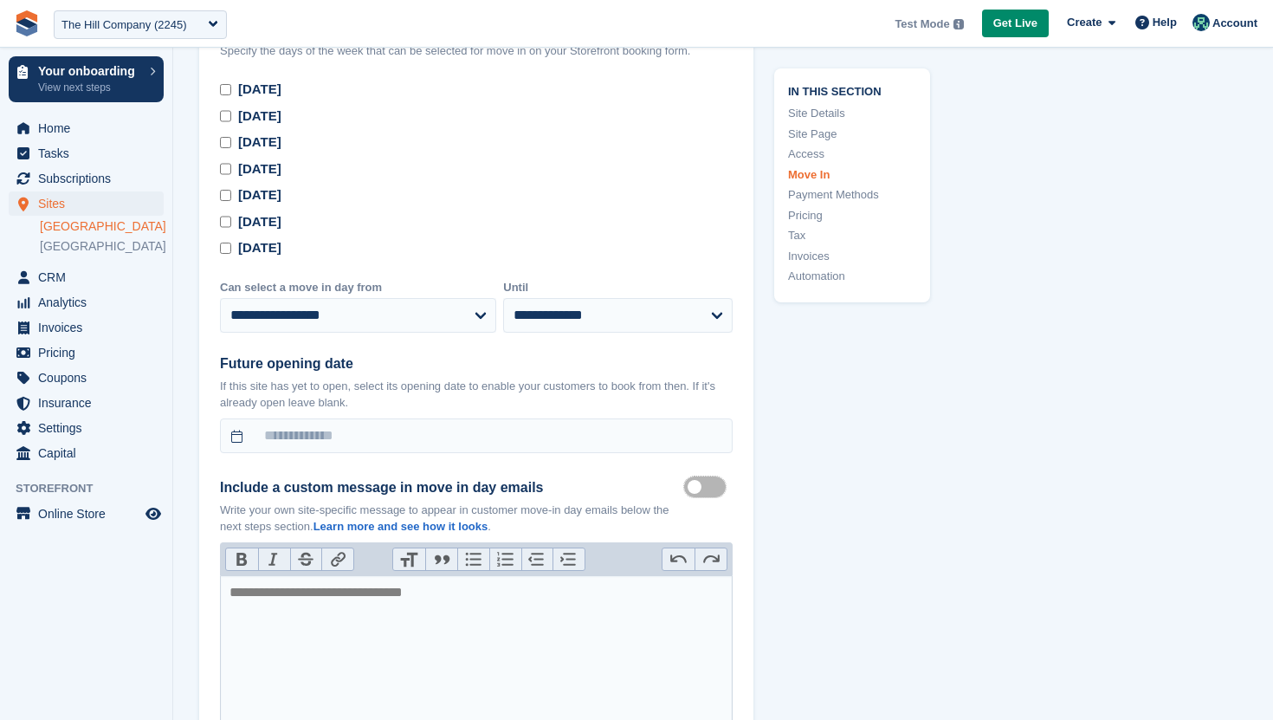
scroll to position [4787, 0]
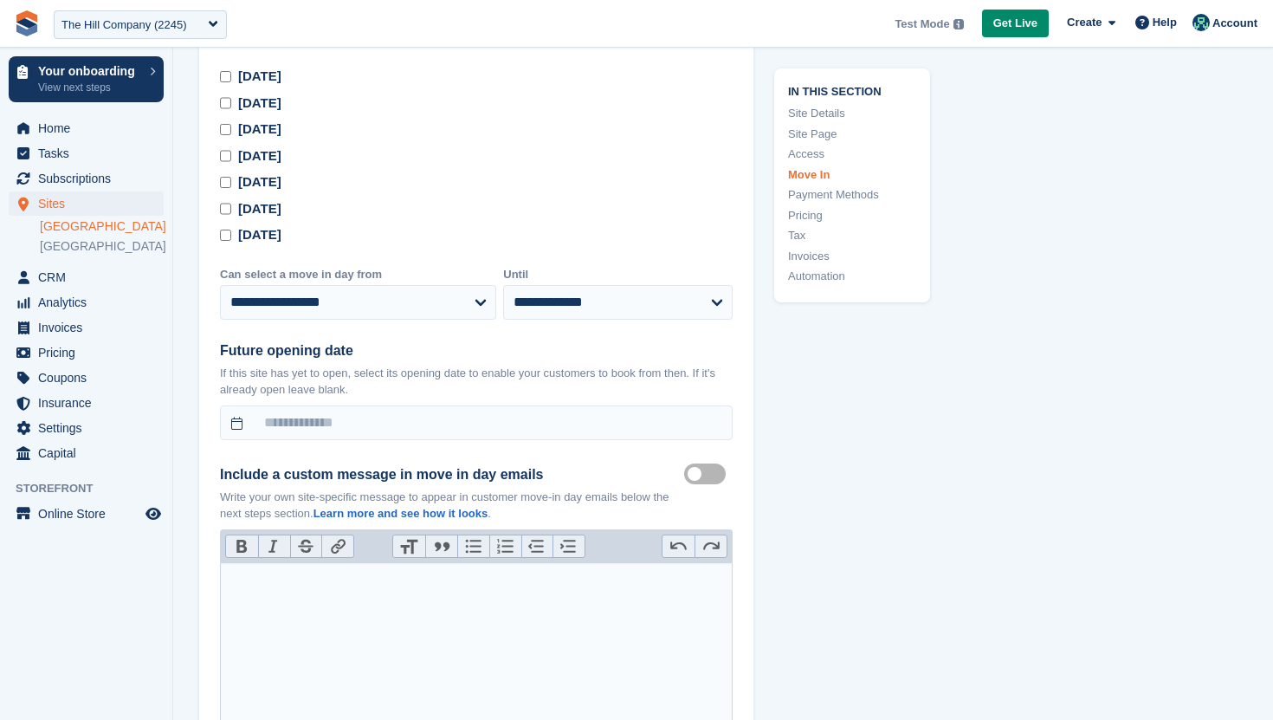
click at [562, 588] on trix-editor at bounding box center [476, 648] width 513 height 173
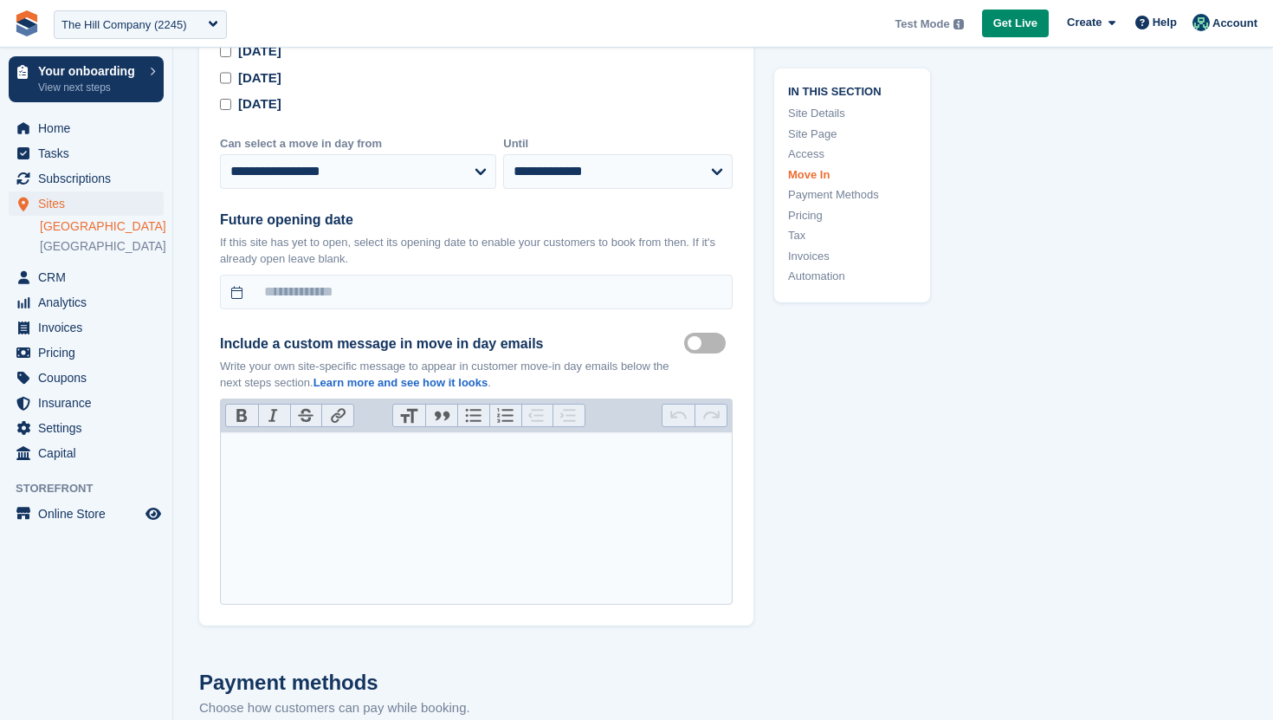
scroll to position [4914, 0]
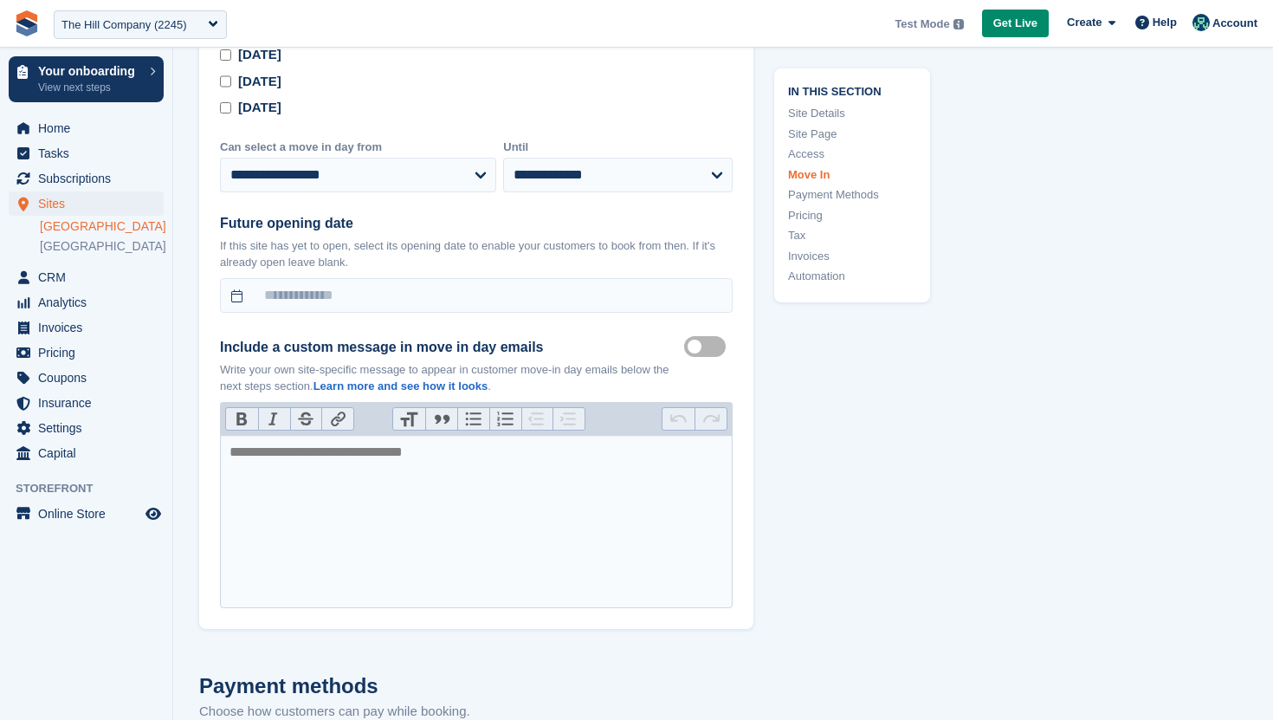
click at [707, 346] on label "Move in mailer custom message on" at bounding box center [708, 347] width 49 height 3
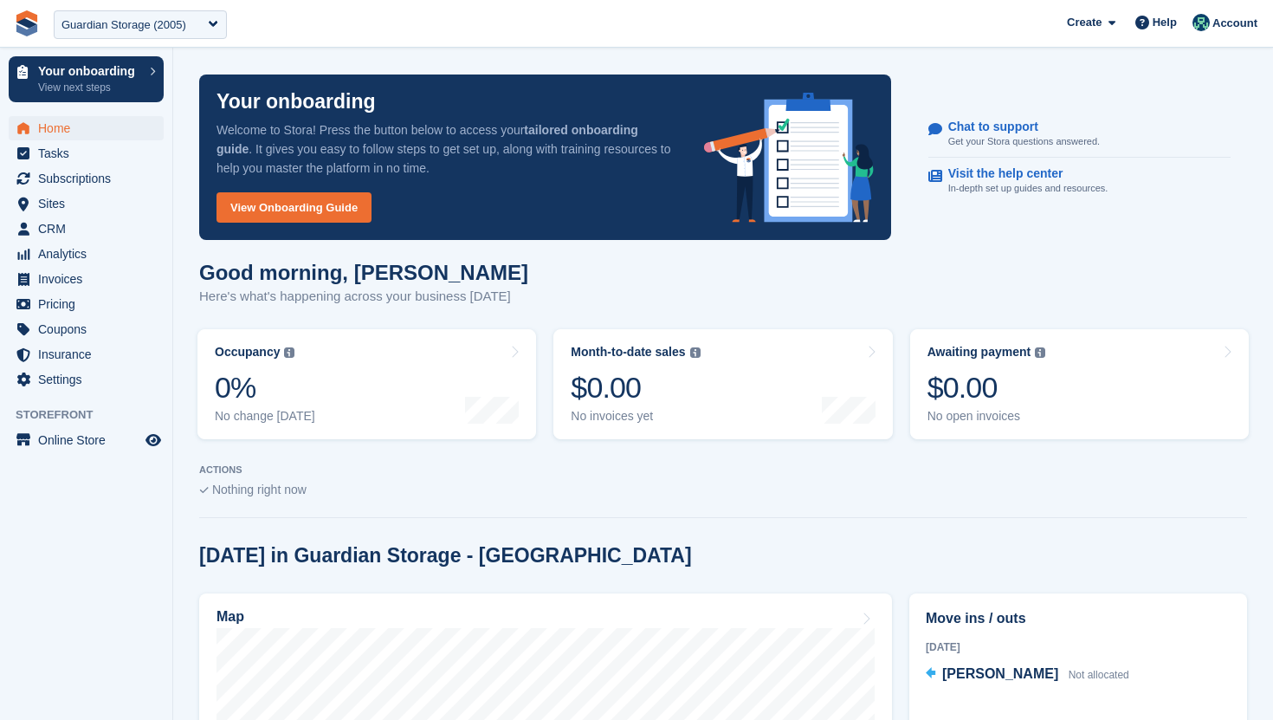
click at [113, 32] on div "Guardian Storage (2005)" at bounding box center [123, 24] width 125 height 17
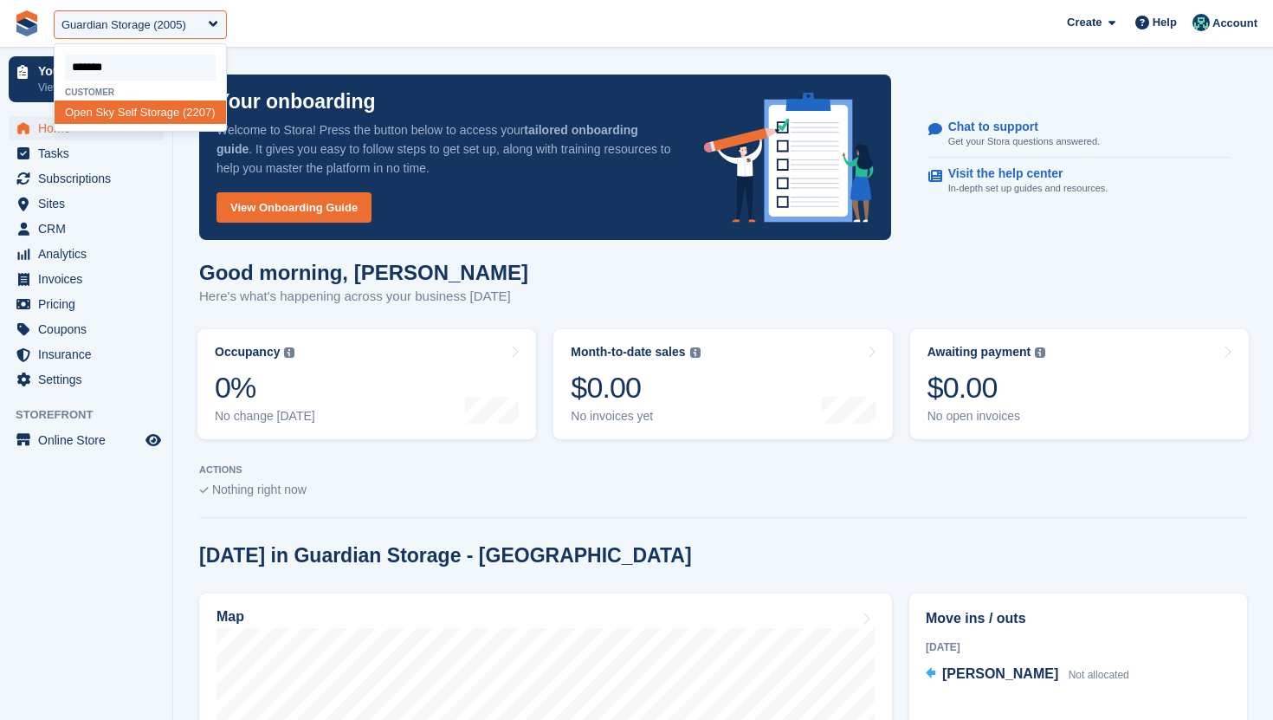
type input "********"
click at [107, 116] on span "Sky" at bounding box center [104, 112] width 19 height 13
select select "****"
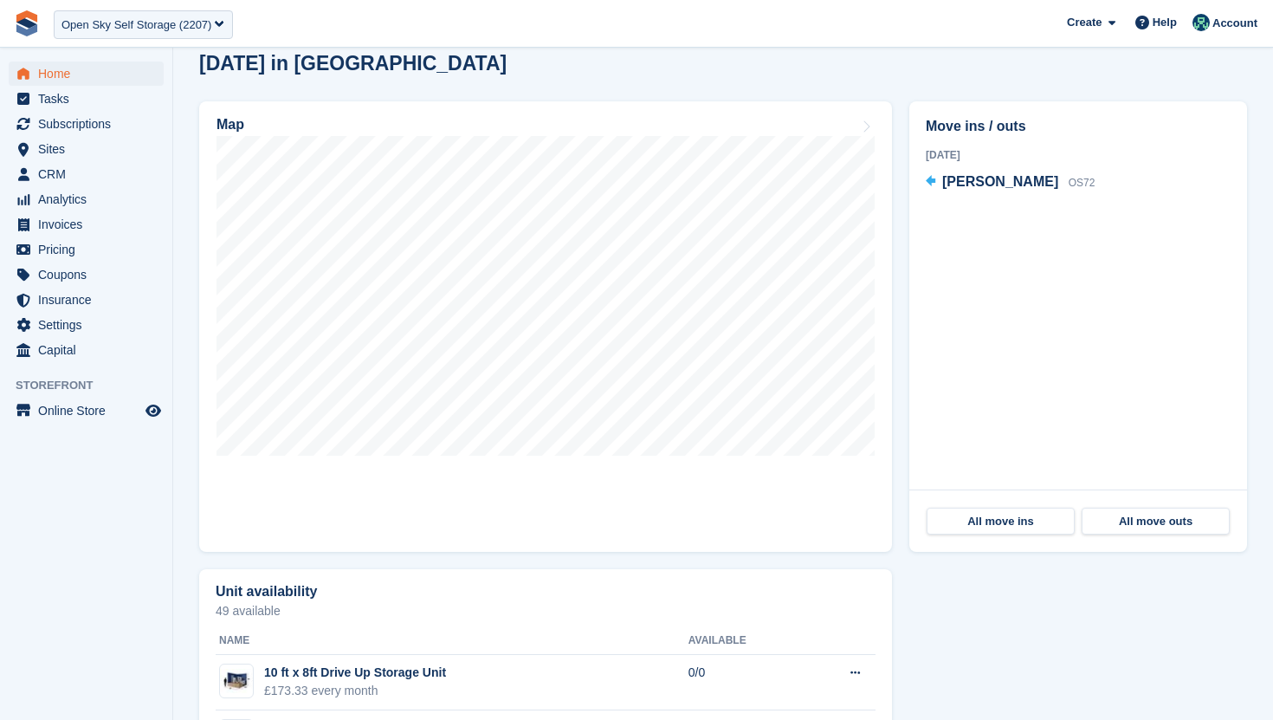
scroll to position [468, 0]
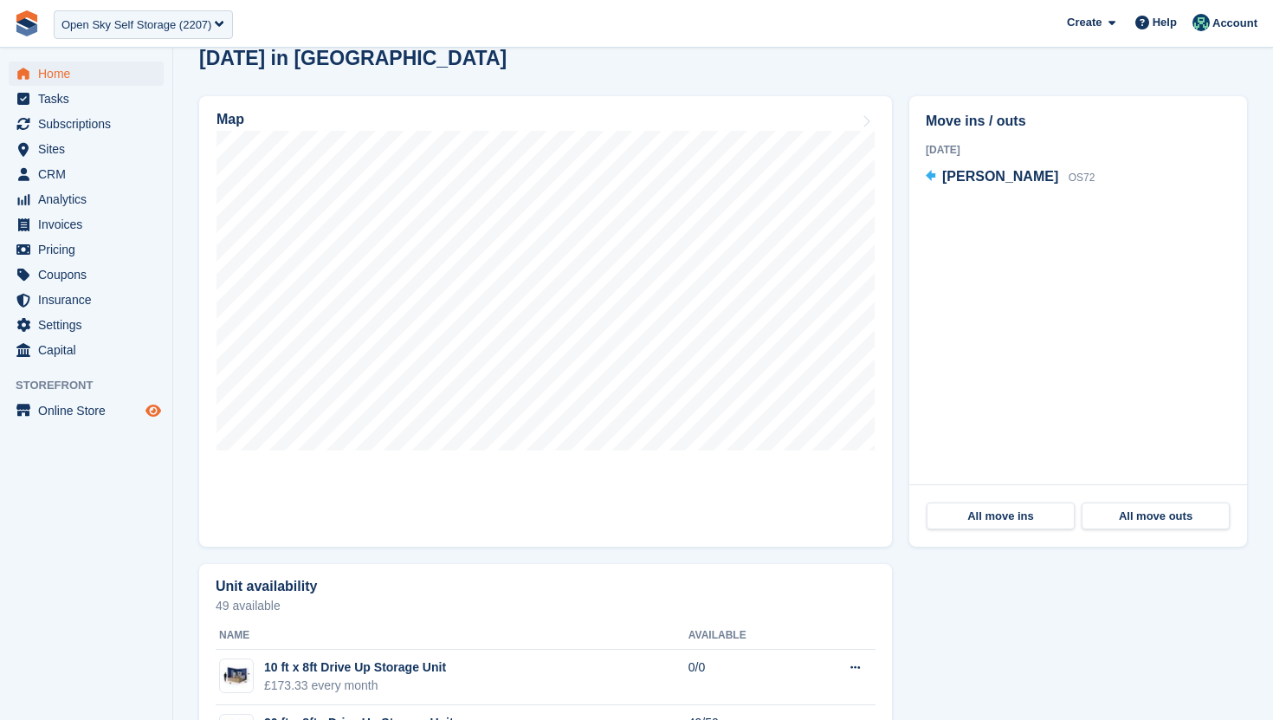
click at [152, 410] on icon "Preview store" at bounding box center [154, 411] width 16 height 14
click at [60, 416] on span "Online Store" at bounding box center [90, 410] width 104 height 24
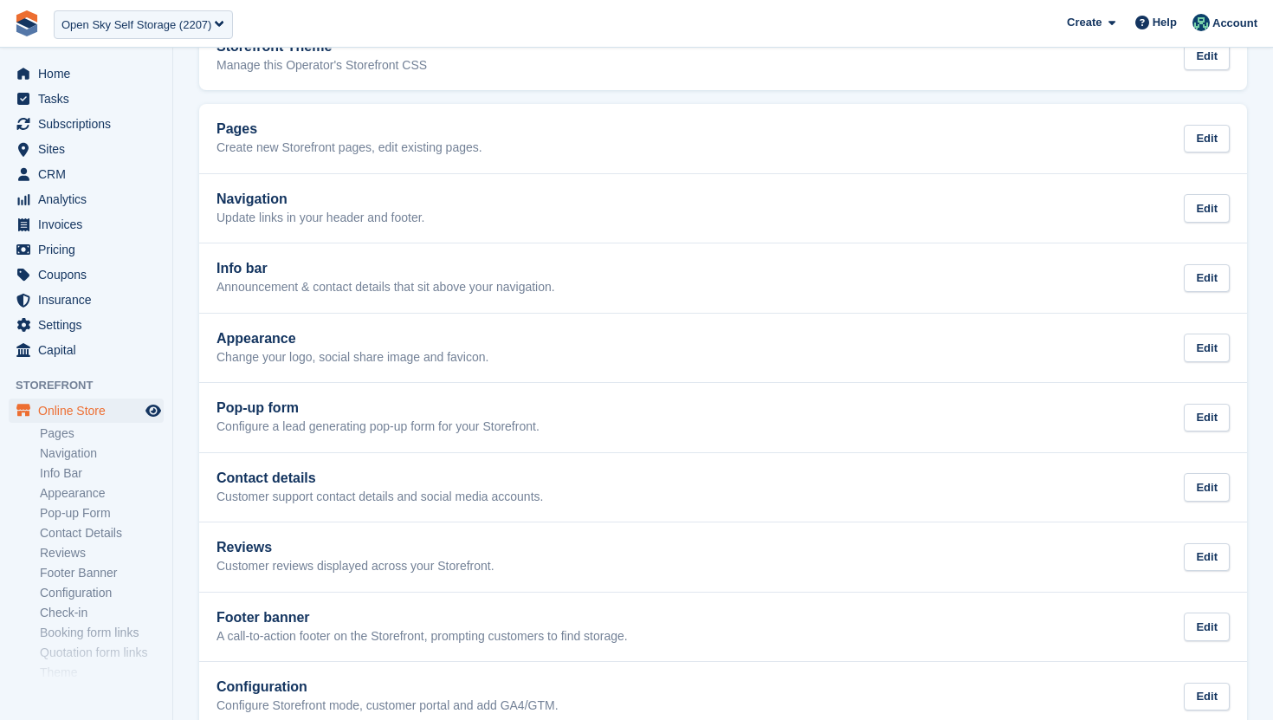
scroll to position [111, 0]
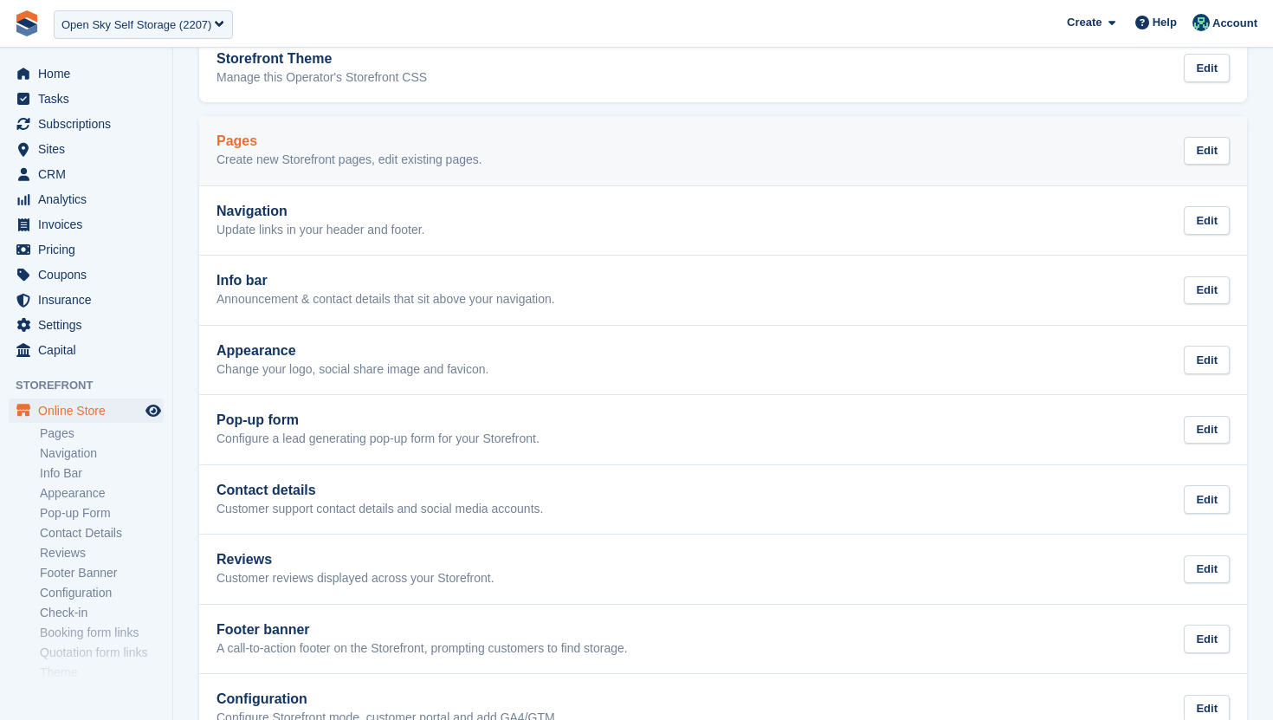
click at [378, 170] on link "Pages Create new Storefront pages, edit existing pages. Edit" at bounding box center [723, 150] width 1048 height 69
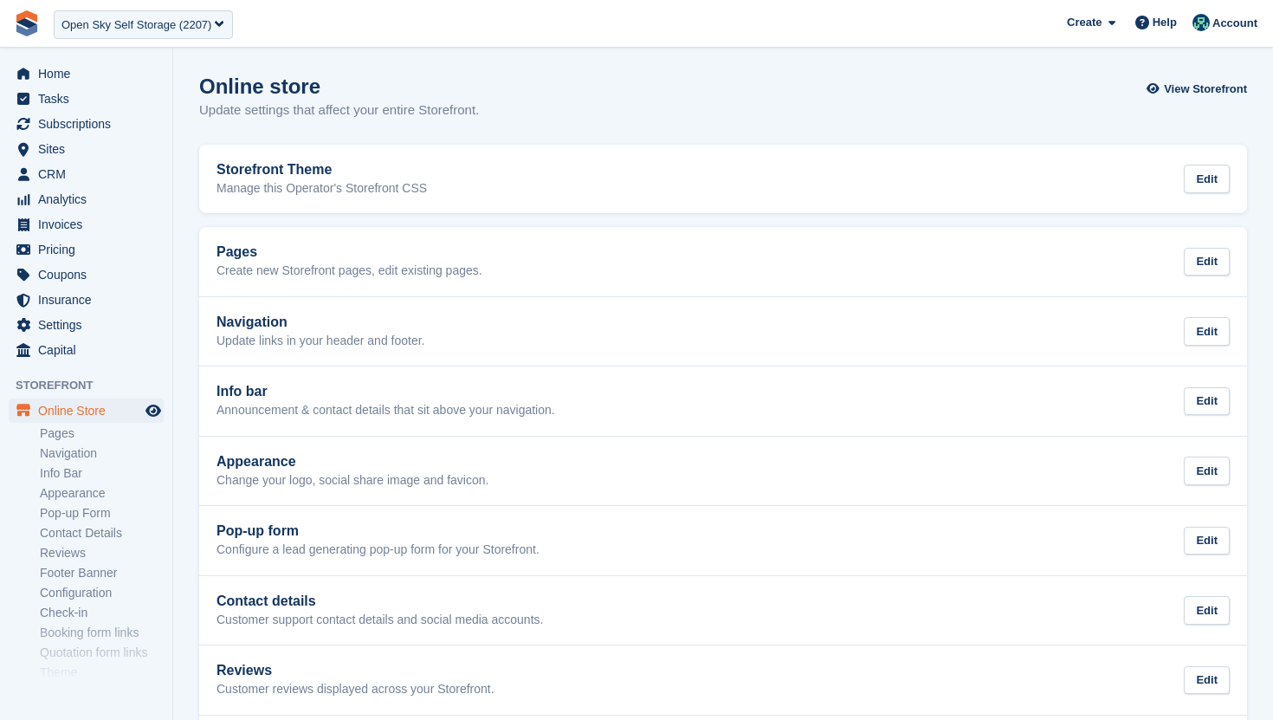
scroll to position [111, 0]
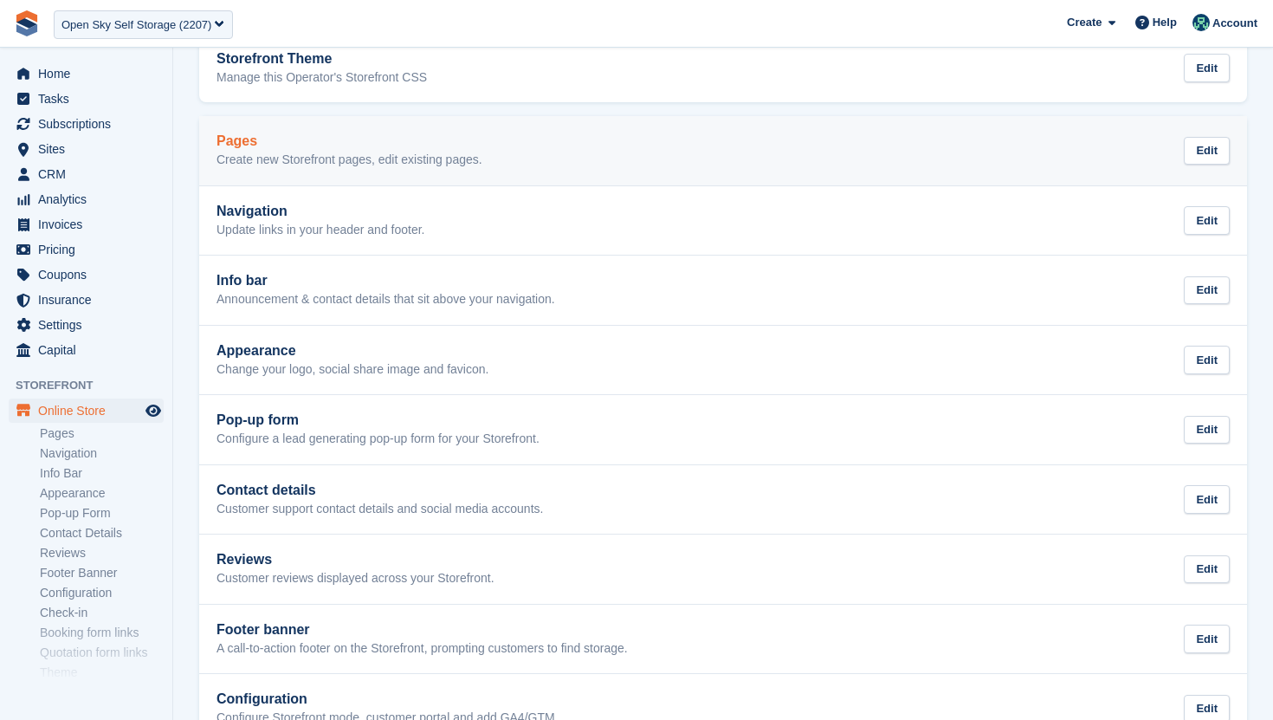
click at [374, 147] on h2 "Pages" at bounding box center [350, 141] width 266 height 16
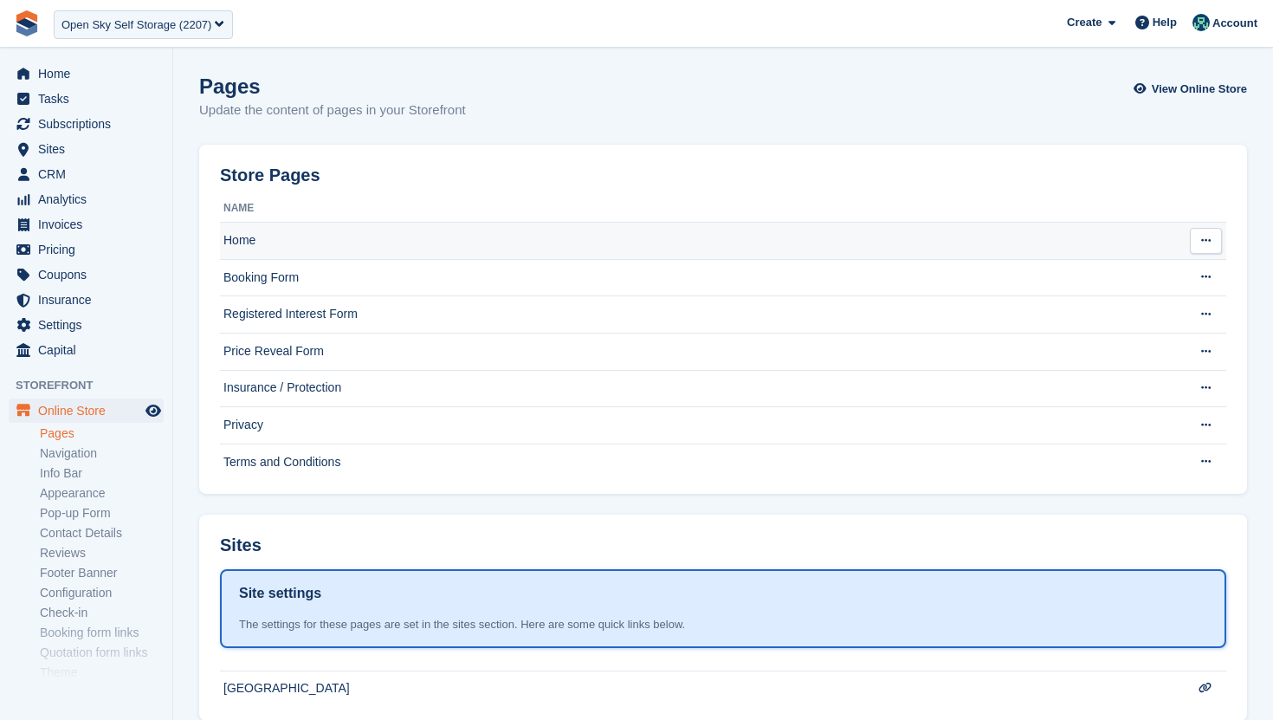
click at [310, 247] on td "Home" at bounding box center [698, 241] width 956 height 37
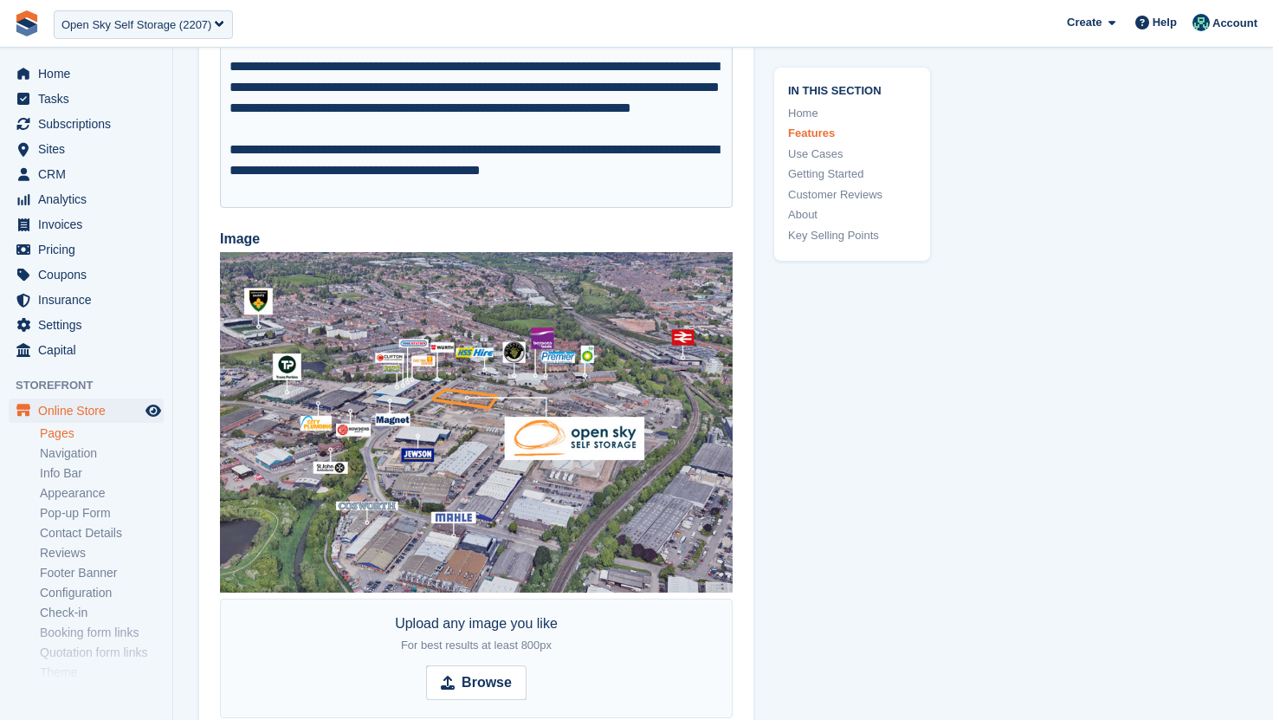
scroll to position [2327, 0]
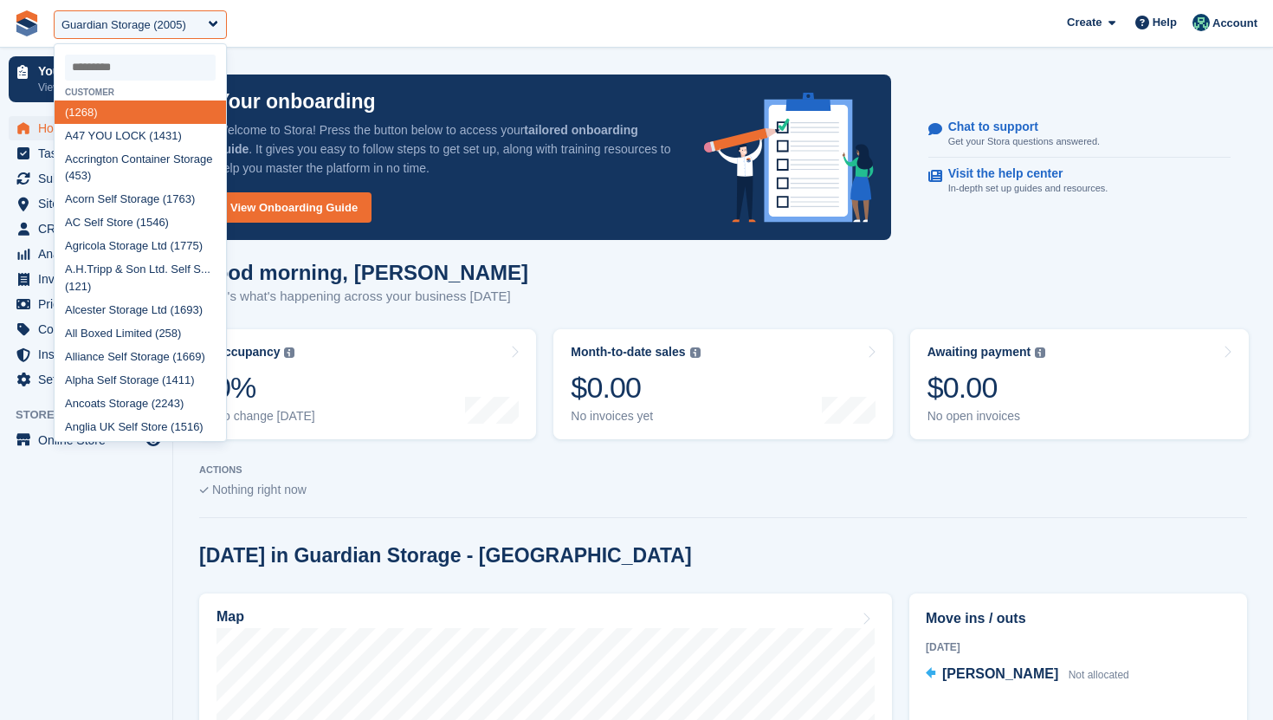
scroll to position [534, 0]
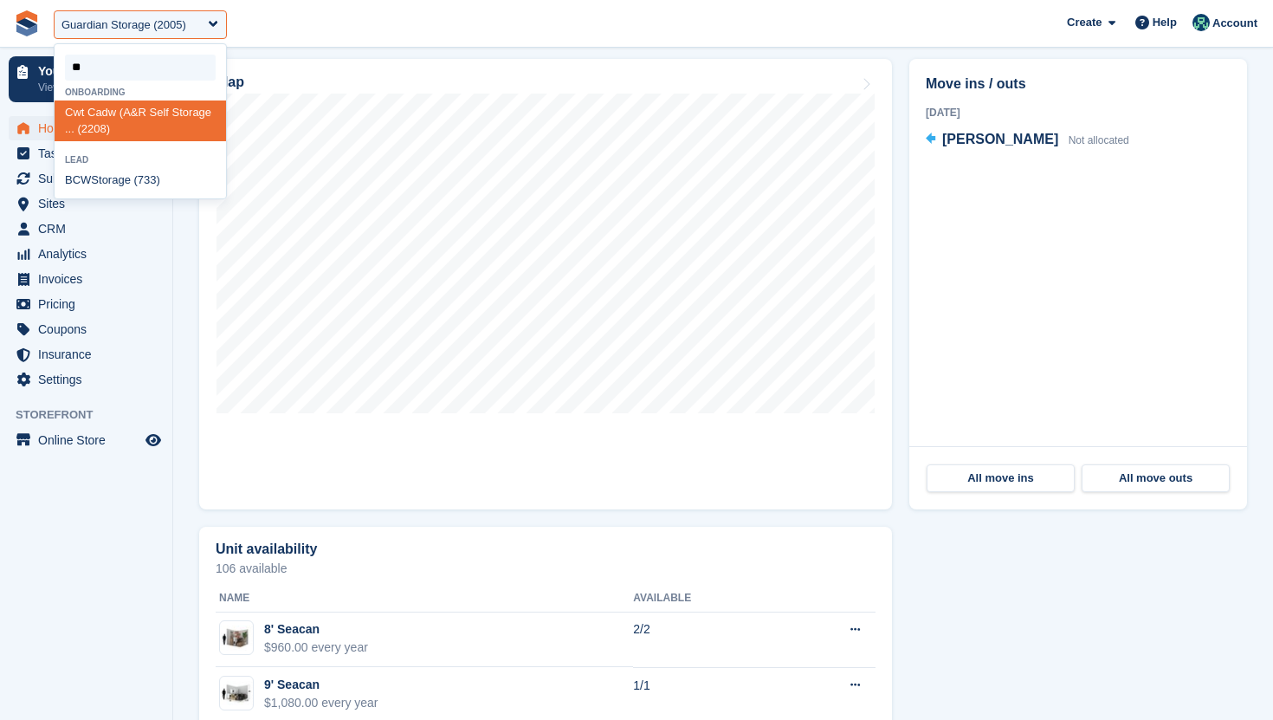
type input "***"
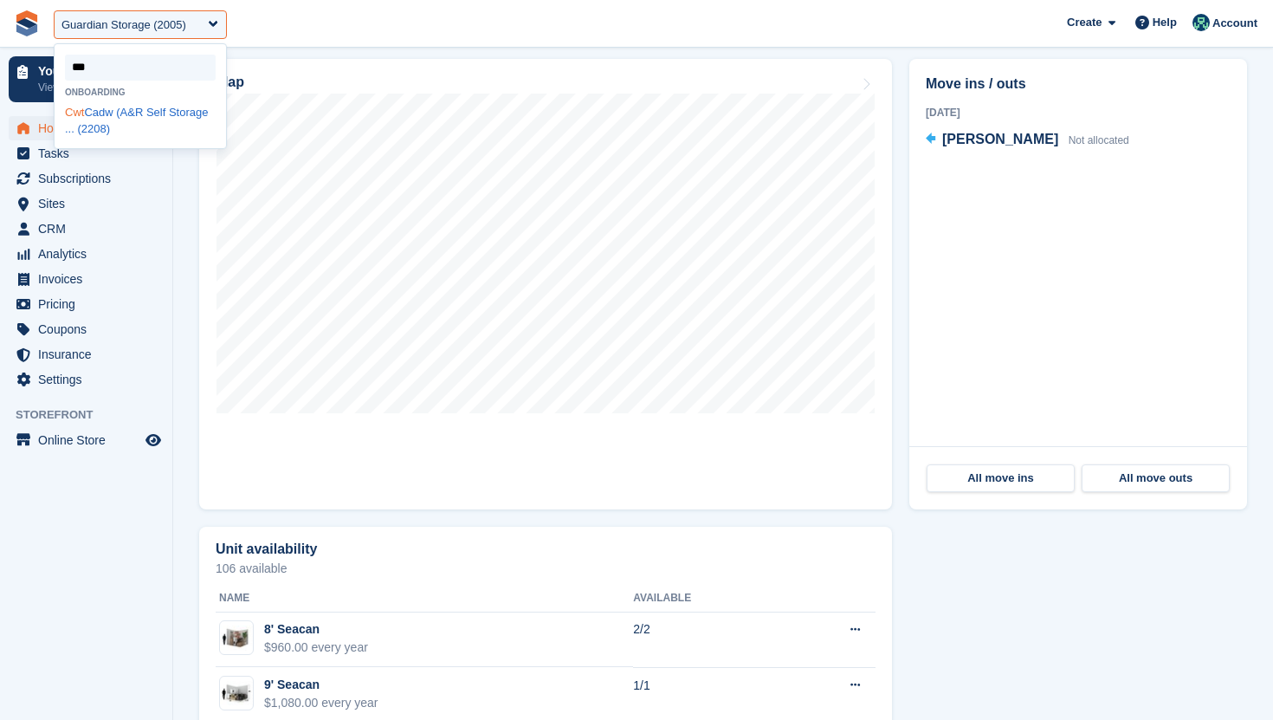
click at [147, 122] on div "Cwt Cadw (A&R Self Storage ... (2208)" at bounding box center [141, 120] width 172 height 41
select select "****"
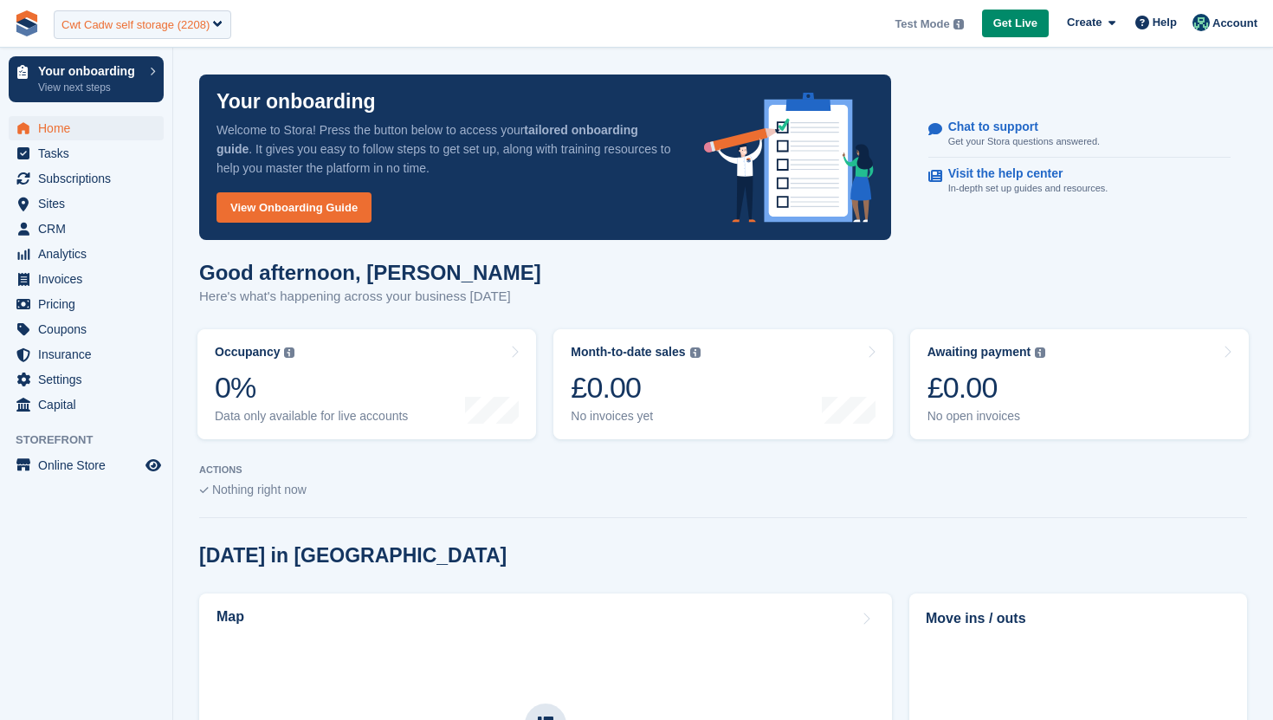
click at [164, 26] on div "Cwt Cadw self storage (2208)" at bounding box center [135, 24] width 148 height 17
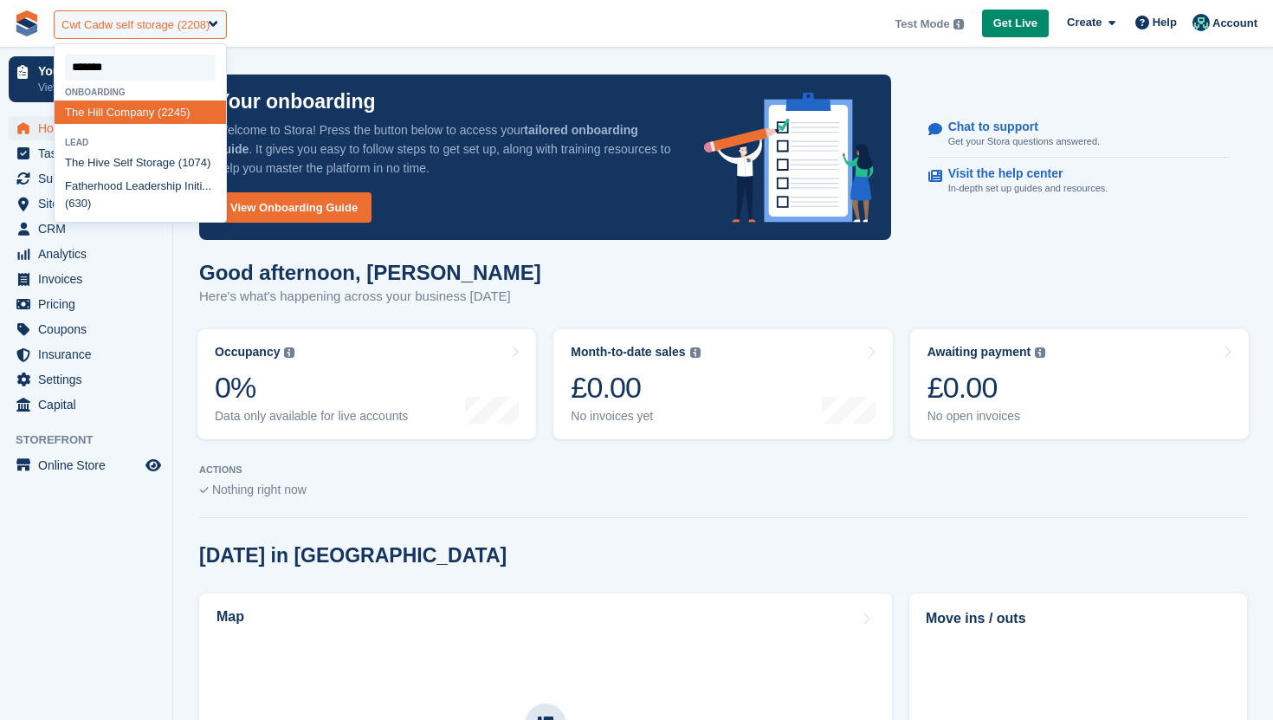
type input "********"
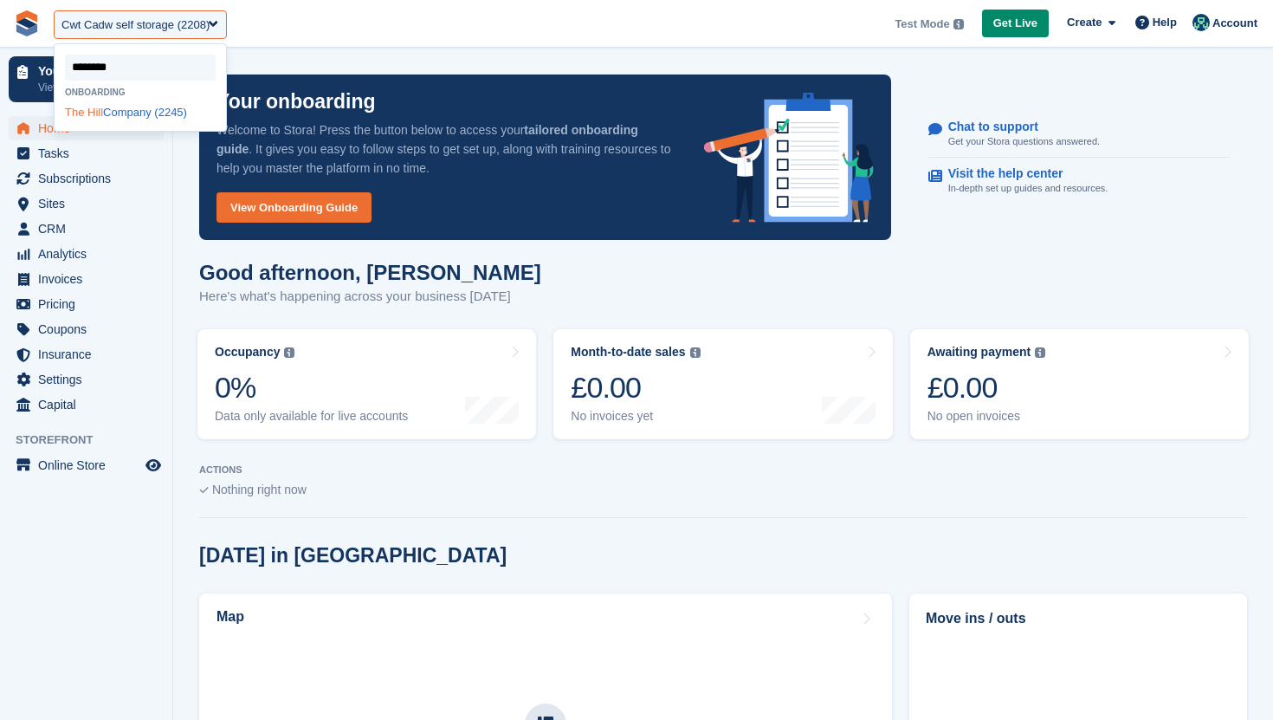
click at [127, 106] on div "The Hill Company (2245)" at bounding box center [141, 111] width 172 height 23
select select "****"
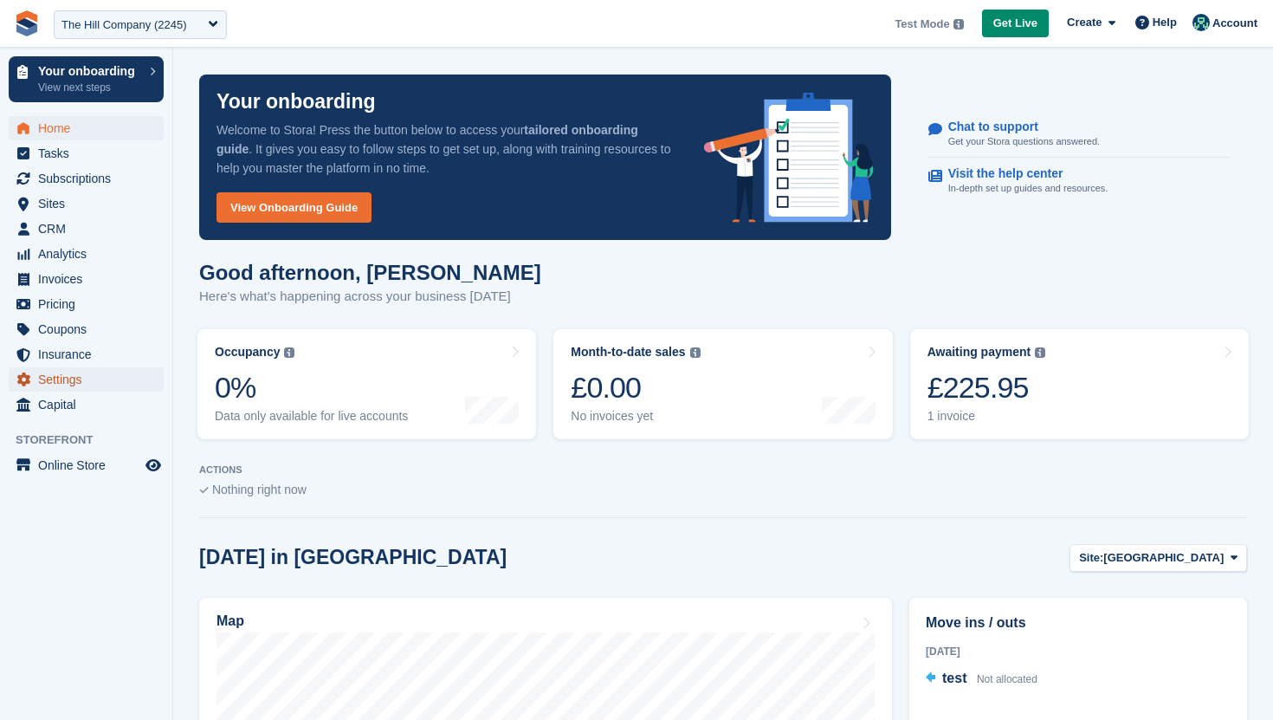
click at [108, 375] on span "Settings" at bounding box center [90, 379] width 104 height 24
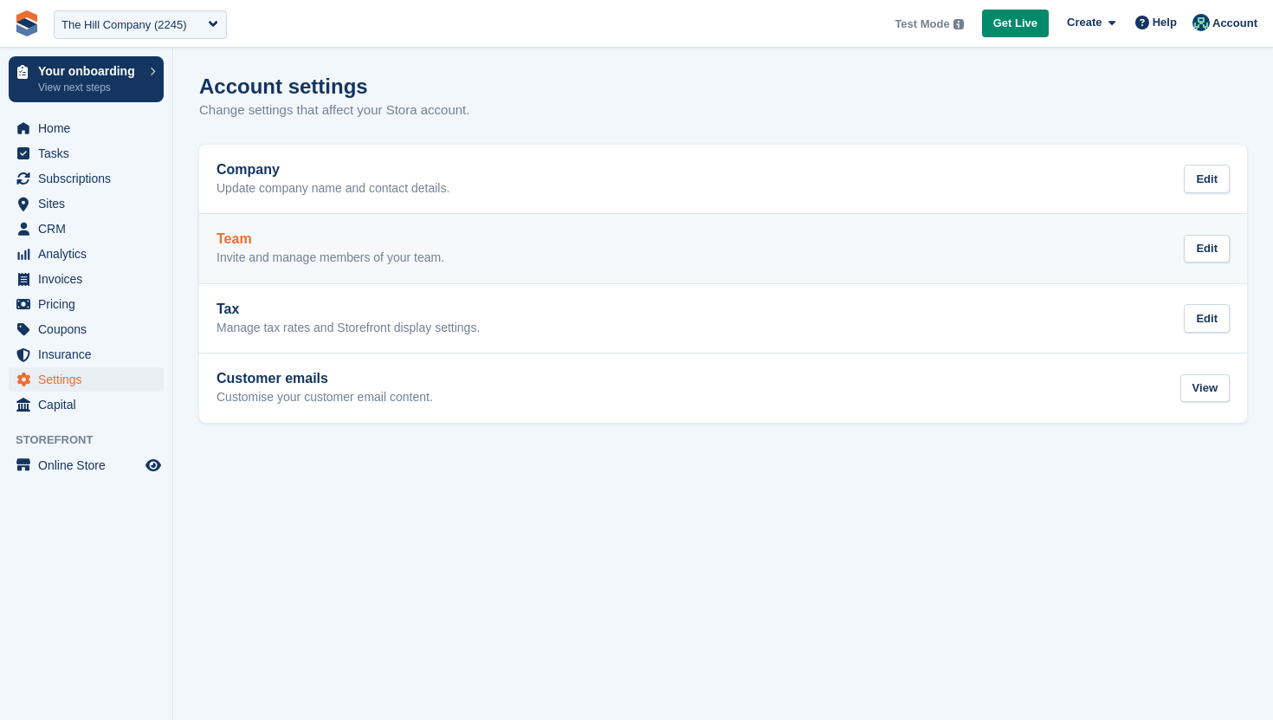
click at [324, 246] on h2 "Team" at bounding box center [331, 239] width 228 height 16
